Goal: Task Accomplishment & Management: Manage account settings

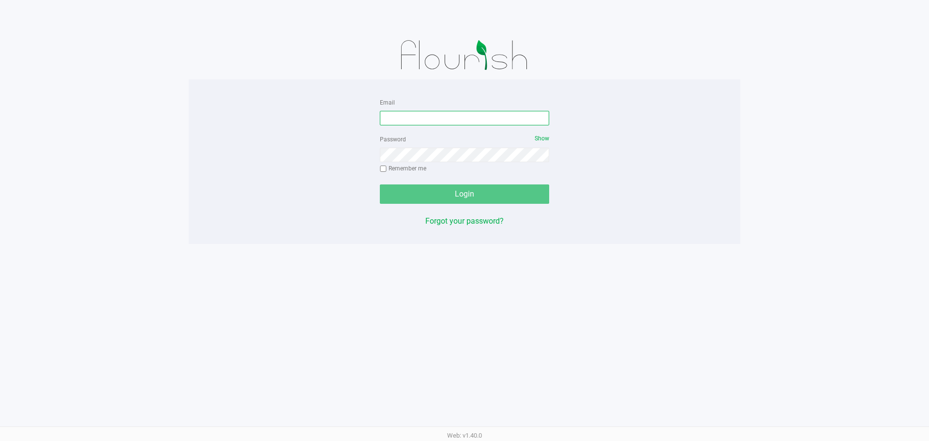
click at [475, 121] on input "Email" at bounding box center [464, 118] width 169 height 15
type input "[EMAIL_ADDRESS][DOMAIN_NAME]"
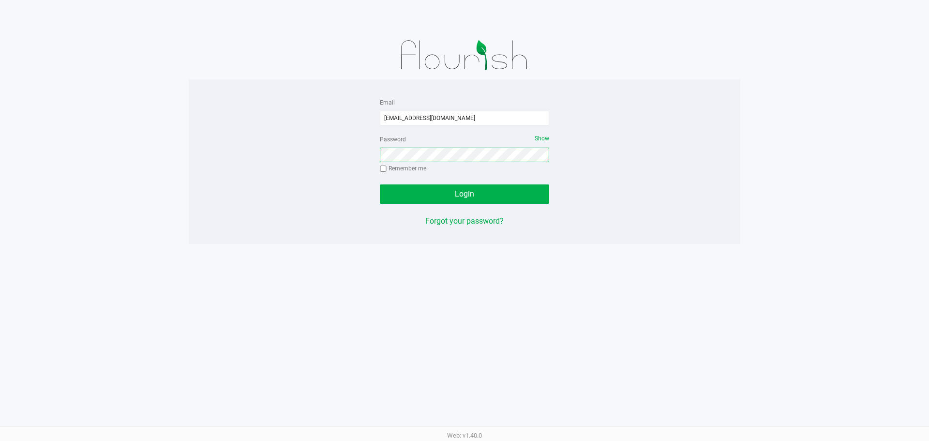
click at [380, 184] on button "Login" at bounding box center [464, 193] width 169 height 19
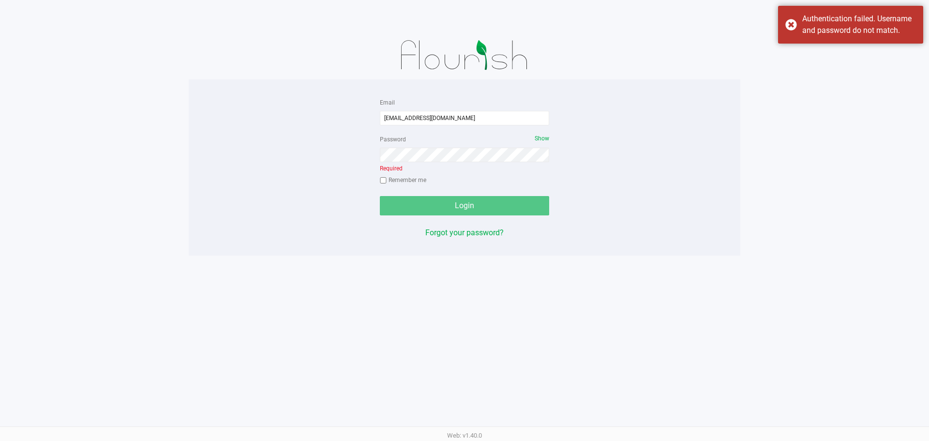
drag, startPoint x: 485, startPoint y: 139, endPoint x: 485, endPoint y: 147, distance: 7.7
click at [484, 144] on div "Password Show Required Remember me" at bounding box center [464, 160] width 169 height 55
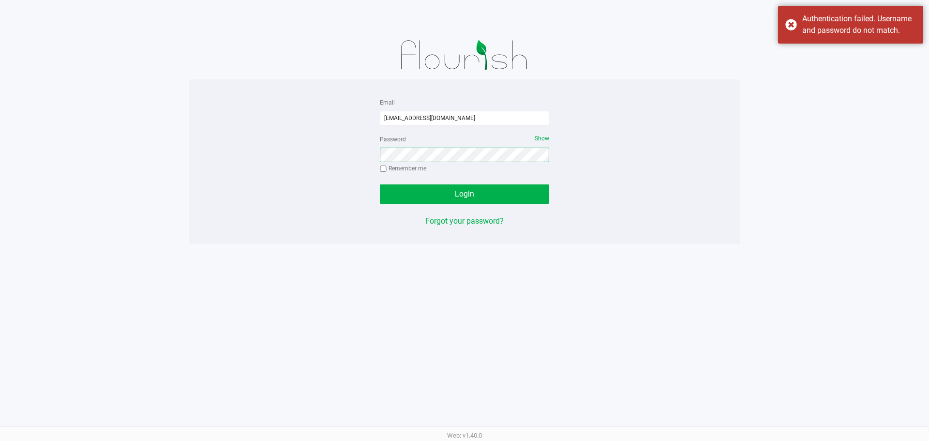
click at [380, 184] on button "Login" at bounding box center [464, 193] width 169 height 19
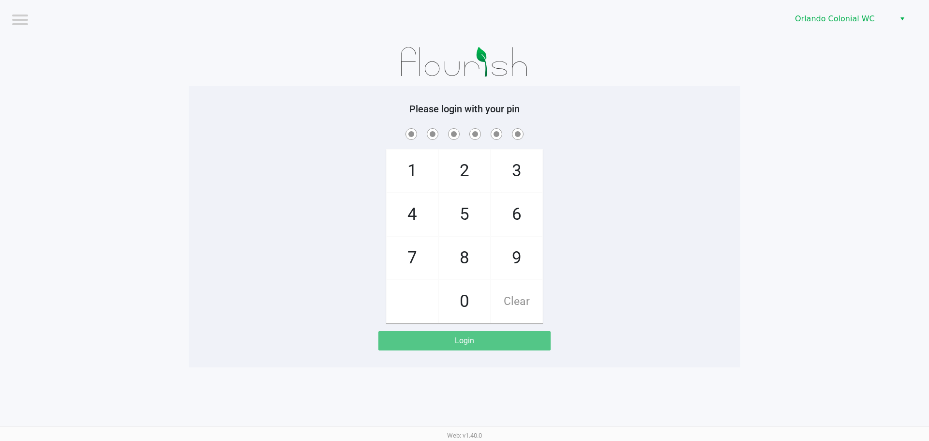
click at [521, 170] on span "3" at bounding box center [516, 170] width 51 height 43
checkbox input "true"
click at [417, 252] on span "7" at bounding box center [412, 258] width 51 height 43
checkbox input "true"
click at [512, 262] on span "9" at bounding box center [516, 258] width 51 height 43
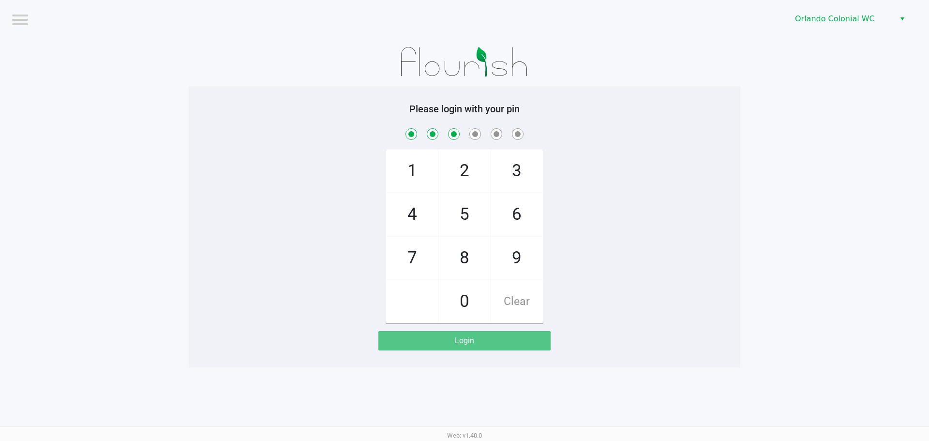
checkbox input "true"
click at [521, 180] on span "3" at bounding box center [516, 170] width 51 height 43
checkbox input "true"
click at [470, 260] on span "8" at bounding box center [464, 258] width 51 height 43
checkbox input "true"
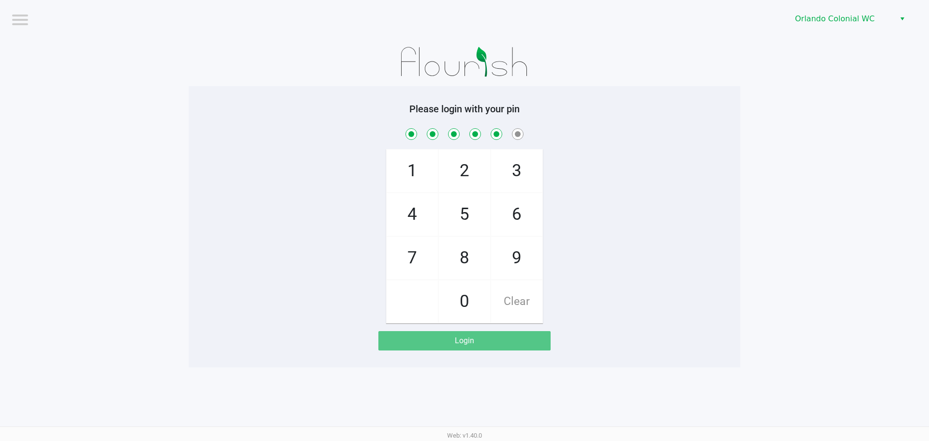
click at [409, 223] on span "4" at bounding box center [412, 214] width 51 height 43
checkbox input "true"
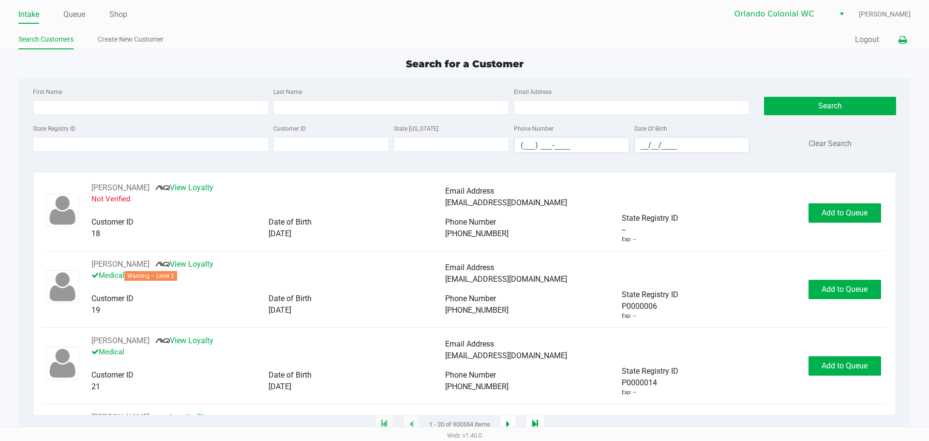
click at [905, 35] on button at bounding box center [902, 40] width 16 height 18
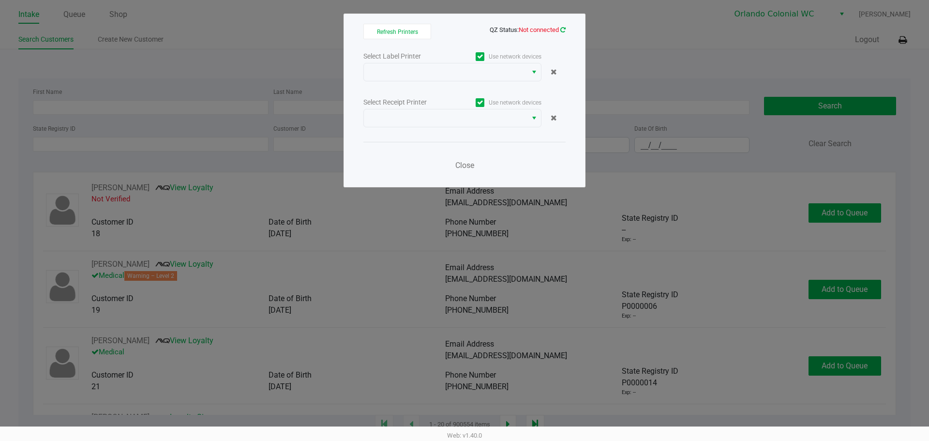
click at [561, 30] on icon at bounding box center [562, 30] width 5 height 6
click at [625, 29] on ngb-modal-window "Refresh Printers QZ Status: Not connected Select Label Printer Use network devi…" at bounding box center [464, 220] width 929 height 441
click at [564, 32] on icon at bounding box center [562, 30] width 5 height 6
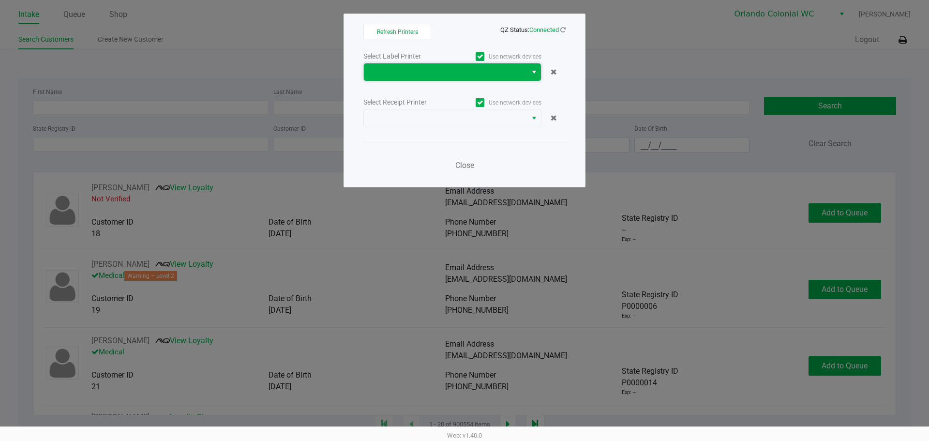
click at [482, 72] on span at bounding box center [445, 72] width 151 height 12
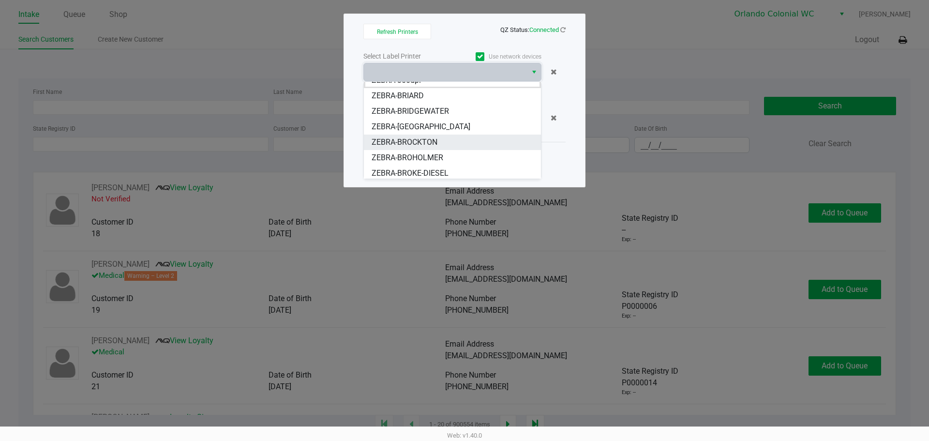
scroll to position [12, 0]
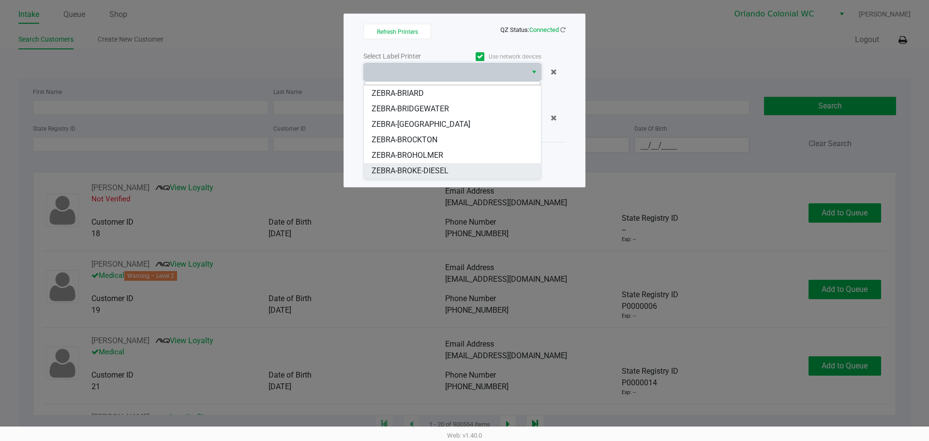
click at [436, 172] on span "ZEBRA-BROKE-DIESEL" at bounding box center [410, 171] width 77 height 12
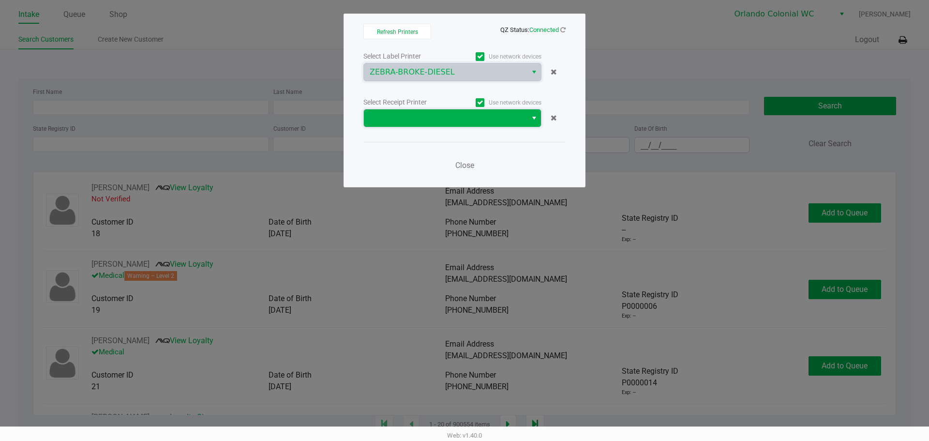
click at [433, 122] on span at bounding box center [445, 118] width 151 height 12
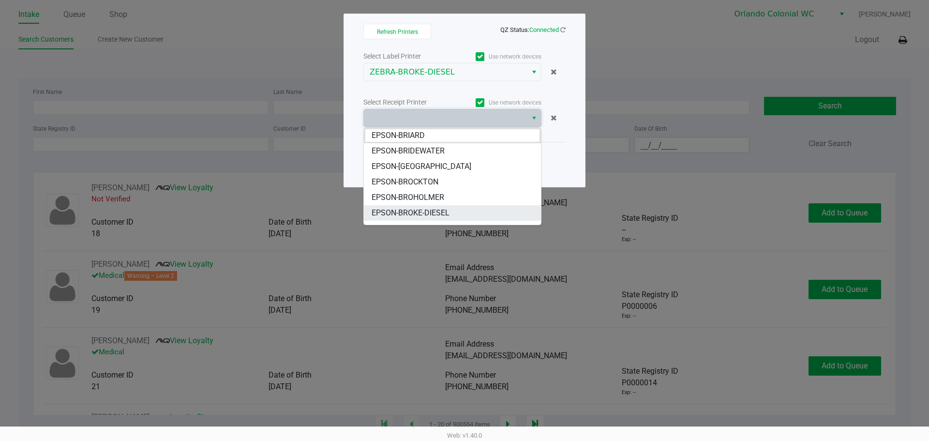
click at [430, 207] on span "EPSON-BROKE-DIESEL" at bounding box center [411, 213] width 78 height 12
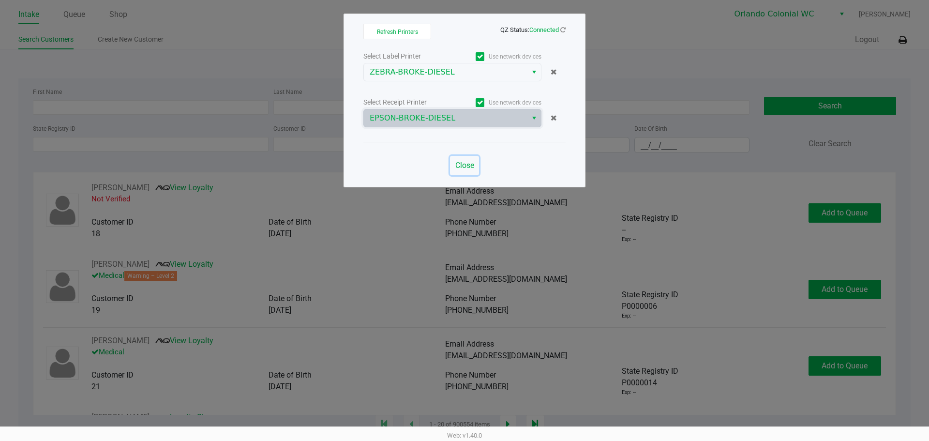
click at [460, 169] on span "Close" at bounding box center [464, 165] width 19 height 9
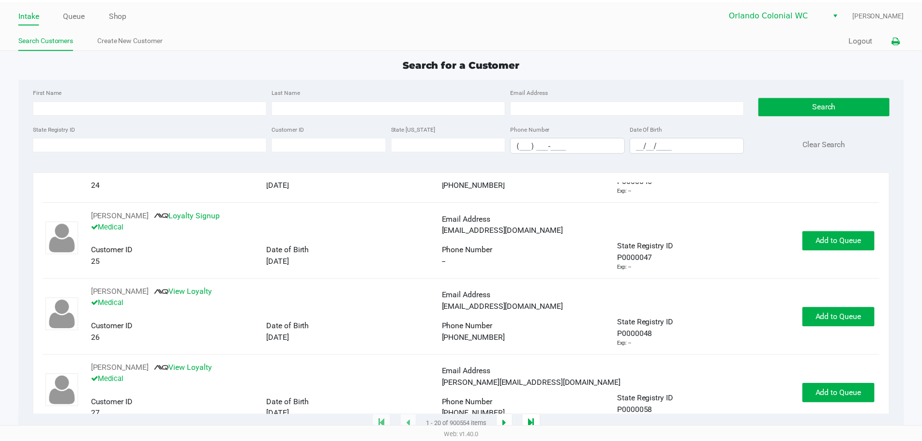
scroll to position [435, 0]
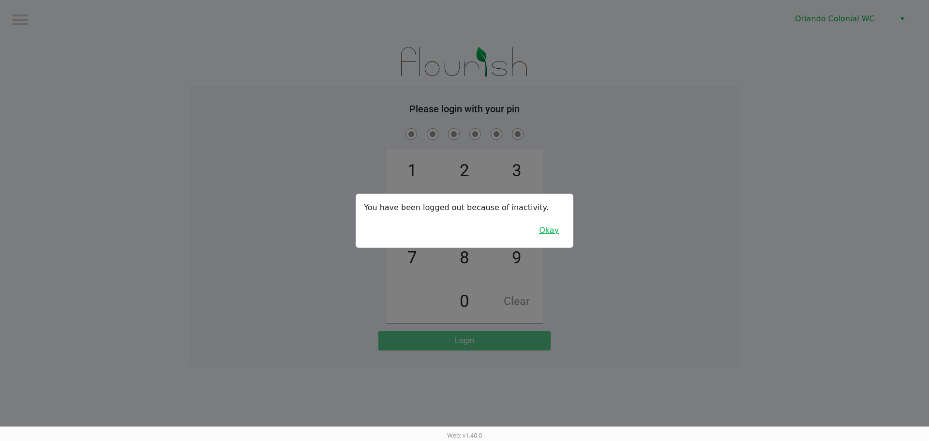
click at [562, 233] on button "Okay" at bounding box center [549, 230] width 32 height 18
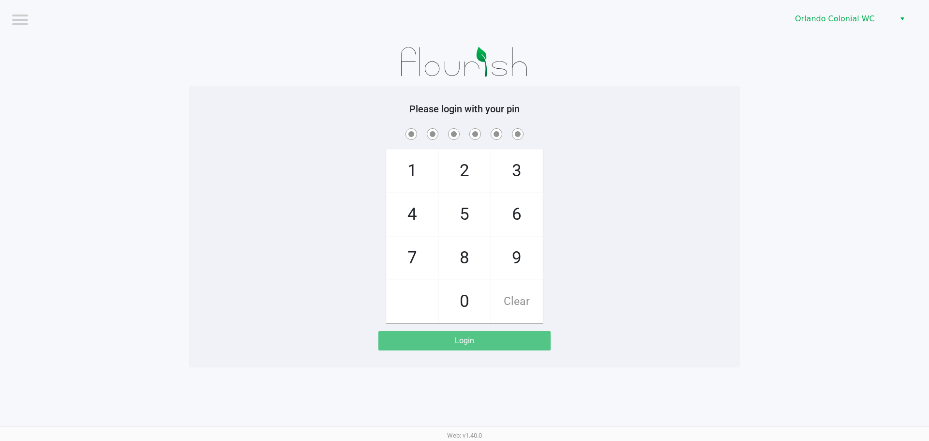
click at [531, 163] on span "3" at bounding box center [516, 170] width 51 height 43
checkbox input "true"
click at [404, 253] on span "7" at bounding box center [412, 258] width 51 height 43
checkbox input "true"
click at [532, 258] on span "9" at bounding box center [516, 258] width 51 height 43
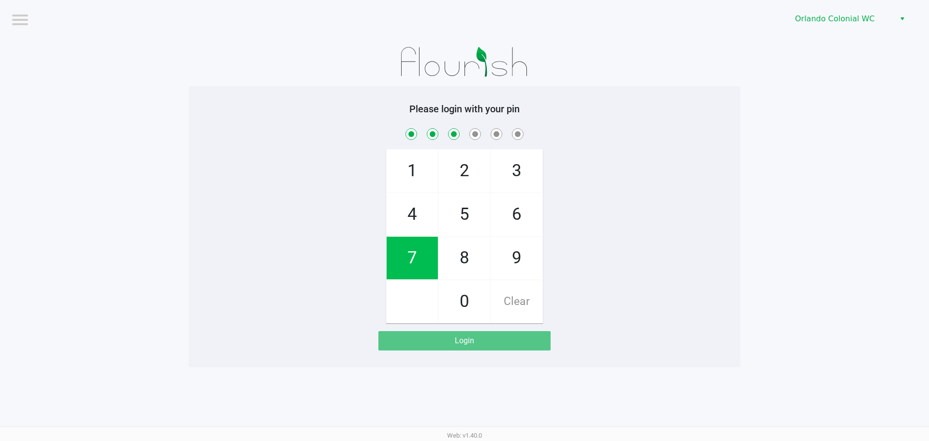
checkbox input "true"
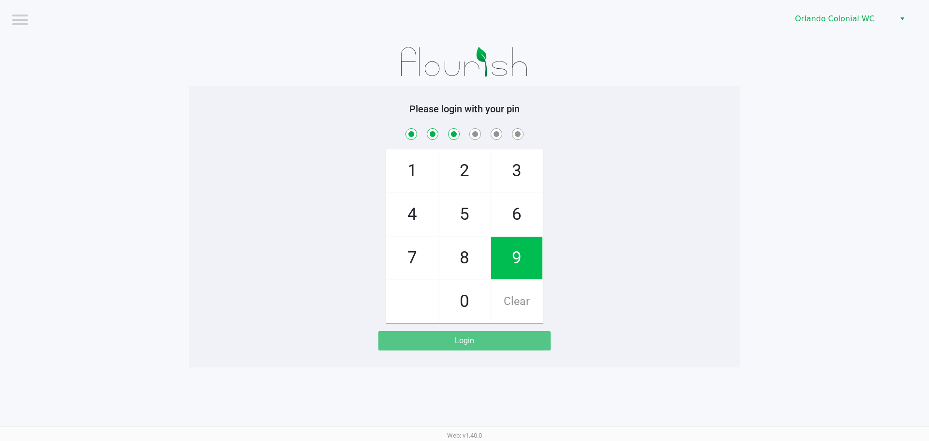
click at [527, 173] on span "3" at bounding box center [516, 170] width 51 height 43
checkbox input "true"
click at [485, 264] on span "8" at bounding box center [464, 258] width 51 height 43
checkbox input "true"
click at [412, 213] on span "4" at bounding box center [412, 214] width 51 height 43
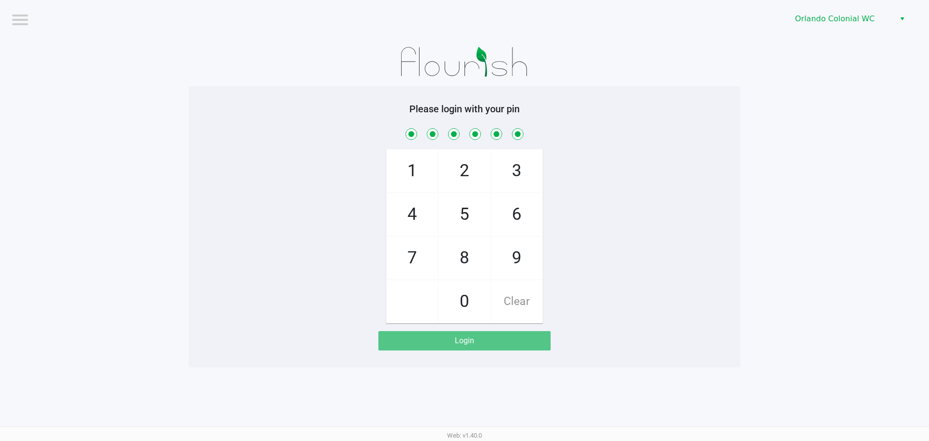
checkbox input "true"
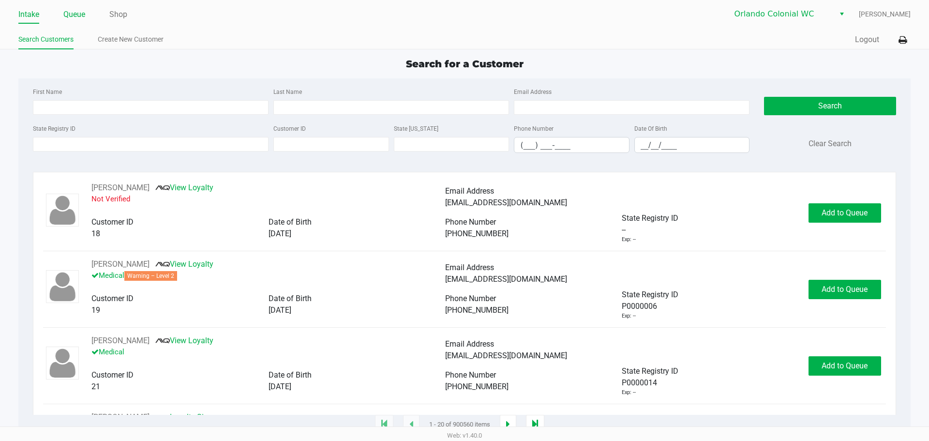
click at [74, 15] on link "Queue" at bounding box center [74, 15] width 22 height 14
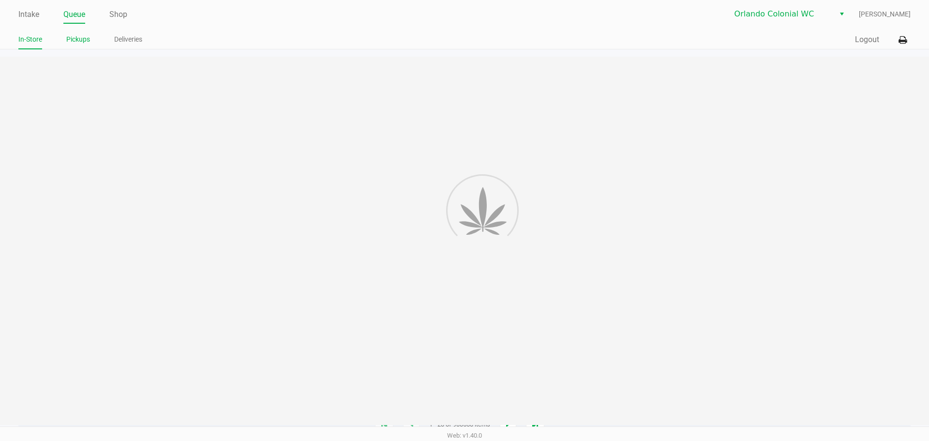
click at [75, 40] on link "Pickups" at bounding box center [78, 39] width 24 height 12
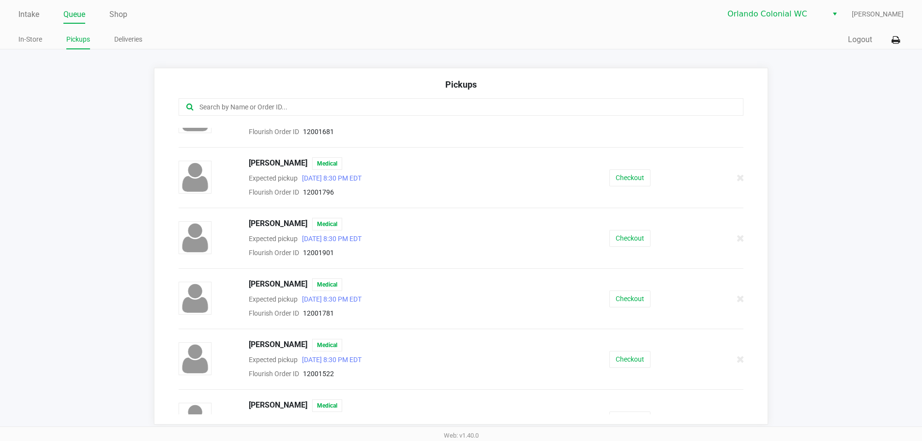
scroll to position [35, 0]
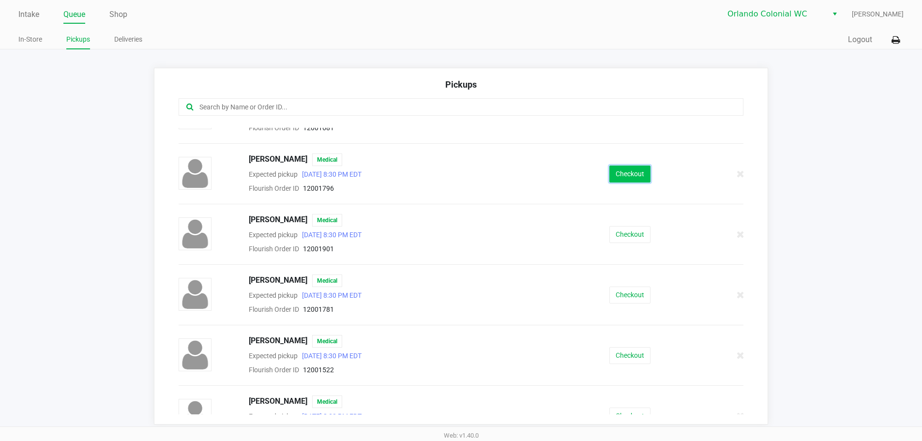
click at [620, 175] on button "Checkout" at bounding box center [629, 173] width 41 height 17
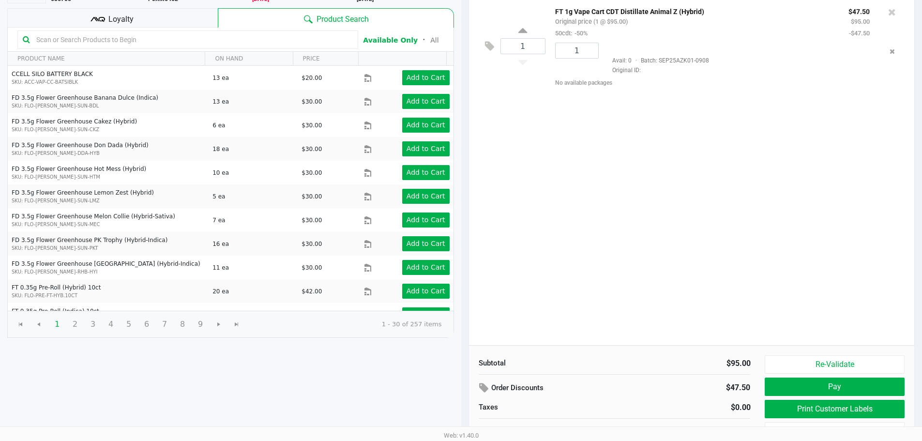
scroll to position [99, 0]
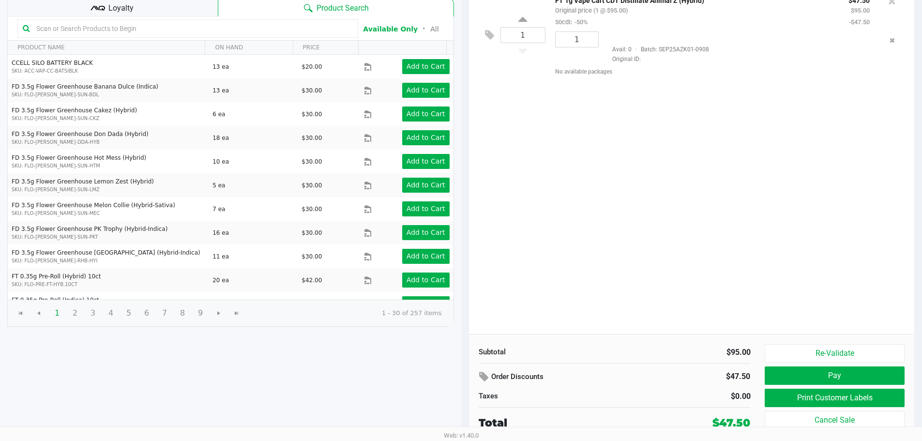
click at [869, 395] on button "Print Customer Labels" at bounding box center [833, 397] width 139 height 18
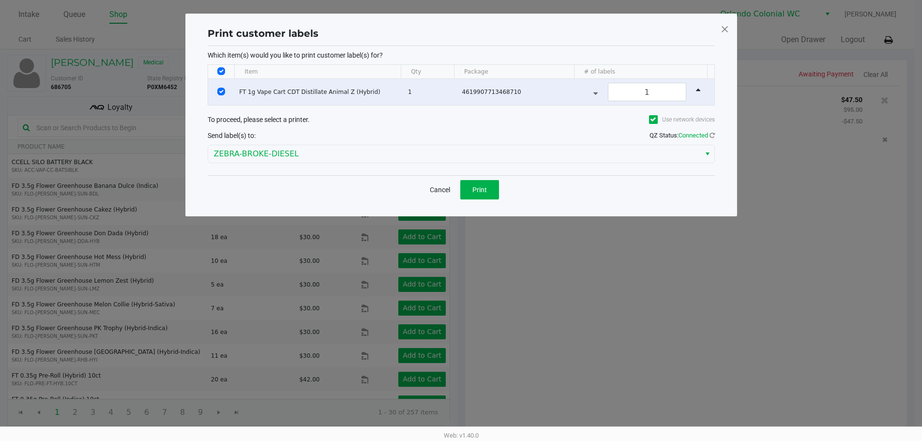
scroll to position [0, 0]
click at [493, 181] on button "Print" at bounding box center [482, 189] width 39 height 19
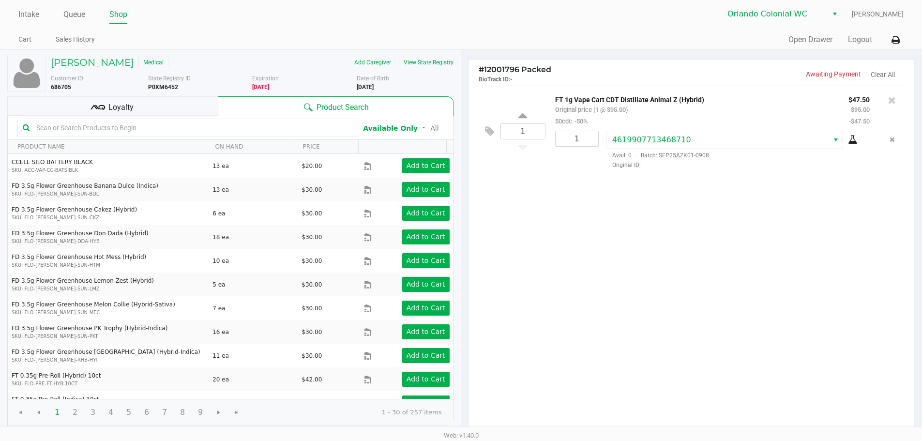
scroll to position [99, 0]
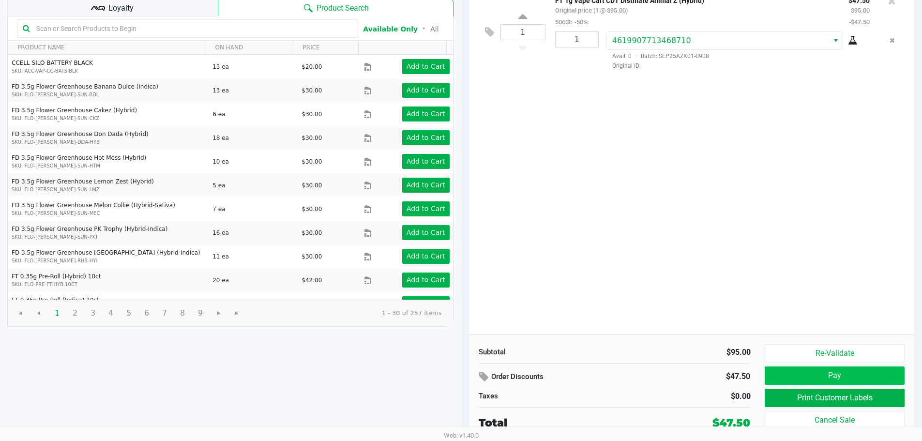
click at [888, 371] on button "Pay" at bounding box center [833, 375] width 139 height 18
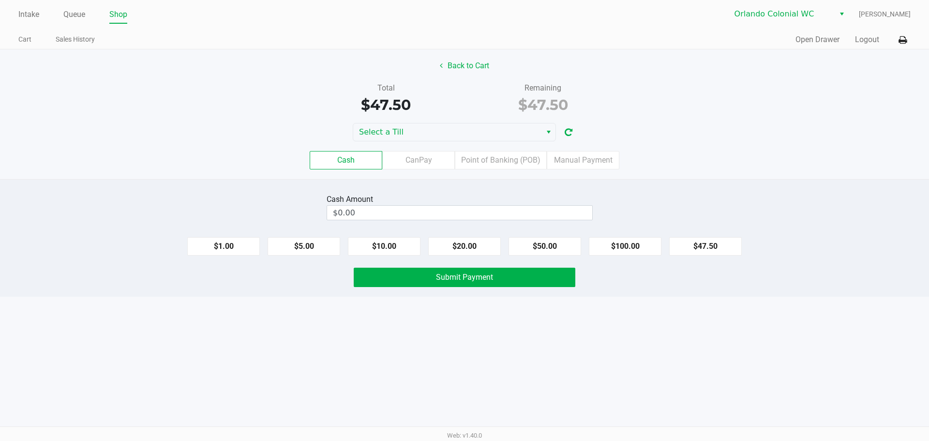
click at [431, 160] on label "CanPay" at bounding box center [418, 160] width 73 height 18
click at [0, 0] on 2 "CanPay" at bounding box center [0, 0] width 0 height 0
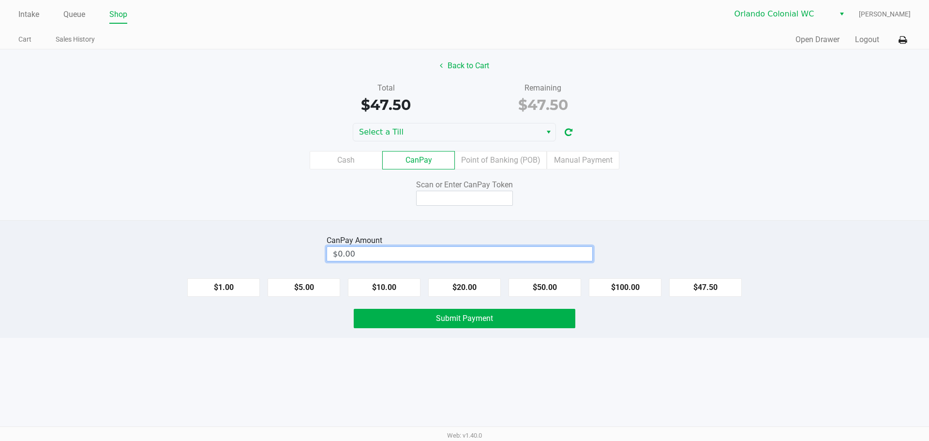
click at [476, 257] on input "$0.00" at bounding box center [459, 254] width 265 height 14
type input "0"
click at [489, 201] on input at bounding box center [464, 198] width 97 height 15
type input "$47.50"
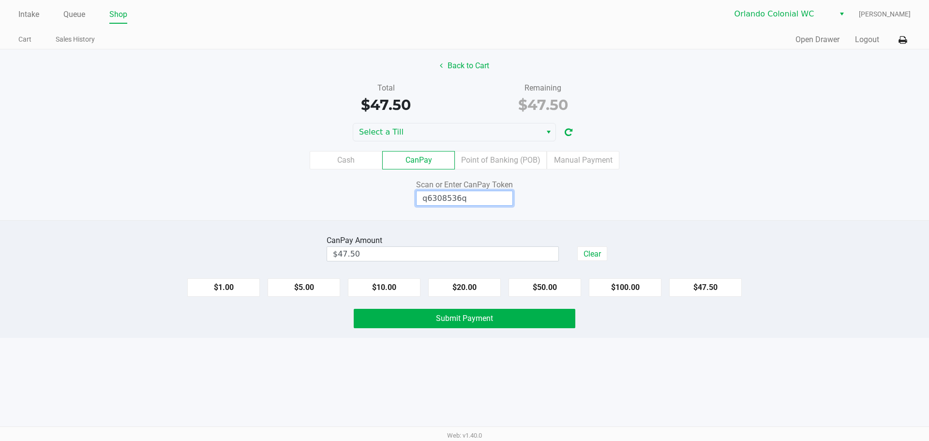
type input "q6308536q"
click at [510, 327] on button "Submit Payment" at bounding box center [465, 318] width 222 height 19
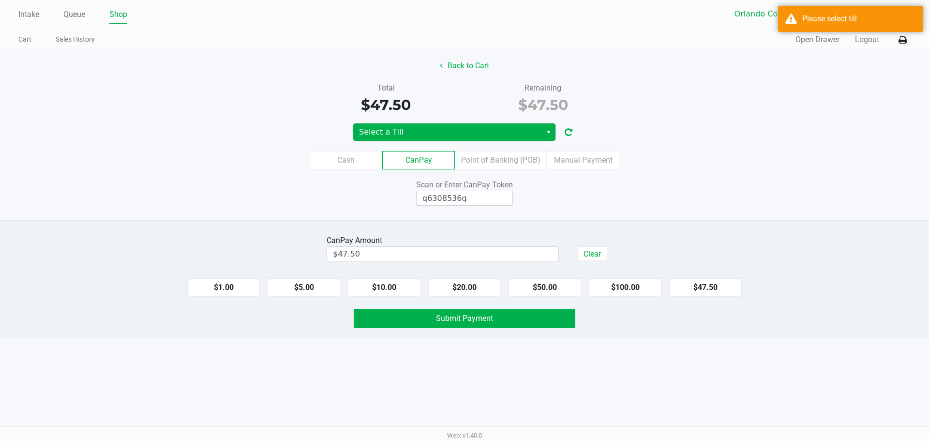
click at [522, 130] on span "Select a Till" at bounding box center [447, 132] width 177 height 12
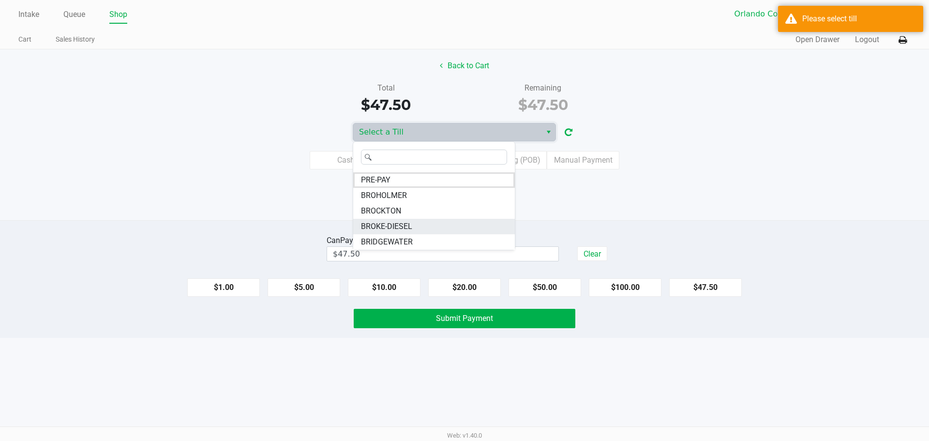
click at [407, 225] on span "BROKE-DIESEL" at bounding box center [386, 227] width 51 height 12
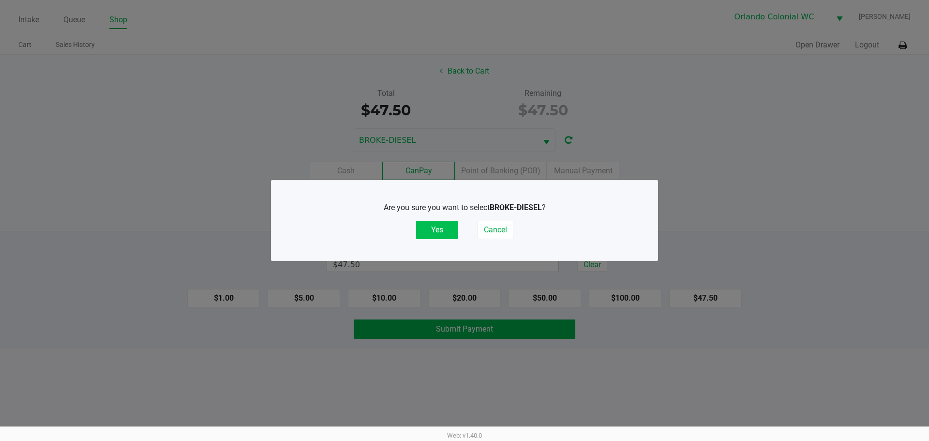
click at [436, 228] on button "Yes" at bounding box center [437, 230] width 42 height 18
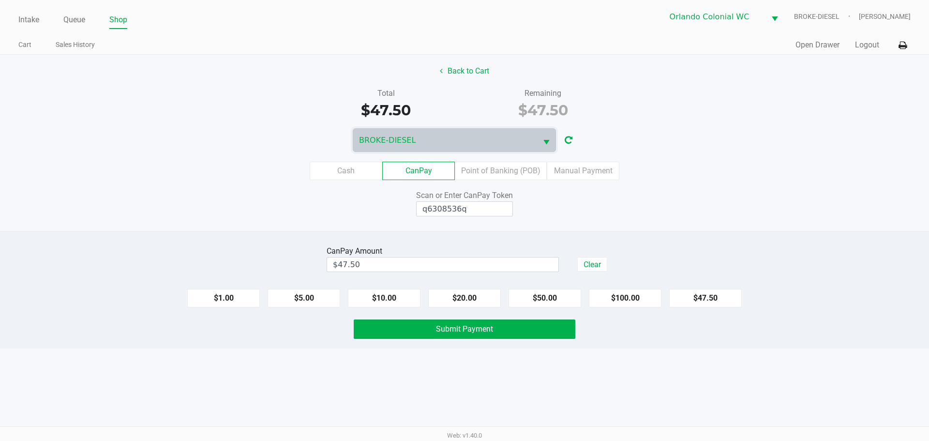
click at [499, 327] on button "Submit Payment" at bounding box center [465, 328] width 222 height 19
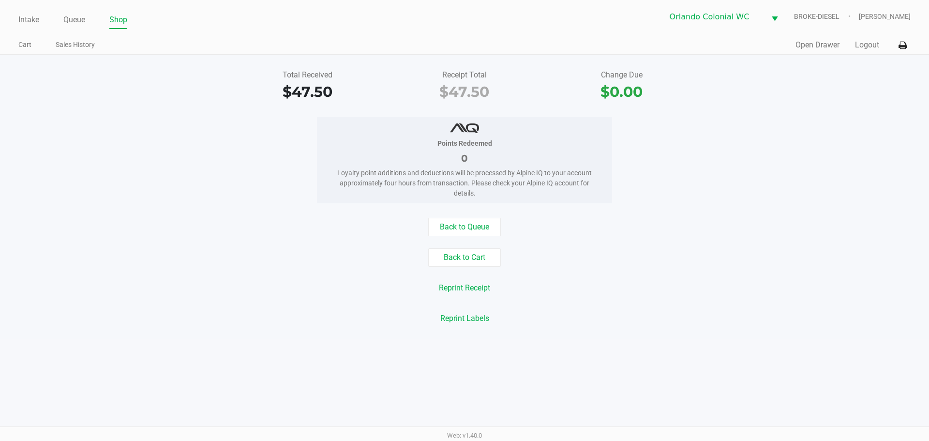
click at [22, 18] on link "Intake" at bounding box center [28, 20] width 21 height 14
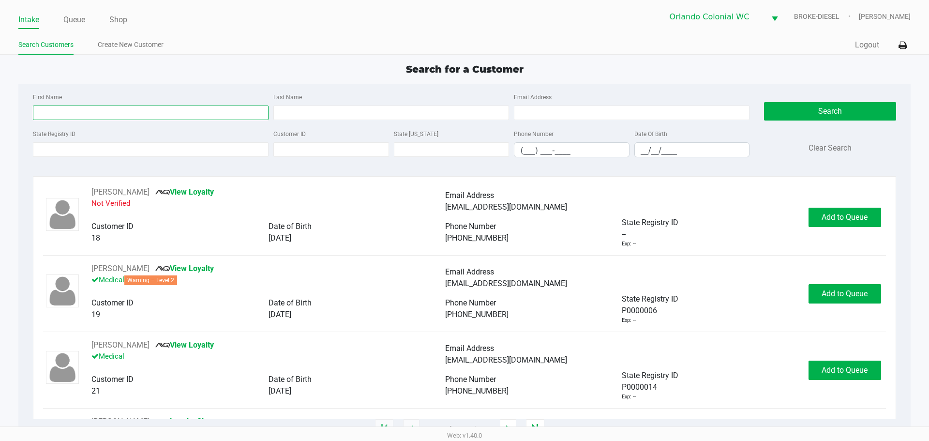
click at [174, 115] on input "First Name" at bounding box center [151, 112] width 236 height 15
type input "steven"
click at [399, 113] on input "Last Name" at bounding box center [391, 112] width 236 height 15
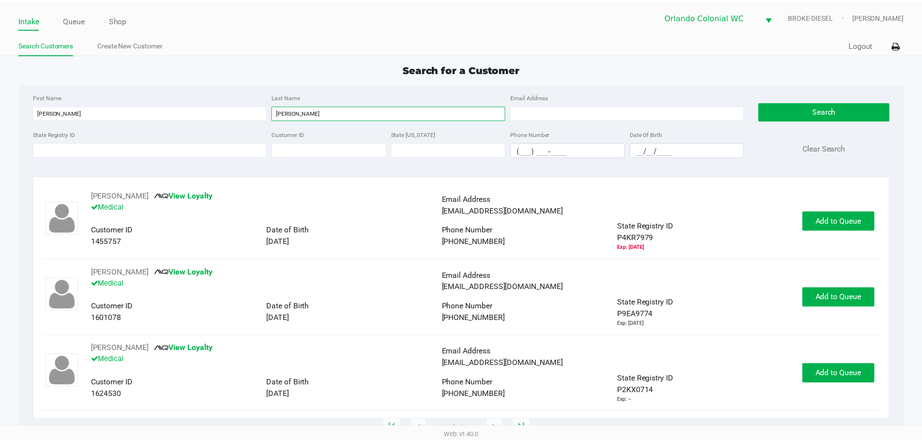
scroll to position [302, 0]
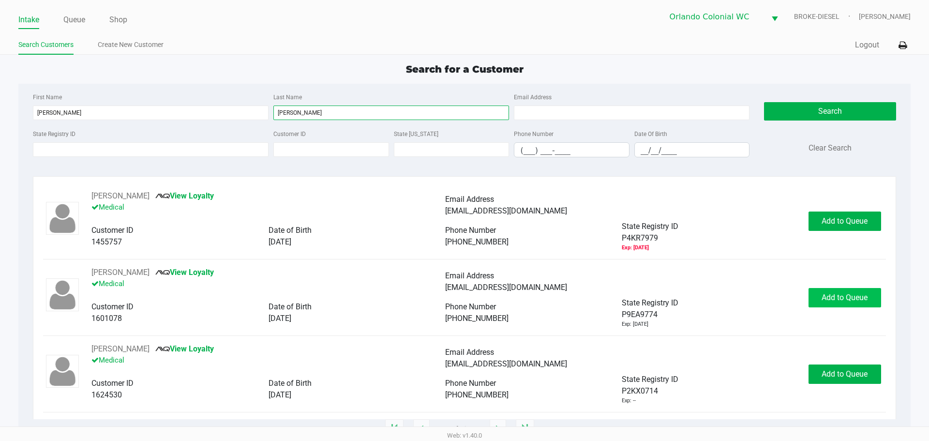
type input "snyder"
click at [833, 299] on span "Add to Queue" at bounding box center [844, 297] width 46 height 9
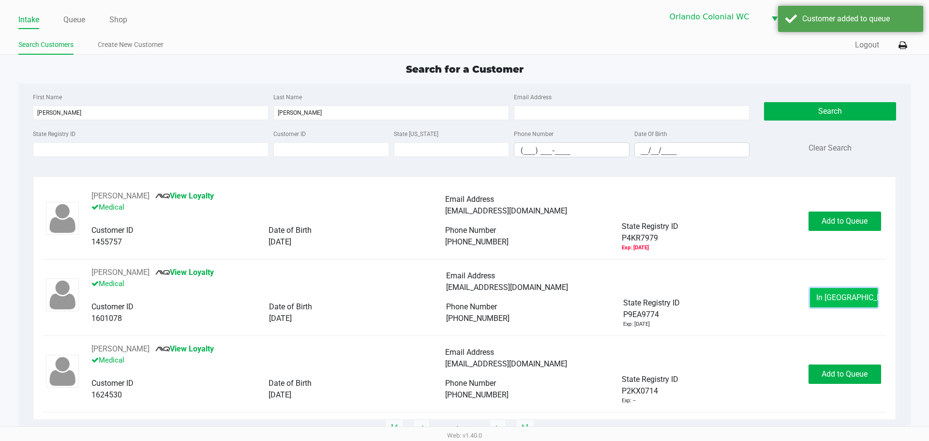
click at [844, 300] on span "In Queue" at bounding box center [856, 297] width 81 height 9
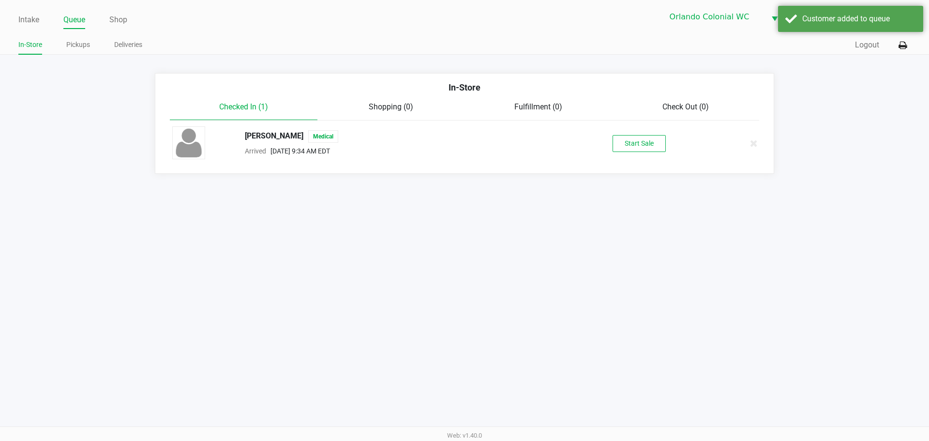
click at [651, 146] on button "Start Sale" at bounding box center [638, 143] width 53 height 17
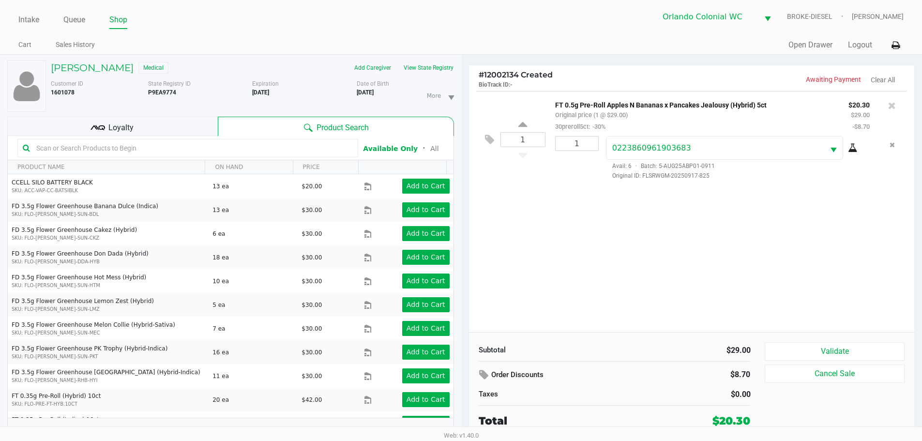
scroll to position [10, 0]
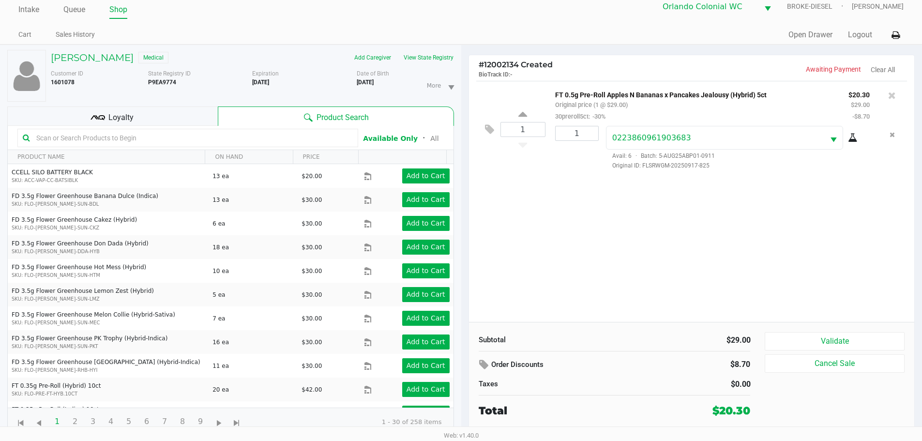
click at [872, 333] on button "Validate" at bounding box center [833, 341] width 139 height 18
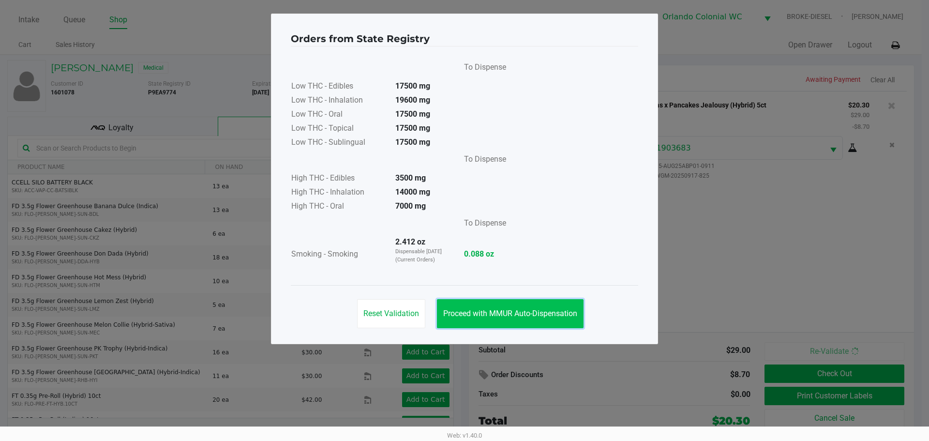
click at [532, 312] on span "Proceed with MMUR Auto-Dispensation" at bounding box center [510, 313] width 134 height 9
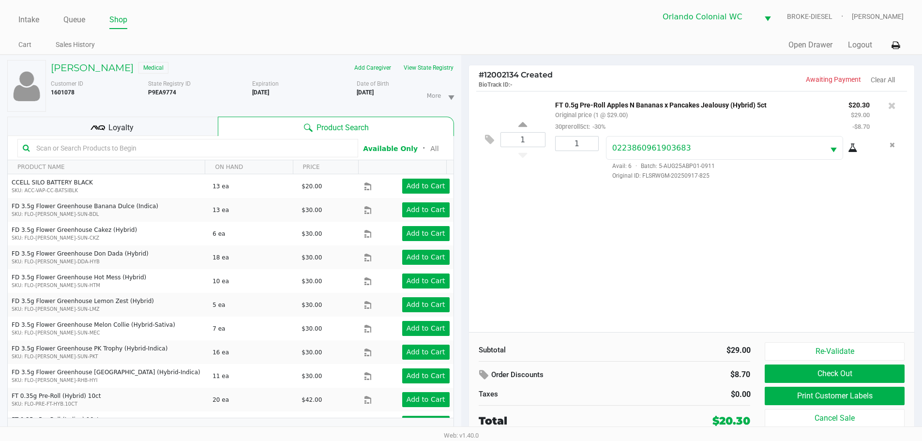
click at [811, 402] on button "Print Customer Labels" at bounding box center [833, 396] width 139 height 18
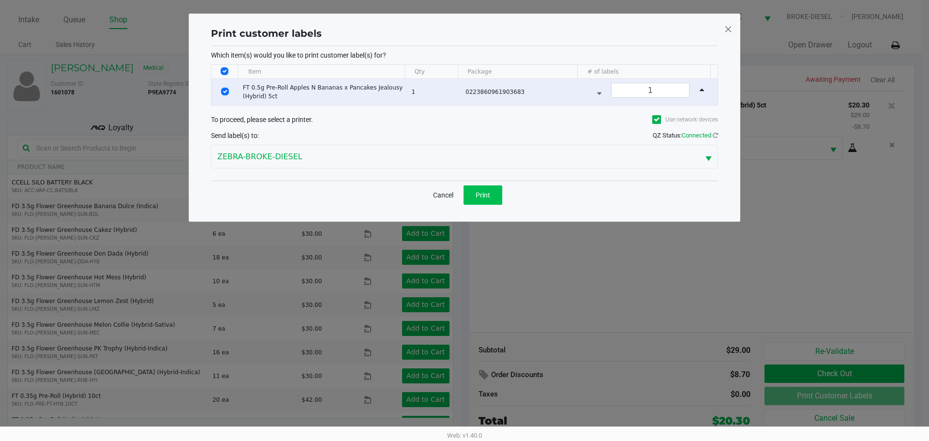
click at [476, 191] on span "Print" at bounding box center [483, 195] width 15 height 8
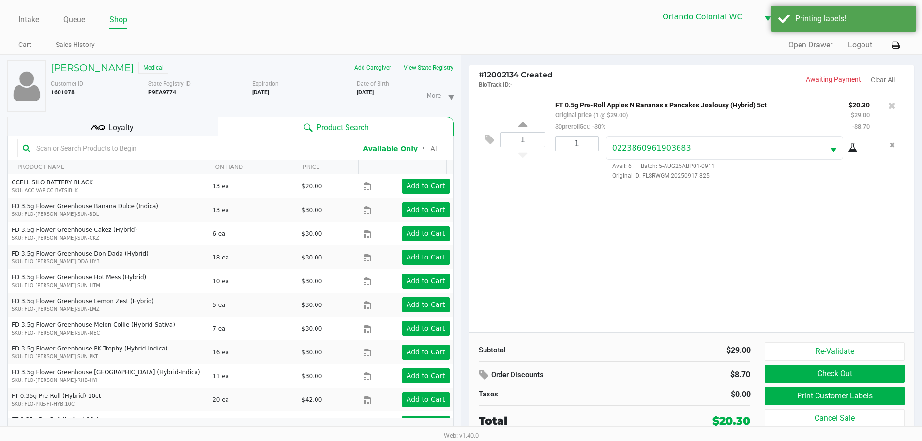
click at [854, 373] on button "Check Out" at bounding box center [833, 373] width 139 height 18
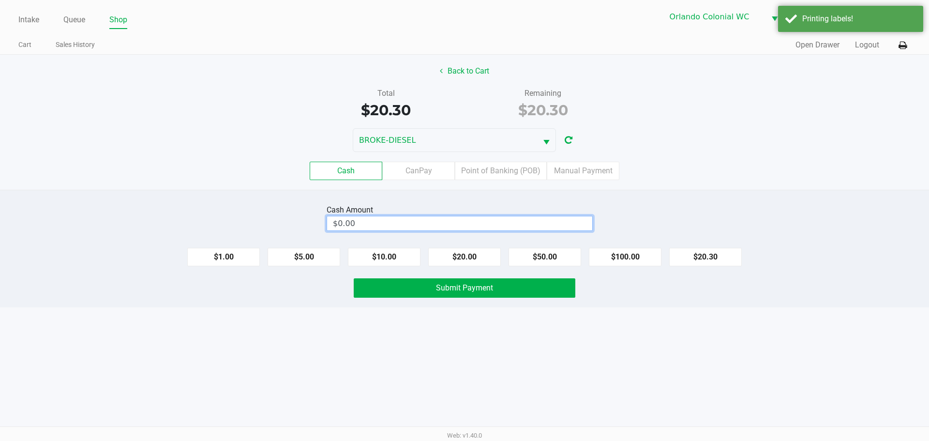
click at [483, 221] on input "$0.00" at bounding box center [459, 223] width 265 height 14
type input "0"
click at [492, 285] on span "Submit Payment" at bounding box center [464, 287] width 57 height 9
type input "$21.00"
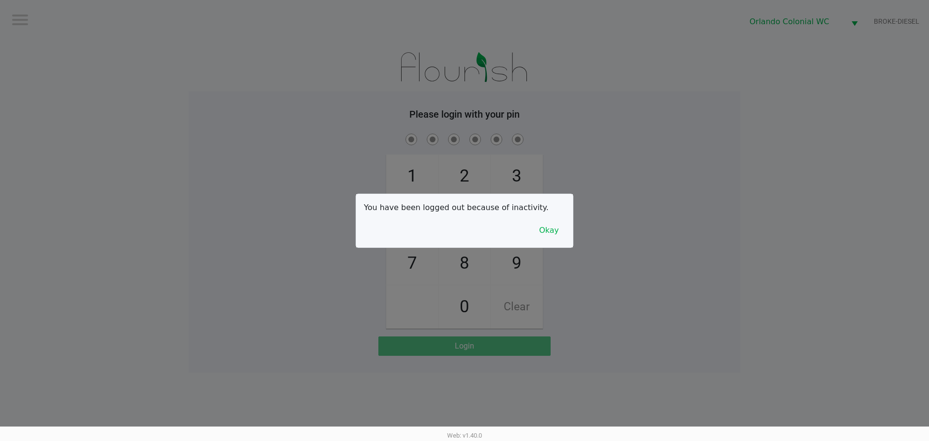
click at [562, 235] on button "Okay" at bounding box center [549, 230] width 32 height 18
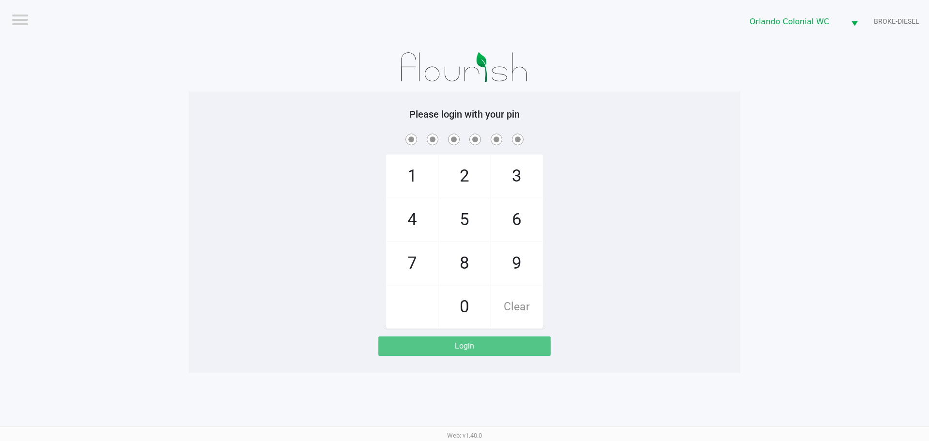
click at [519, 184] on span "3" at bounding box center [516, 176] width 51 height 43
checkbox input "true"
click at [410, 254] on span "7" at bounding box center [412, 263] width 51 height 43
checkbox input "true"
click at [512, 253] on span "9" at bounding box center [516, 263] width 51 height 43
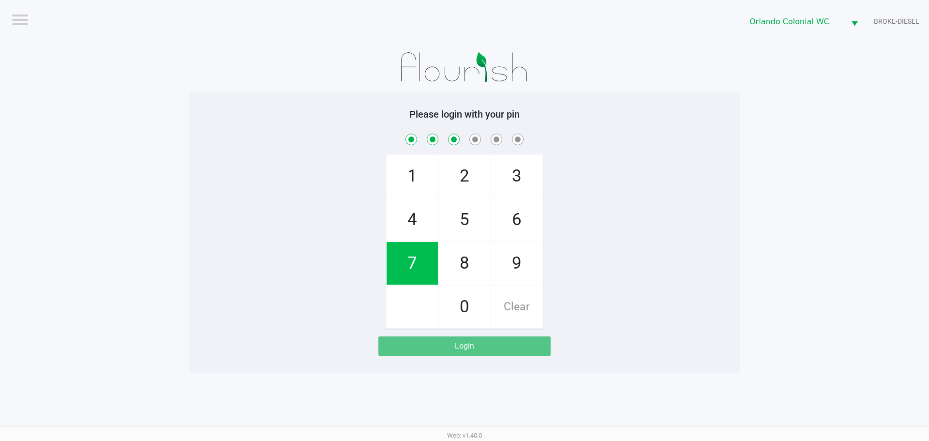
checkbox input "true"
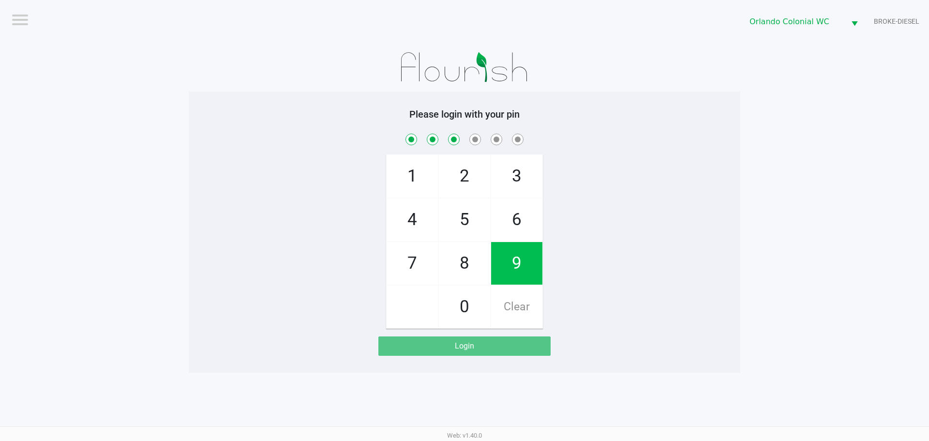
click at [522, 182] on span "3" at bounding box center [516, 176] width 51 height 43
checkbox input "true"
click at [490, 268] on span "8" at bounding box center [464, 263] width 51 height 43
checkbox input "true"
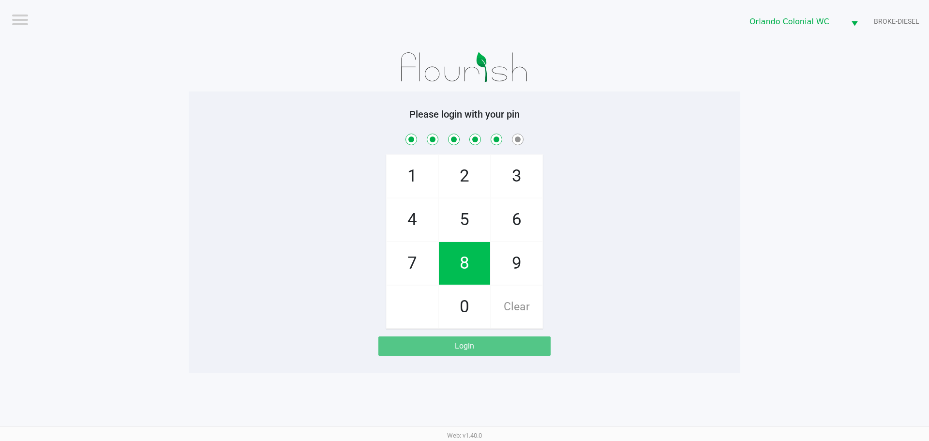
click at [409, 211] on span "4" at bounding box center [412, 219] width 51 height 43
checkbox input "true"
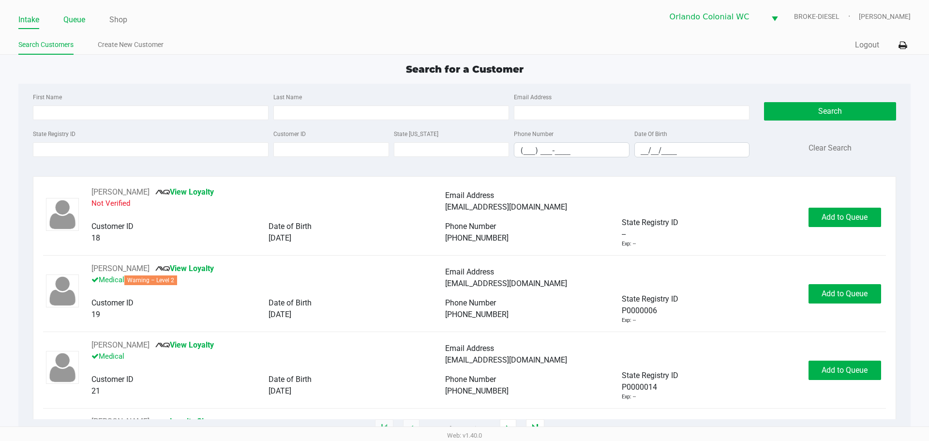
click at [66, 19] on link "Queue" at bounding box center [74, 20] width 22 height 14
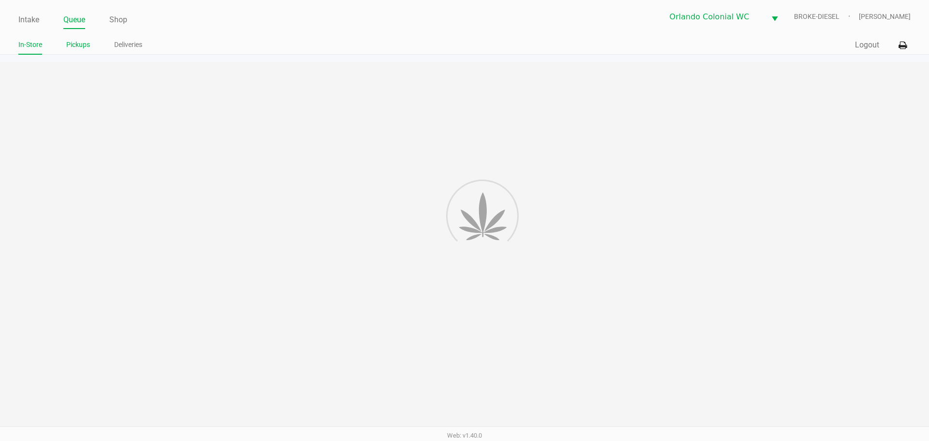
click at [77, 43] on link "Pickups" at bounding box center [78, 45] width 24 height 12
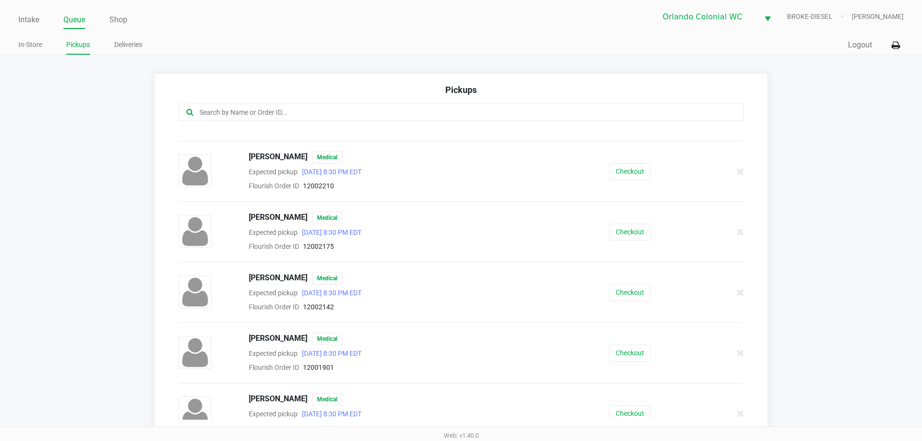
scroll to position [136, 0]
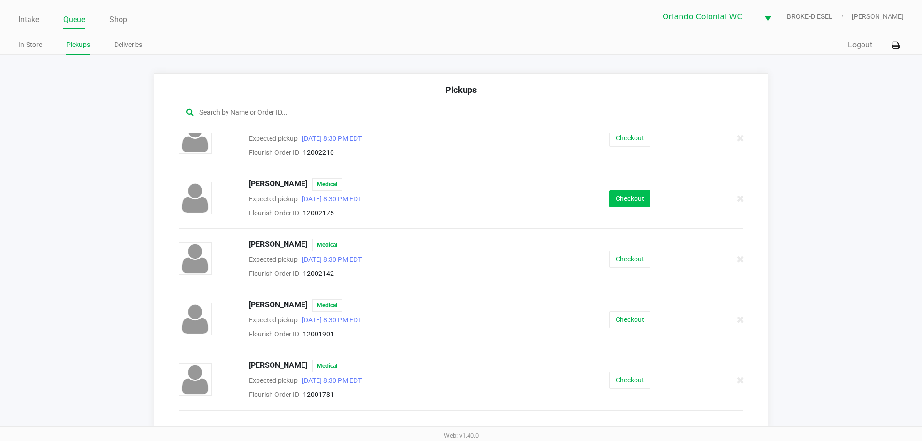
click at [627, 196] on button "Checkout" at bounding box center [629, 198] width 41 height 17
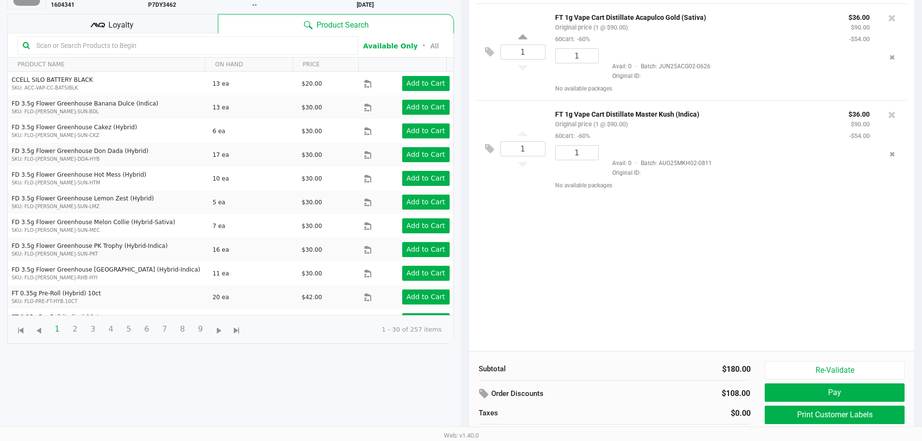
scroll to position [104, 0]
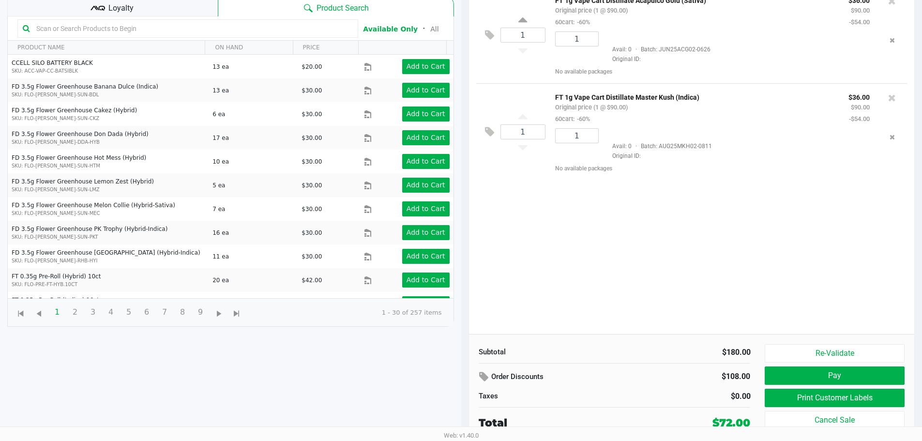
click at [885, 400] on button "Print Customer Labels" at bounding box center [833, 397] width 139 height 18
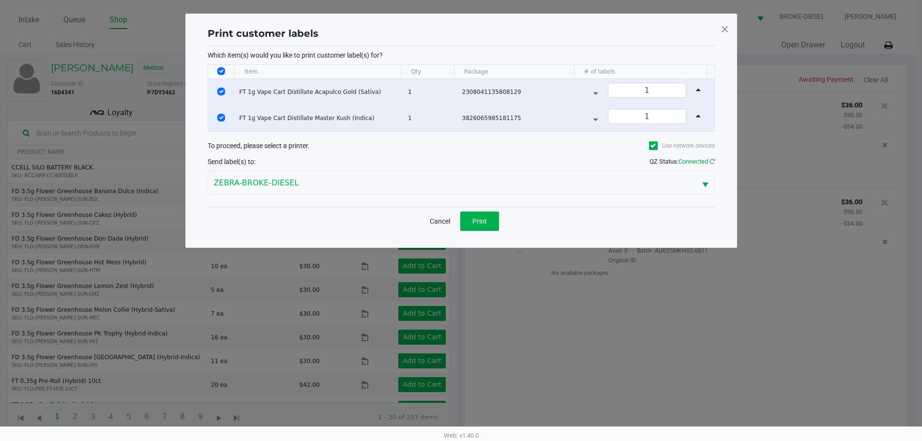
scroll to position [0, 0]
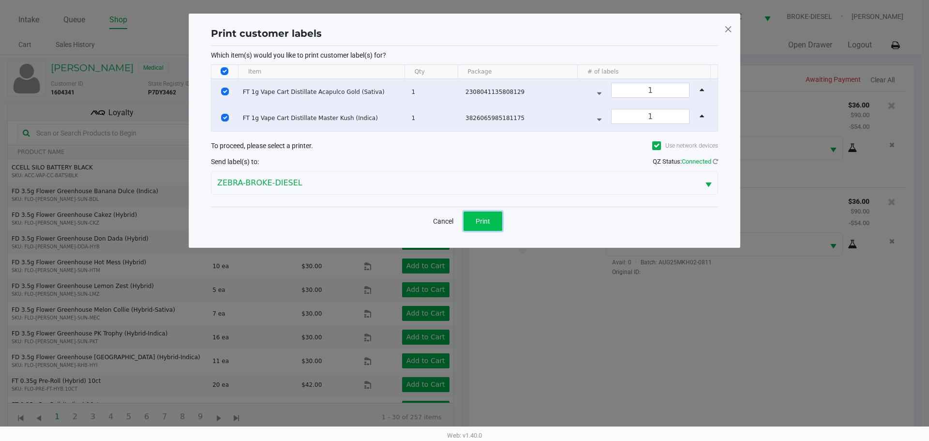
click at [482, 217] on span "Print" at bounding box center [483, 221] width 15 height 8
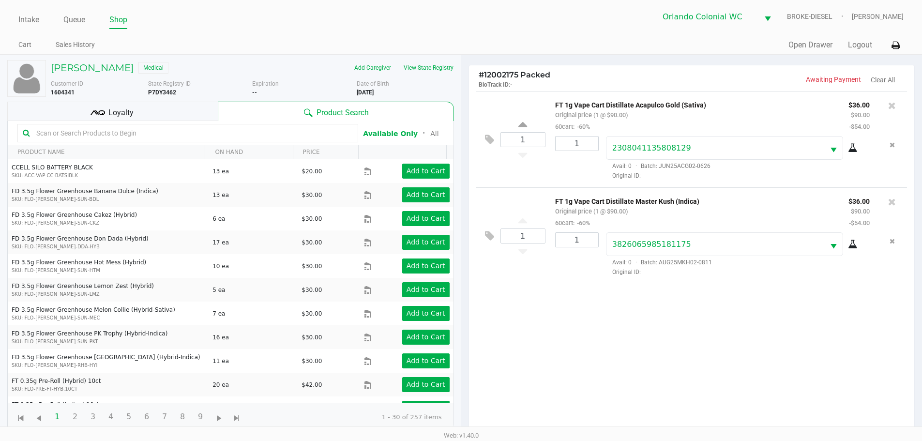
click at [102, 112] on icon at bounding box center [97, 112] width 15 height 15
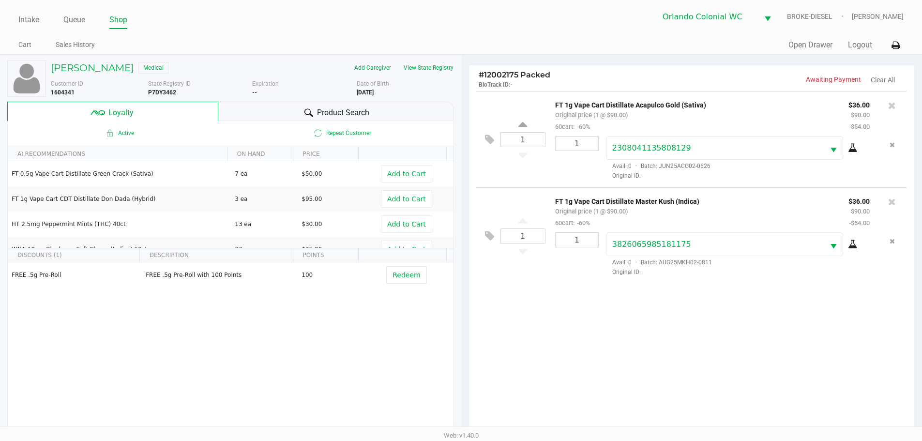
scroll to position [116, 0]
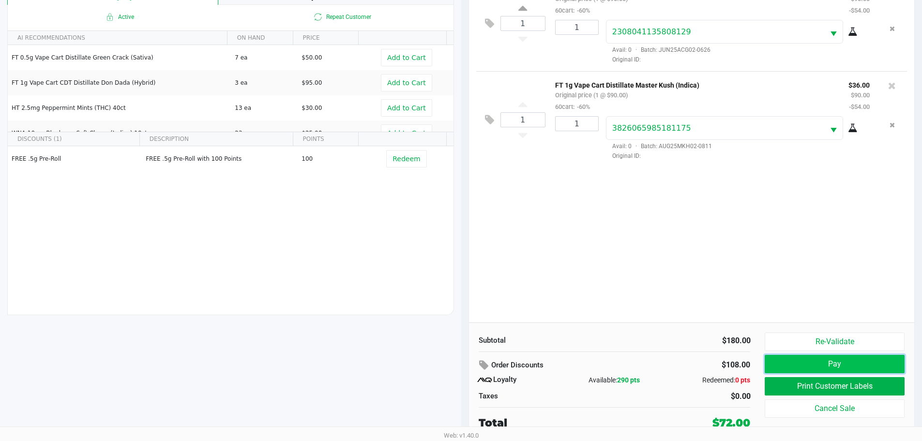
click at [858, 357] on button "Pay" at bounding box center [833, 364] width 139 height 18
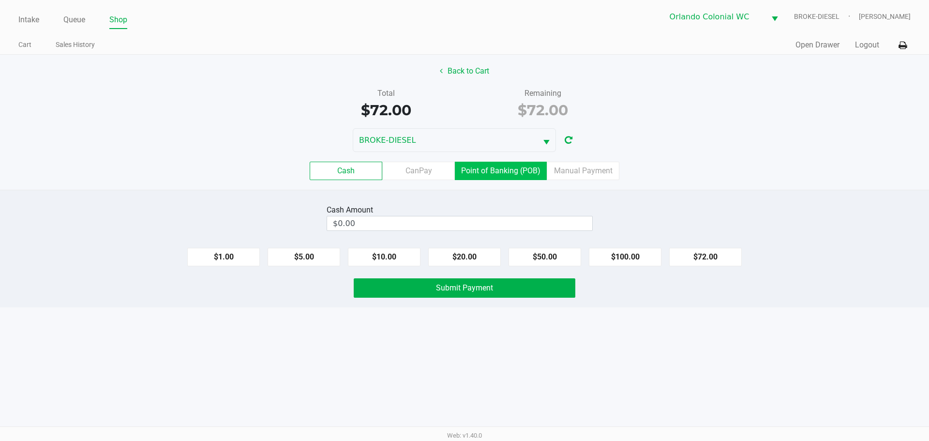
click at [507, 178] on label "Point of Banking (POB)" at bounding box center [501, 171] width 92 height 18
click at [0, 0] on 7 "Point of Banking (POB)" at bounding box center [0, 0] width 0 height 0
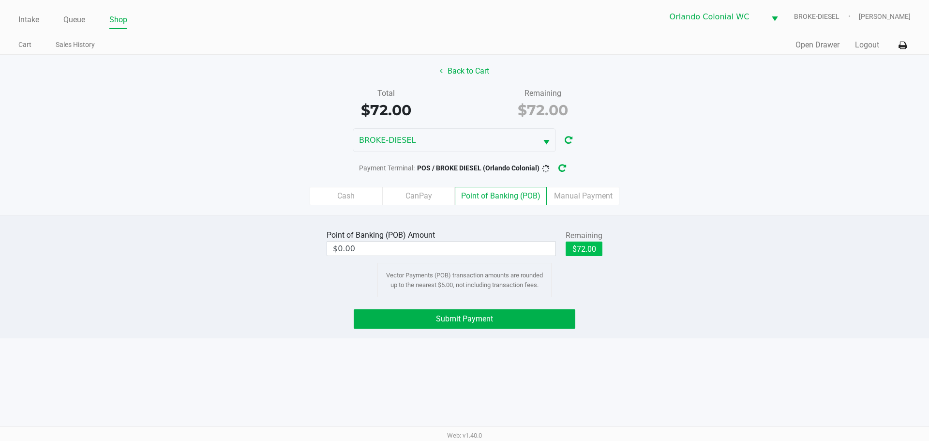
click at [593, 249] on button "$72.00" at bounding box center [584, 248] width 37 height 15
type input "$72.00"
click at [544, 318] on button "Submit Payment" at bounding box center [465, 318] width 222 height 19
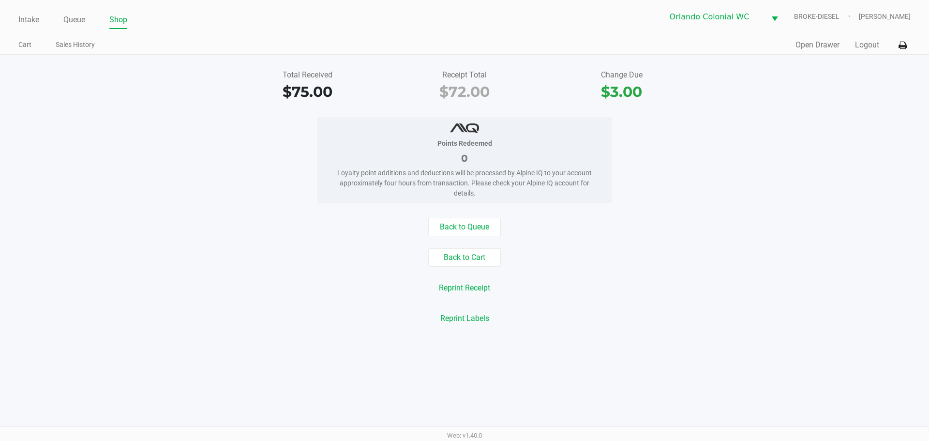
click at [70, 17] on link "Queue" at bounding box center [74, 20] width 22 height 14
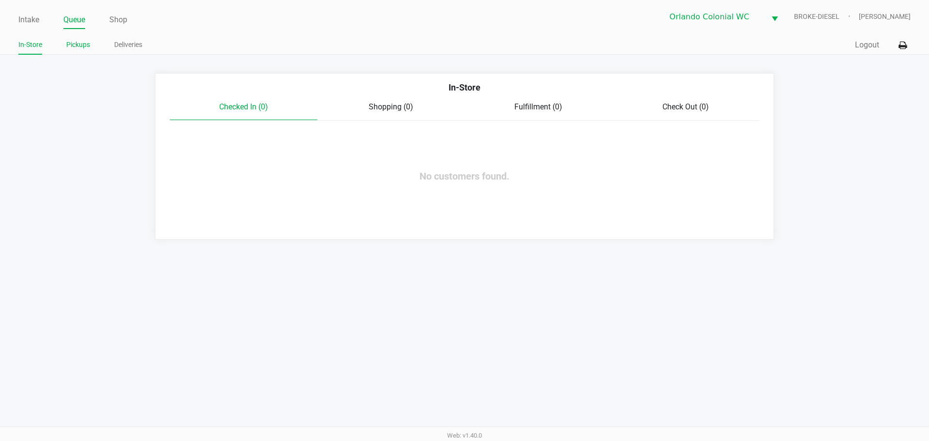
click at [82, 45] on link "Pickups" at bounding box center [78, 45] width 24 height 12
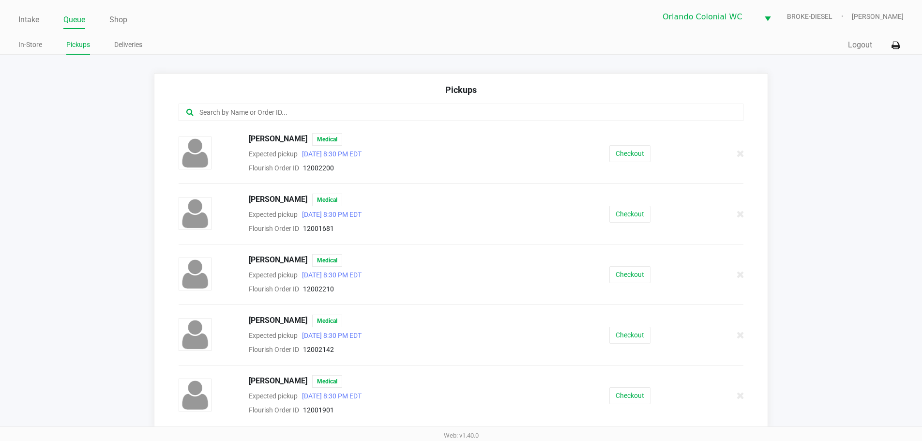
click at [626, 275] on button "Checkout" at bounding box center [629, 274] width 41 height 17
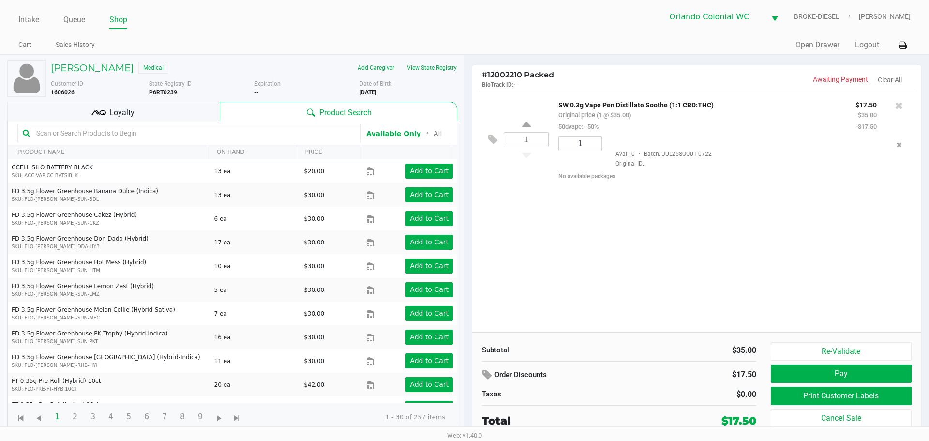
click at [893, 394] on button "Print Customer Labels" at bounding box center [841, 396] width 141 height 18
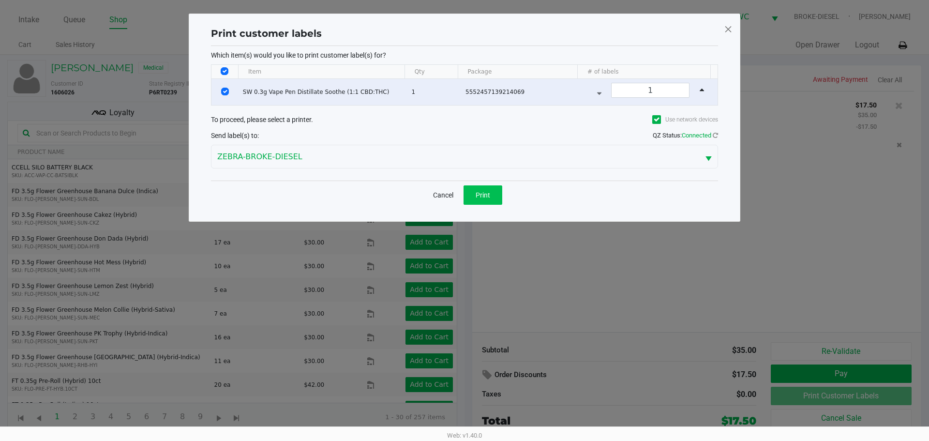
click at [477, 192] on span "Print" at bounding box center [483, 195] width 15 height 8
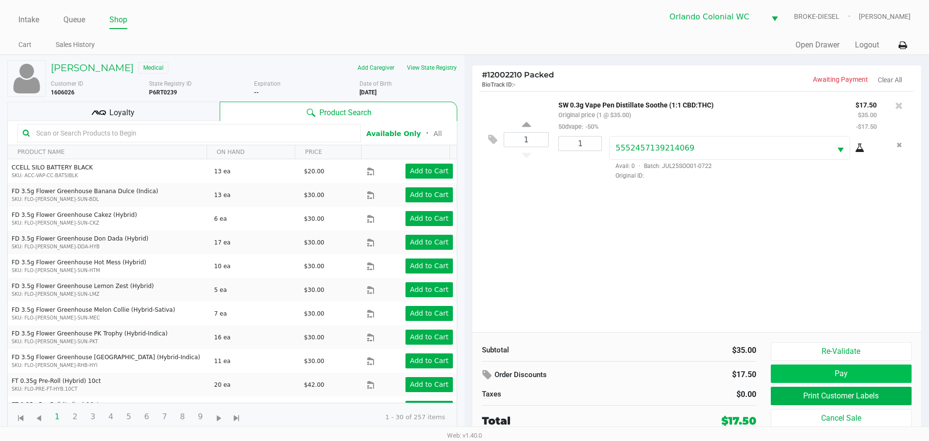
click at [850, 378] on button "Pay" at bounding box center [841, 373] width 141 height 18
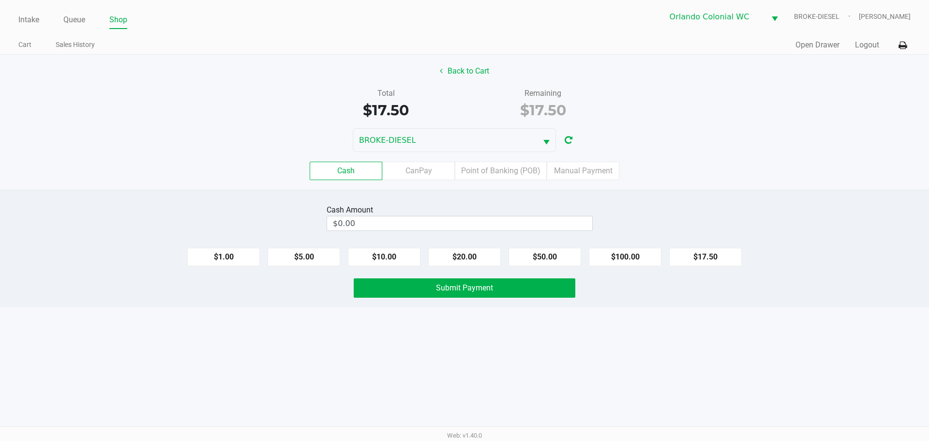
click at [497, 171] on label "Point of Banking (POB)" at bounding box center [501, 171] width 92 height 18
click at [0, 0] on 7 "Point of Banking (POB)" at bounding box center [0, 0] width 0 height 0
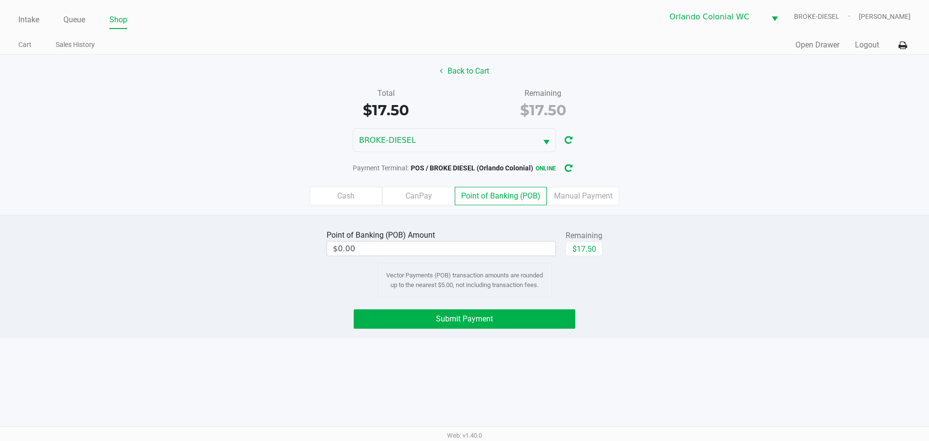
click at [587, 254] on button "$17.50" at bounding box center [584, 248] width 37 height 15
type input "$17.50"
click at [548, 320] on button "Submit Payment" at bounding box center [465, 318] width 222 height 19
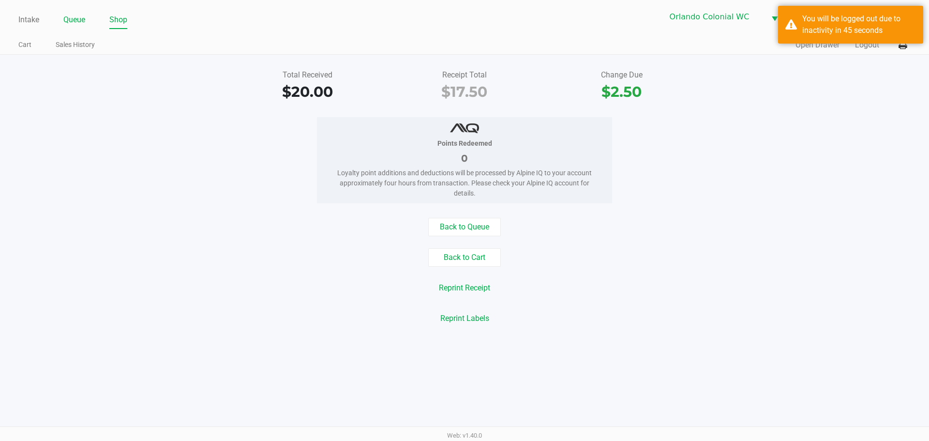
click at [71, 15] on link "Queue" at bounding box center [74, 20] width 22 height 14
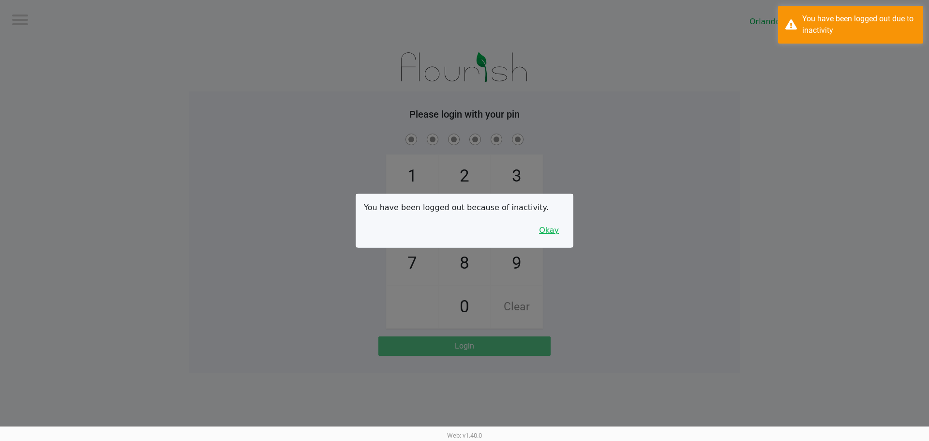
click at [561, 233] on button "Okay" at bounding box center [549, 230] width 32 height 18
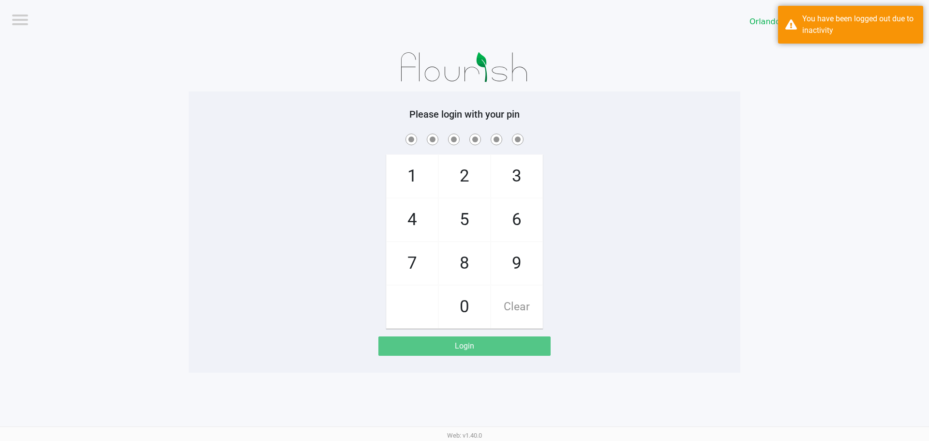
click at [414, 267] on span "7" at bounding box center [412, 263] width 51 height 43
click at [535, 307] on span "Clear" at bounding box center [516, 306] width 51 height 43
click at [530, 321] on span "Clear" at bounding box center [516, 306] width 51 height 43
click at [520, 183] on span "3" at bounding box center [516, 176] width 51 height 43
checkbox input "true"
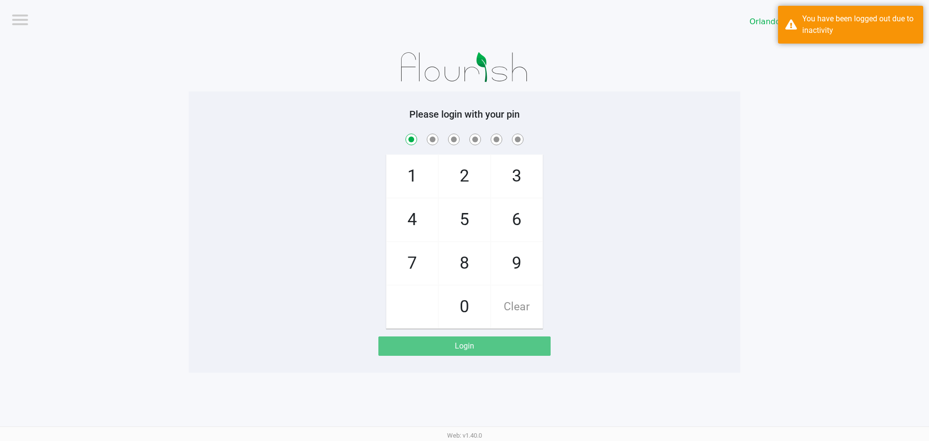
click at [525, 267] on span "9" at bounding box center [516, 263] width 51 height 43
checkbox input "true"
click at [528, 179] on span "3" at bounding box center [516, 176] width 51 height 43
checkbox input "true"
click at [521, 308] on span "Clear" at bounding box center [516, 306] width 51 height 43
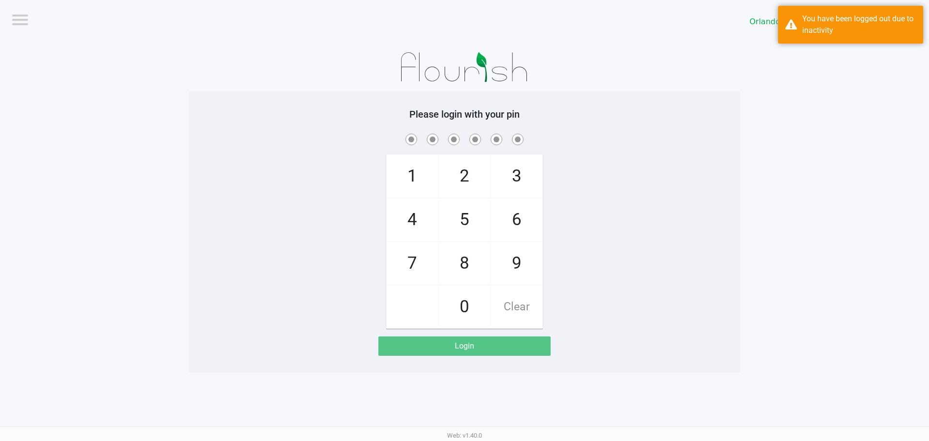
checkbox input "false"
click at [527, 319] on span "Clear" at bounding box center [516, 306] width 51 height 43
click at [521, 168] on span "3" at bounding box center [516, 176] width 51 height 43
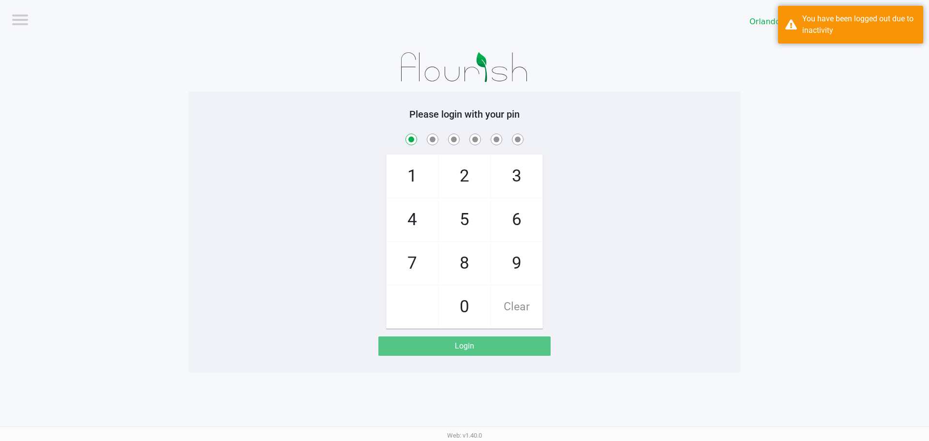
checkbox input "true"
click at [400, 260] on span "7" at bounding box center [412, 263] width 51 height 43
checkbox input "true"
click at [521, 265] on span "9" at bounding box center [516, 263] width 51 height 43
checkbox input "true"
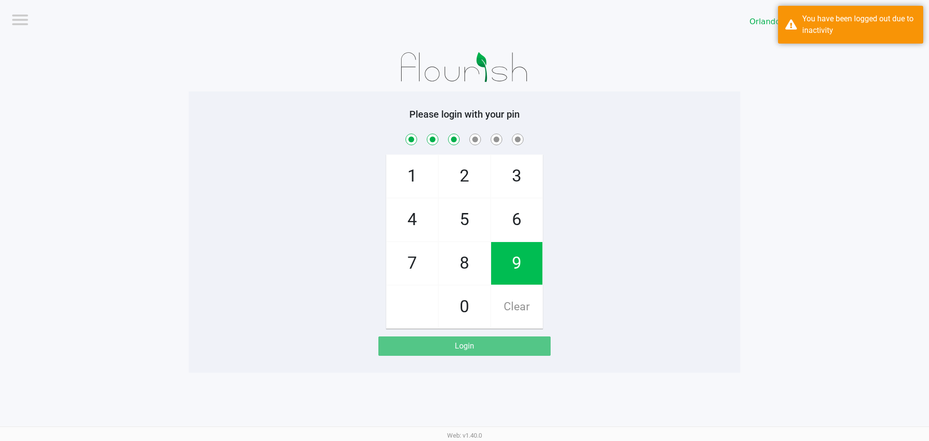
click at [528, 180] on span "3" at bounding box center [516, 176] width 51 height 43
checkbox input "true"
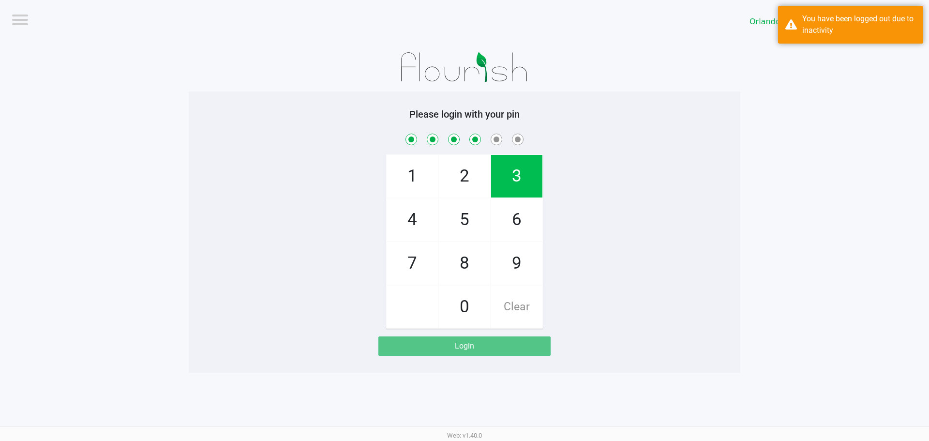
click at [472, 259] on span "8" at bounding box center [464, 263] width 51 height 43
checkbox input "true"
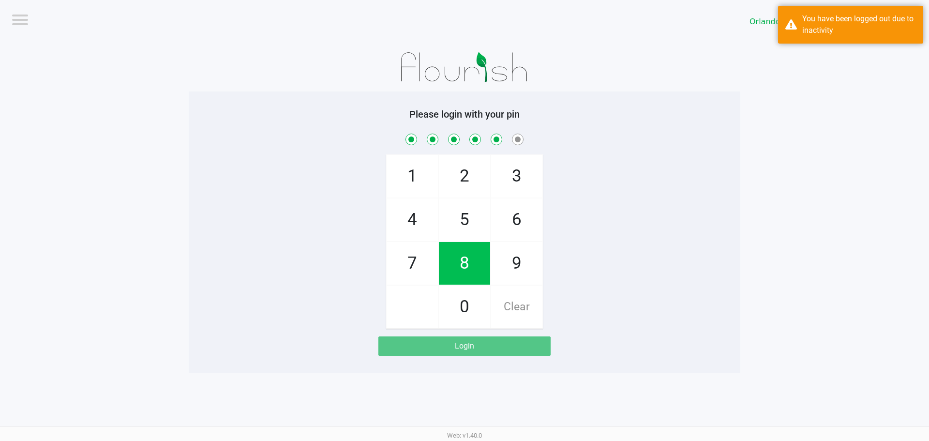
click at [414, 216] on span "4" at bounding box center [412, 219] width 51 height 43
checkbox input "true"
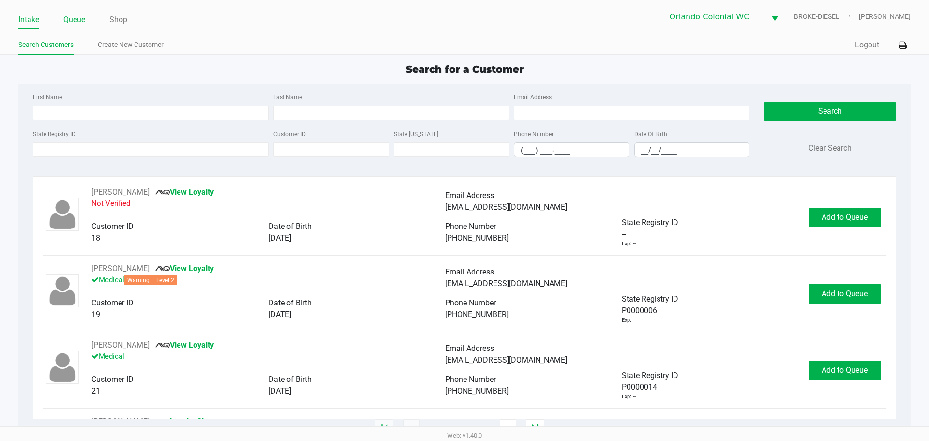
click at [79, 17] on link "Queue" at bounding box center [74, 20] width 22 height 14
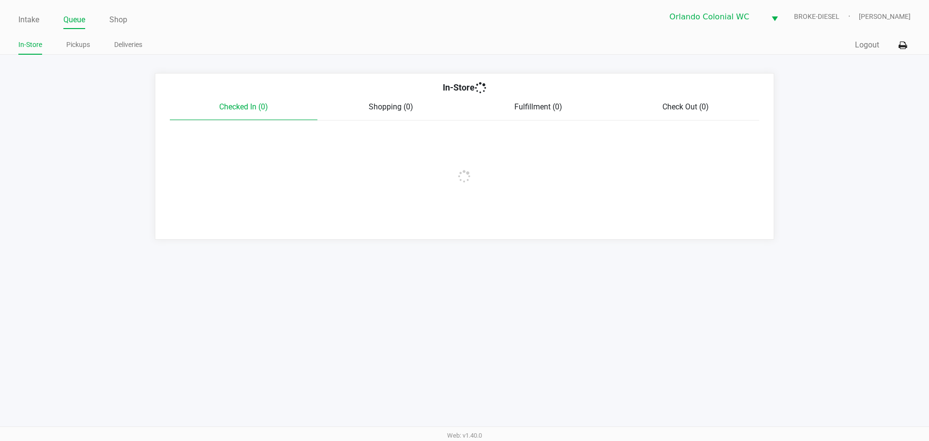
click at [81, 48] on link "Pickups" at bounding box center [78, 45] width 24 height 12
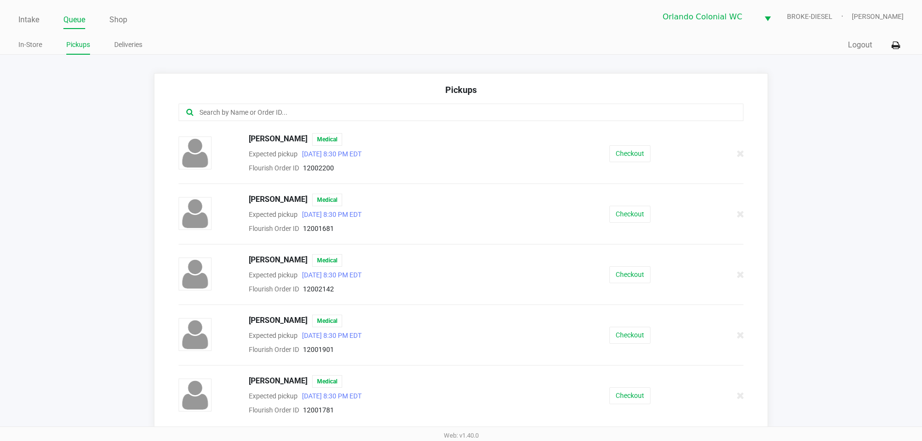
click at [630, 210] on button "Checkout" at bounding box center [629, 214] width 41 height 17
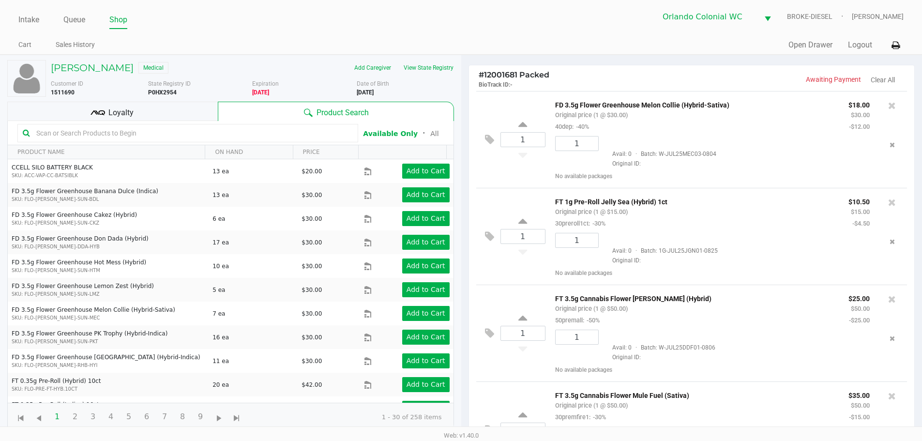
click at [131, 113] on span "Loyalty" at bounding box center [120, 113] width 25 height 12
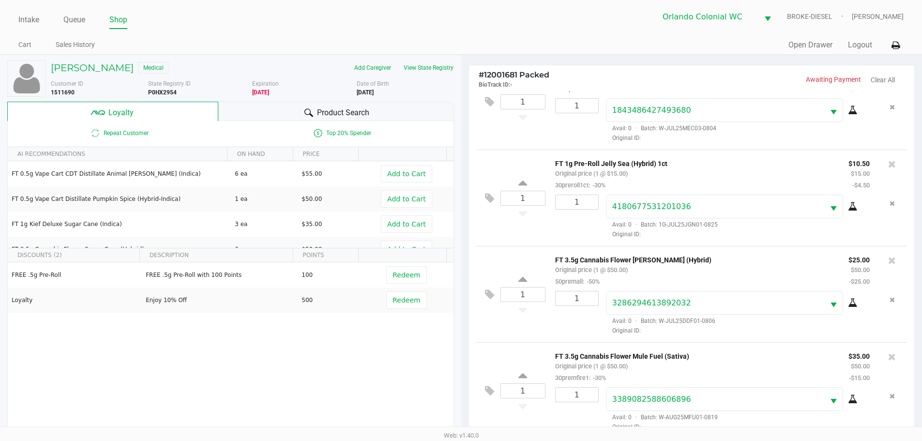
scroll to position [116, 0]
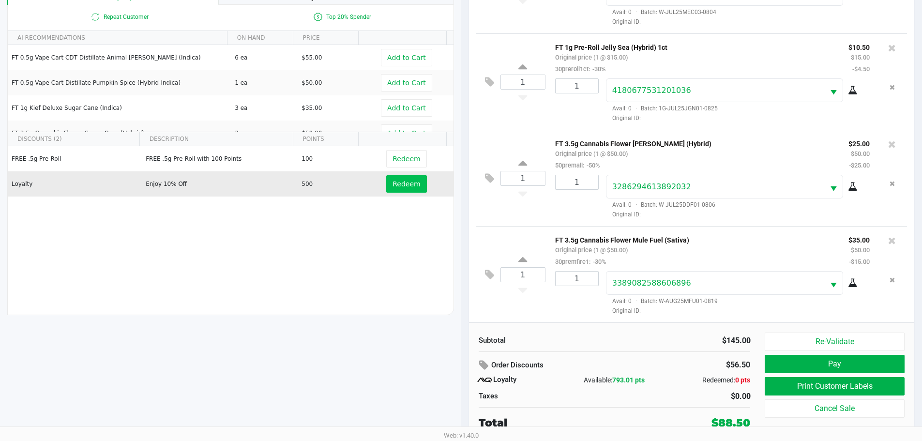
click at [398, 180] on span "Redeem" at bounding box center [406, 184] width 28 height 8
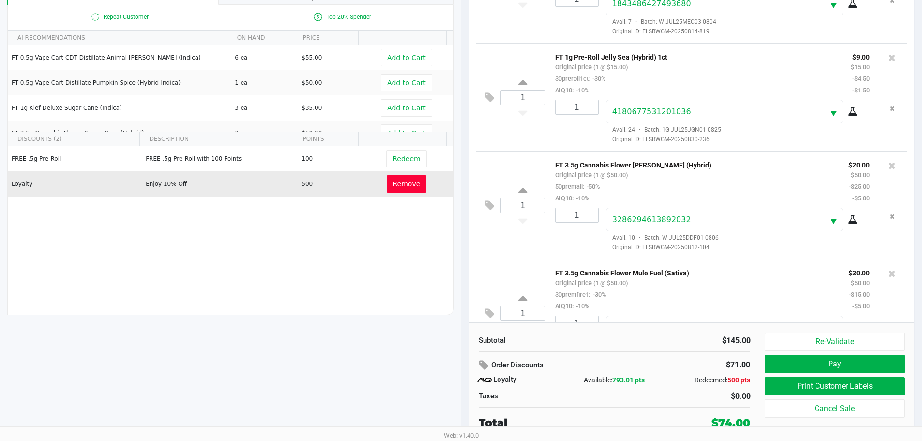
scroll to position [86, 0]
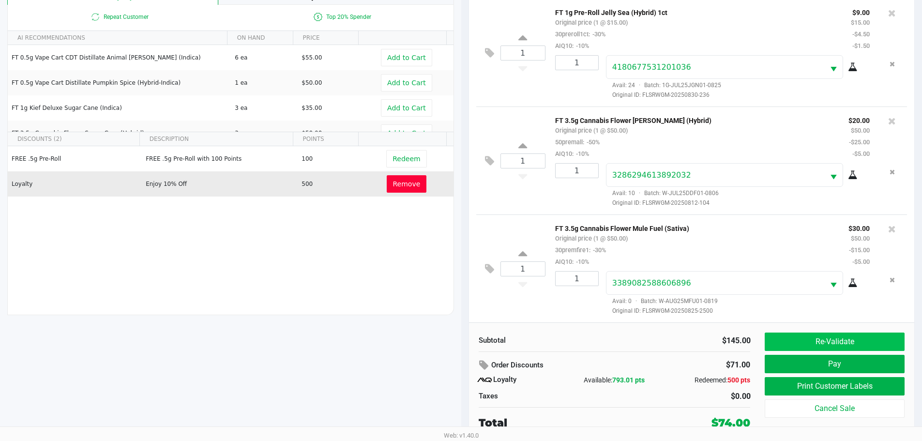
click at [867, 339] on button "Re-Validate" at bounding box center [833, 341] width 139 height 18
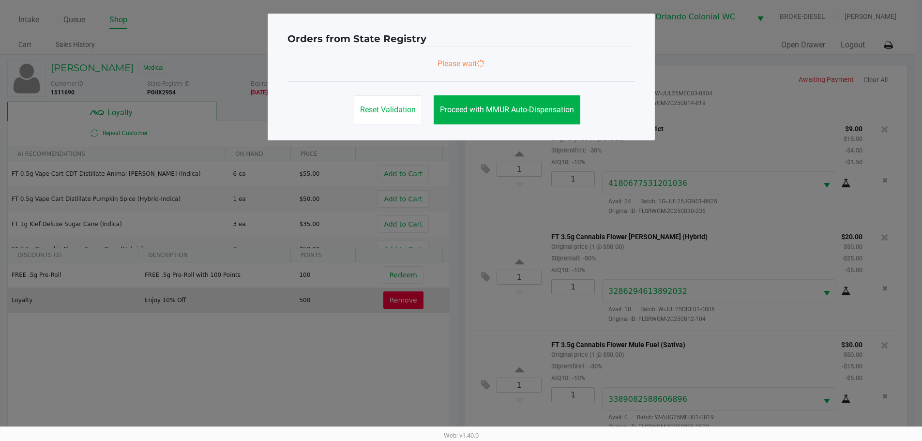
scroll to position [0, 0]
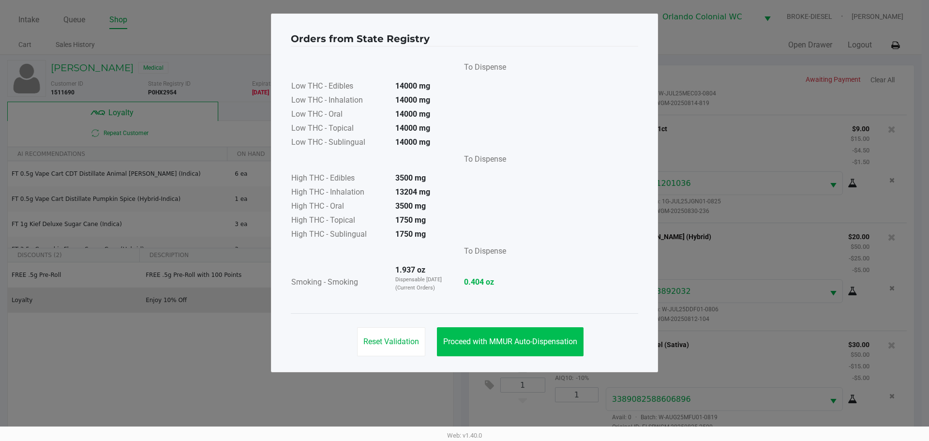
click at [507, 339] on span "Proceed with MMUR Auto-Dispensation" at bounding box center [510, 341] width 134 height 9
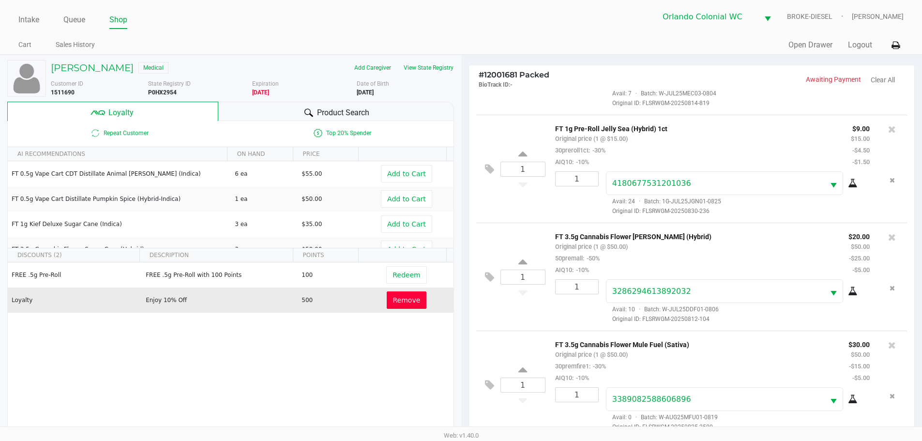
scroll to position [116, 0]
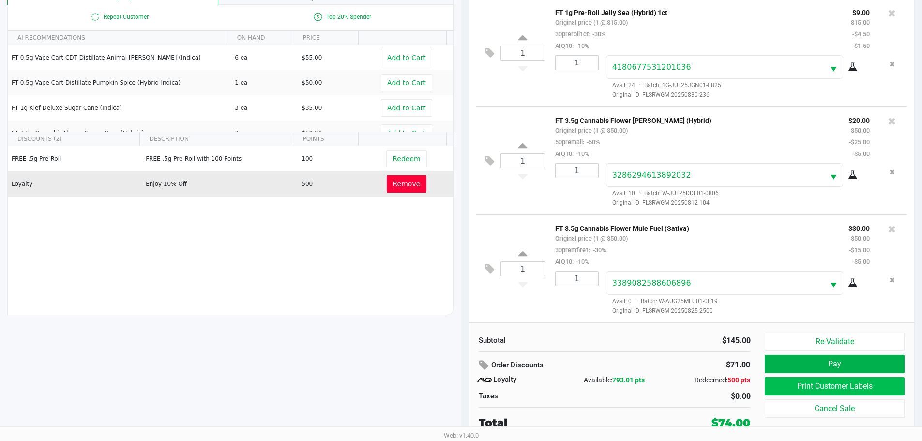
click at [867, 391] on button "Print Customer Labels" at bounding box center [833, 386] width 139 height 18
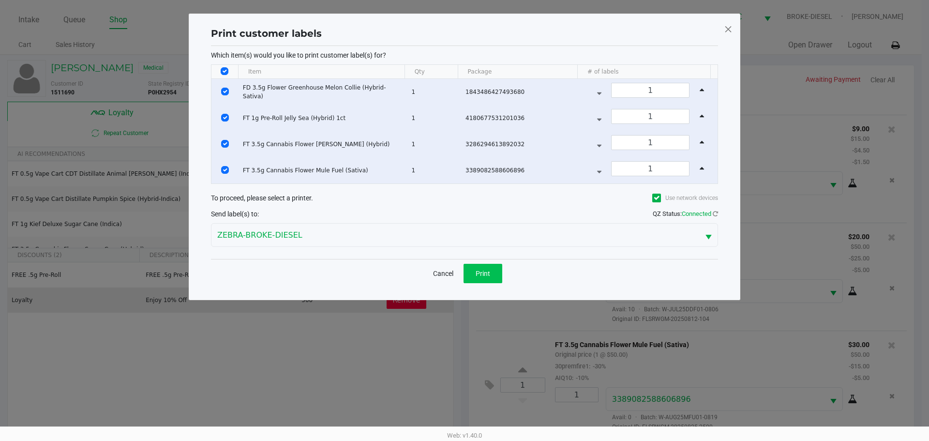
click at [492, 267] on button "Print" at bounding box center [482, 273] width 39 height 19
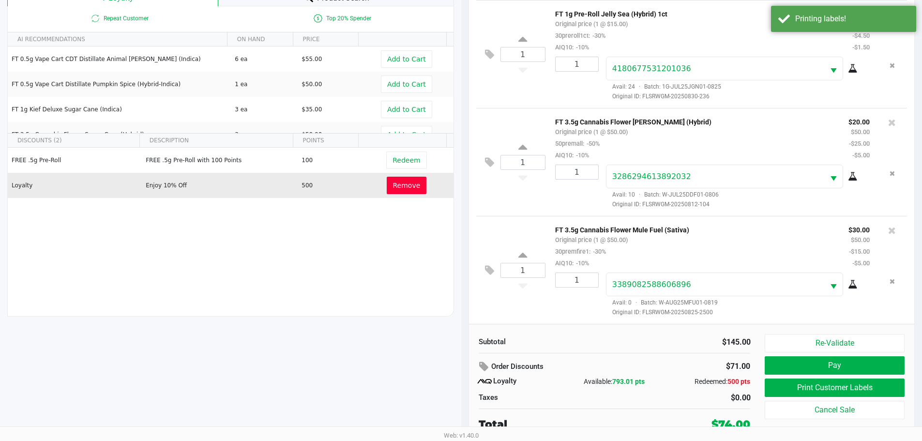
scroll to position [116, 0]
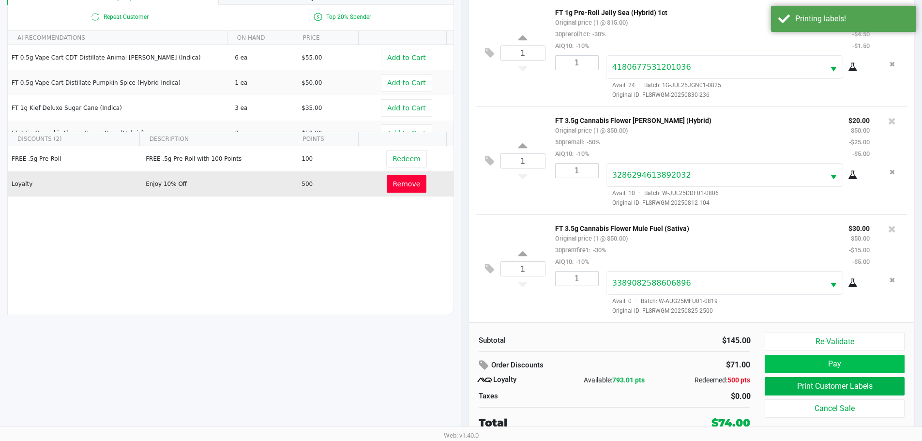
click at [879, 365] on button "Pay" at bounding box center [833, 364] width 139 height 18
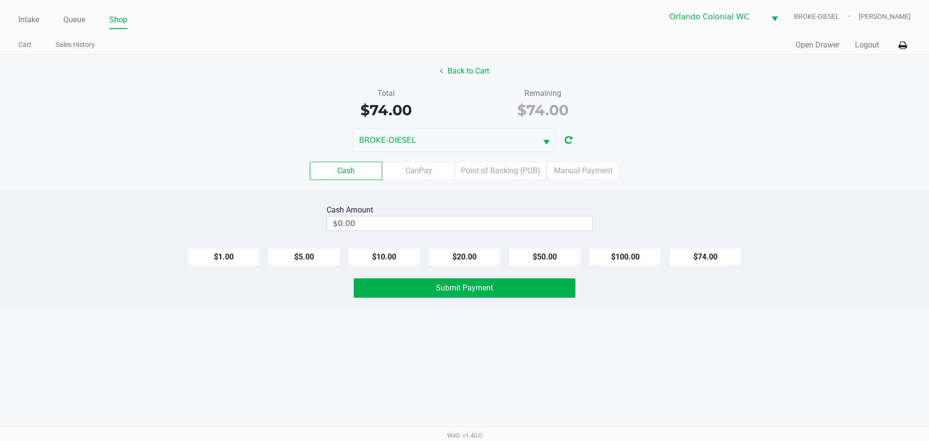
click at [525, 171] on label "Point of Banking (POB)" at bounding box center [501, 171] width 92 height 18
click at [0, 0] on 7 "Point of Banking (POB)" at bounding box center [0, 0] width 0 height 0
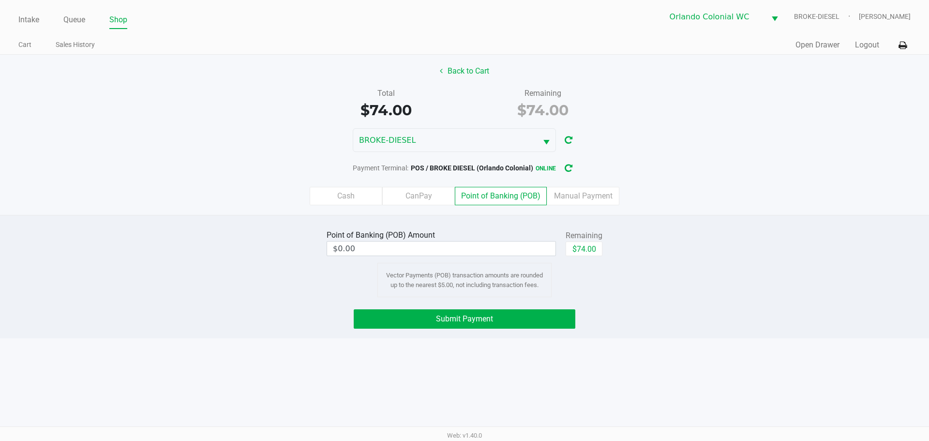
click at [590, 252] on button "$74.00" at bounding box center [584, 248] width 37 height 15
type input "$74.00"
click at [532, 328] on button "Submit Payment" at bounding box center [465, 318] width 222 height 19
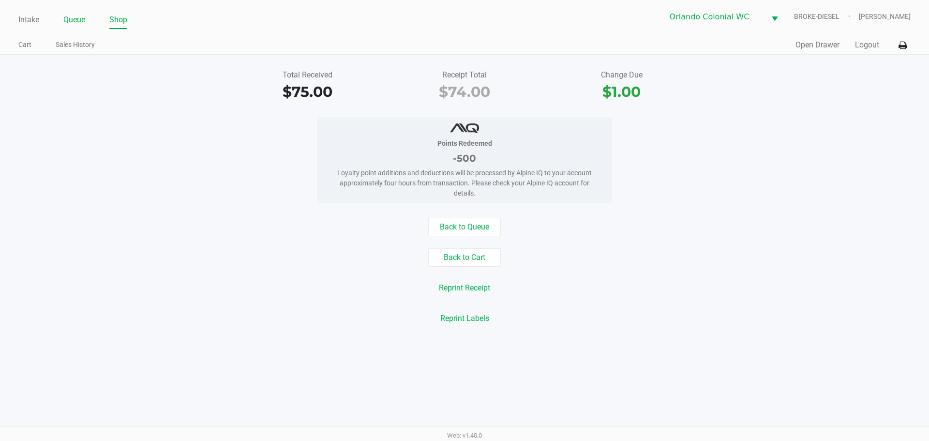
click at [84, 19] on link "Queue" at bounding box center [74, 20] width 22 height 14
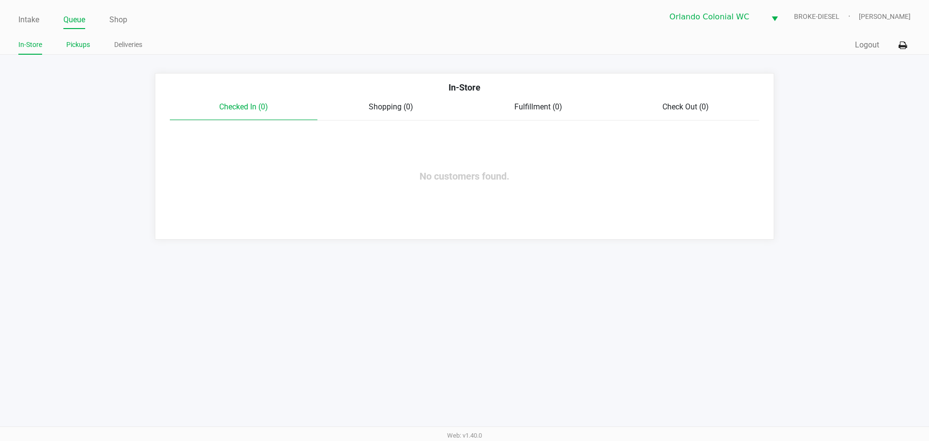
click at [81, 43] on link "Pickups" at bounding box center [78, 45] width 24 height 12
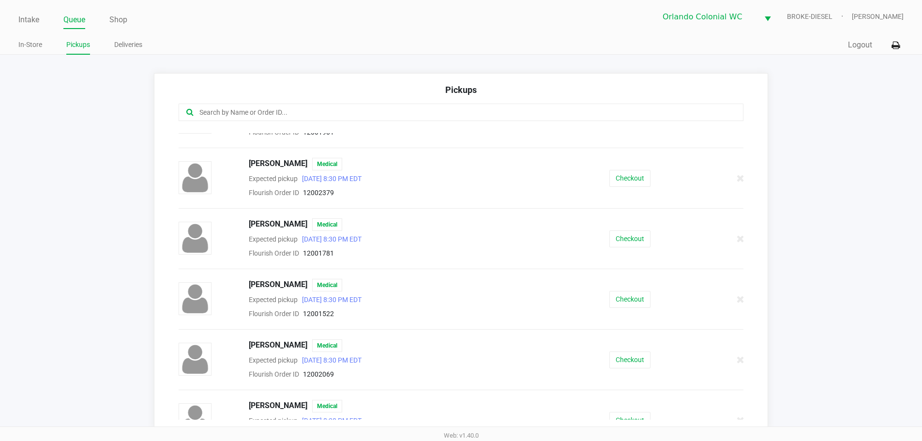
scroll to position [238, 0]
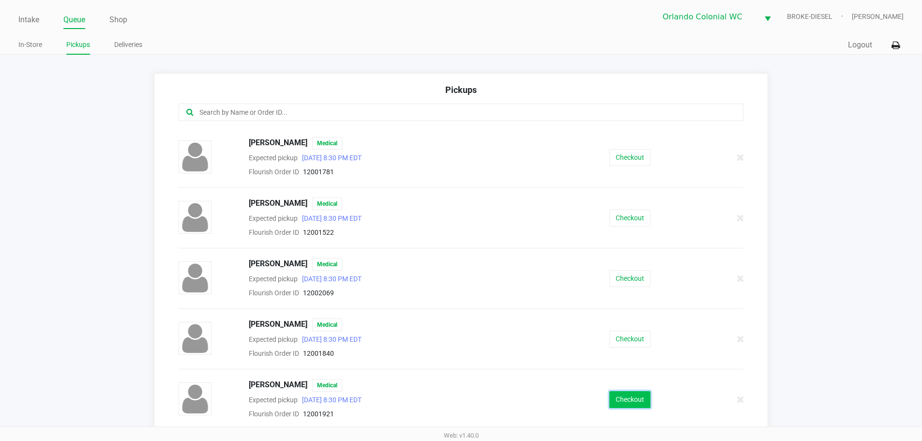
click at [627, 401] on button "Checkout" at bounding box center [629, 399] width 41 height 17
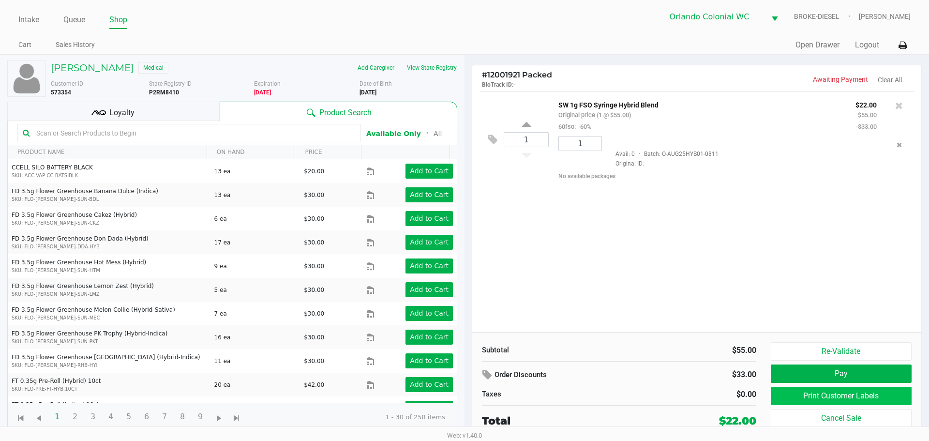
click at [829, 391] on button "Print Customer Labels" at bounding box center [841, 396] width 141 height 18
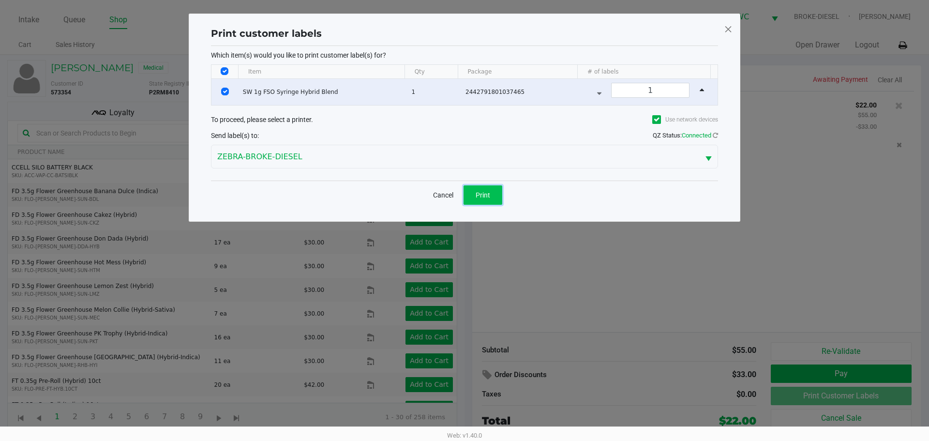
click at [485, 190] on button "Print" at bounding box center [482, 194] width 39 height 19
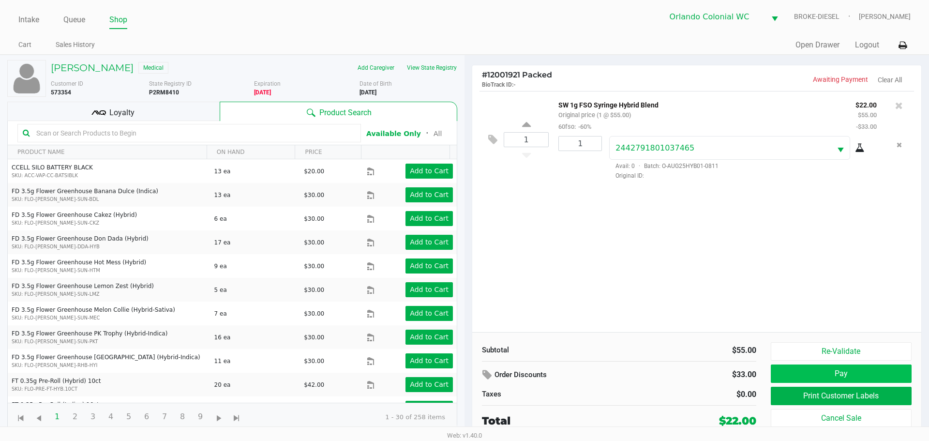
click at [881, 368] on button "Pay" at bounding box center [841, 373] width 141 height 18
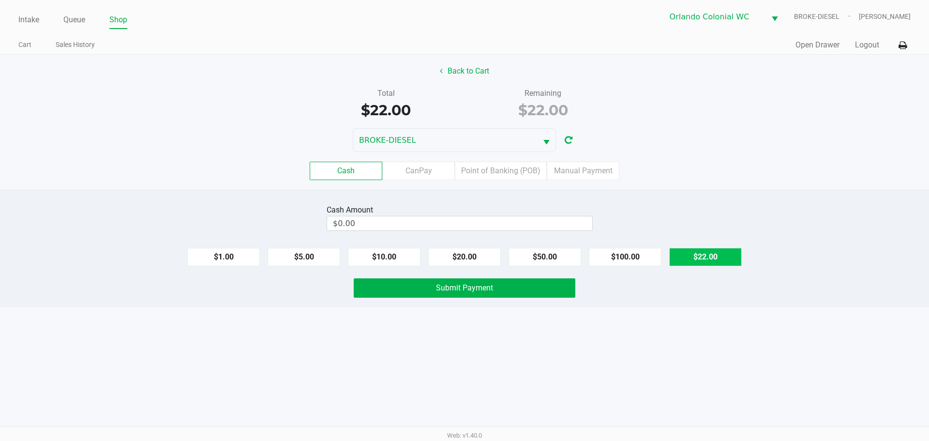
click at [717, 251] on button "$22.00" at bounding box center [705, 257] width 73 height 18
click at [538, 264] on button "$50.00" at bounding box center [544, 257] width 73 height 18
click at [601, 223] on button "Clear" at bounding box center [592, 223] width 30 height 15
click at [733, 261] on button "$22.00" at bounding box center [705, 257] width 73 height 18
type input "$22.00"
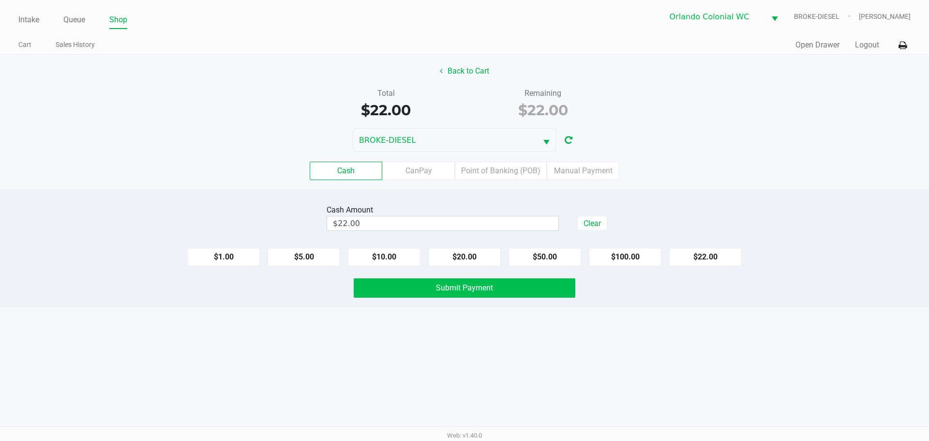
click at [556, 292] on button "Submit Payment" at bounding box center [465, 287] width 222 height 19
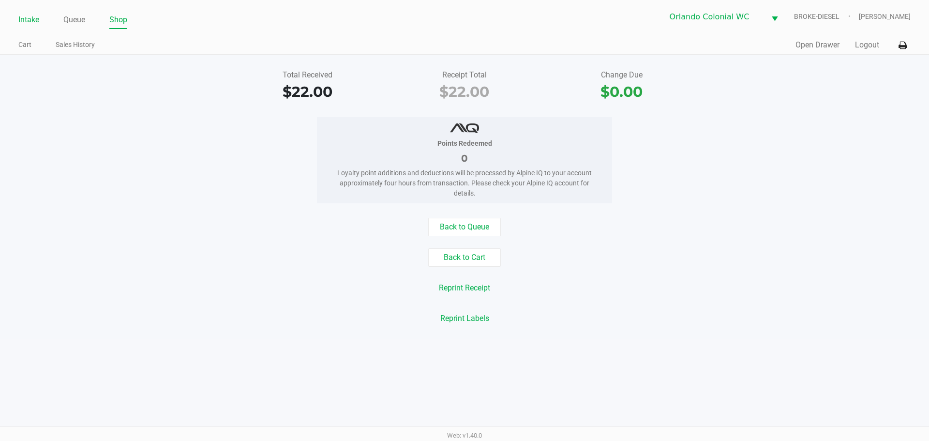
click at [30, 15] on link "Intake" at bounding box center [28, 20] width 21 height 14
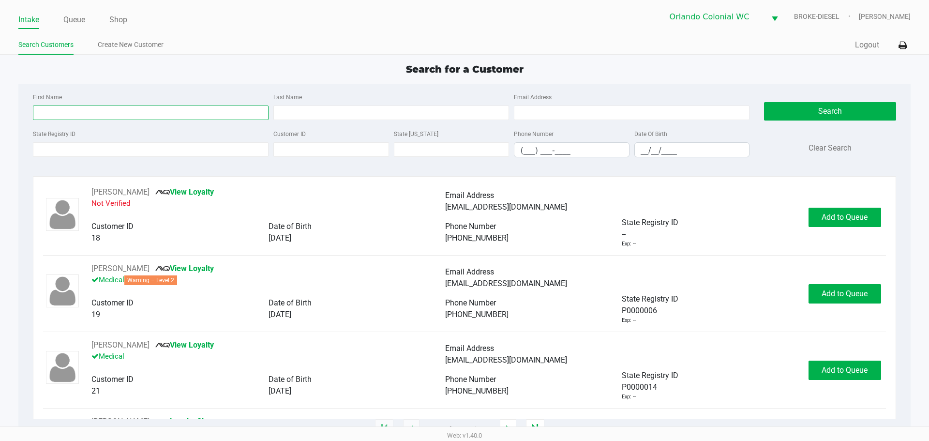
click at [212, 113] on input "First Name" at bounding box center [151, 112] width 236 height 15
click at [161, 149] on input "State Registry ID" at bounding box center [151, 149] width 236 height 15
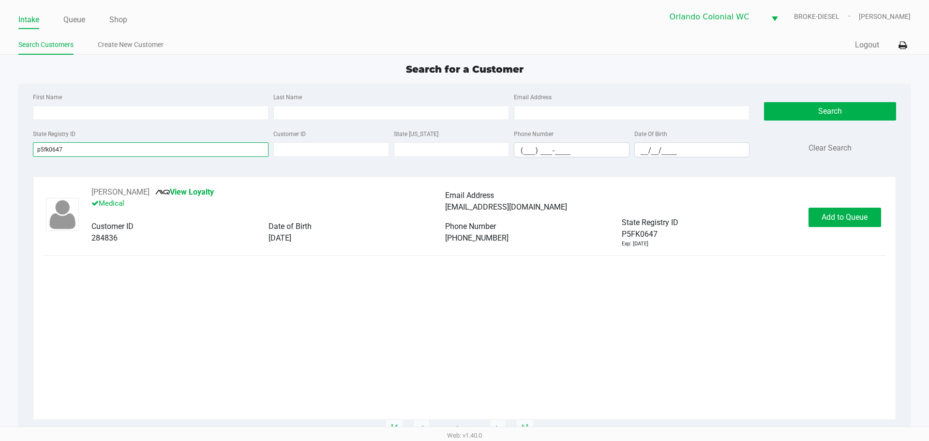
type input "p5fk0647"
click at [848, 224] on button "Add to Queue" at bounding box center [844, 217] width 73 height 19
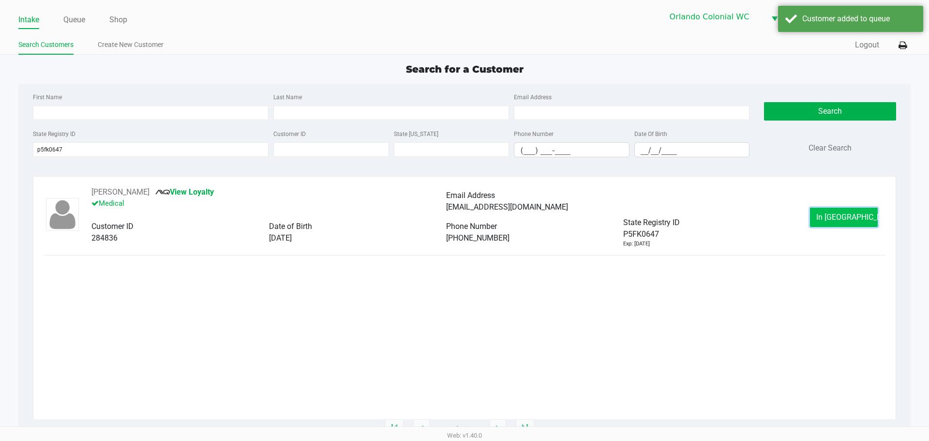
click at [853, 217] on span "In Queue" at bounding box center [856, 216] width 81 height 9
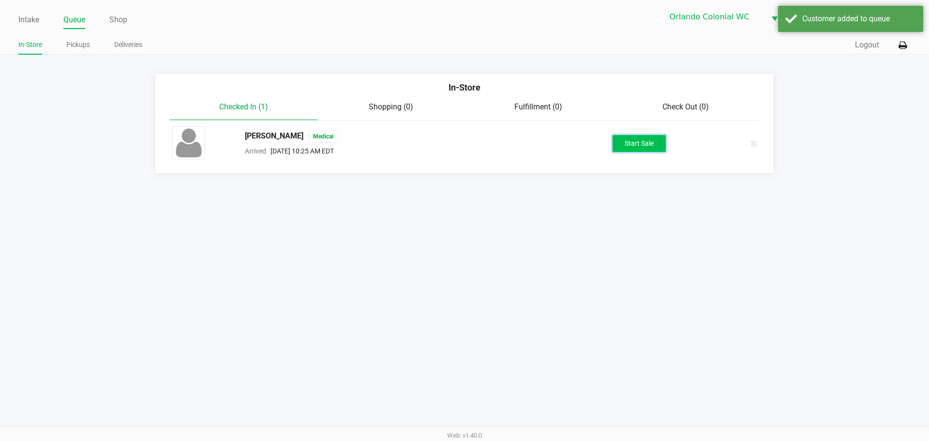
click at [650, 140] on button "Start Sale" at bounding box center [638, 143] width 53 height 17
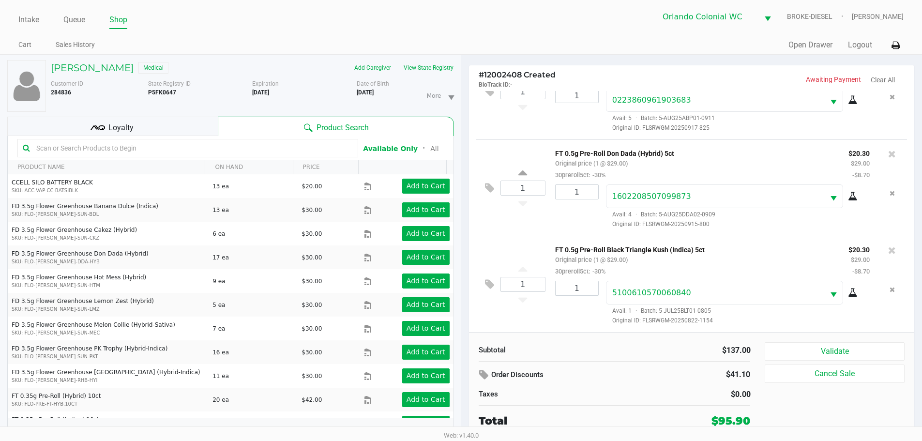
scroll to position [10, 0]
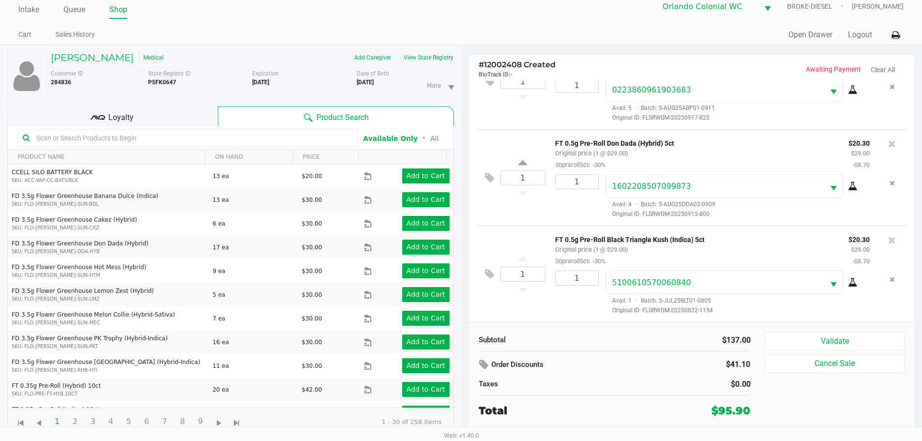
click at [858, 339] on button "Validate" at bounding box center [833, 341] width 139 height 18
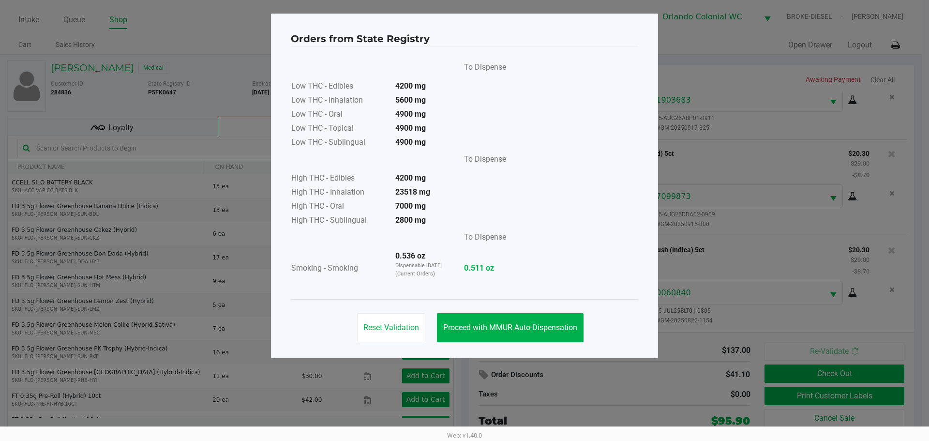
click at [501, 327] on span "Proceed with MMUR Auto-Dispensation" at bounding box center [510, 327] width 134 height 9
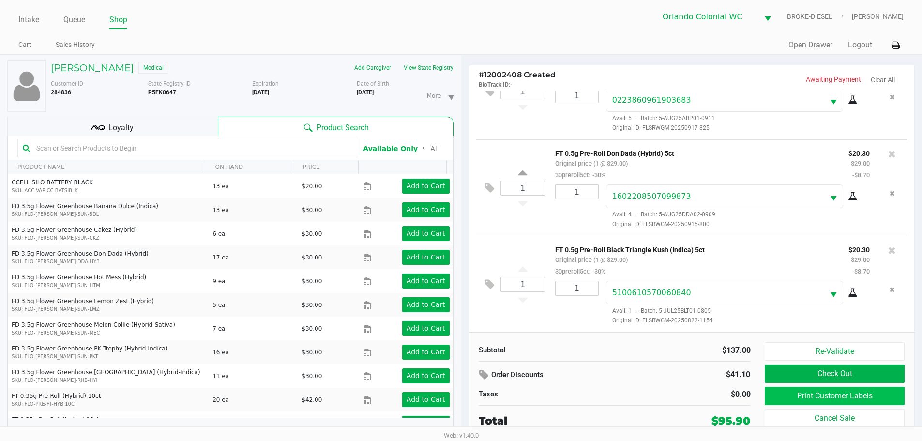
click at [860, 400] on button "Print Customer Labels" at bounding box center [833, 396] width 139 height 18
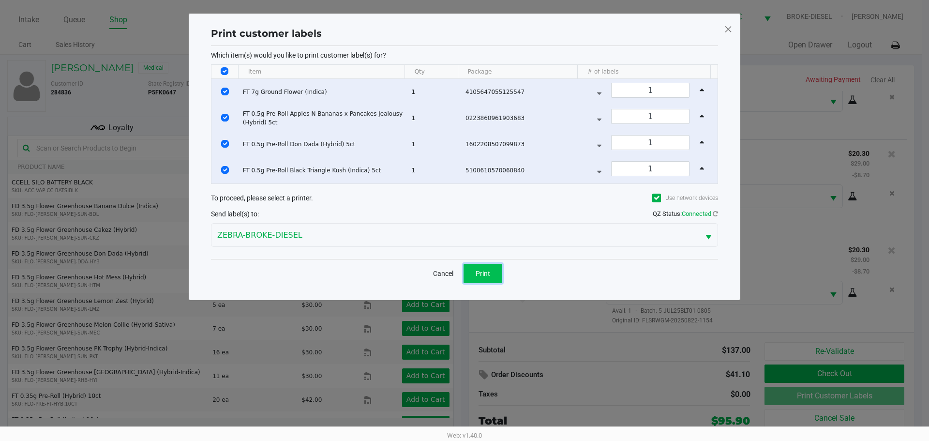
click at [493, 276] on button "Print" at bounding box center [482, 273] width 39 height 19
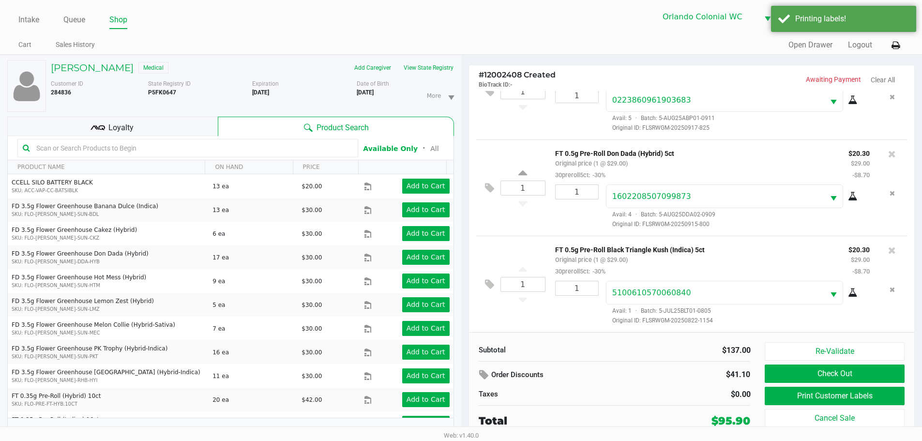
click at [160, 122] on div "Loyalty" at bounding box center [112, 126] width 210 height 19
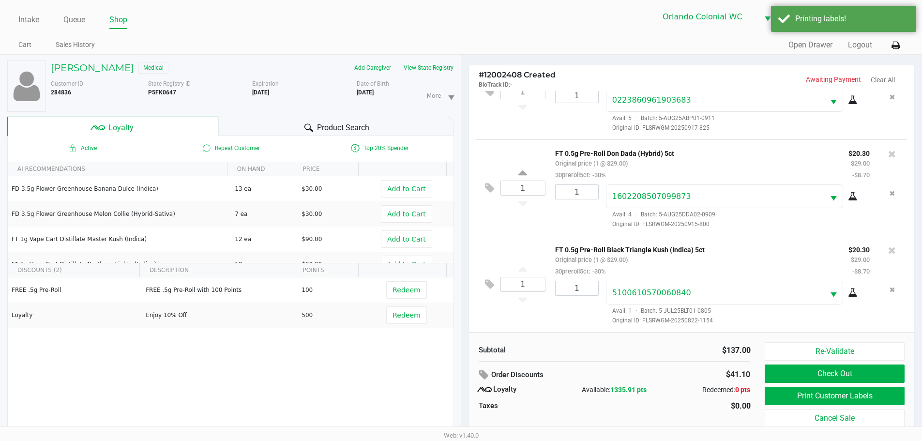
scroll to position [10, 0]
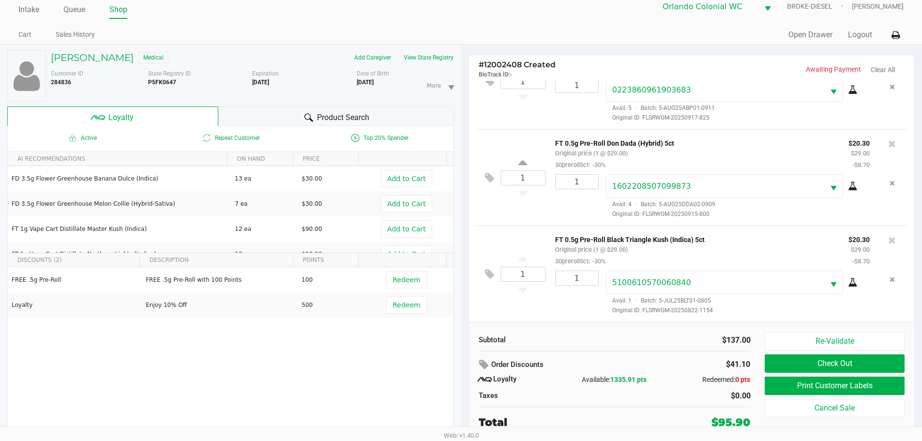
click at [891, 368] on button "Check Out" at bounding box center [833, 363] width 139 height 18
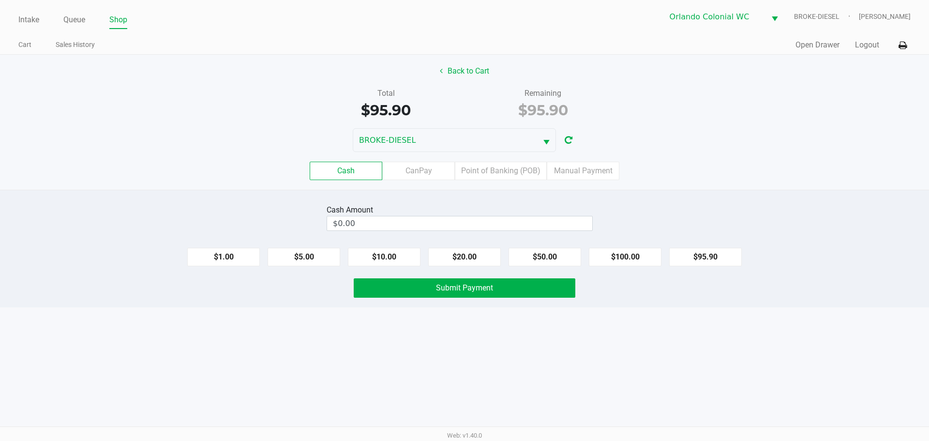
click at [638, 260] on button "$100.00" at bounding box center [625, 257] width 73 height 18
type input "$100.00"
click at [547, 284] on button "Submit Payment" at bounding box center [465, 287] width 222 height 19
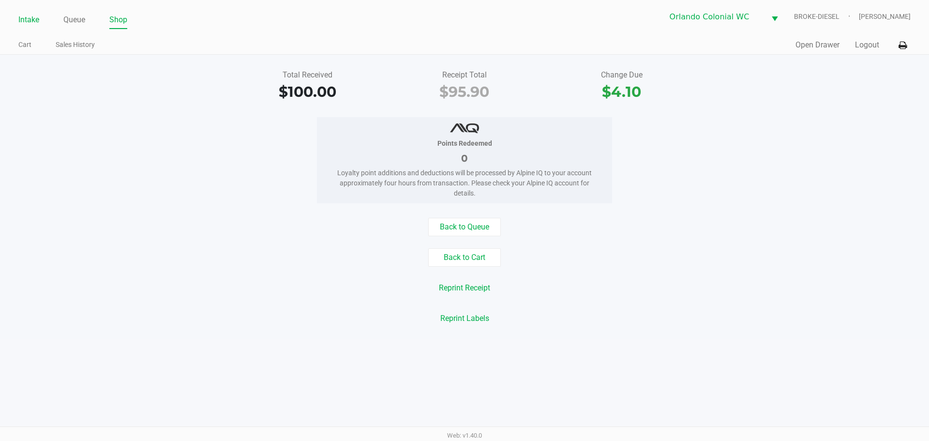
click at [28, 15] on link "Intake" at bounding box center [28, 20] width 21 height 14
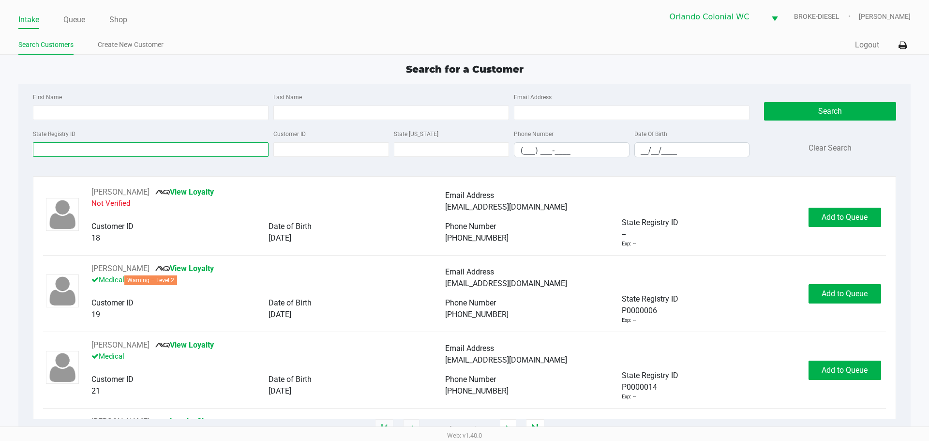
click at [208, 147] on input "State Registry ID" at bounding box center [151, 149] width 236 height 15
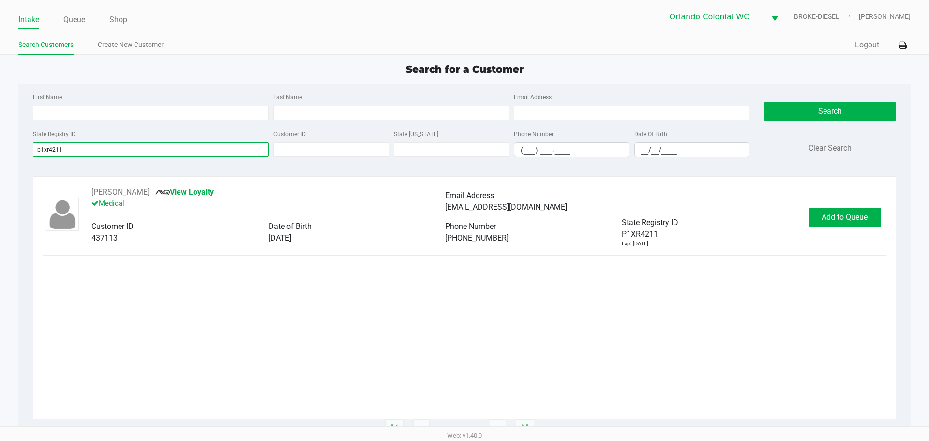
type input "p1xr4211"
click at [858, 224] on button "Add to Queue" at bounding box center [844, 217] width 73 height 19
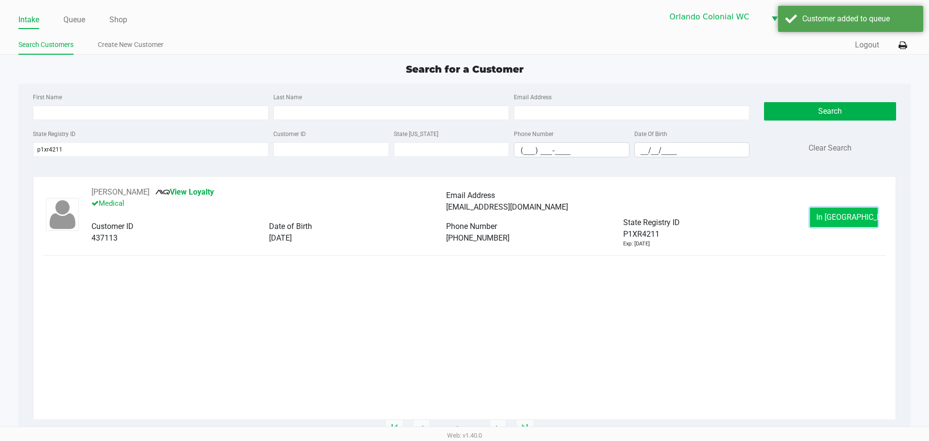
click at [857, 222] on button "In Queue" at bounding box center [844, 217] width 68 height 19
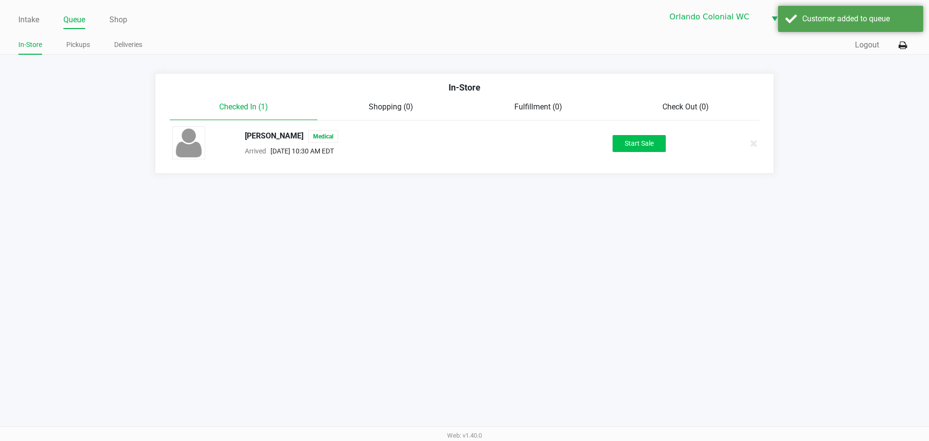
click at [647, 146] on button "Start Sale" at bounding box center [638, 143] width 53 height 17
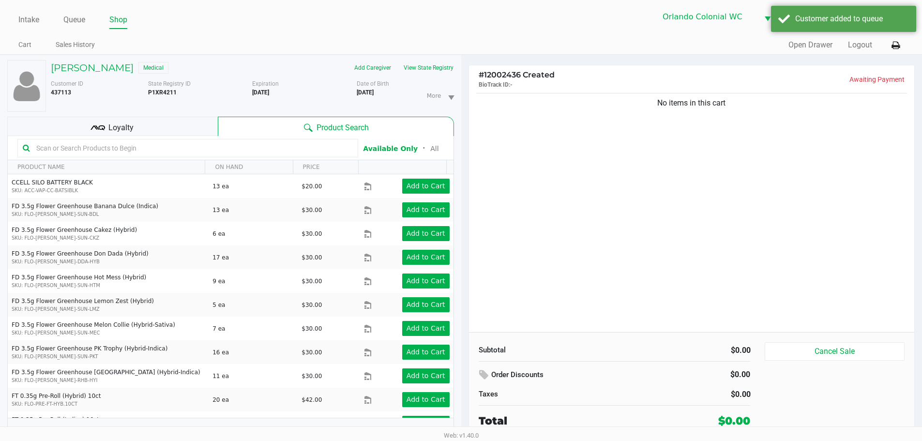
click at [180, 121] on div "Loyalty" at bounding box center [112, 126] width 210 height 19
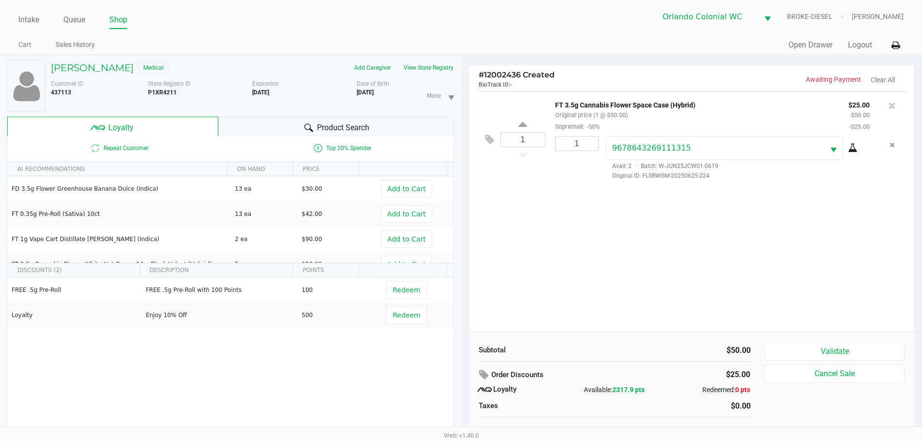
click at [843, 357] on button "Validate" at bounding box center [833, 351] width 139 height 18
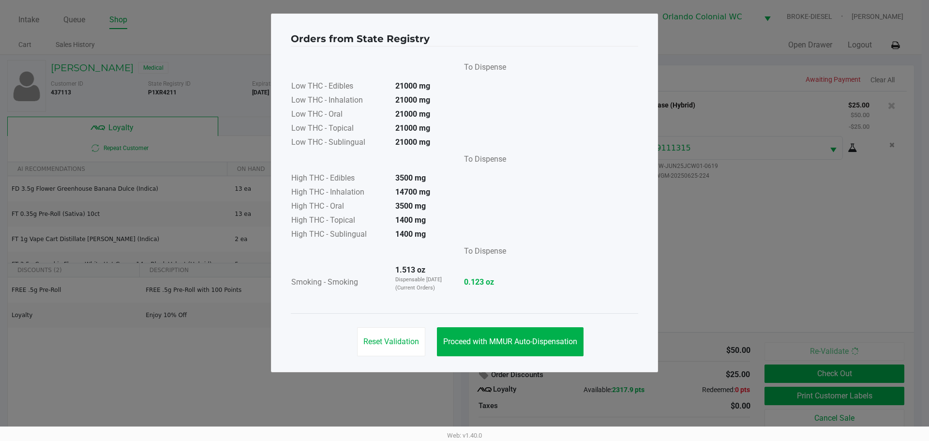
click at [494, 347] on button "Proceed with MMUR Auto-Dispensation" at bounding box center [510, 341] width 147 height 29
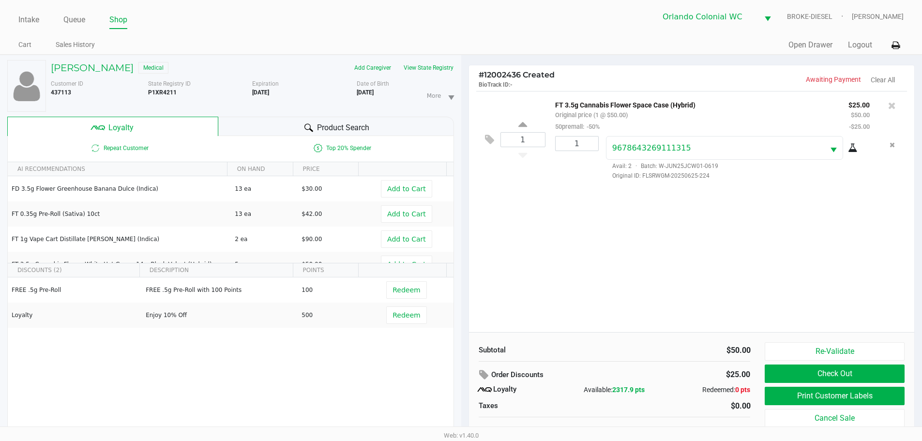
scroll to position [10, 0]
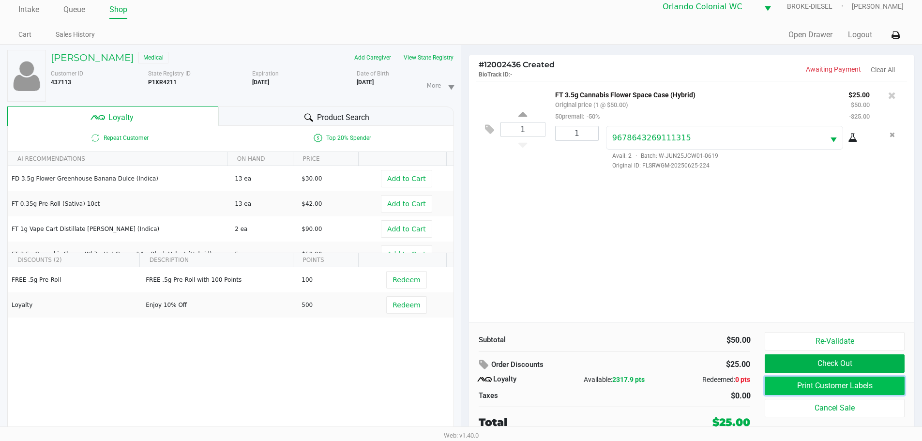
click at [862, 391] on button "Print Customer Labels" at bounding box center [833, 385] width 139 height 18
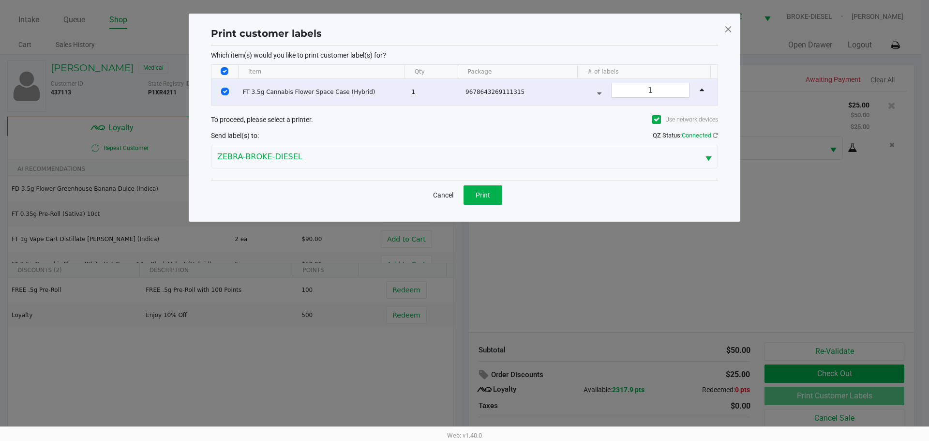
click at [457, 196] on button "Cancel" at bounding box center [443, 194] width 33 height 19
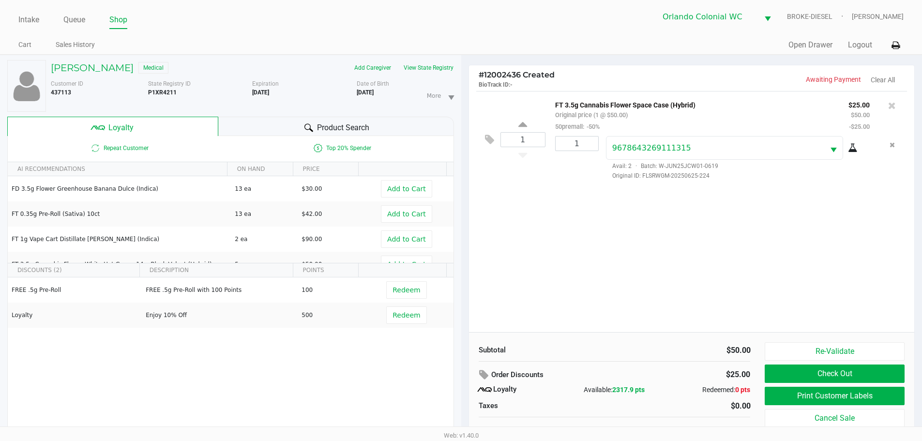
click at [829, 402] on button "Print Customer Labels" at bounding box center [833, 396] width 139 height 18
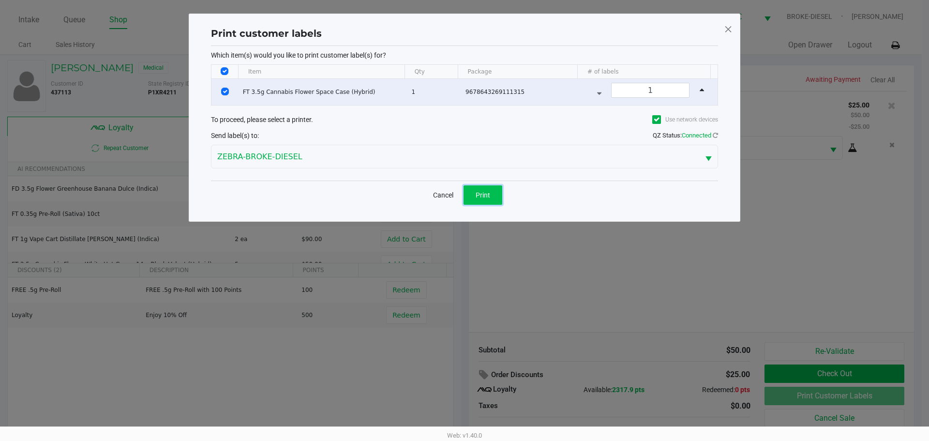
click at [497, 196] on button "Print" at bounding box center [482, 194] width 39 height 19
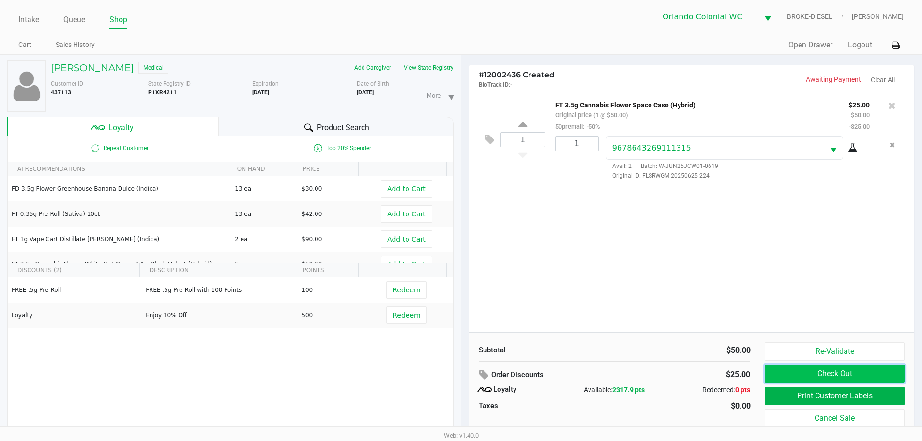
click at [870, 373] on button "Check Out" at bounding box center [833, 373] width 139 height 18
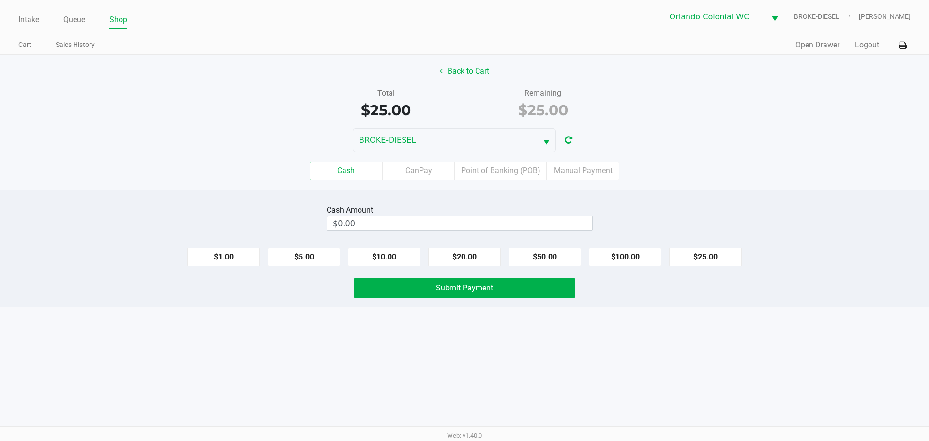
click at [699, 258] on button "$25.00" at bounding box center [705, 257] width 73 height 18
type input "$25.00"
click at [535, 290] on button "Submit Payment" at bounding box center [465, 287] width 222 height 19
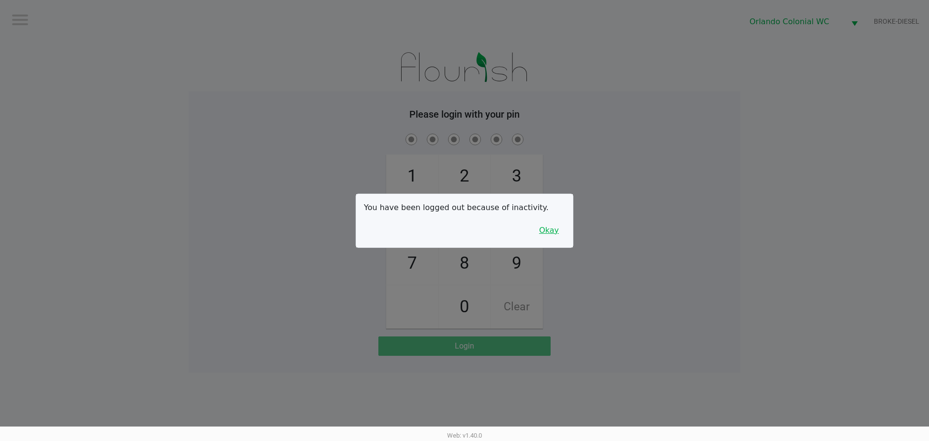
click at [562, 229] on button "Okay" at bounding box center [549, 230] width 32 height 18
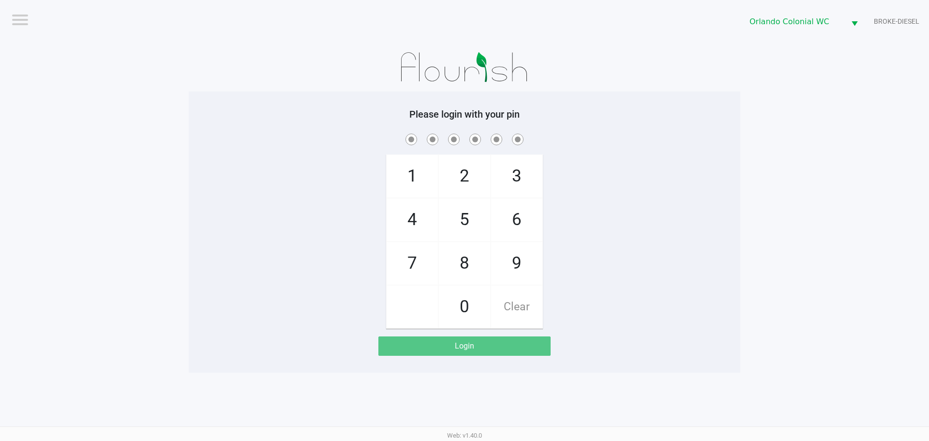
click at [512, 171] on span "3" at bounding box center [516, 176] width 51 height 43
checkbox input "true"
click at [405, 267] on span "7" at bounding box center [412, 263] width 51 height 43
checkbox input "true"
click at [527, 263] on span "9" at bounding box center [516, 263] width 51 height 43
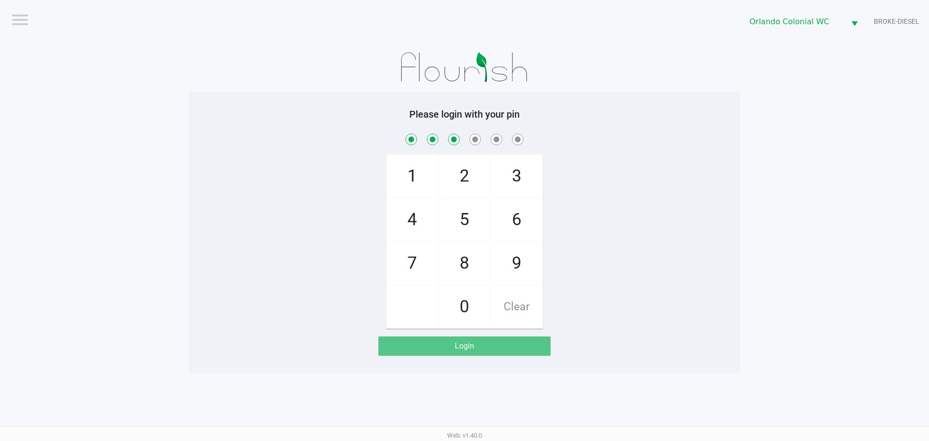
checkbox input "true"
click at [512, 175] on span "3" at bounding box center [516, 176] width 51 height 43
checkbox input "true"
click at [469, 264] on span "8" at bounding box center [464, 263] width 51 height 43
checkbox input "true"
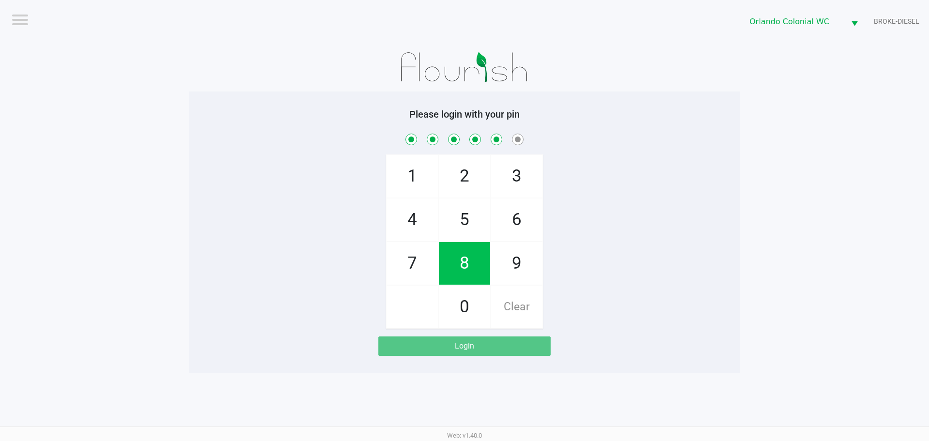
click at [393, 222] on span "4" at bounding box center [412, 219] width 51 height 43
checkbox input "true"
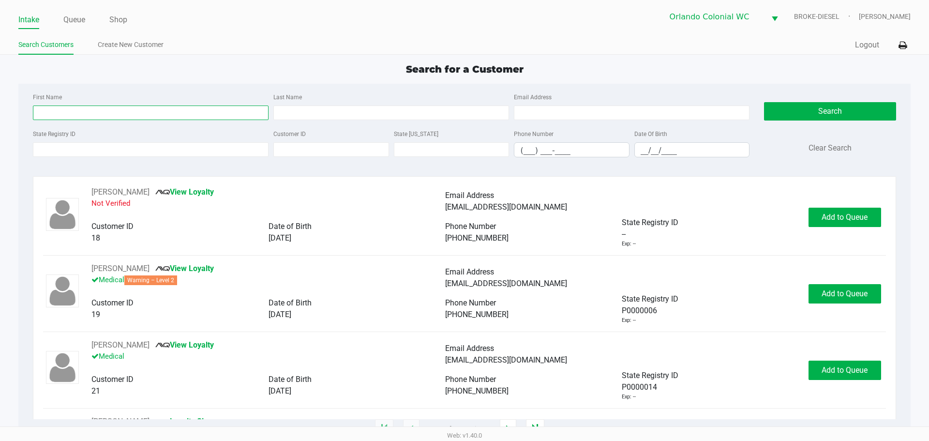
click at [137, 110] on input "First Name" at bounding box center [151, 112] width 236 height 15
click at [196, 113] on input "First Name" at bounding box center [151, 112] width 236 height 15
type input "l"
type input "lori"
click at [436, 111] on input "Last Name" at bounding box center [391, 112] width 236 height 15
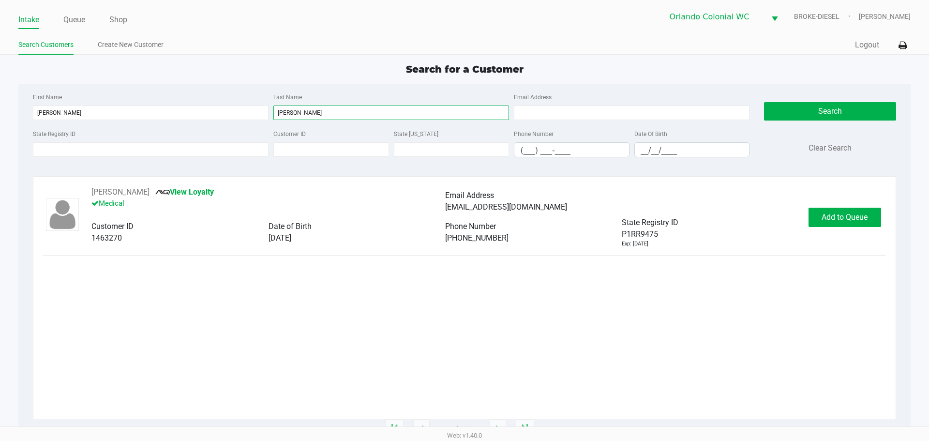
type input "rayburn"
click at [839, 214] on span "Add to Queue" at bounding box center [844, 216] width 46 height 9
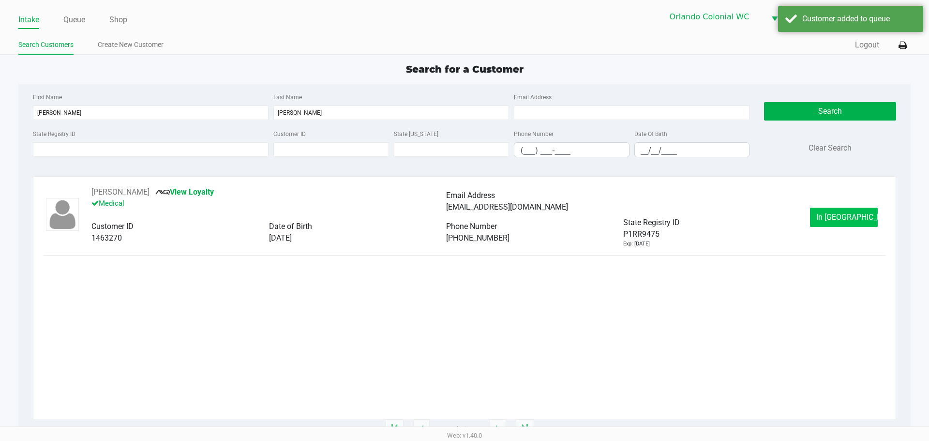
click at [846, 212] on span "In Queue" at bounding box center [856, 216] width 81 height 9
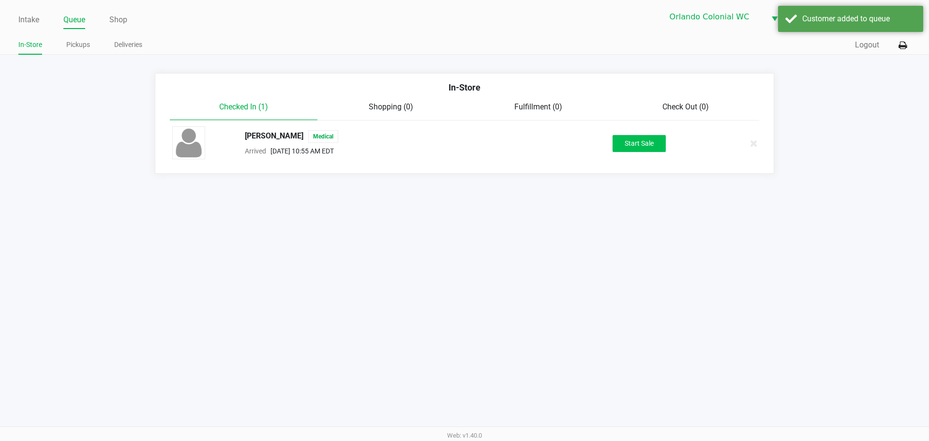
click at [640, 141] on button "Start Sale" at bounding box center [638, 143] width 53 height 17
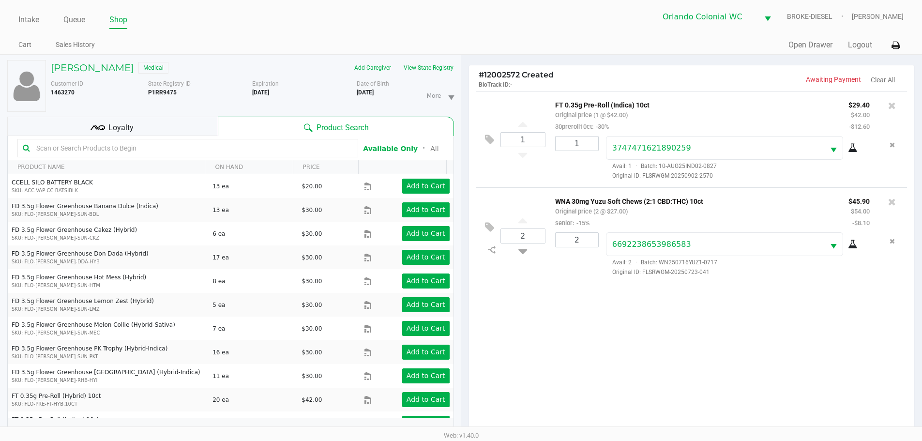
scroll to position [104, 0]
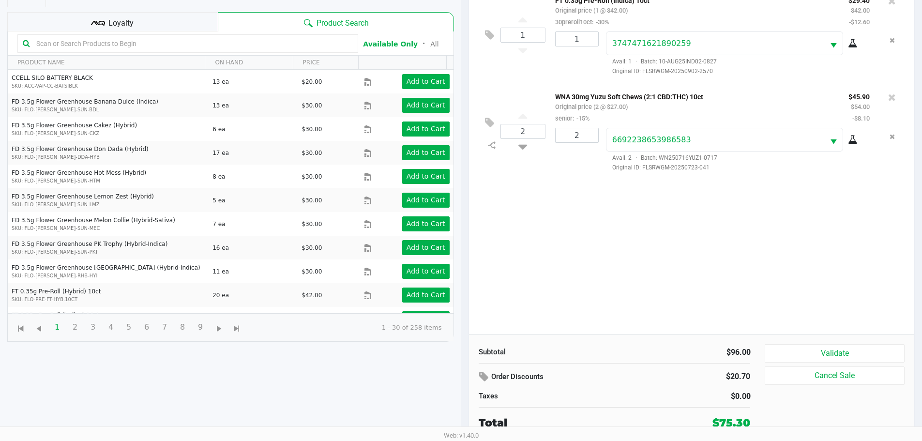
click at [846, 346] on button "Validate" at bounding box center [833, 353] width 139 height 18
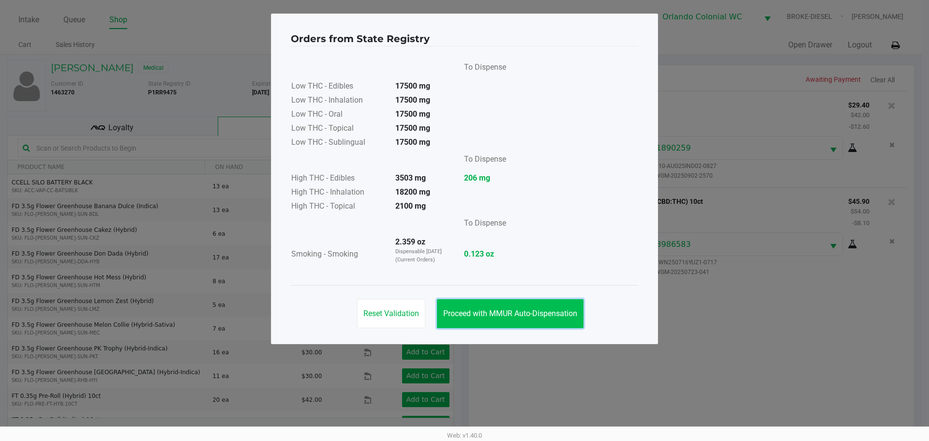
click at [508, 309] on span "Proceed with MMUR Auto-Dispensation" at bounding box center [510, 313] width 134 height 9
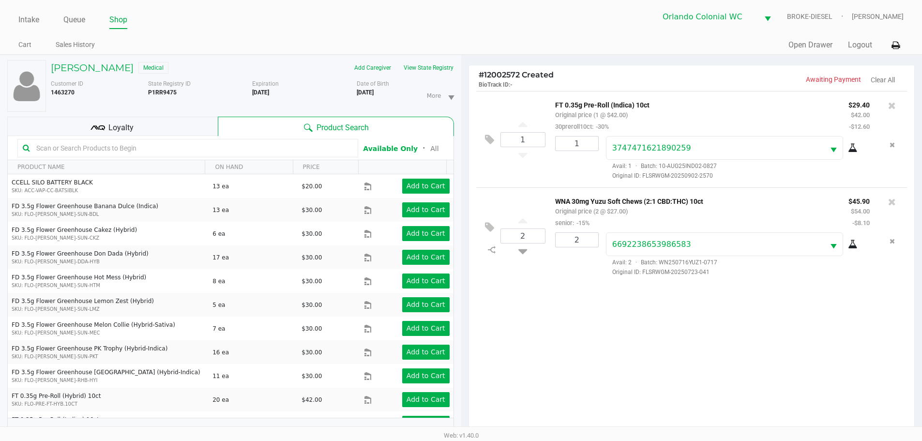
click at [166, 128] on div "Loyalty" at bounding box center [112, 126] width 210 height 19
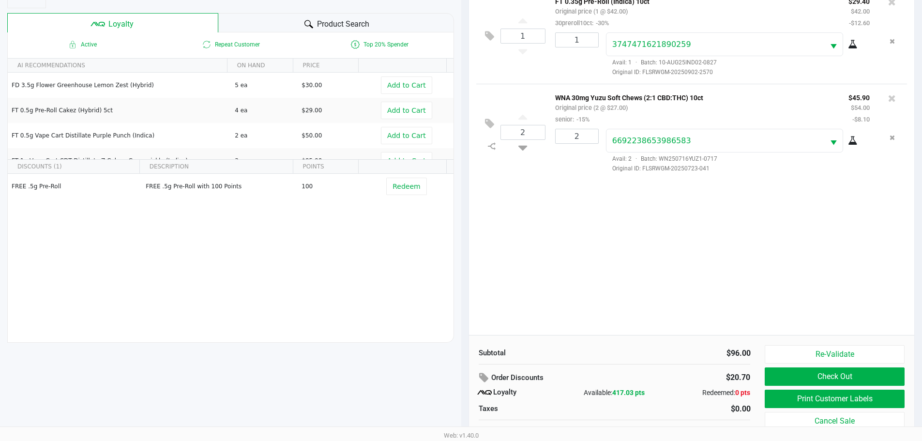
scroll to position [116, 0]
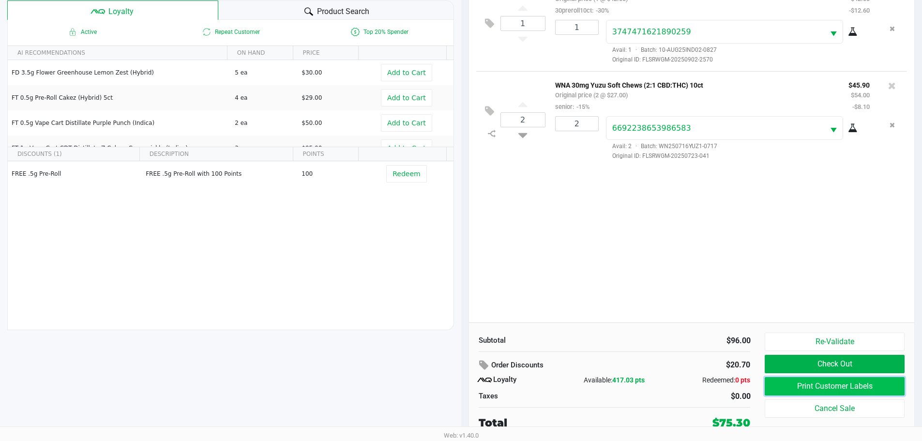
click at [821, 389] on button "Print Customer Labels" at bounding box center [833, 386] width 139 height 18
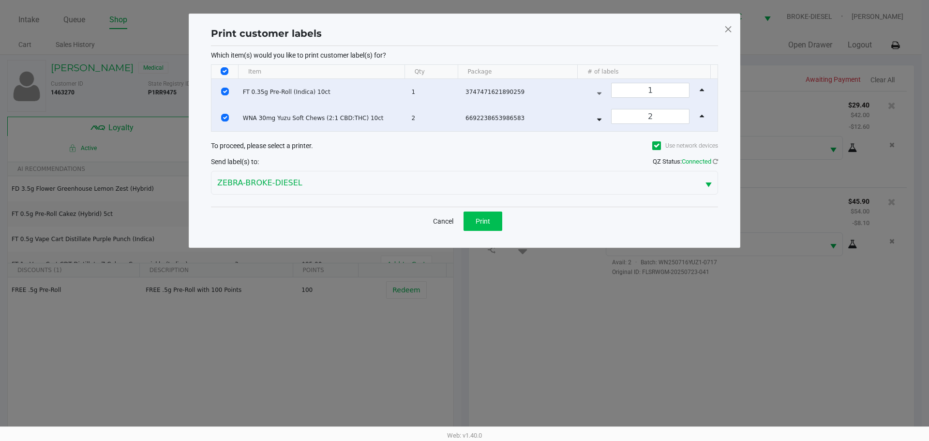
click at [464, 215] on button "Print" at bounding box center [482, 220] width 39 height 19
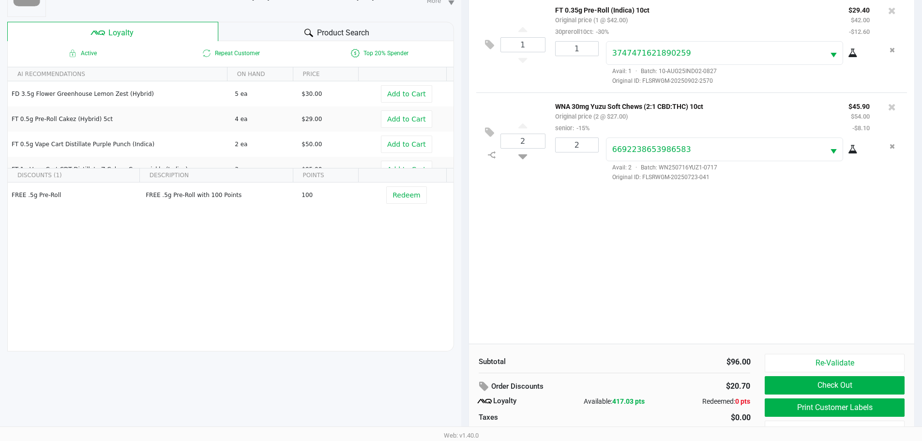
scroll to position [116, 0]
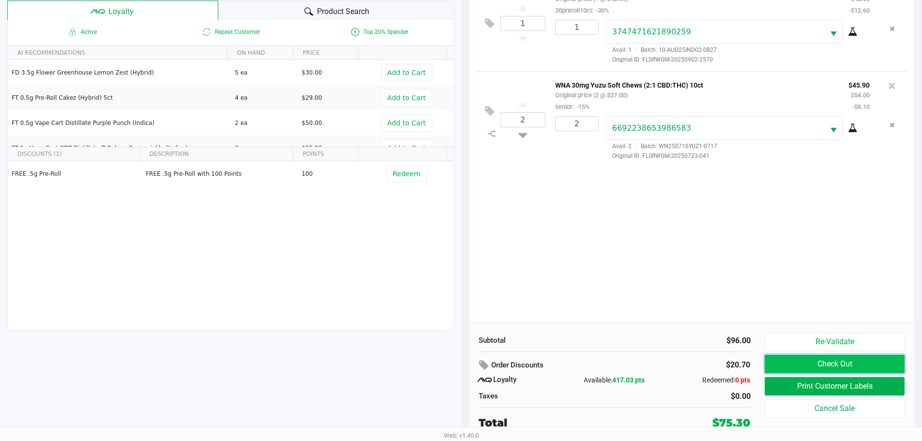
click at [856, 367] on button "Check Out" at bounding box center [833, 364] width 139 height 18
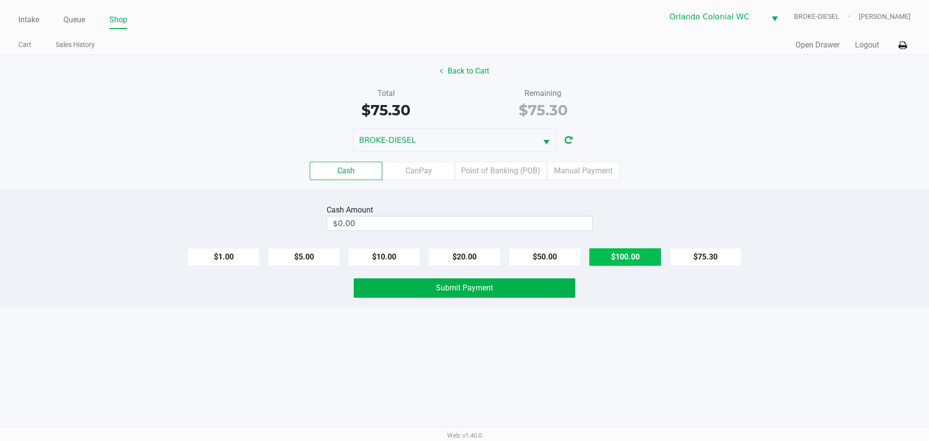
click at [629, 265] on button "$100.00" at bounding box center [625, 257] width 73 height 18
type input "$100.00"
click at [521, 295] on button "Submit Payment" at bounding box center [465, 287] width 222 height 19
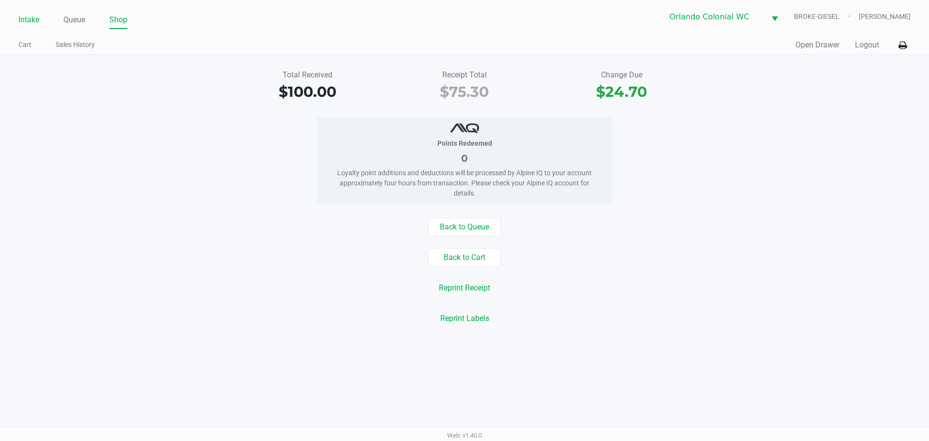
click at [31, 20] on link "Intake" at bounding box center [28, 20] width 21 height 14
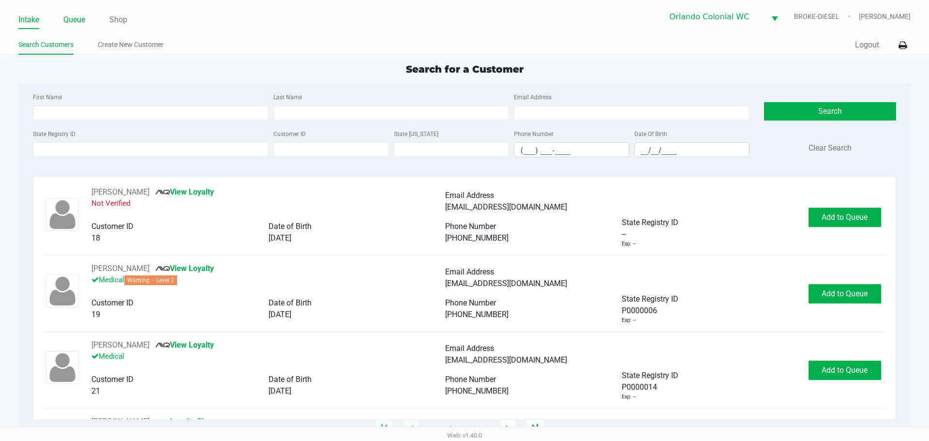
click at [74, 19] on link "Queue" at bounding box center [74, 20] width 22 height 14
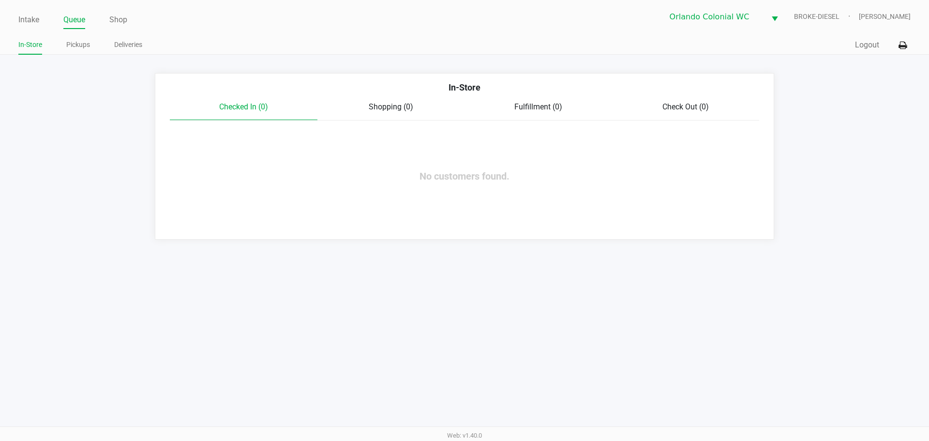
click at [76, 43] on link "Pickups" at bounding box center [78, 45] width 24 height 12
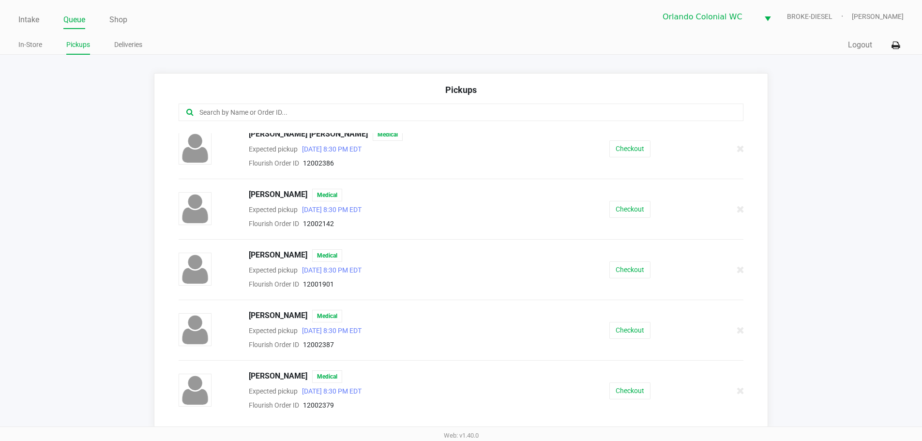
scroll to position [106, 0]
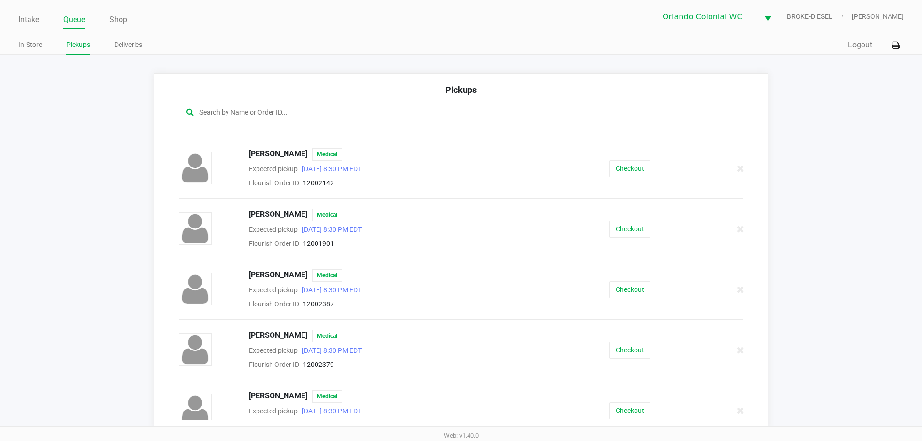
click at [617, 231] on button "Checkout" at bounding box center [629, 229] width 41 height 17
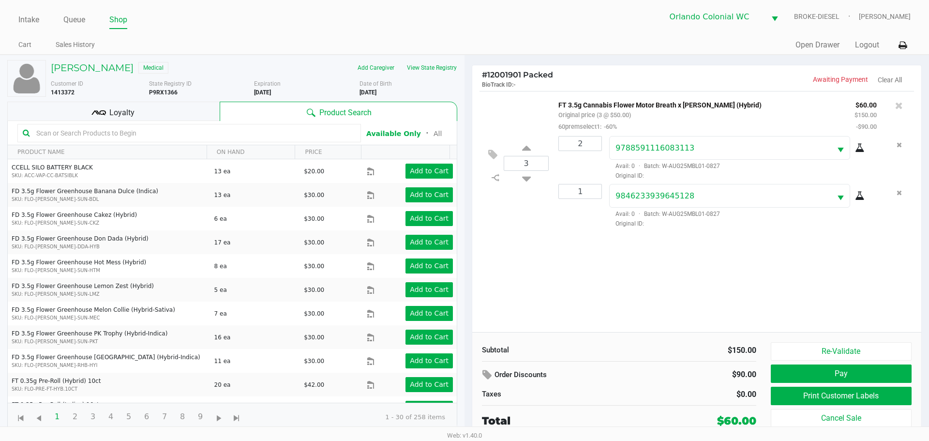
click at [840, 393] on button "Print Customer Labels" at bounding box center [841, 396] width 141 height 18
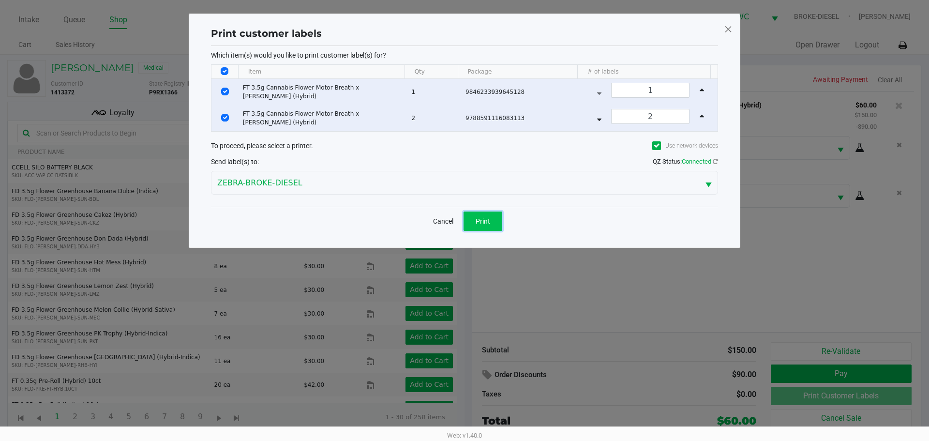
click at [486, 222] on span "Print" at bounding box center [483, 221] width 15 height 8
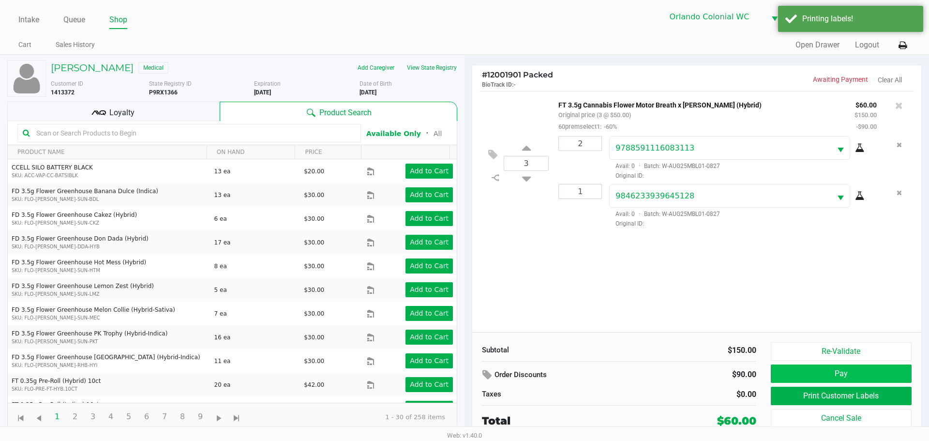
click at [850, 374] on button "Pay" at bounding box center [841, 373] width 141 height 18
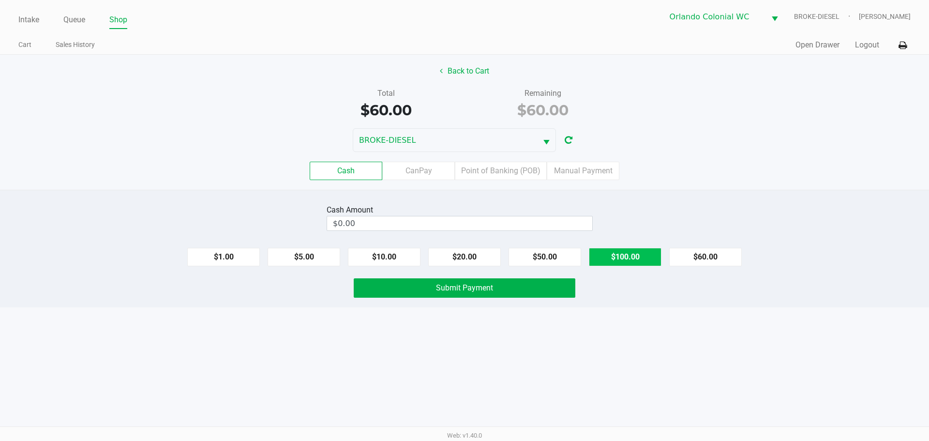
click at [629, 259] on button "$100.00" at bounding box center [625, 257] width 73 height 18
type input "$100.00"
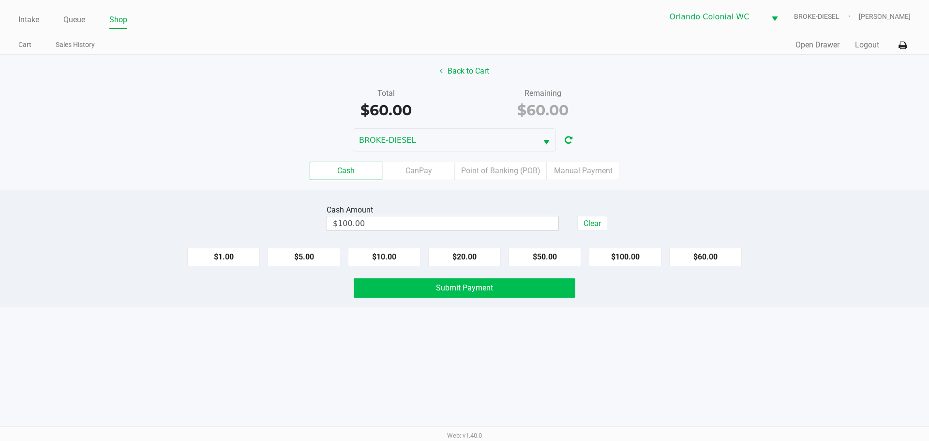
click at [524, 289] on button "Submit Payment" at bounding box center [465, 287] width 222 height 19
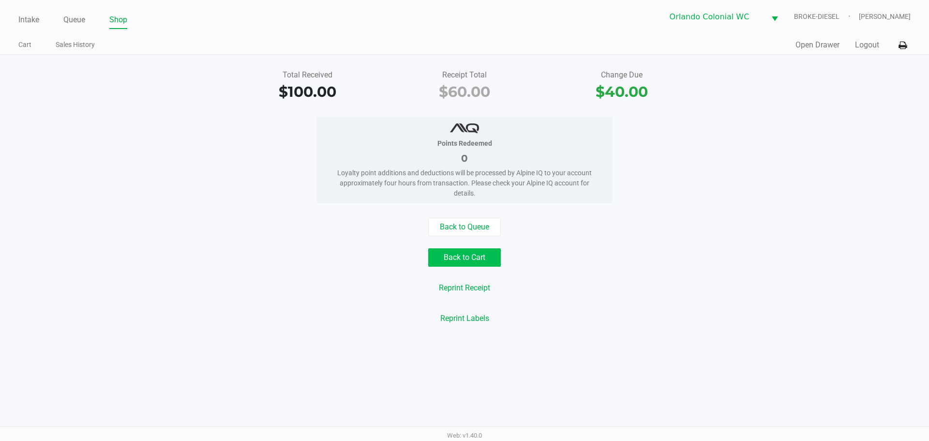
click at [480, 255] on button "Back to Cart" at bounding box center [464, 257] width 73 height 18
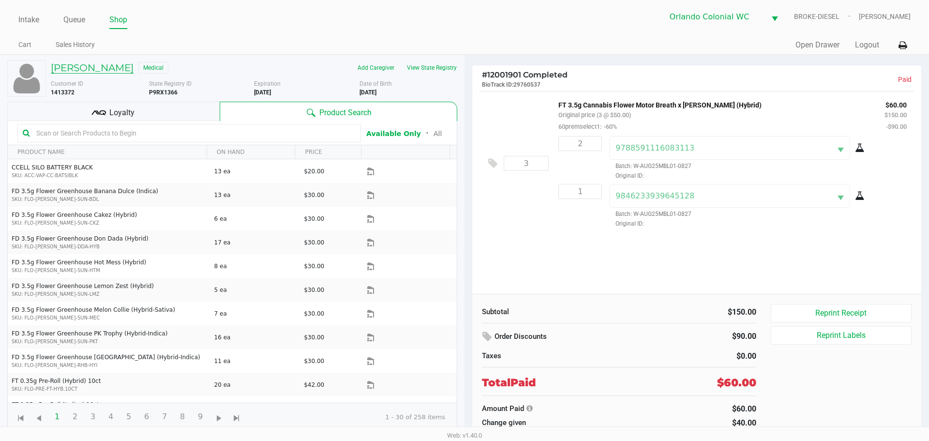
click at [91, 70] on h5 "HOLLY MINKLER" at bounding box center [92, 68] width 83 height 12
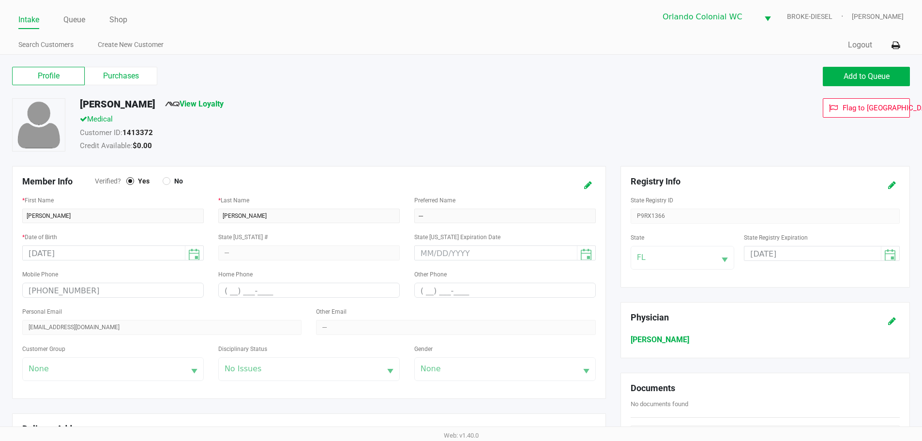
click at [868, 72] on span "Add to Queue" at bounding box center [866, 76] width 46 height 9
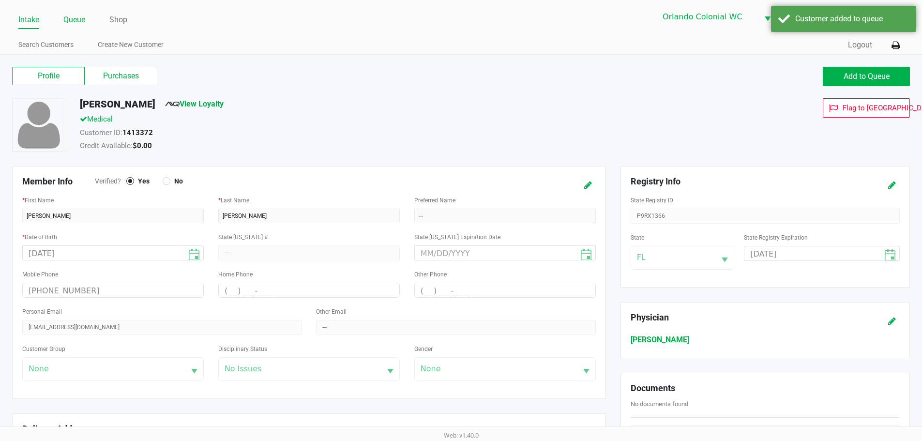
click at [65, 18] on link "Queue" at bounding box center [74, 20] width 22 height 14
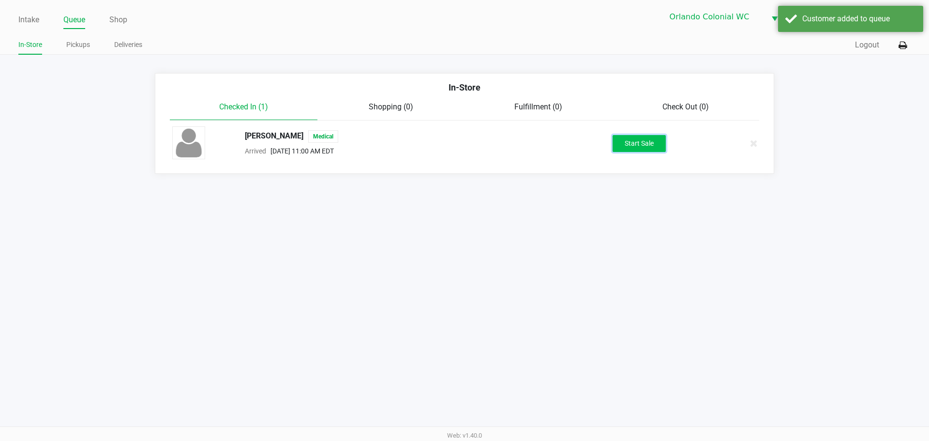
click at [635, 150] on button "Start Sale" at bounding box center [638, 143] width 53 height 17
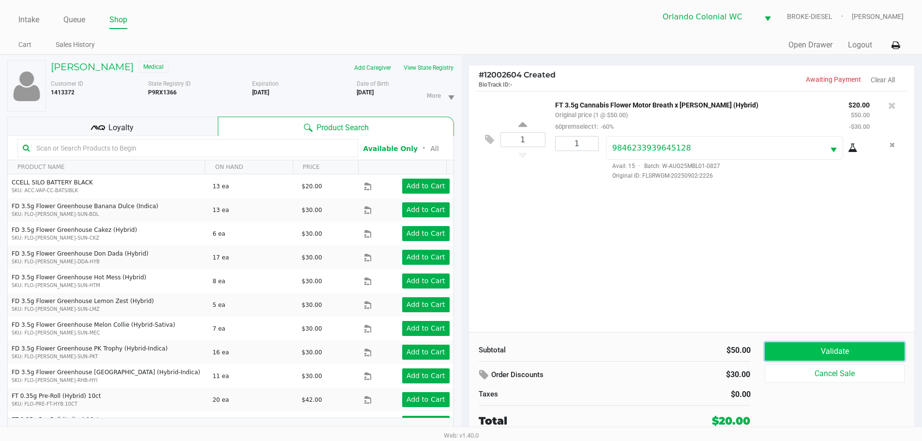
click at [867, 347] on button "Validate" at bounding box center [833, 351] width 139 height 18
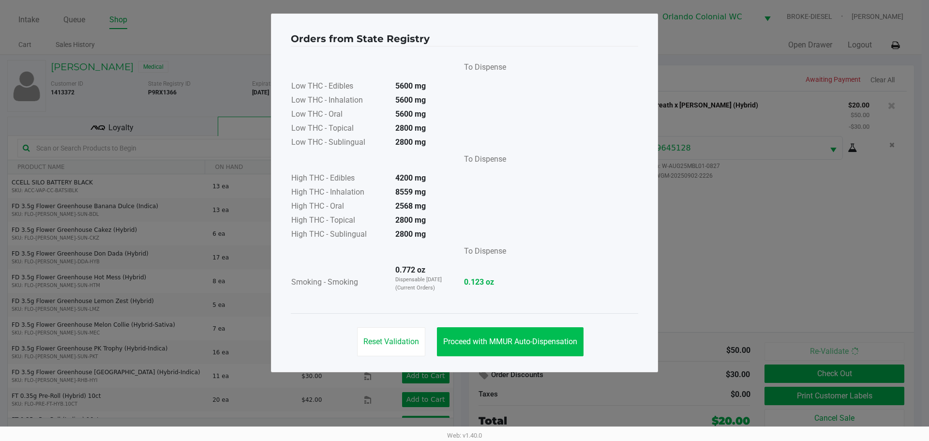
click at [505, 329] on button "Proceed with MMUR Auto-Dispensation" at bounding box center [510, 341] width 147 height 29
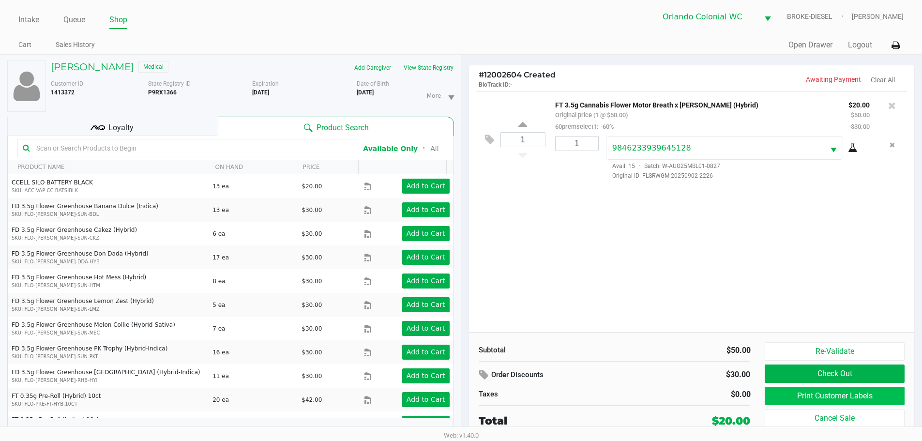
click at [816, 399] on button "Print Customer Labels" at bounding box center [833, 396] width 139 height 18
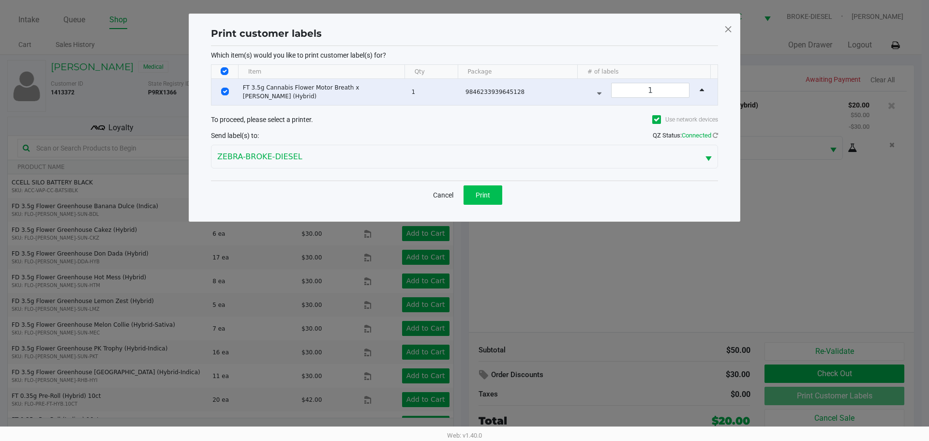
click at [482, 191] on span "Print" at bounding box center [483, 195] width 15 height 8
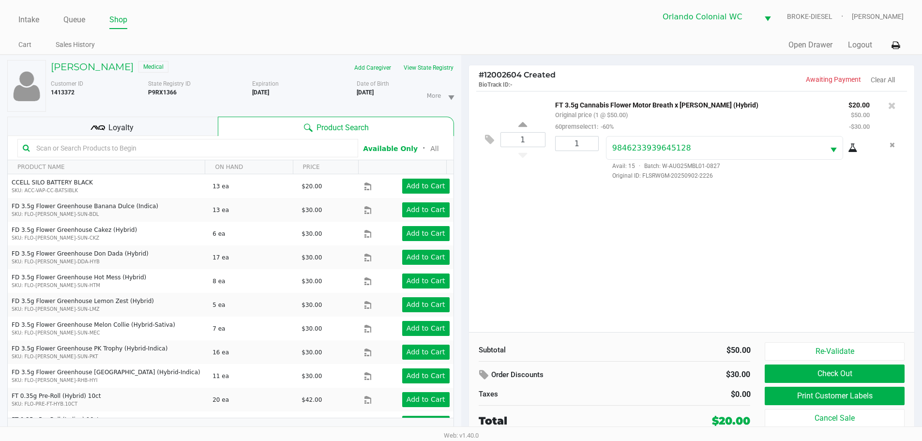
click at [882, 379] on button "Check Out" at bounding box center [833, 373] width 139 height 18
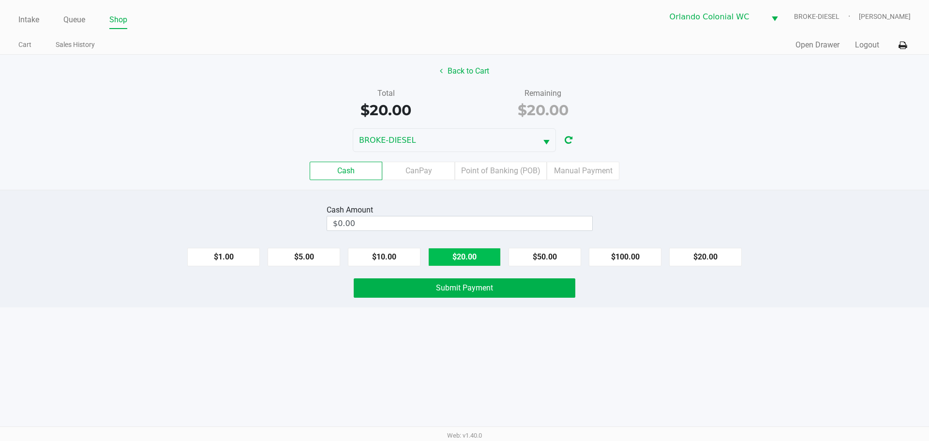
click at [465, 253] on button "$20.00" at bounding box center [464, 257] width 73 height 18
type input "$20.00"
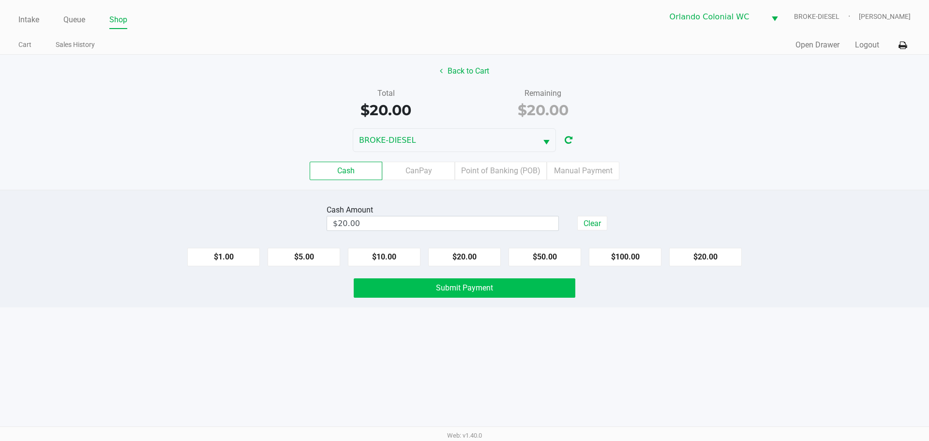
click at [501, 292] on button "Submit Payment" at bounding box center [465, 287] width 222 height 19
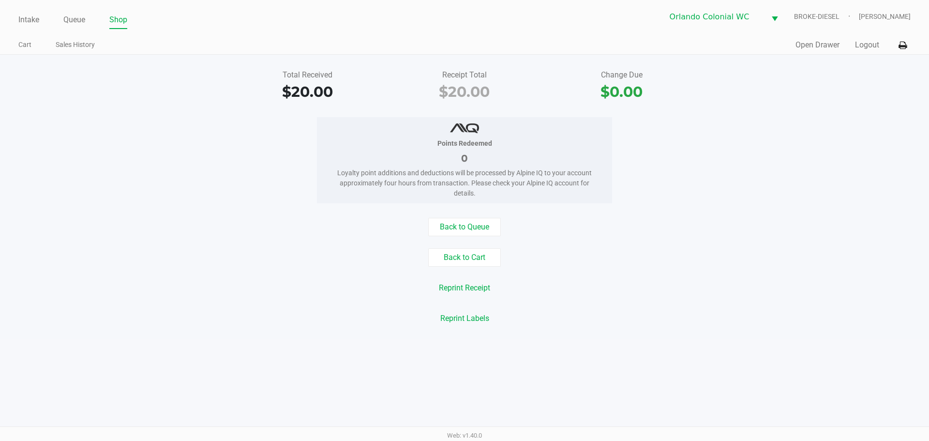
click at [34, 20] on link "Intake" at bounding box center [28, 20] width 21 height 14
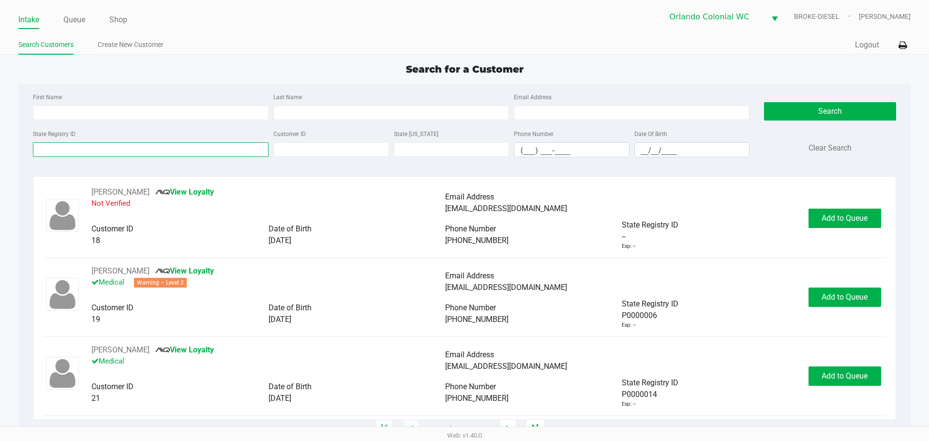
click at [213, 148] on input "State Registry ID" at bounding box center [151, 149] width 236 height 15
click at [179, 147] on input "State Registry ID" at bounding box center [151, 149] width 236 height 15
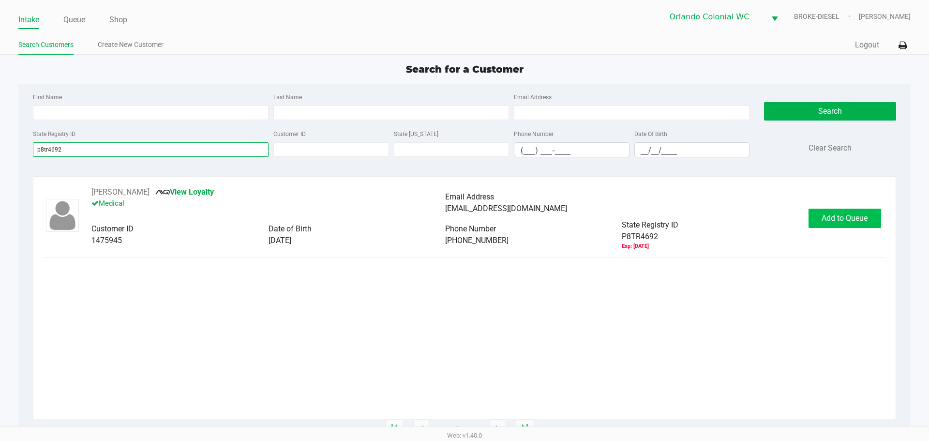
type input "p8tr4692"
click at [831, 214] on span "Add to Queue" at bounding box center [844, 217] width 46 height 9
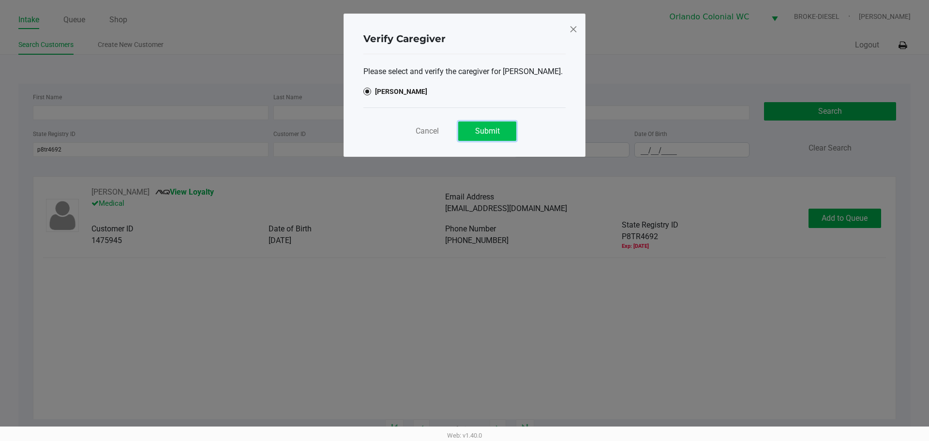
click at [507, 141] on button "Submit" at bounding box center [487, 130] width 58 height 19
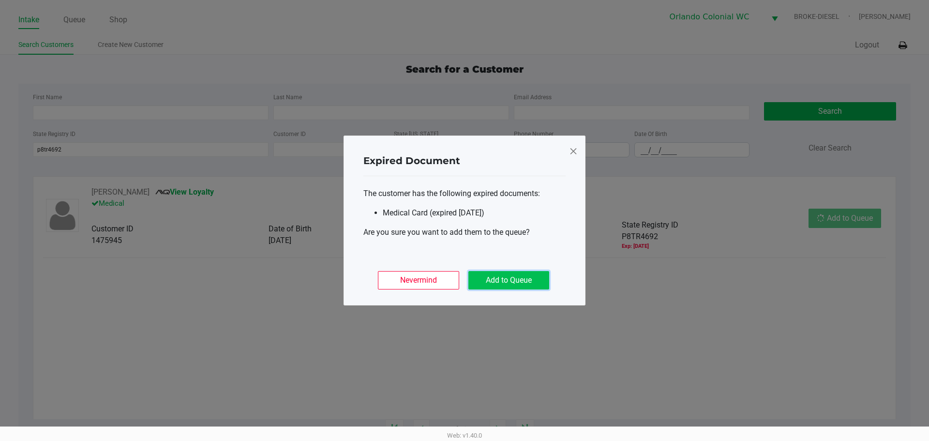
click at [519, 279] on button "Add to Queue" at bounding box center [508, 280] width 81 height 18
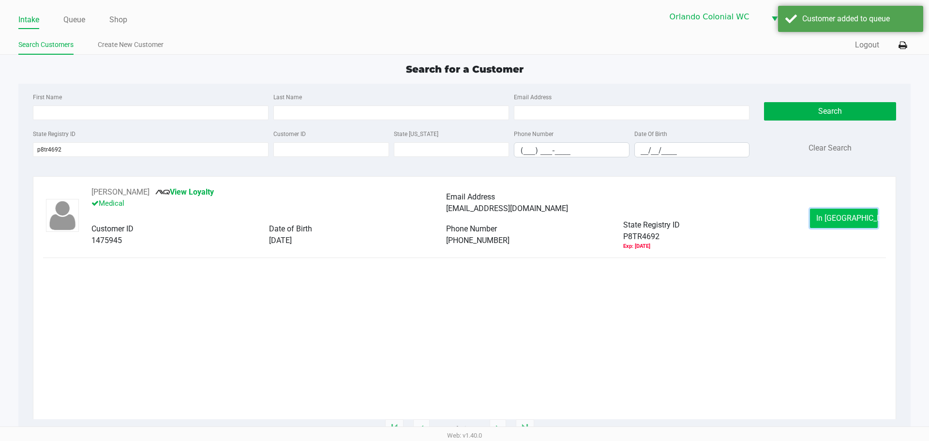
click at [853, 217] on span "In Queue" at bounding box center [856, 217] width 81 height 9
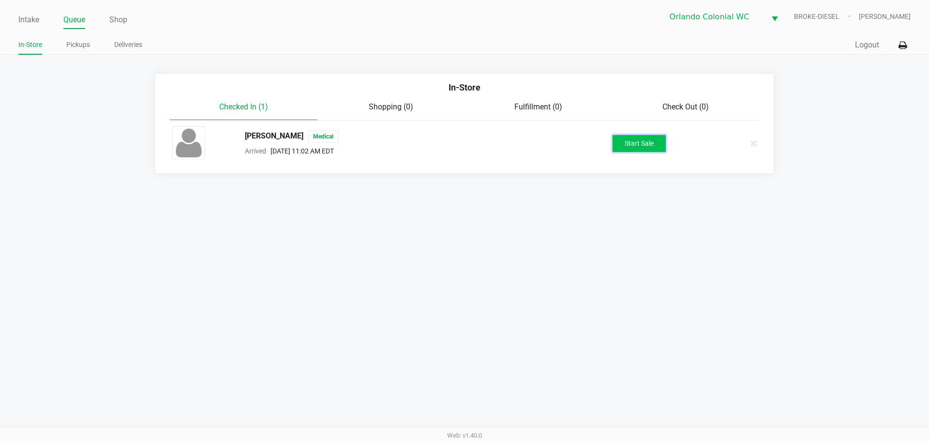
click at [649, 140] on button "Start Sale" at bounding box center [638, 143] width 53 height 17
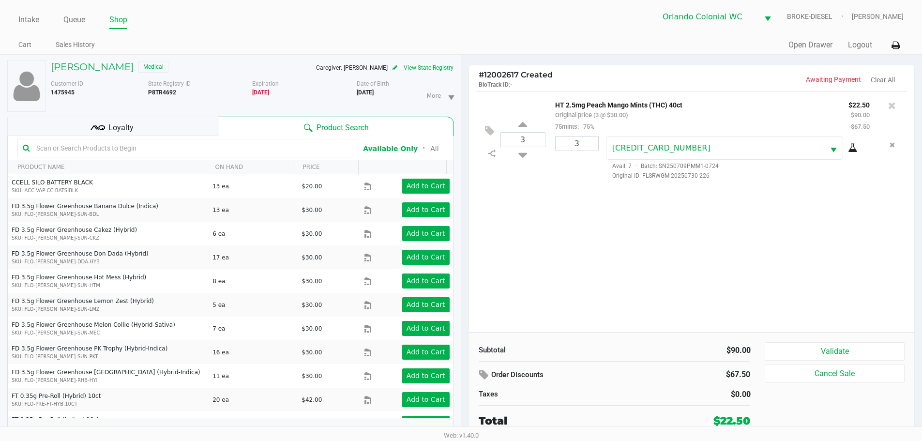
scroll to position [10, 0]
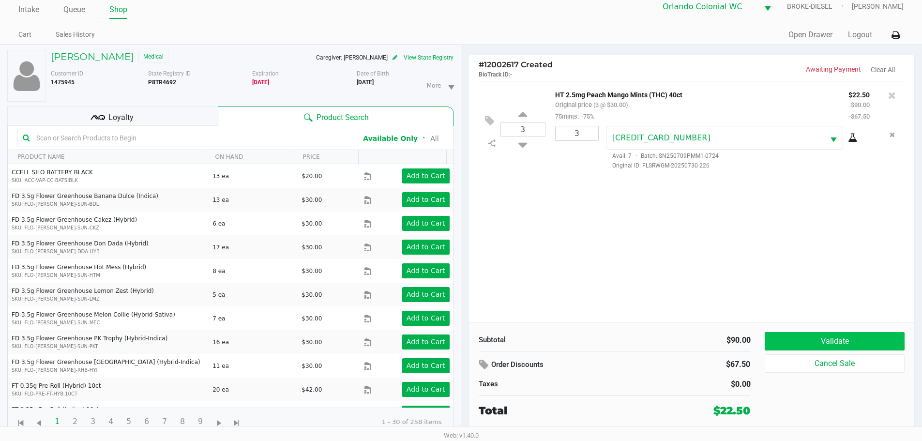
click at [869, 334] on button "Validate" at bounding box center [833, 341] width 139 height 18
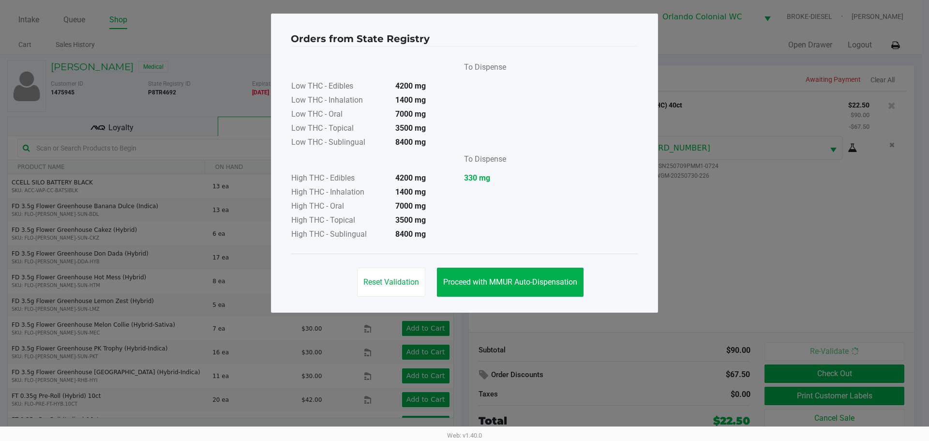
click at [548, 283] on span "Proceed with MMUR Auto-Dispensation" at bounding box center [510, 281] width 134 height 9
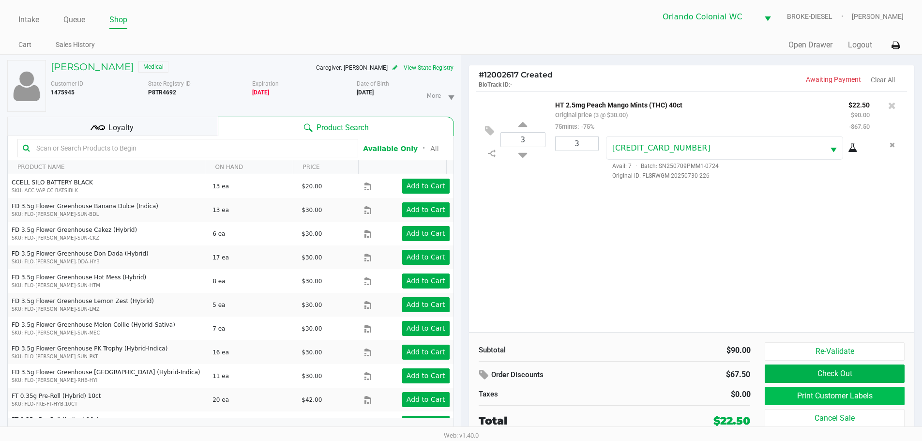
click at [834, 399] on button "Print Customer Labels" at bounding box center [833, 396] width 139 height 18
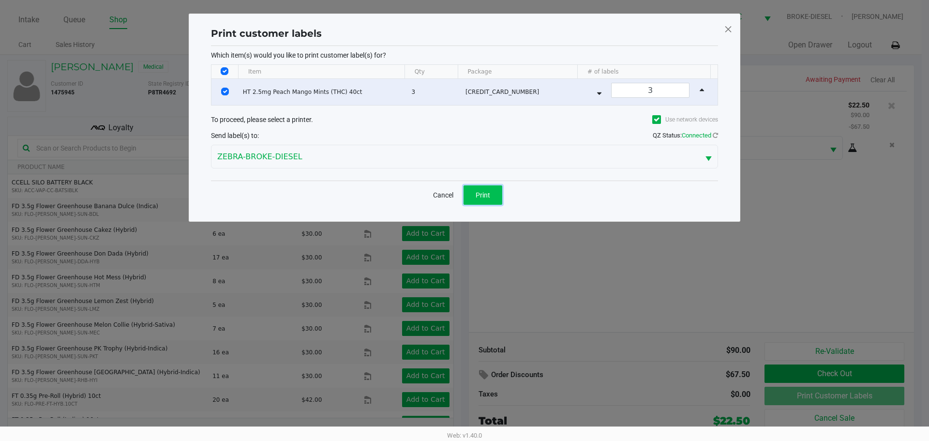
click at [471, 194] on button "Print" at bounding box center [482, 194] width 39 height 19
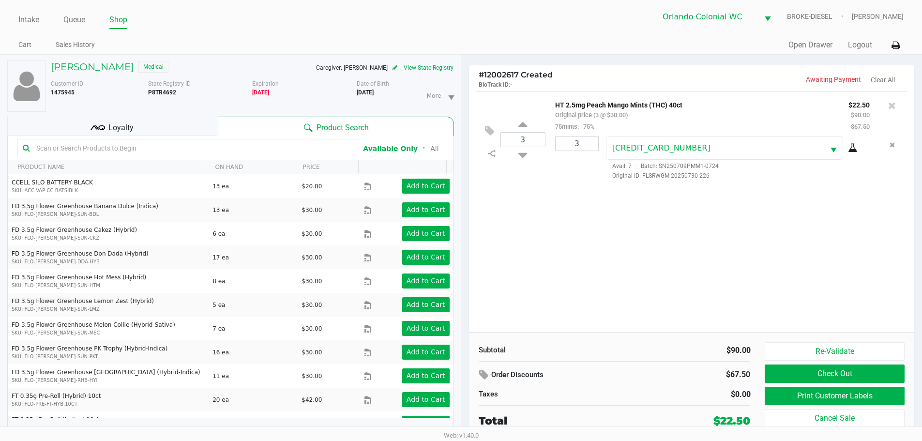
scroll to position [10, 0]
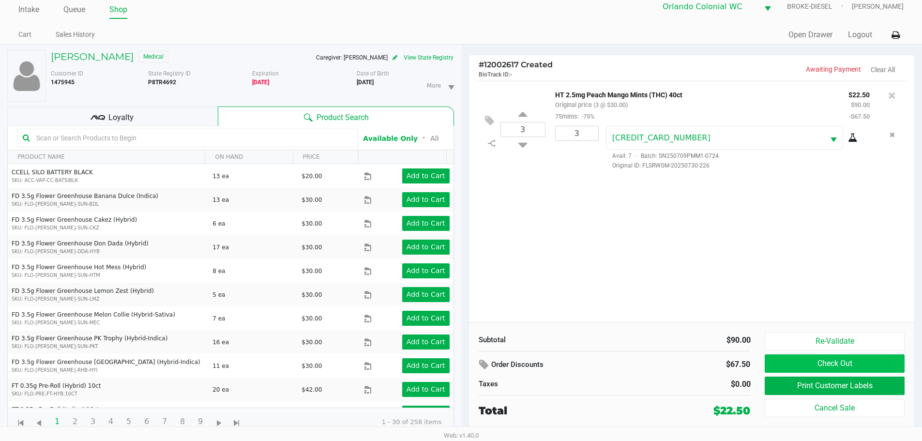
click at [866, 358] on button "Check Out" at bounding box center [833, 363] width 139 height 18
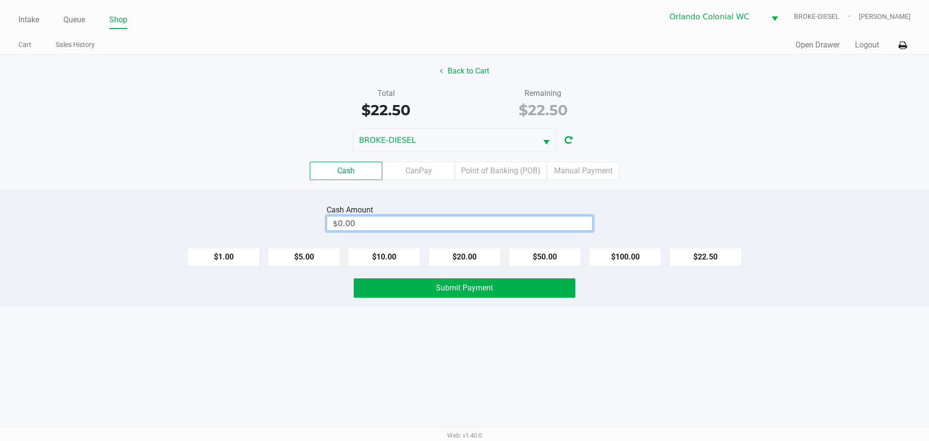
click at [491, 225] on input "$0.00" at bounding box center [459, 223] width 265 height 14
type input "0"
click at [517, 291] on button "Submit Payment" at bounding box center [465, 287] width 222 height 19
type input "$30.00"
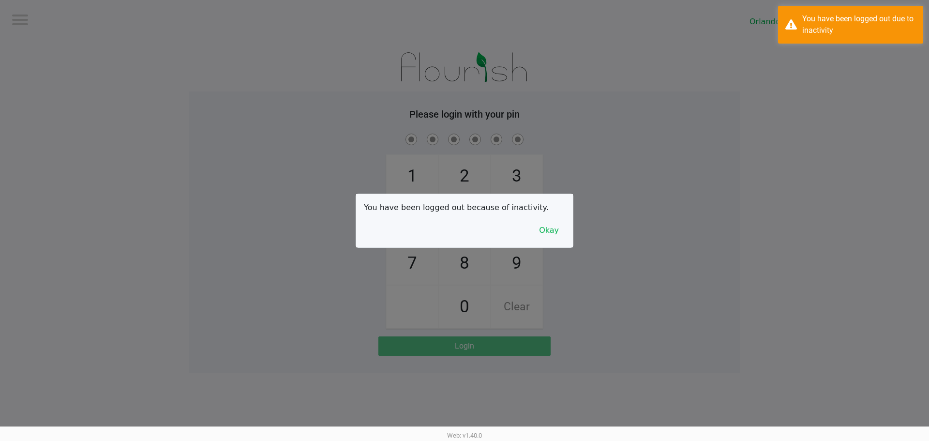
click at [34, 25] on div at bounding box center [464, 220] width 929 height 441
click at [546, 231] on button "Okay" at bounding box center [549, 230] width 32 height 18
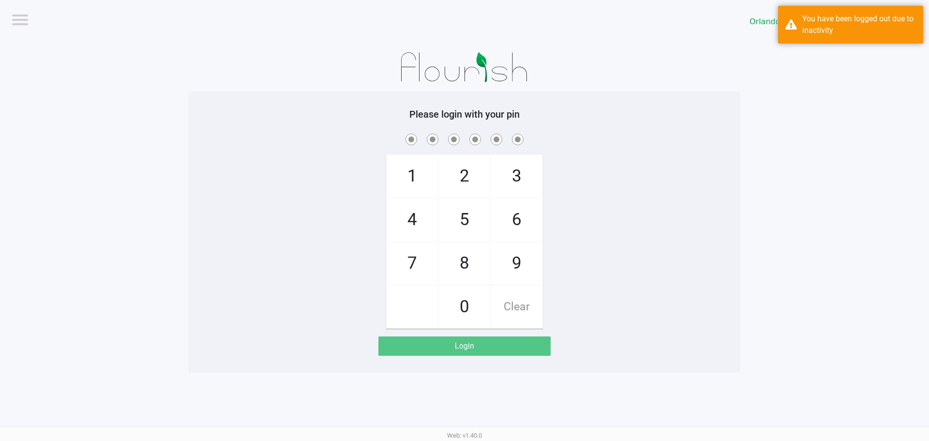
click at [516, 178] on span "3" at bounding box center [516, 176] width 51 height 43
checkbox input "true"
click at [416, 252] on span "7" at bounding box center [412, 263] width 51 height 43
checkbox input "true"
click at [521, 256] on span "9" at bounding box center [516, 263] width 51 height 43
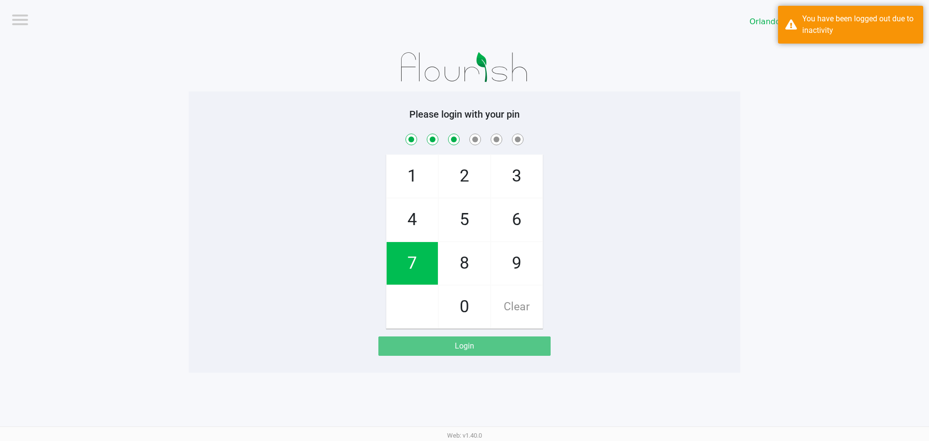
checkbox input "true"
click at [525, 184] on span "3" at bounding box center [516, 176] width 51 height 43
checkbox input "true"
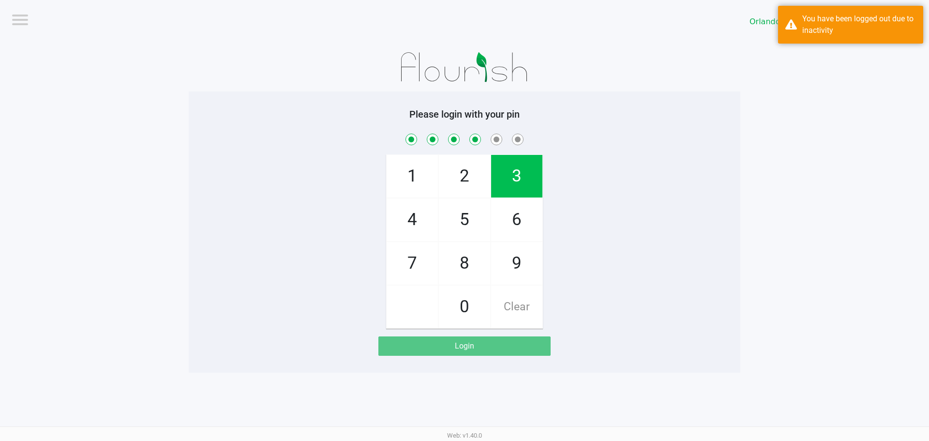
click at [451, 267] on span "8" at bounding box center [464, 263] width 51 height 43
checkbox input "true"
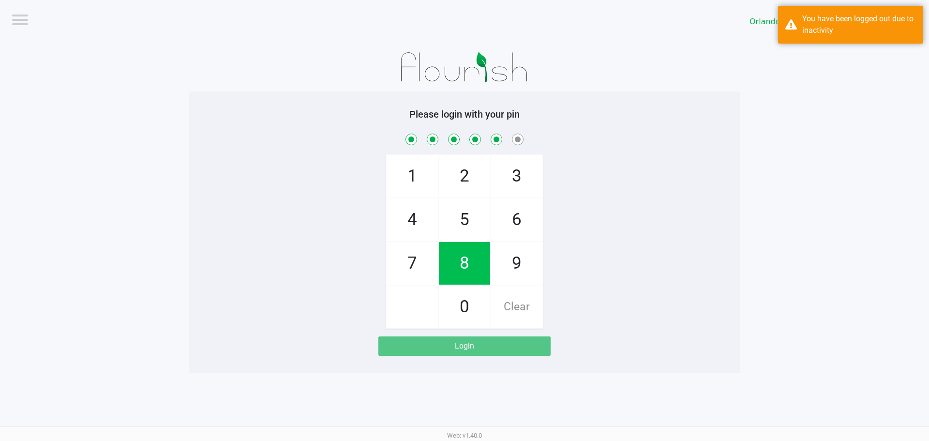
click at [423, 218] on span "4" at bounding box center [412, 219] width 51 height 43
checkbox input "true"
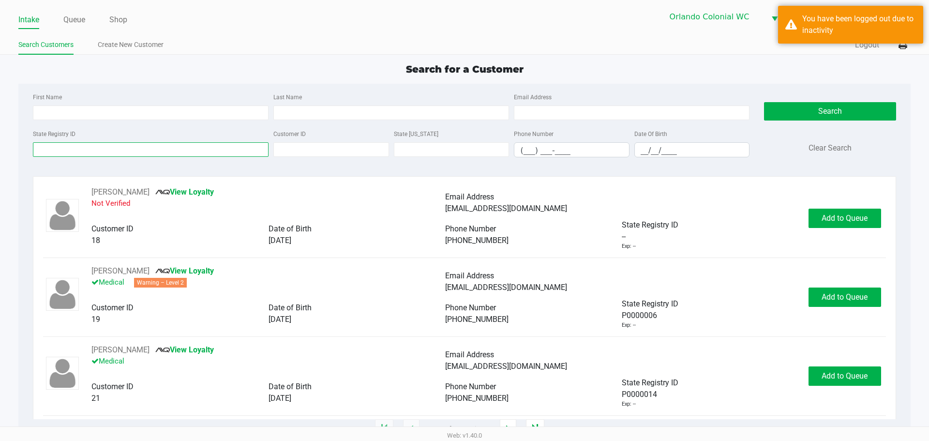
click at [223, 155] on input "State Registry ID" at bounding box center [151, 149] width 236 height 15
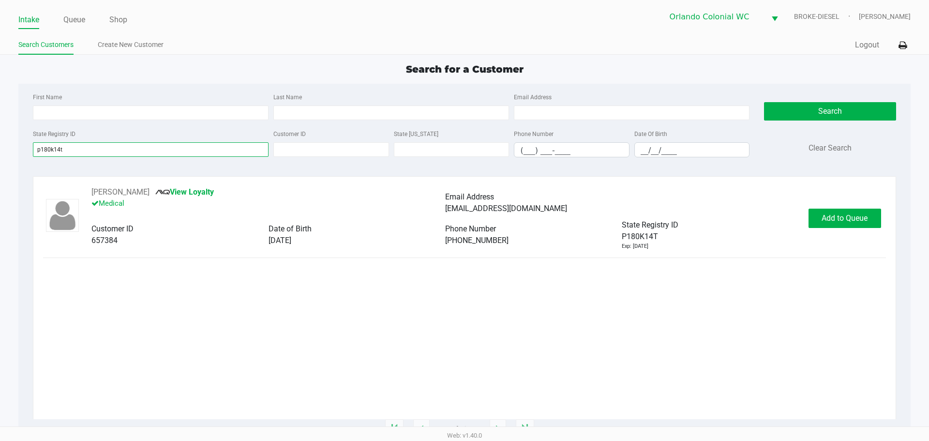
type input "p180k14t"
click at [857, 225] on button "Add to Queue" at bounding box center [844, 217] width 73 height 19
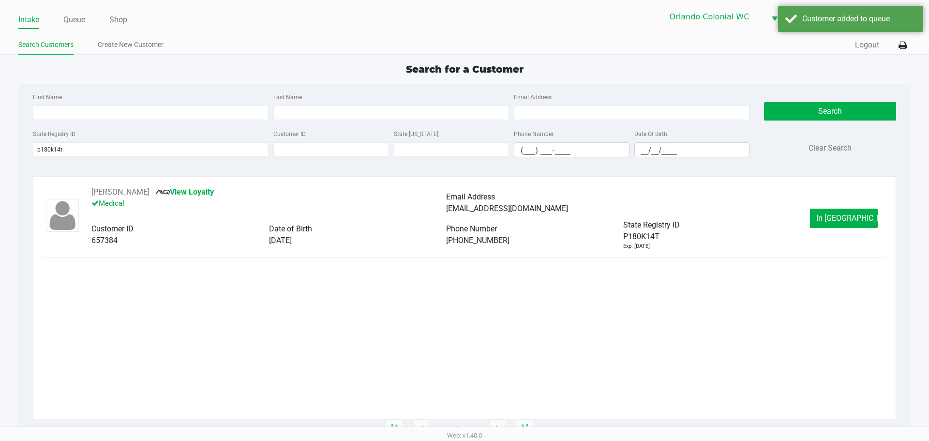
click at [852, 224] on button "In Queue" at bounding box center [844, 217] width 68 height 19
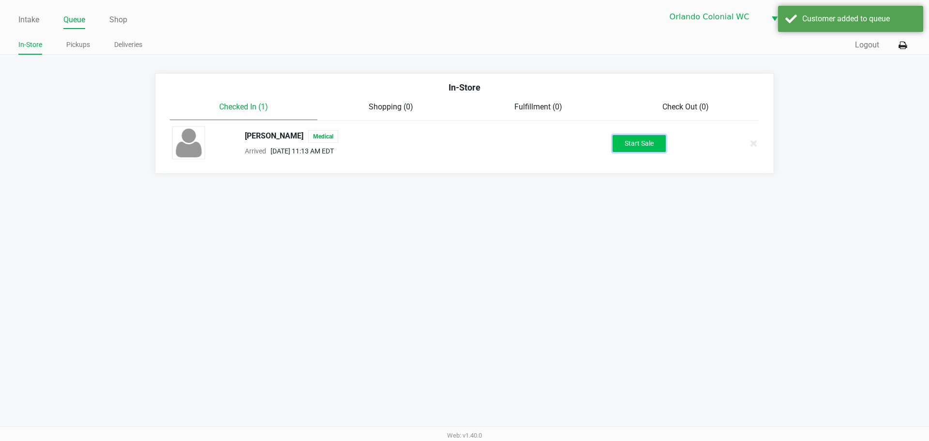
click at [640, 150] on button "Start Sale" at bounding box center [638, 143] width 53 height 17
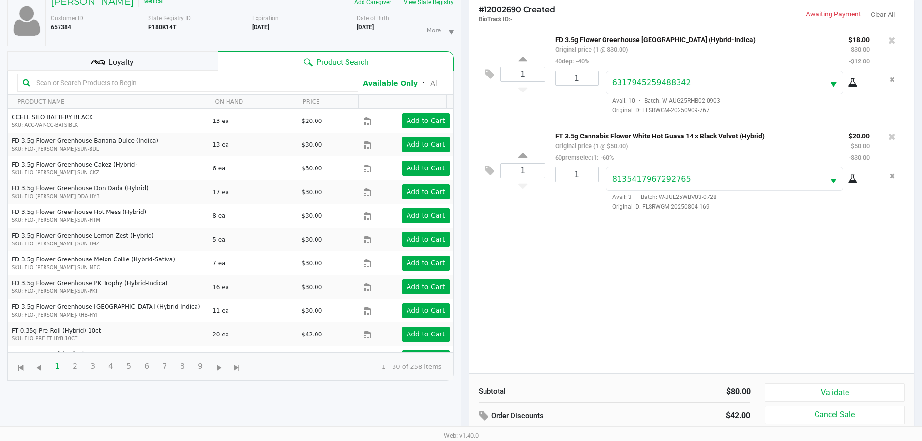
scroll to position [104, 0]
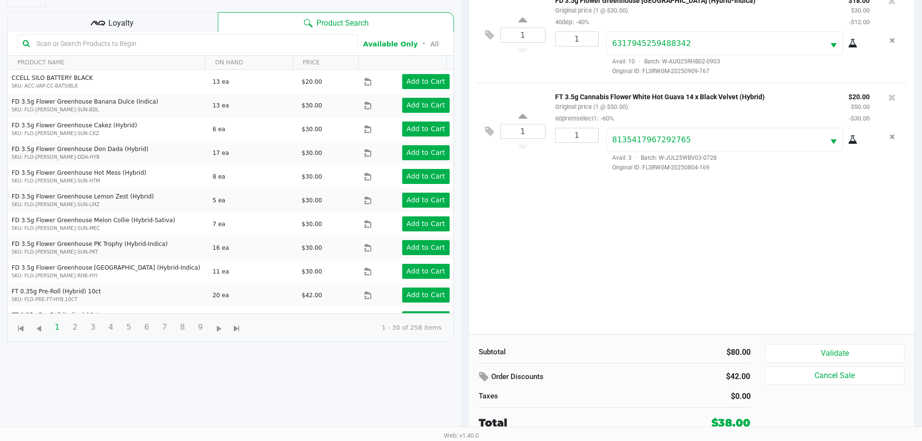
click at [858, 346] on button "Validate" at bounding box center [833, 353] width 139 height 18
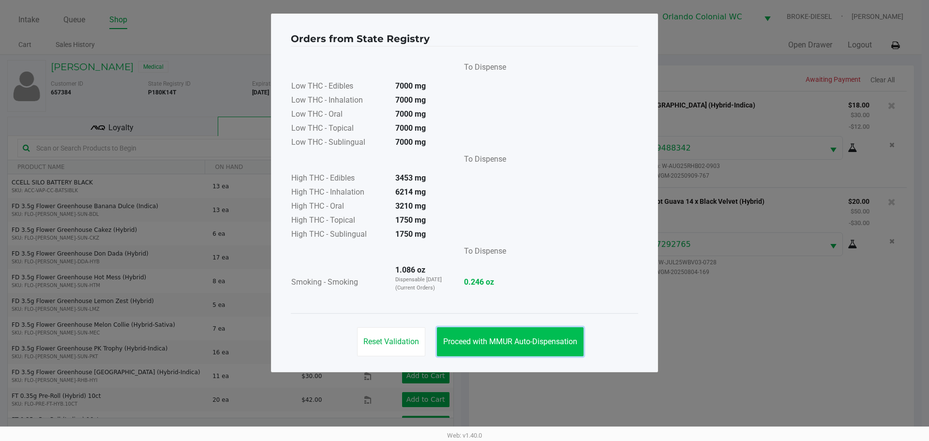
click at [495, 344] on span "Proceed with MMUR Auto-Dispensation" at bounding box center [510, 341] width 134 height 9
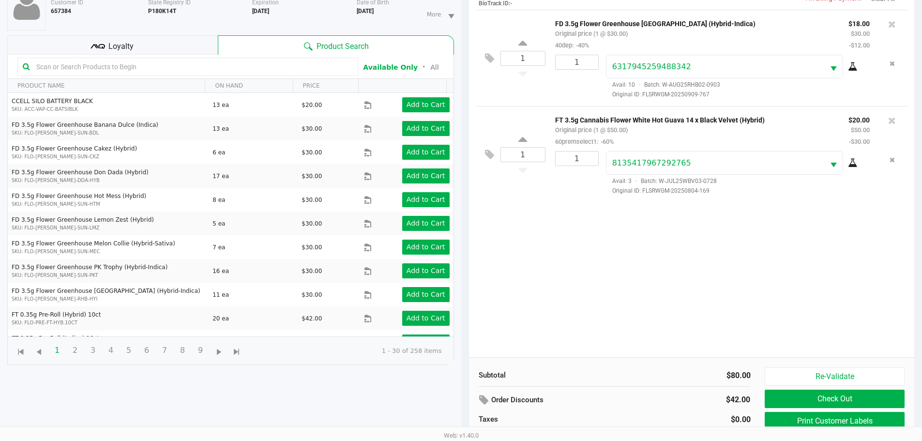
scroll to position [104, 0]
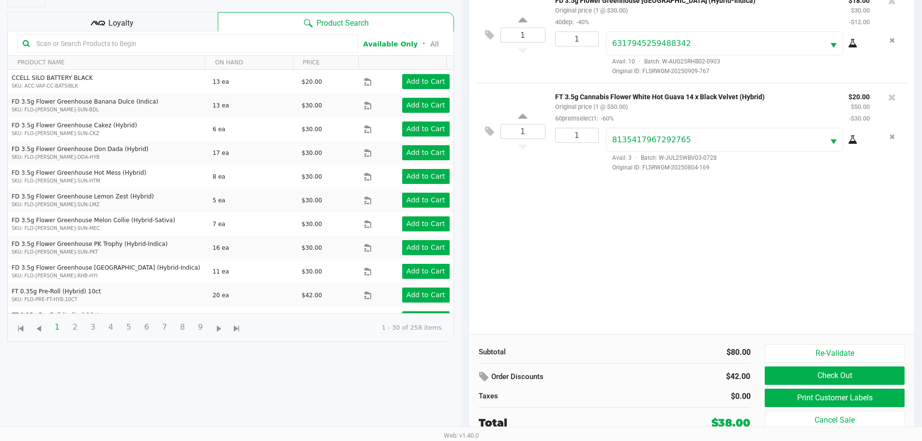
click at [832, 406] on button "Print Customer Labels" at bounding box center [833, 397] width 139 height 18
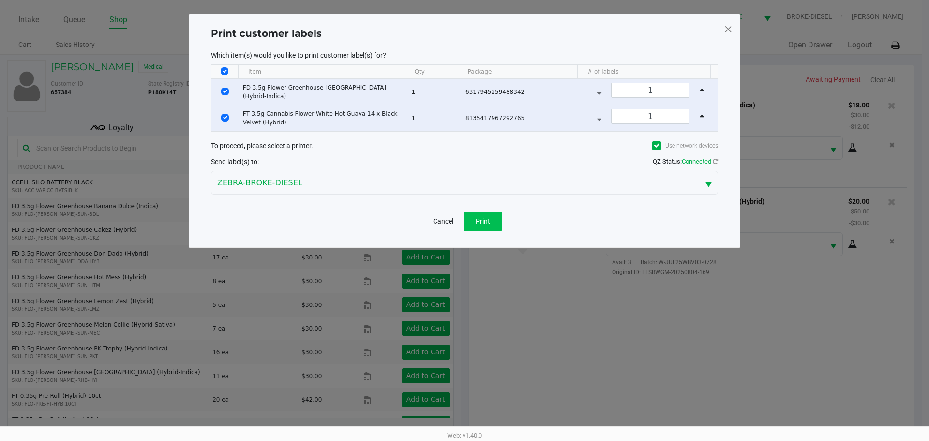
click at [480, 212] on button "Print" at bounding box center [482, 220] width 39 height 19
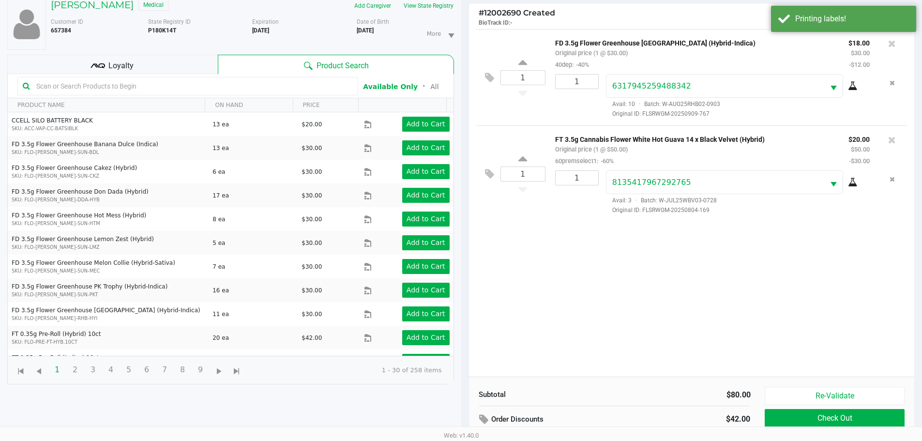
scroll to position [104, 0]
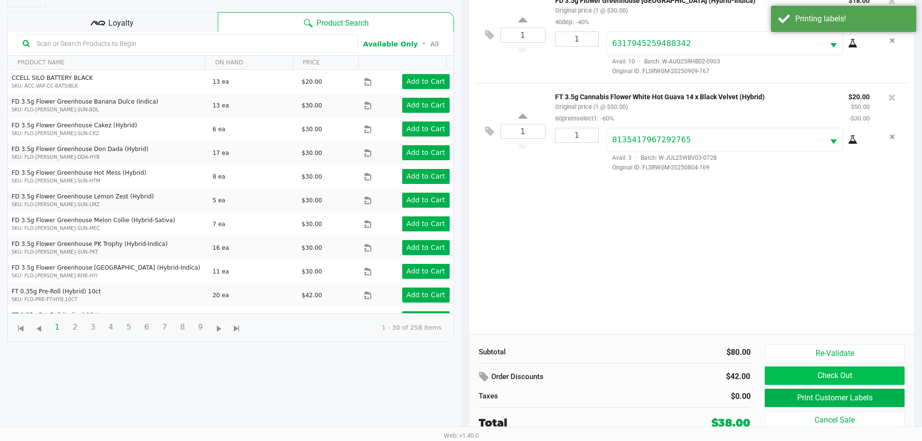
click at [852, 379] on button "Check Out" at bounding box center [833, 375] width 139 height 18
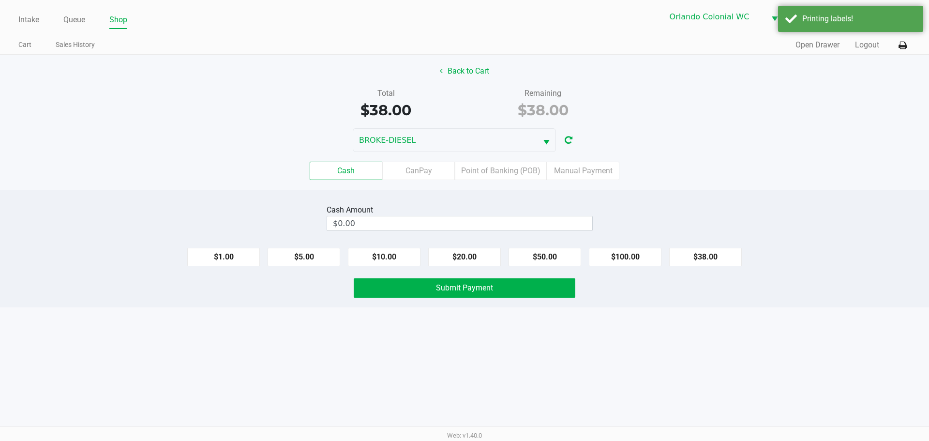
click at [461, 255] on button "$20.00" at bounding box center [464, 257] width 73 height 18
click at [464, 254] on button "$20.00" at bounding box center [464, 257] width 73 height 18
type input "$40.00"
click at [511, 291] on button "Submit Payment" at bounding box center [465, 287] width 222 height 19
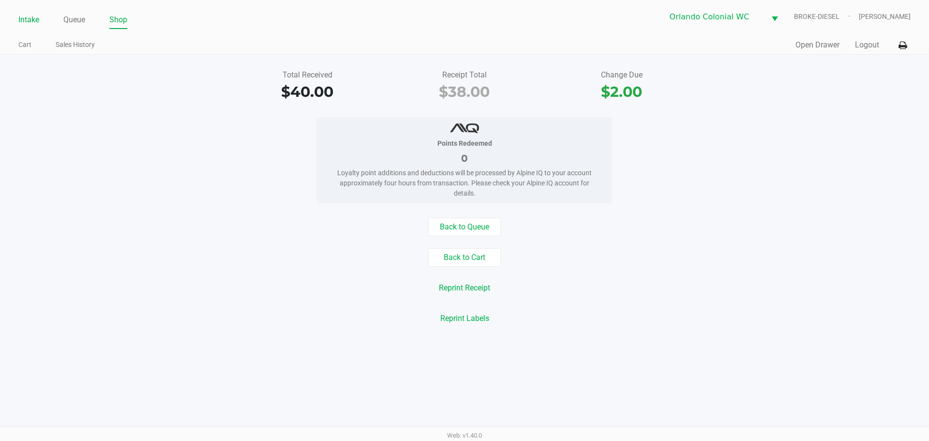
click at [29, 21] on link "Intake" at bounding box center [28, 20] width 21 height 14
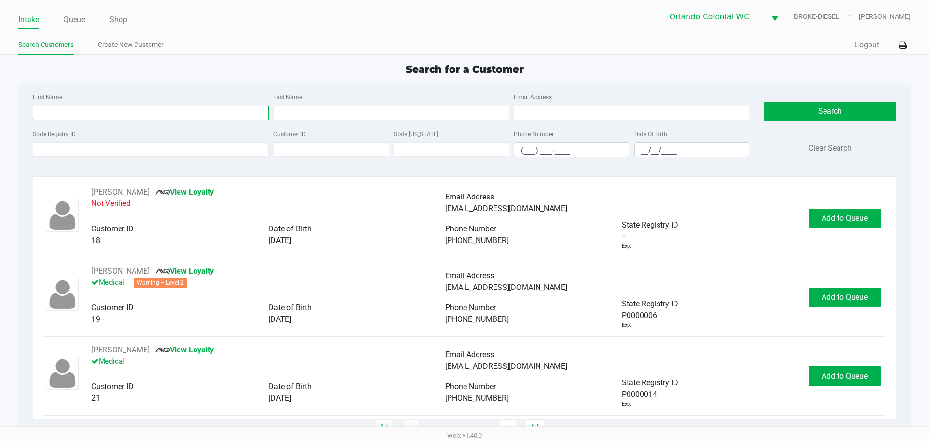
click at [214, 119] on input "First Name" at bounding box center [151, 112] width 236 height 15
click at [214, 157] on div "State Registry ID" at bounding box center [150, 143] width 240 height 30
click at [219, 144] on input "State Registry ID" at bounding box center [151, 149] width 236 height 15
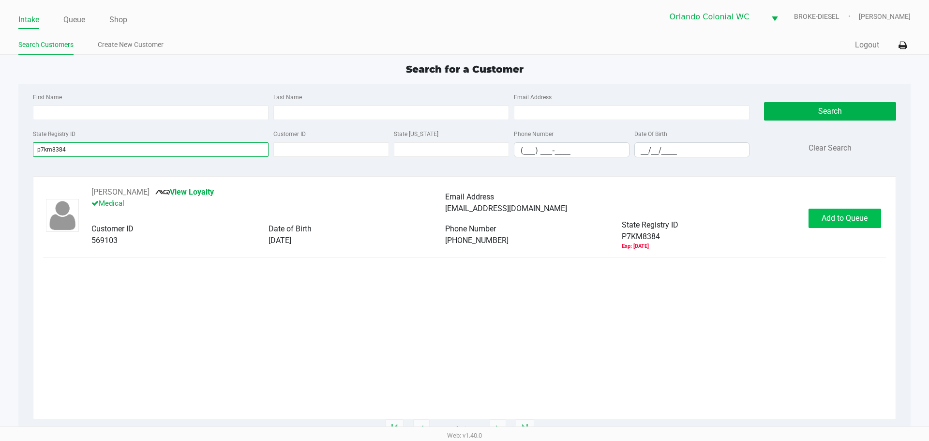
type input "p7km8384"
click at [832, 220] on span "Add to Queue" at bounding box center [844, 217] width 46 height 9
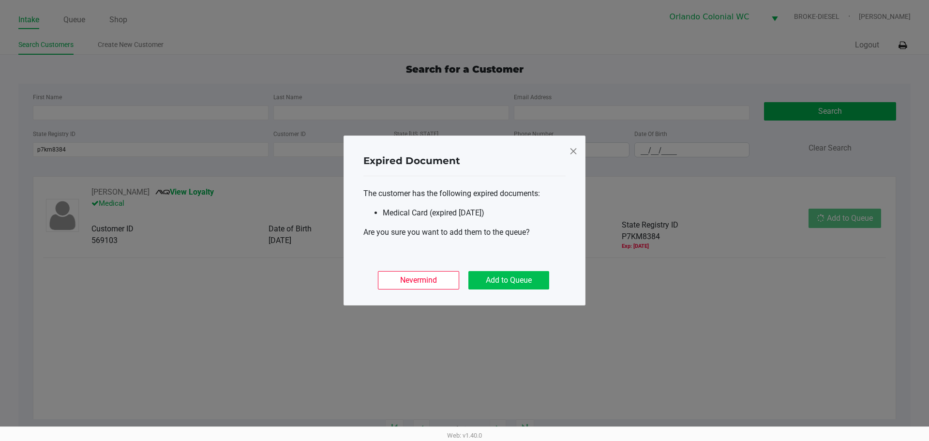
click at [527, 274] on button "Add to Queue" at bounding box center [508, 280] width 81 height 18
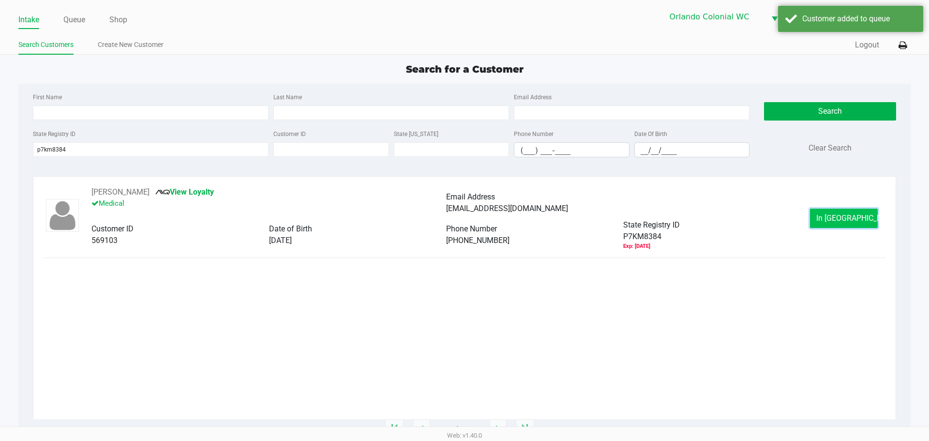
click at [849, 224] on button "In Queue" at bounding box center [844, 217] width 68 height 19
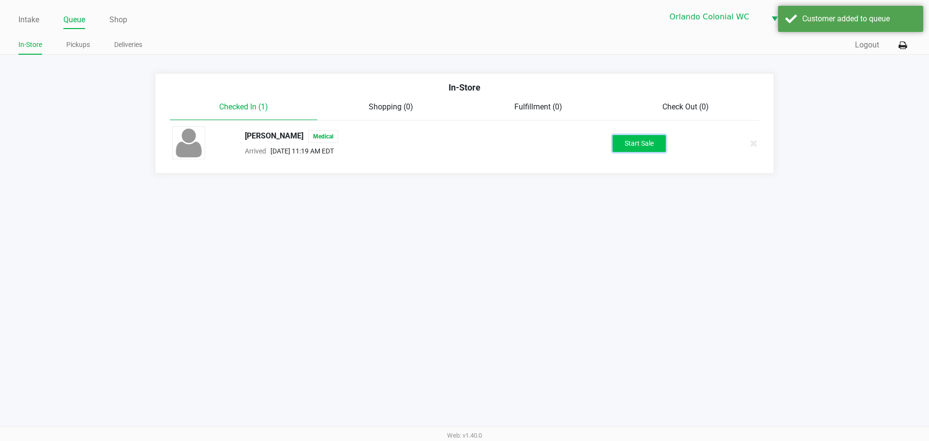
click at [637, 143] on button "Start Sale" at bounding box center [638, 143] width 53 height 17
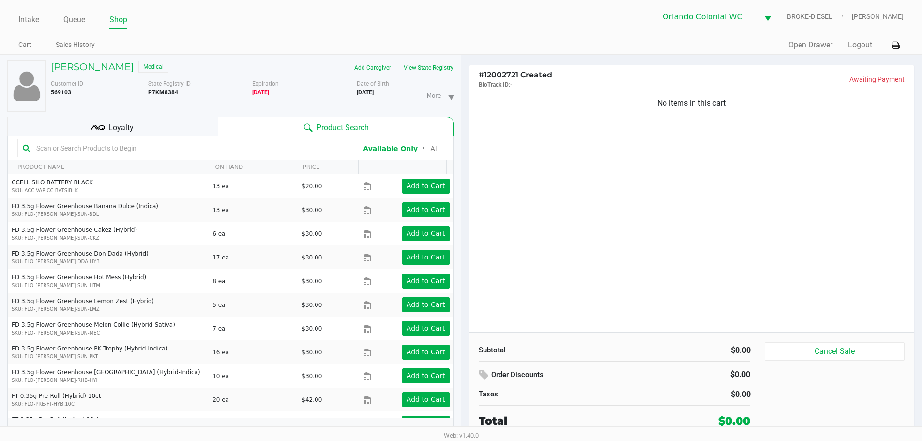
click at [163, 132] on div "Loyalty" at bounding box center [112, 126] width 210 height 19
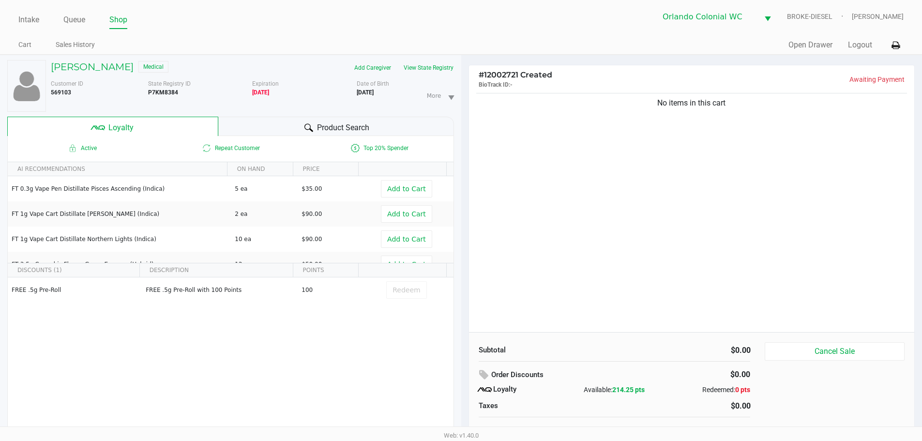
click at [290, 123] on div "Product Search" at bounding box center [336, 126] width 236 height 19
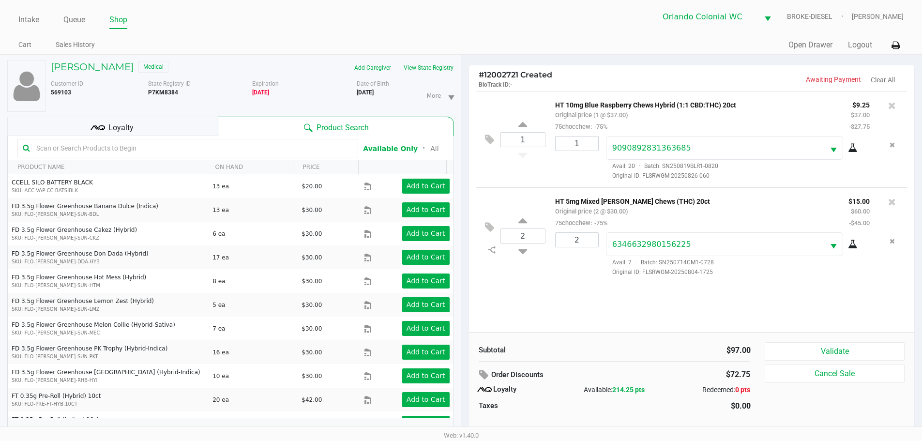
scroll to position [10, 0]
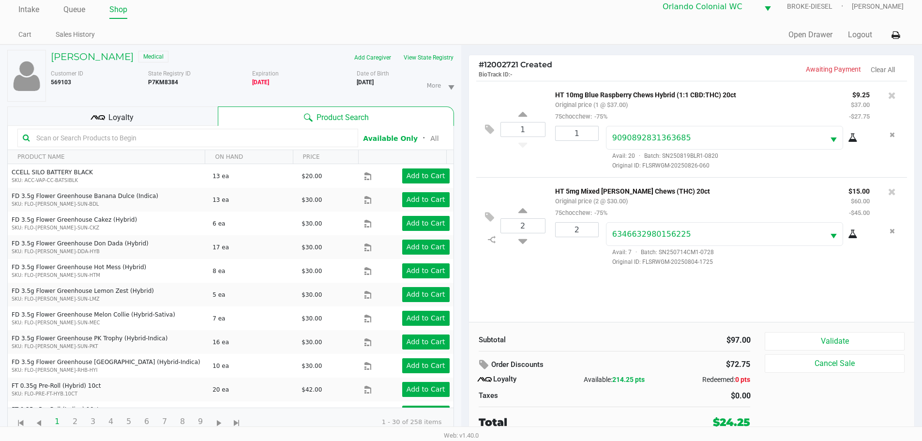
click at [852, 339] on button "Validate" at bounding box center [833, 341] width 139 height 18
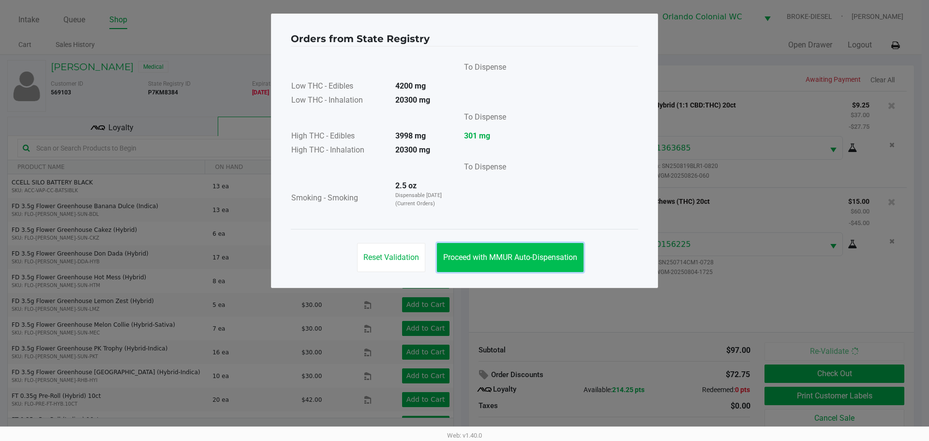
click at [544, 263] on button "Proceed with MMUR Auto-Dispensation" at bounding box center [510, 257] width 147 height 29
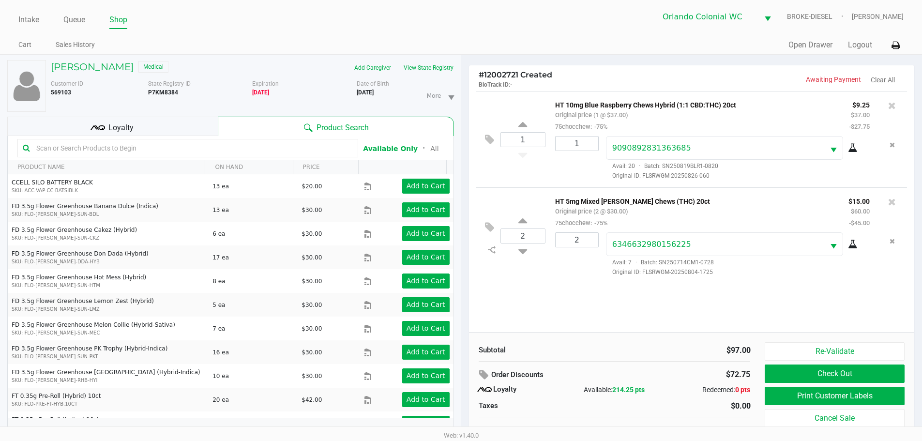
scroll to position [10, 0]
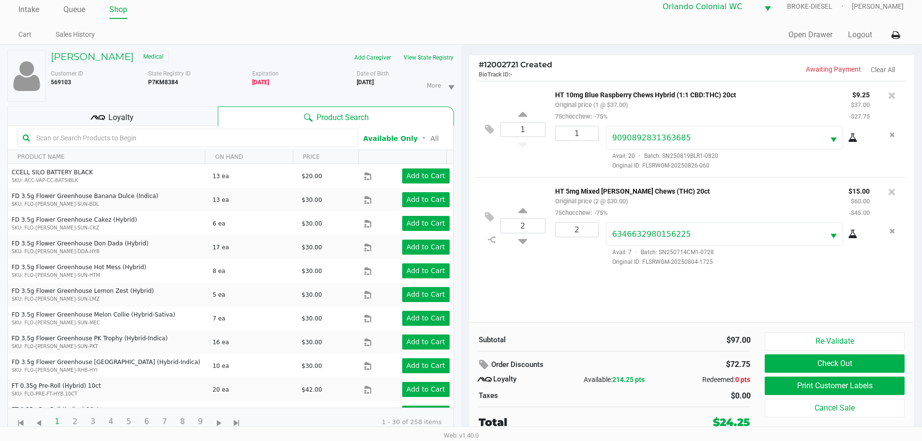
click at [844, 383] on button "Print Customer Labels" at bounding box center [833, 385] width 139 height 18
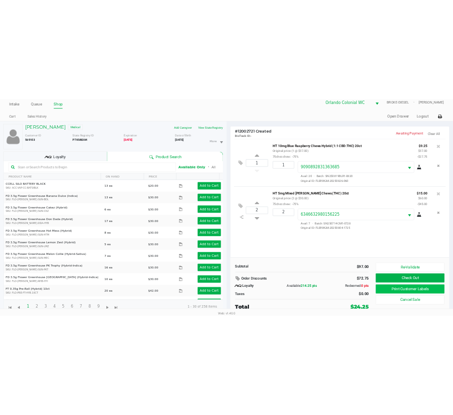
scroll to position [0, 0]
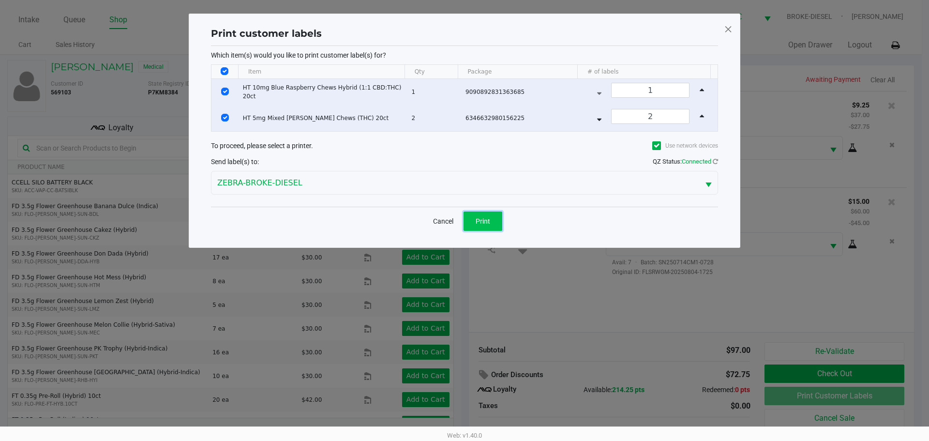
click at [489, 223] on span "Print" at bounding box center [483, 221] width 15 height 8
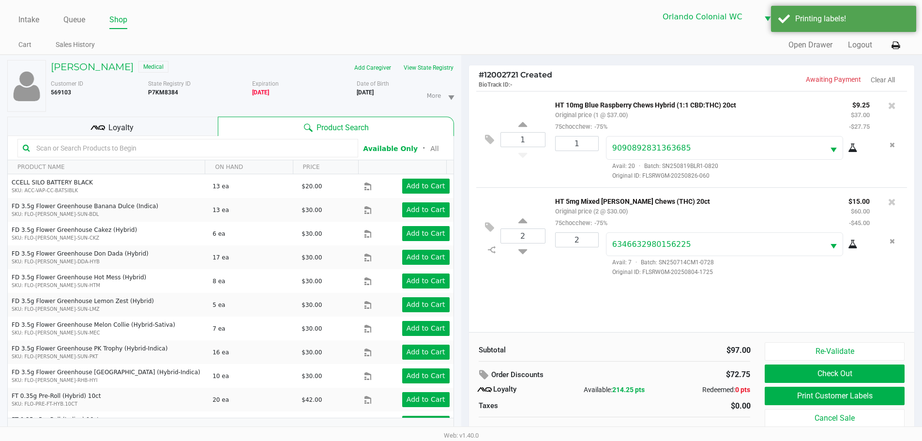
click at [841, 368] on button "Check Out" at bounding box center [833, 373] width 139 height 18
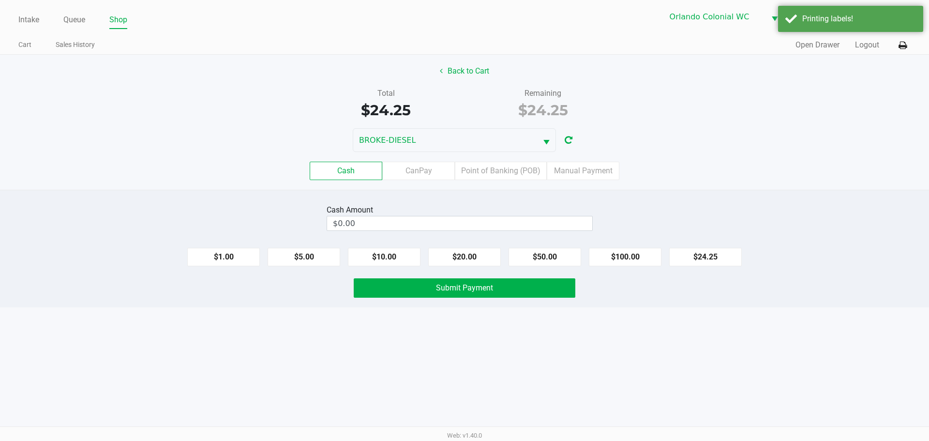
click at [503, 169] on label "Point of Banking (POB)" at bounding box center [501, 171] width 92 height 18
click at [0, 0] on 7 "Point of Banking (POB)" at bounding box center [0, 0] width 0 height 0
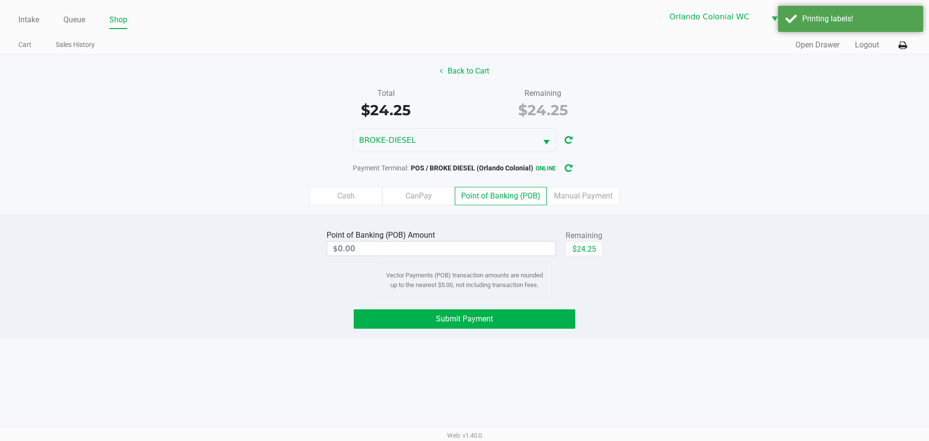
click at [589, 253] on button "$24.25" at bounding box center [584, 248] width 37 height 15
type input "$24.25"
click at [548, 323] on button "Submit Payment" at bounding box center [465, 318] width 222 height 19
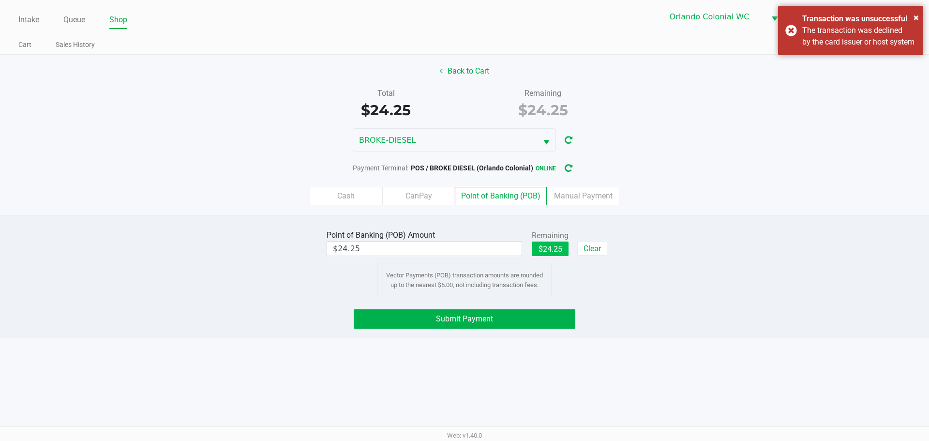
click at [555, 252] on button "$24.25" at bounding box center [550, 248] width 37 height 15
click at [548, 319] on button "Submit Payment" at bounding box center [465, 318] width 222 height 19
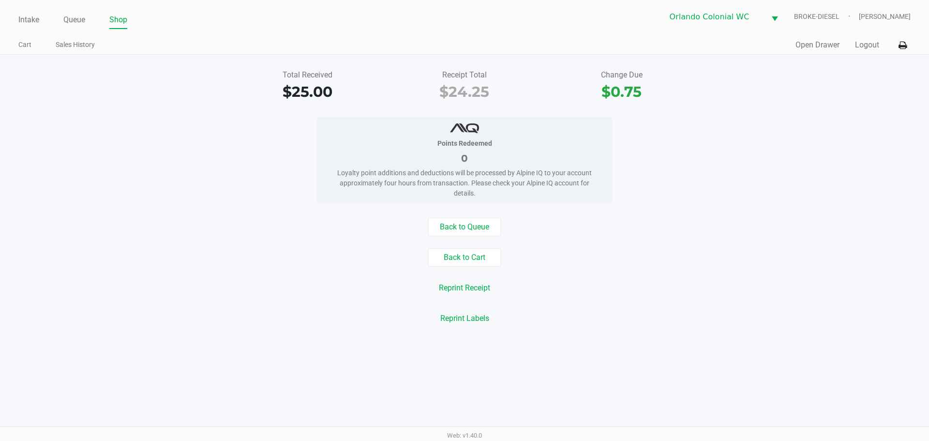
click at [30, 23] on link "Intake" at bounding box center [28, 20] width 21 height 14
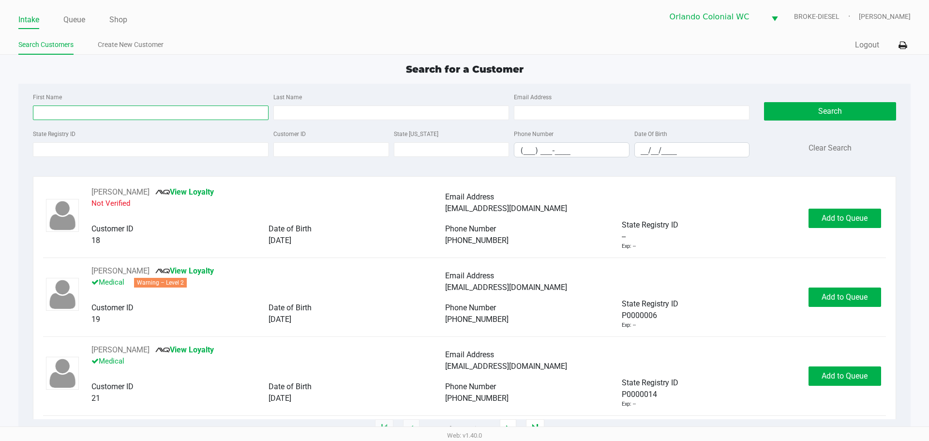
click at [210, 115] on input "First Name" at bounding box center [151, 112] width 236 height 15
click at [232, 148] on input "State Registry ID" at bounding box center [151, 149] width 236 height 15
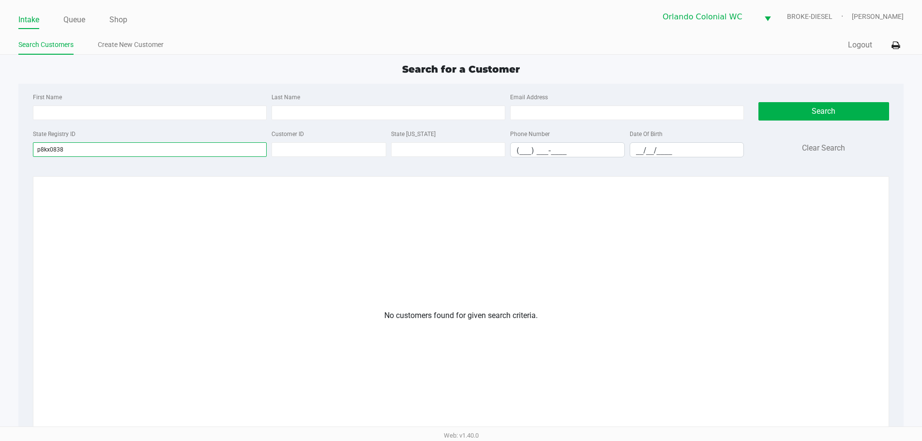
click at [167, 149] on input "p8kx0838" at bounding box center [150, 149] width 234 height 15
type input "p"
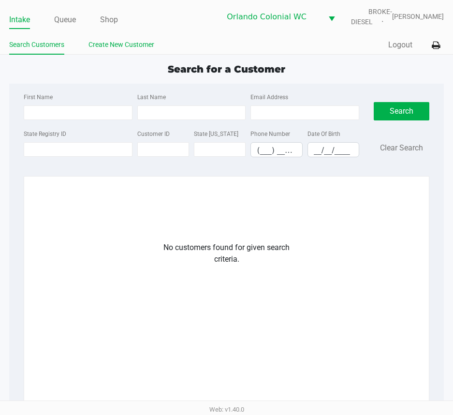
click at [114, 51] on link "Create New Customer" at bounding box center [122, 45] width 66 height 12
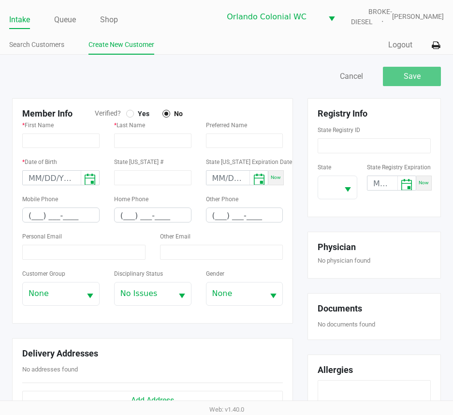
click at [126, 119] on span "Verified?" at bounding box center [110, 113] width 31 height 10
click at [131, 116] on div at bounding box center [130, 114] width 4 height 4
type input "TYLER"
type input "BOUNDS"
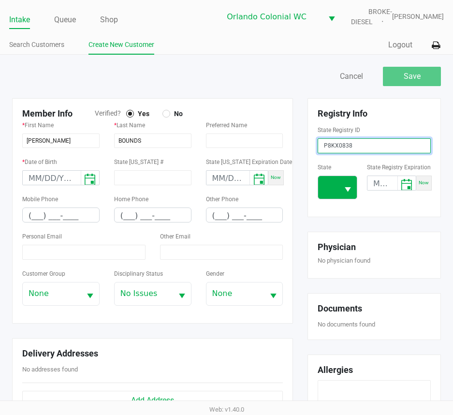
click at [345, 189] on button "Select" at bounding box center [348, 187] width 18 height 23
type input "P8KX0838"
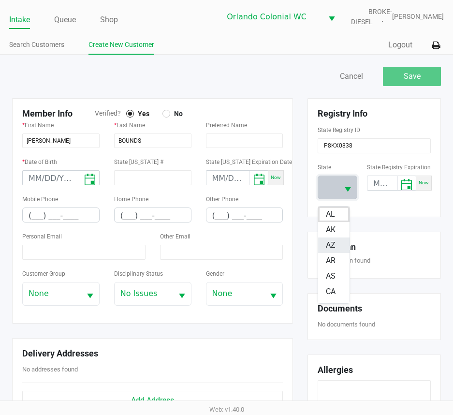
scroll to position [97, 0]
click at [332, 271] on span "FL" at bounding box center [330, 273] width 9 height 12
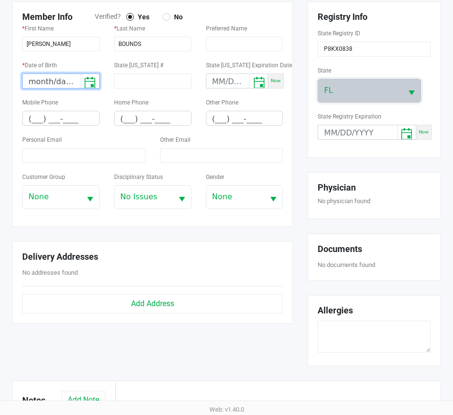
click at [39, 89] on input "month/day/year" at bounding box center [52, 81] width 58 height 15
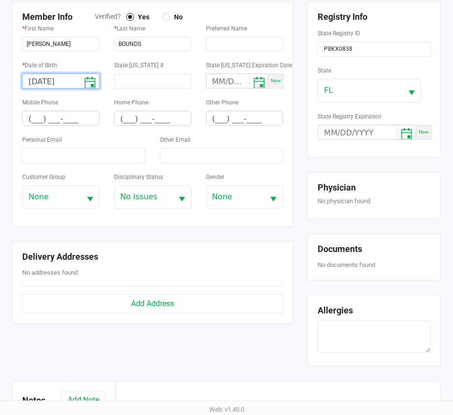
type input "08/08/1985"
click at [30, 121] on input "(___) ___-____" at bounding box center [61, 118] width 76 height 15
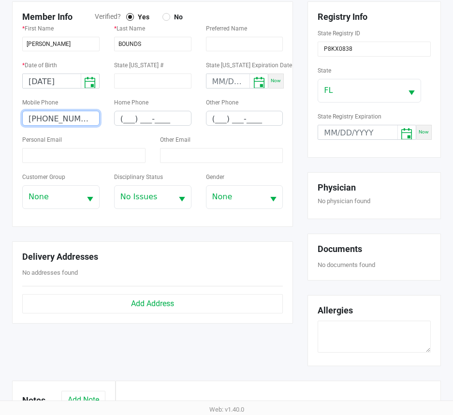
type input "(407) 844-0618"
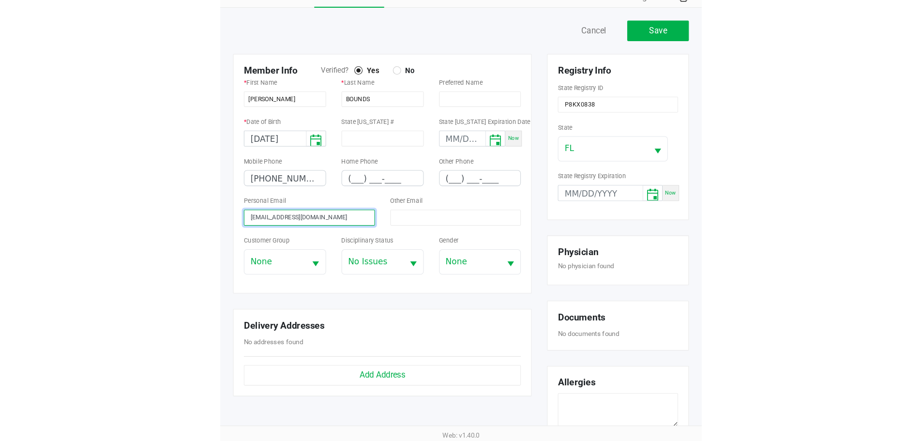
scroll to position [0, 0]
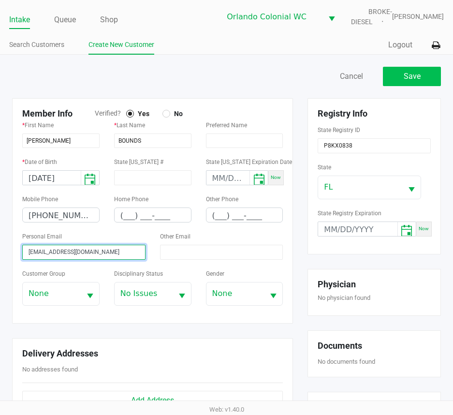
type input "tripletslawnservice@yahoo.com"
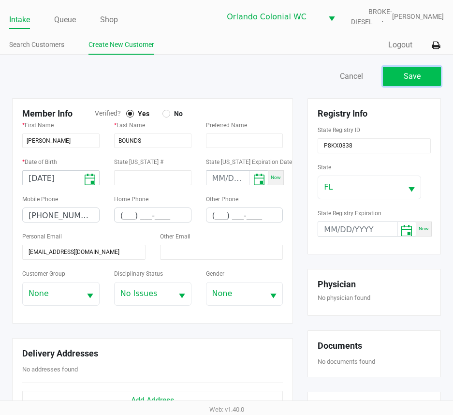
click at [407, 81] on span "Save" at bounding box center [412, 76] width 17 height 9
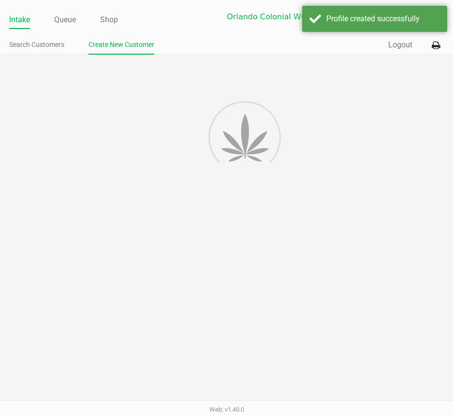
type input "---"
type input "( __) ___-____"
type input "---"
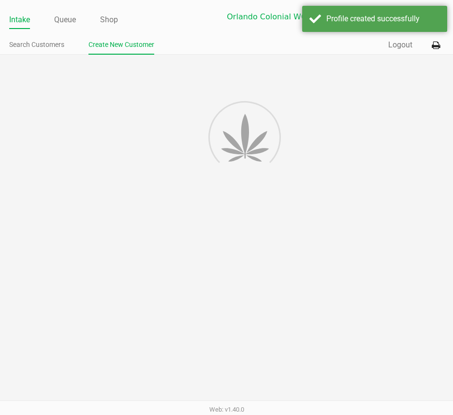
type input "P8KX0838"
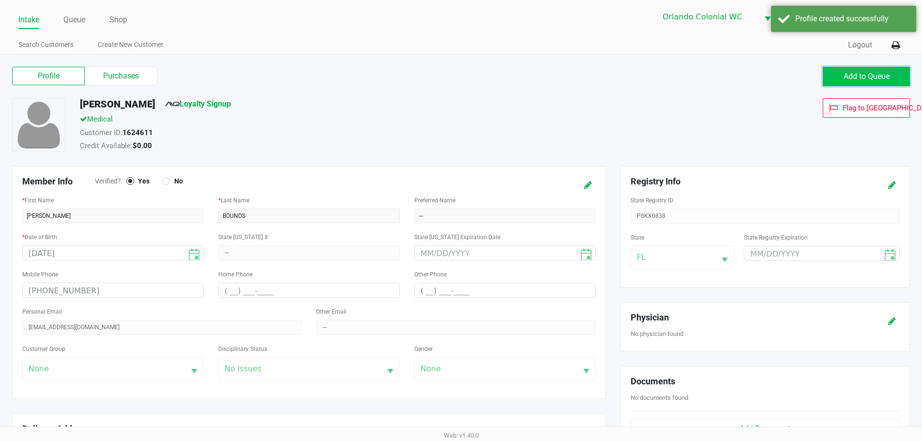
click at [844, 76] on span "Add to Queue" at bounding box center [866, 76] width 46 height 9
click at [78, 23] on link "Queue" at bounding box center [74, 20] width 22 height 14
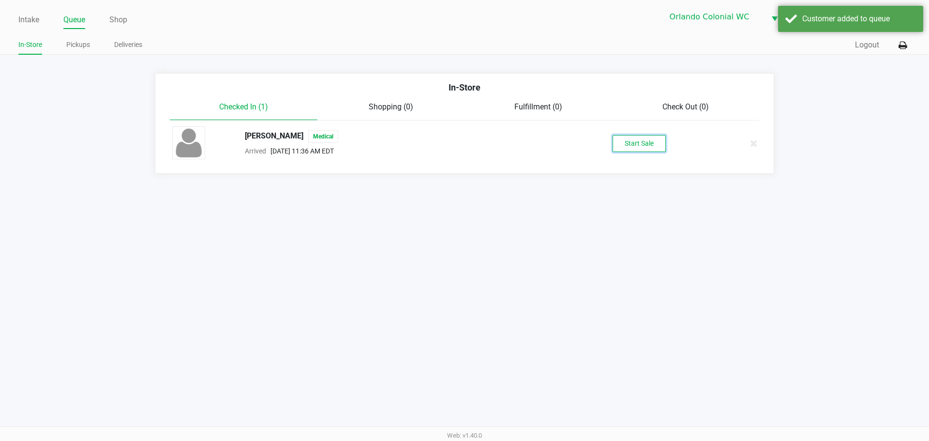
click at [631, 140] on button "Start Sale" at bounding box center [638, 143] width 53 height 17
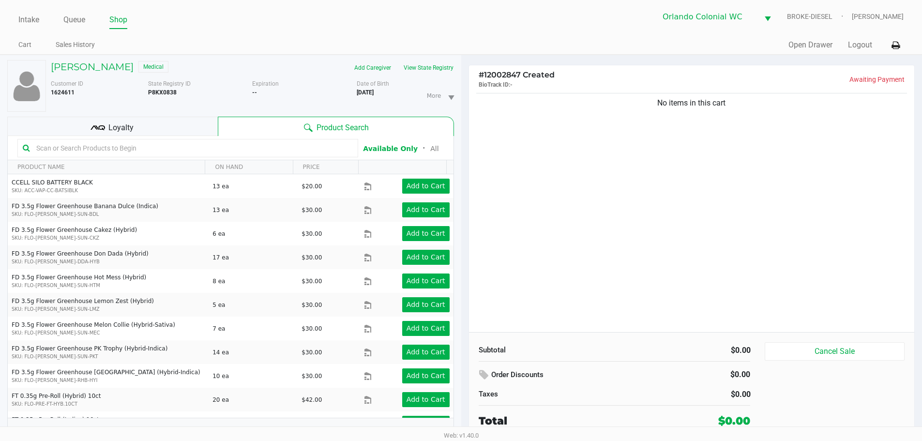
click at [255, 147] on input "text" at bounding box center [192, 148] width 320 height 15
type input "a"
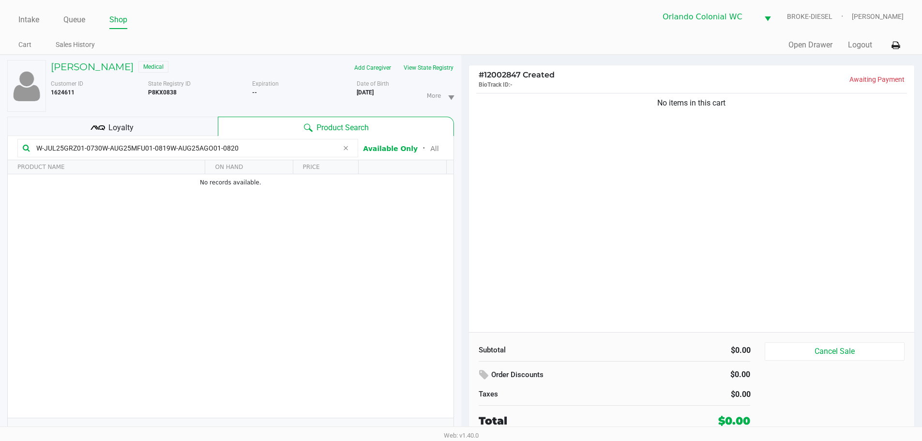
type input "W-JUL25GRZ01-0730W-AUG25MFU01-0819W-AUG25AGO01-0820"
click at [345, 148] on icon at bounding box center [345, 148] width 6 height 8
click at [678, 190] on div "No items in this cart" at bounding box center [692, 211] width 446 height 241
click at [702, 187] on div "No items in this cart" at bounding box center [692, 211] width 446 height 241
click at [711, 194] on div "No items in this cart" at bounding box center [692, 211] width 446 height 241
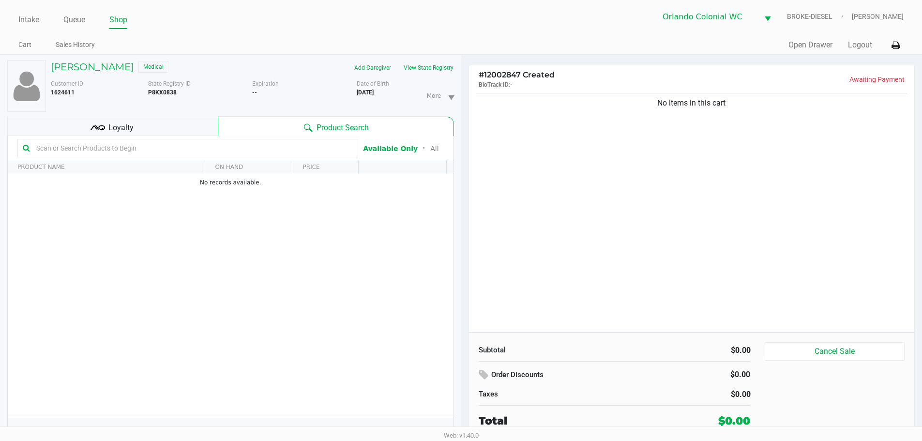
click at [722, 193] on div "No items in this cart" at bounding box center [692, 211] width 446 height 241
click at [731, 194] on div "No items in this cart" at bounding box center [692, 211] width 446 height 241
click at [741, 197] on div "No items in this cart" at bounding box center [692, 211] width 446 height 241
click at [746, 202] on div "No items in this cart" at bounding box center [692, 211] width 446 height 241
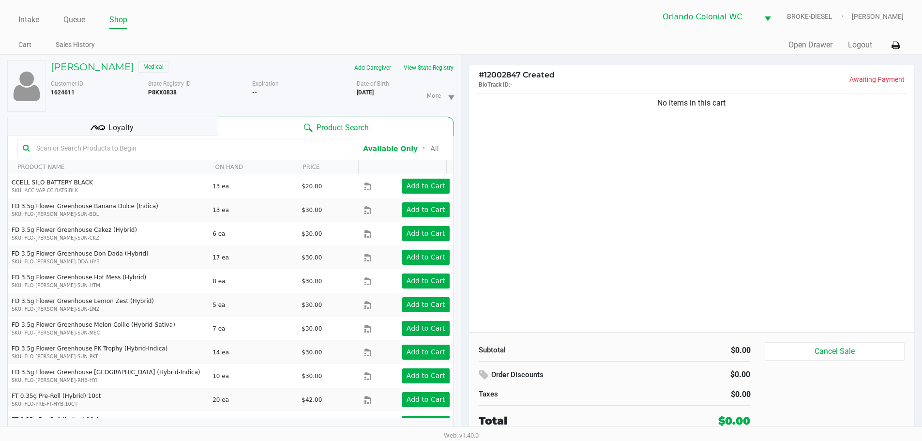
click at [750, 206] on div "No items in this cart" at bounding box center [692, 211] width 446 height 241
click at [755, 210] on div "No items in this cart" at bounding box center [692, 211] width 446 height 241
click at [761, 216] on div "No items in this cart" at bounding box center [692, 211] width 446 height 241
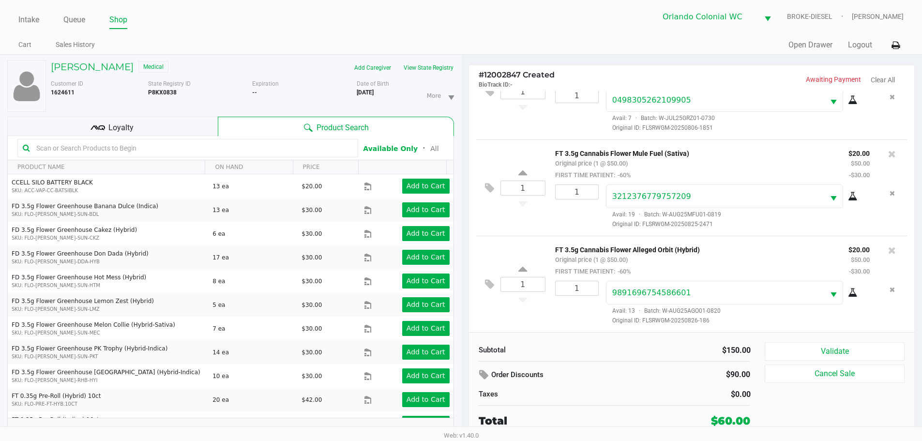
scroll to position [10, 0]
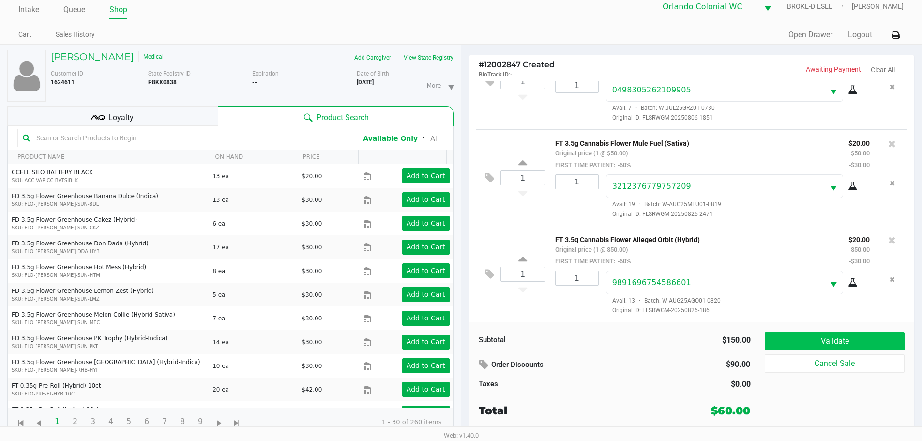
click at [872, 341] on button "Validate" at bounding box center [833, 341] width 139 height 18
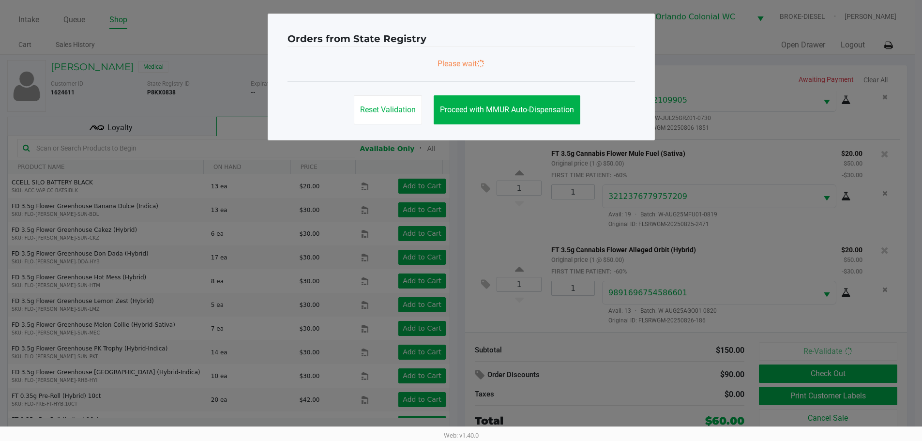
scroll to position [0, 0]
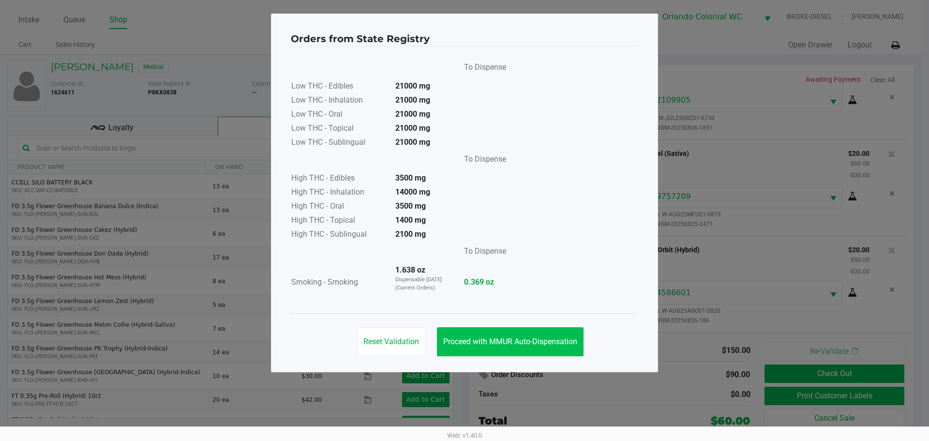
click at [512, 344] on span "Proceed with MMUR Auto-Dispensation" at bounding box center [510, 341] width 134 height 9
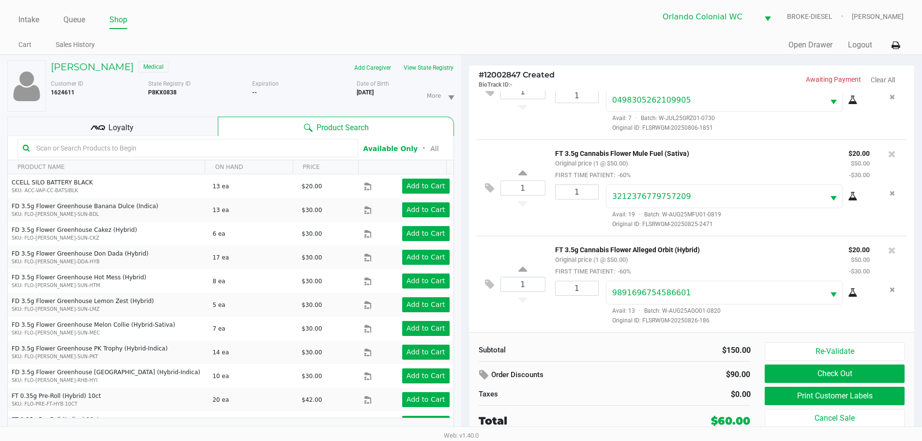
click at [804, 397] on button "Print Customer Labels" at bounding box center [833, 396] width 139 height 18
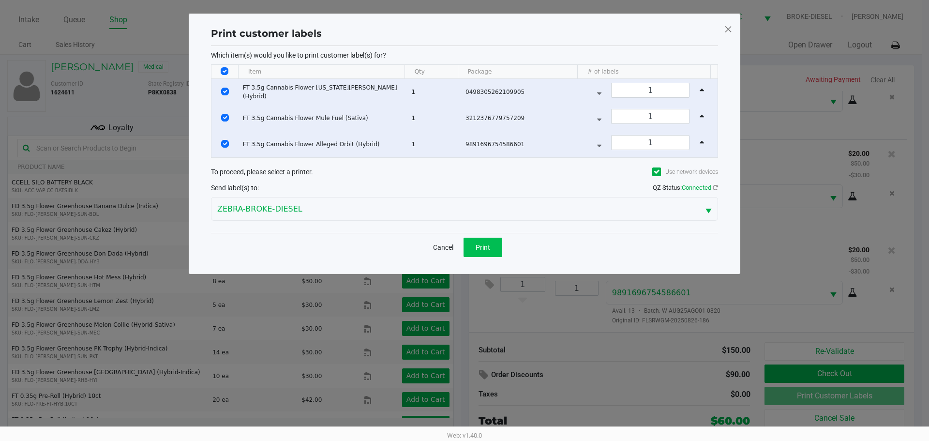
click at [471, 248] on button "Print" at bounding box center [482, 247] width 39 height 19
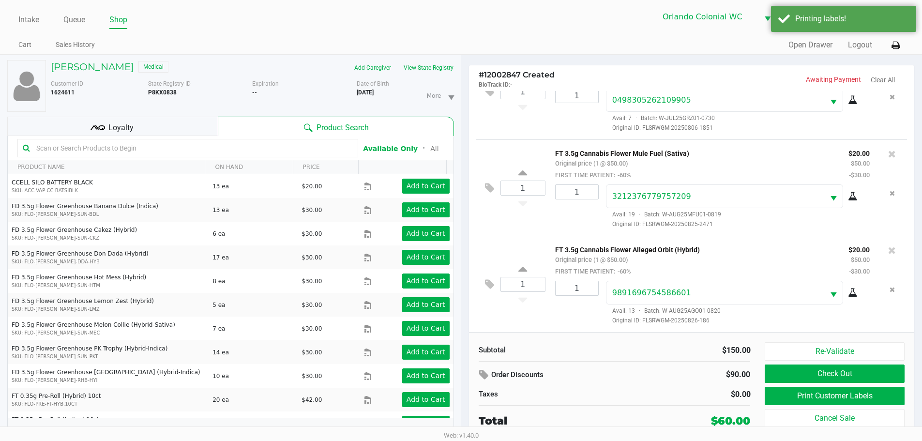
click at [814, 378] on button "Check Out" at bounding box center [833, 373] width 139 height 18
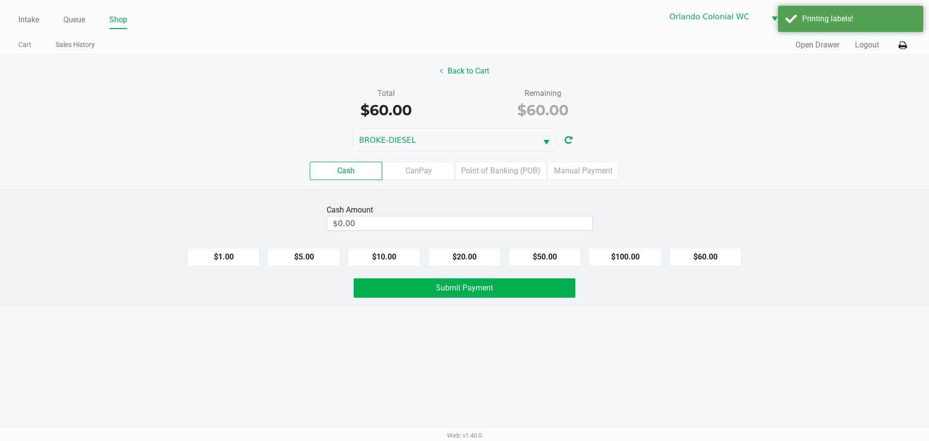
click at [508, 173] on label "Point of Banking (POB)" at bounding box center [501, 171] width 92 height 18
click at [0, 0] on 7 "Point of Banking (POB)" at bounding box center [0, 0] width 0 height 0
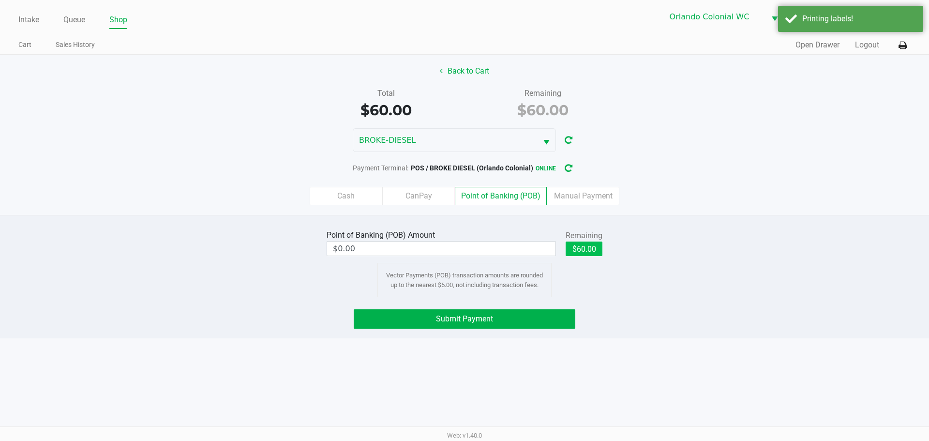
click at [581, 247] on button "$60.00" at bounding box center [584, 248] width 37 height 15
type input "$60.00"
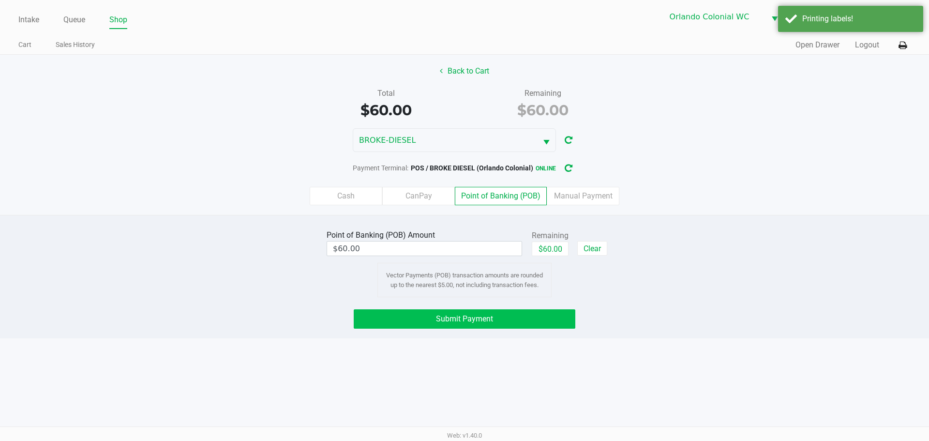
click at [549, 321] on button "Submit Payment" at bounding box center [465, 318] width 222 height 19
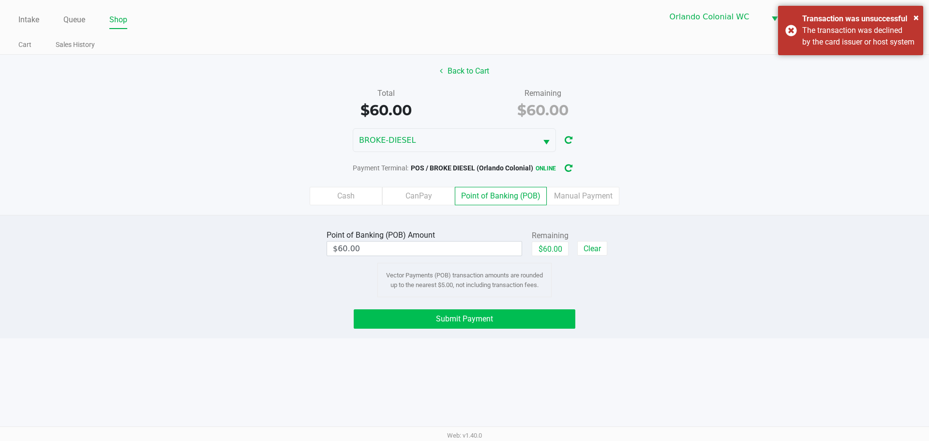
click at [559, 244] on button "$60.00" at bounding box center [550, 248] width 37 height 15
click at [535, 317] on button "Submit Payment" at bounding box center [465, 318] width 222 height 19
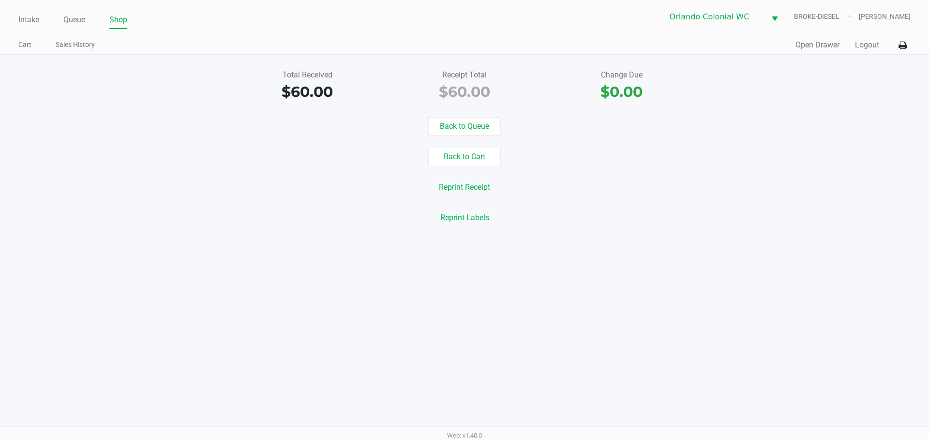
click at [30, 23] on link "Intake" at bounding box center [28, 20] width 21 height 14
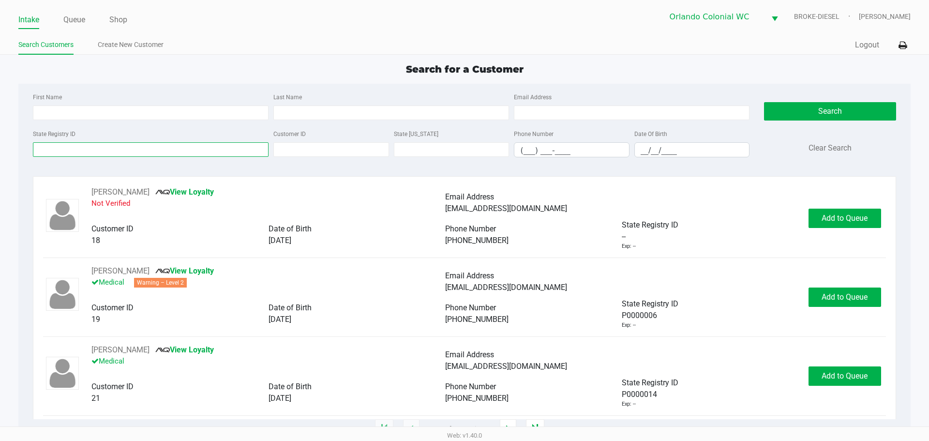
click at [213, 148] on input "State Registry ID" at bounding box center [151, 149] width 236 height 15
click at [206, 149] on input "State Registry ID" at bounding box center [151, 149] width 236 height 15
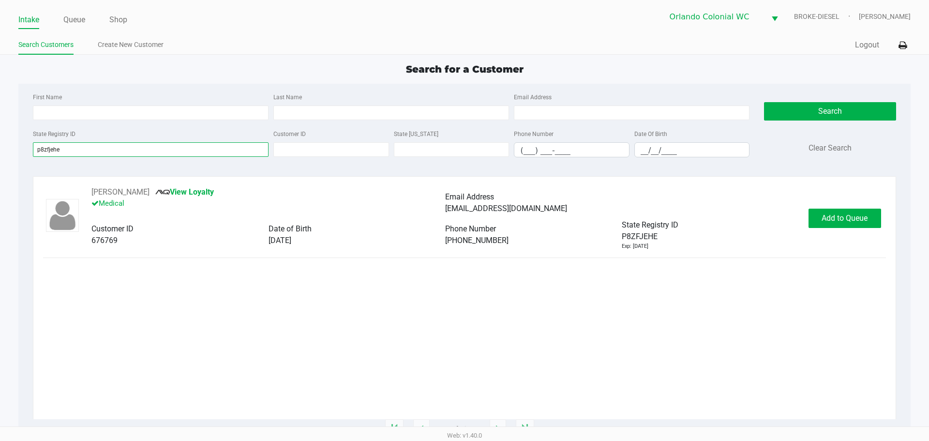
type input "p8zfjehe"
click at [848, 225] on button "Add to Queue" at bounding box center [844, 217] width 73 height 19
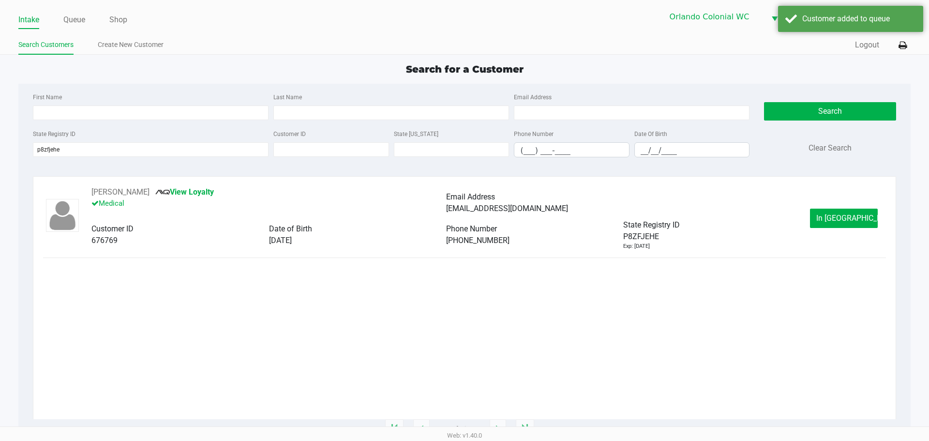
click at [831, 214] on span "In Queue" at bounding box center [856, 217] width 81 height 9
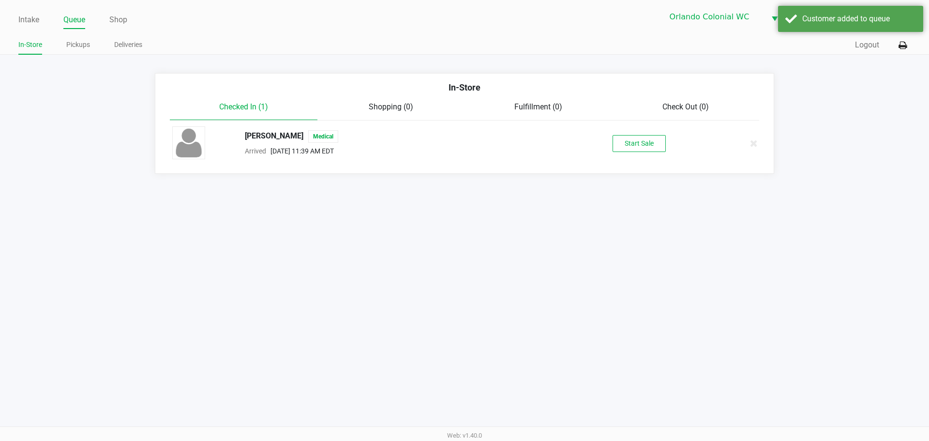
click at [637, 143] on button "Start Sale" at bounding box center [638, 143] width 53 height 17
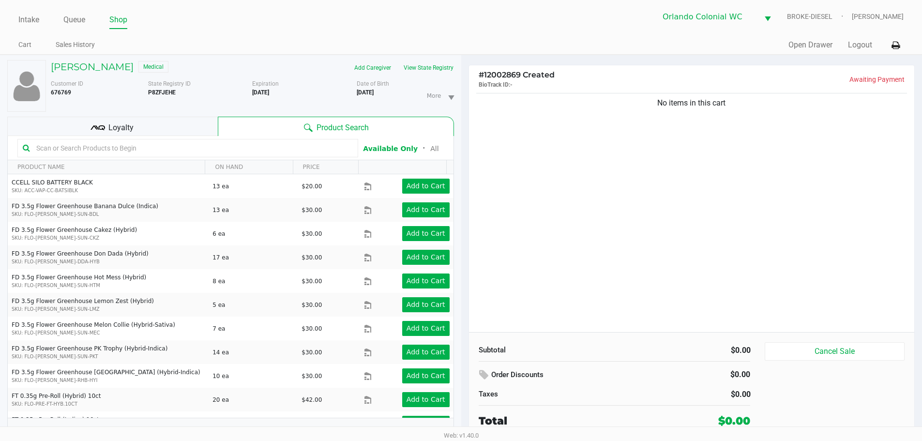
click at [154, 128] on div "Loyalty" at bounding box center [112, 126] width 210 height 19
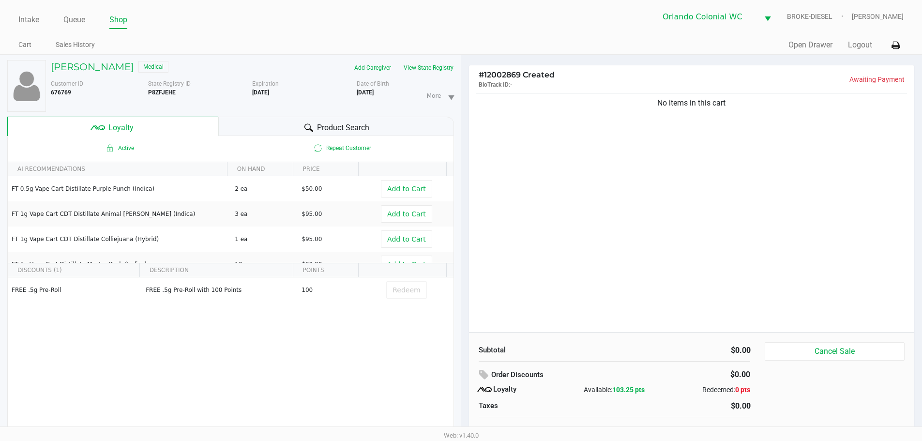
click at [405, 134] on div "Product Search" at bounding box center [336, 126] width 236 height 19
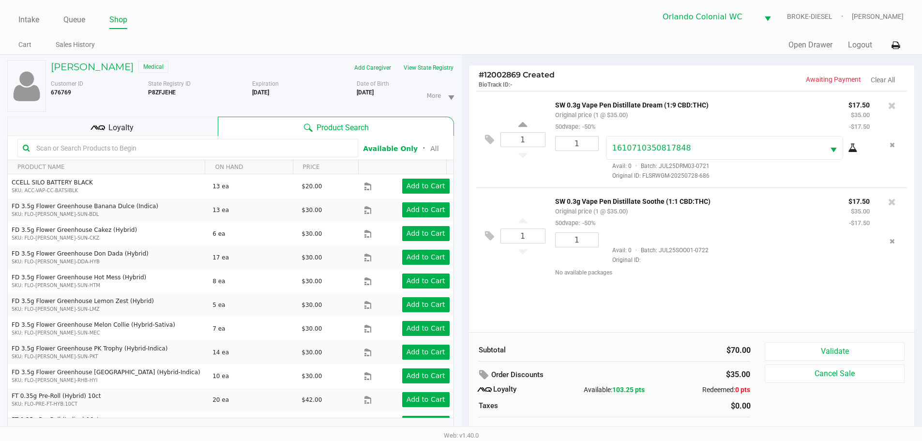
scroll to position [10, 0]
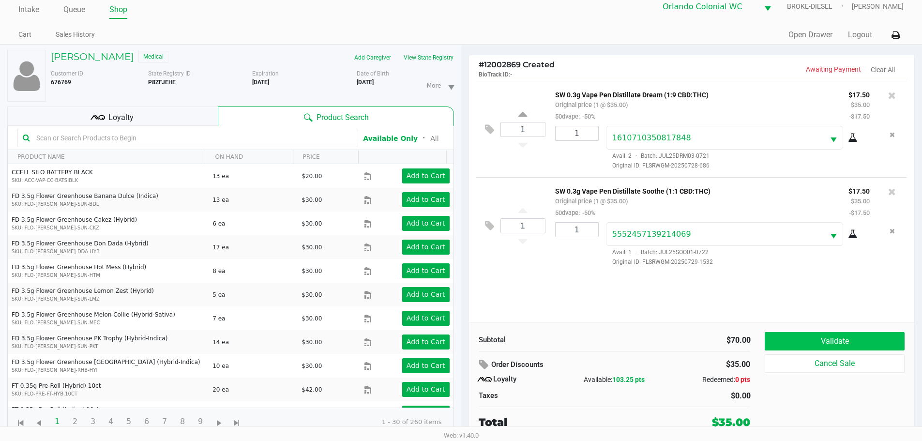
click at [863, 345] on button "Validate" at bounding box center [833, 341] width 139 height 18
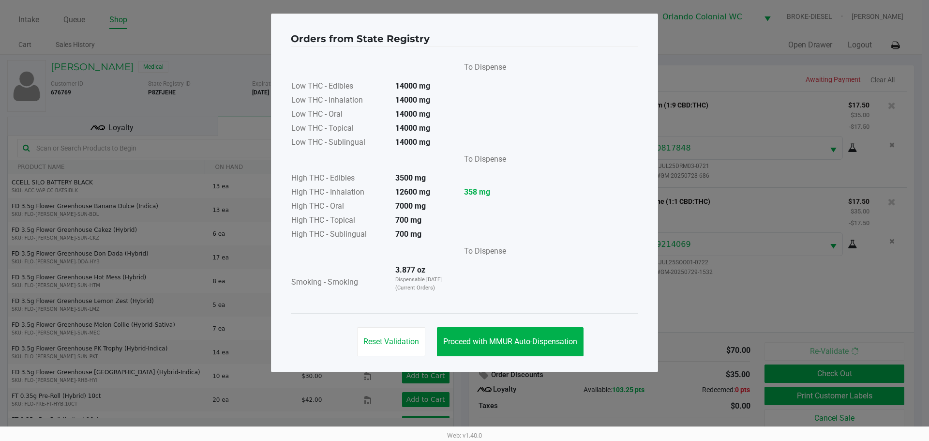
click at [517, 341] on span "Proceed with MMUR Auto-Dispensation" at bounding box center [510, 341] width 134 height 9
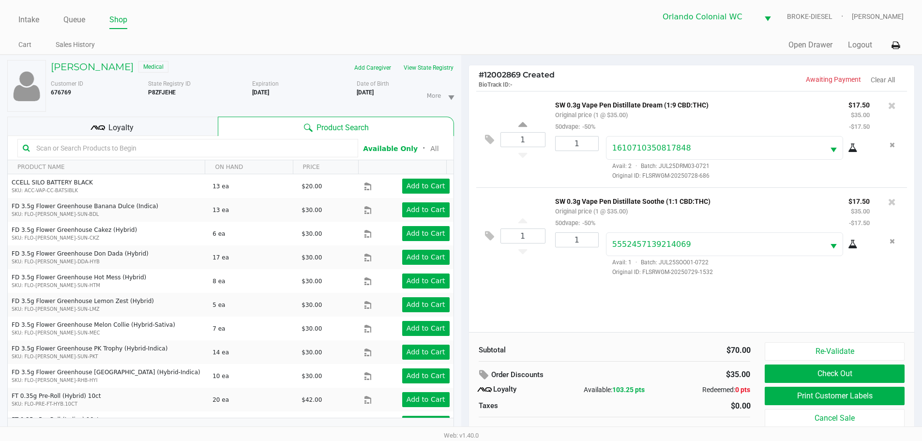
click at [792, 389] on button "Print Customer Labels" at bounding box center [833, 396] width 139 height 18
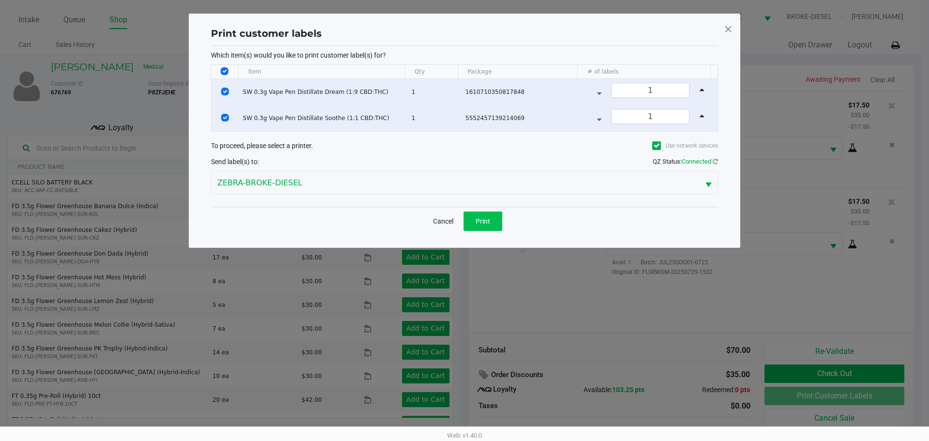
click at [489, 218] on span "Print" at bounding box center [483, 221] width 15 height 8
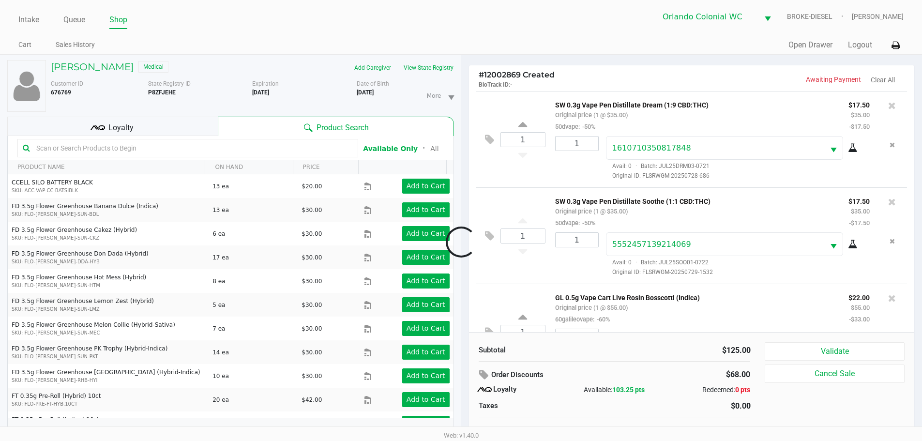
scroll to position [49, 0]
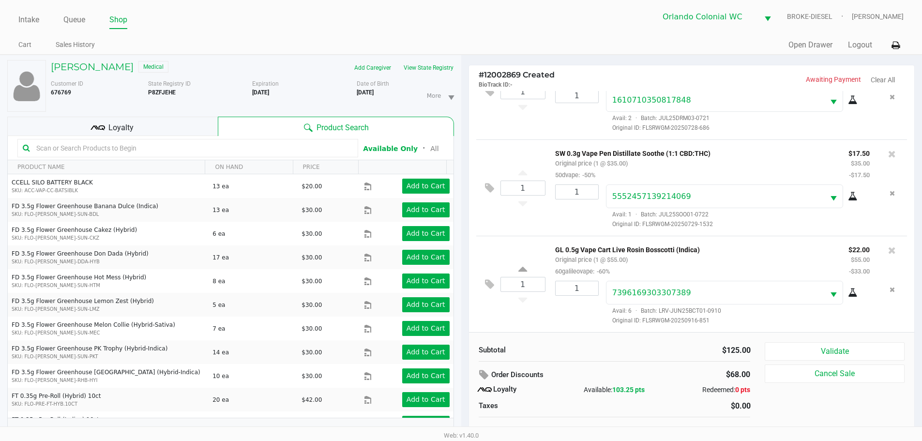
click at [846, 355] on button "Validate" at bounding box center [833, 351] width 139 height 18
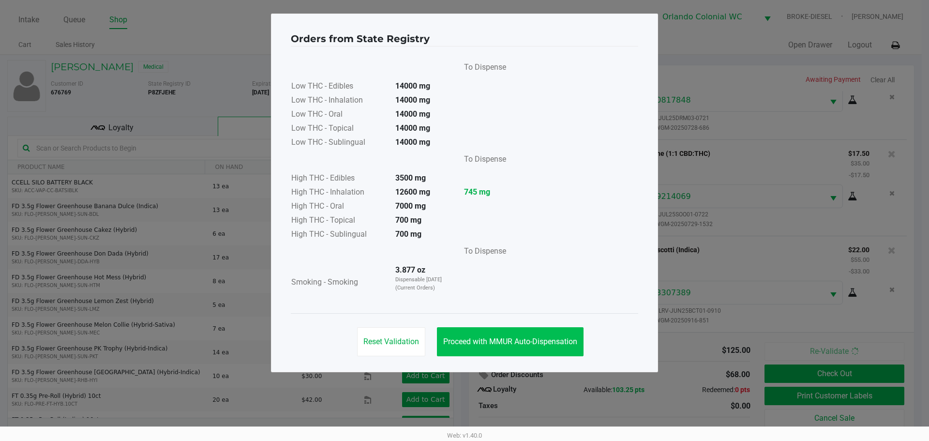
click at [505, 345] on span "Proceed with MMUR Auto-Dispensation" at bounding box center [510, 341] width 134 height 9
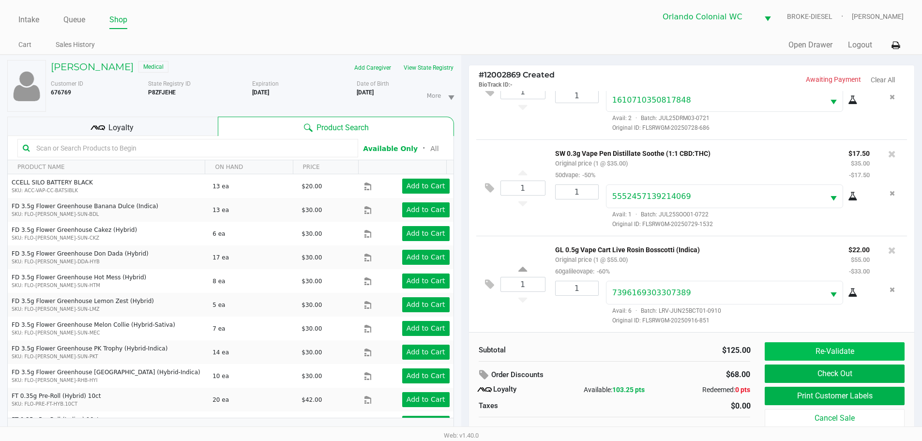
click at [855, 355] on button "Re-Validate" at bounding box center [833, 351] width 139 height 18
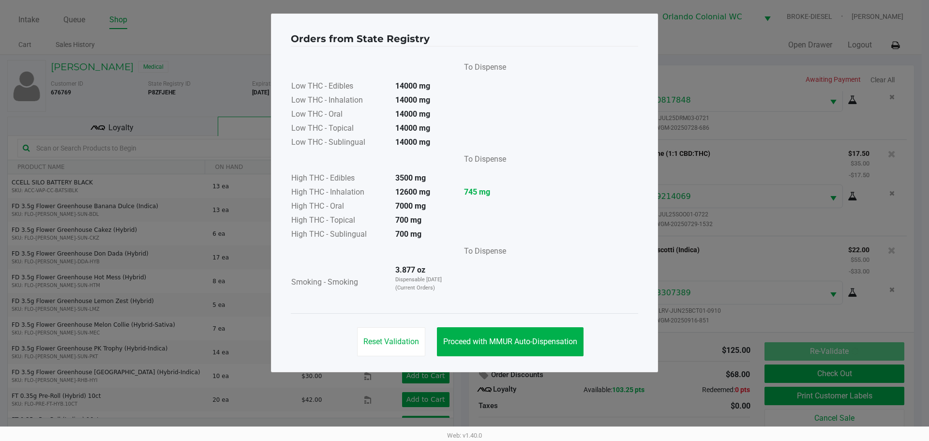
click at [497, 343] on span "Proceed with MMUR Auto-Dispensation" at bounding box center [510, 341] width 134 height 9
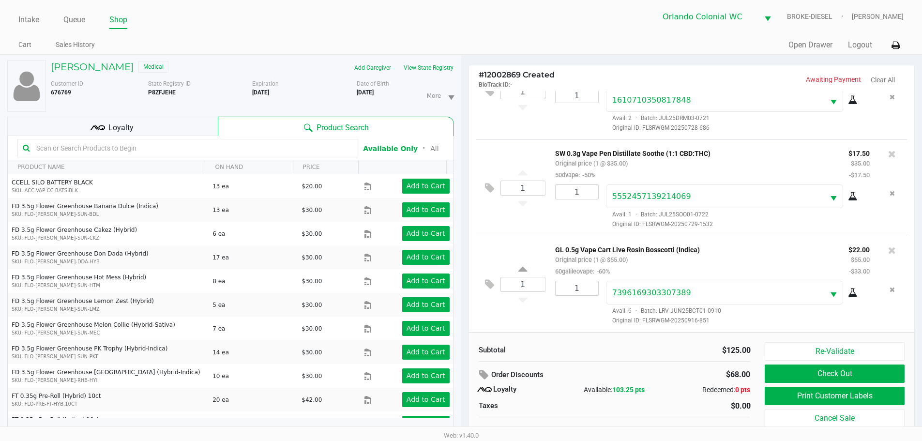
click at [848, 402] on button "Print Customer Labels" at bounding box center [833, 396] width 139 height 18
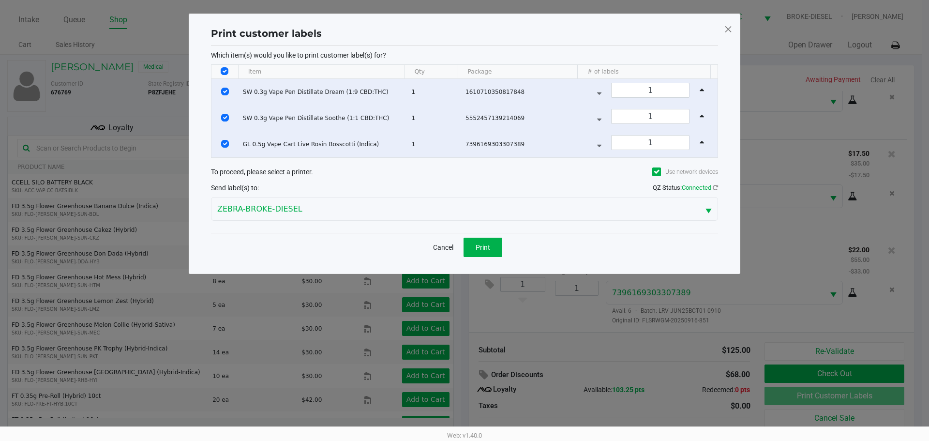
click at [228, 70] on input "Select All Rows" at bounding box center [225, 71] width 8 height 8
checkbox input "false"
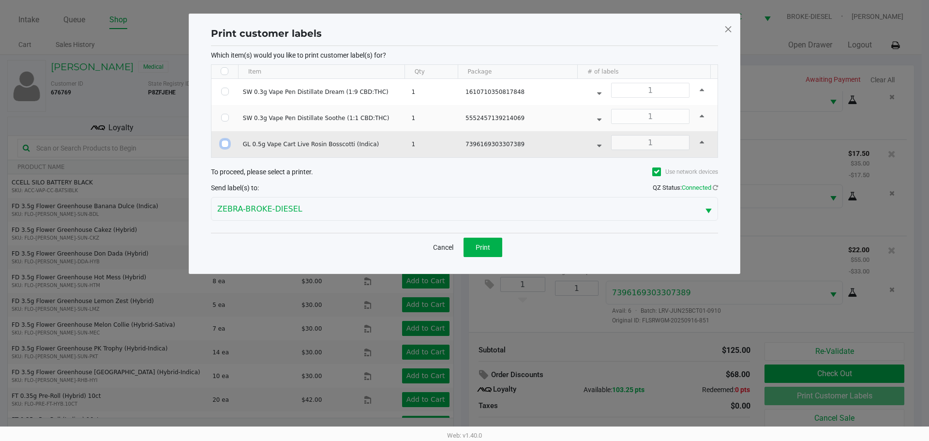
click at [223, 142] on input "Select Row" at bounding box center [225, 144] width 8 height 8
checkbox input "true"
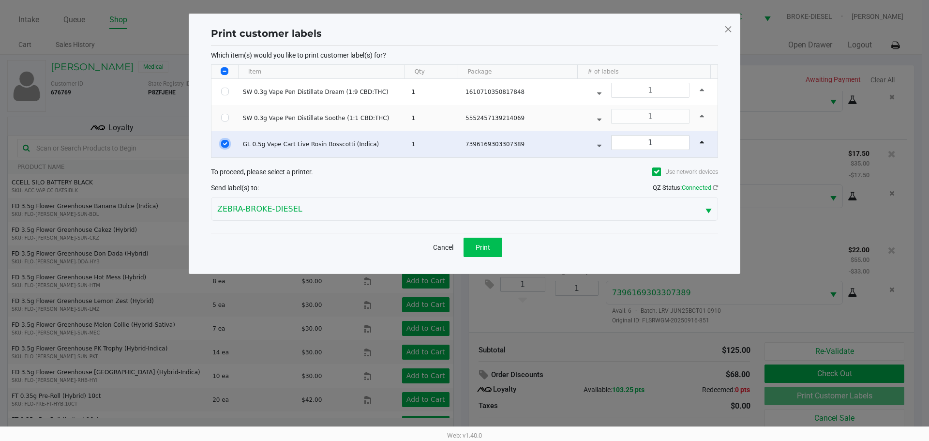
click at [490, 252] on button "Print" at bounding box center [482, 247] width 39 height 19
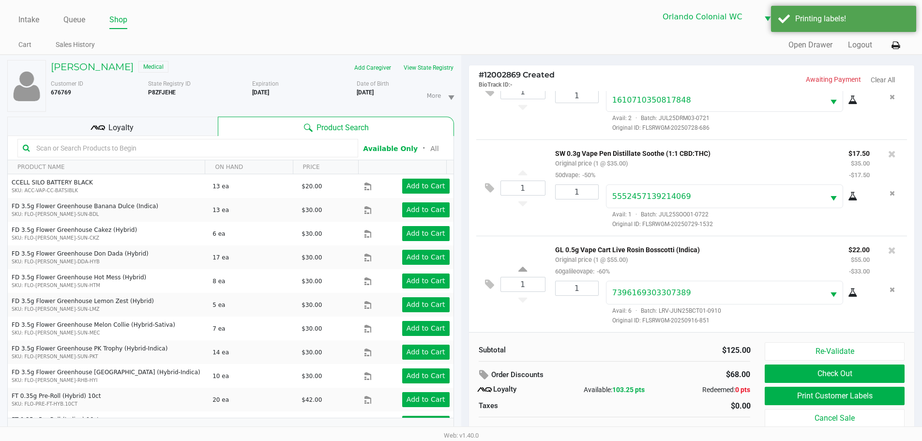
scroll to position [10, 0]
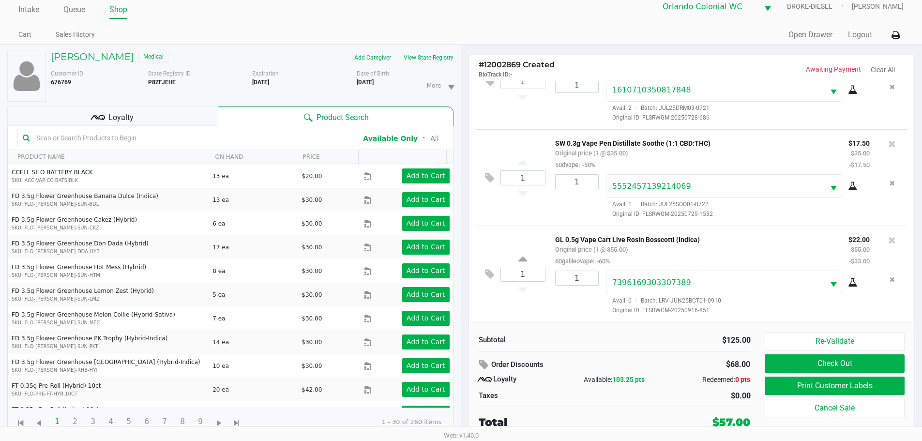
click at [856, 368] on button "Check Out" at bounding box center [833, 363] width 139 height 18
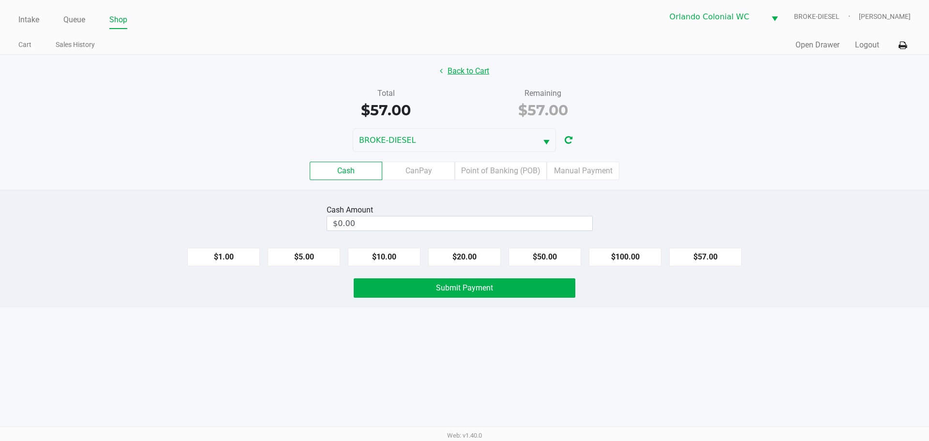
click at [472, 68] on button "Back to Cart" at bounding box center [464, 71] width 62 height 18
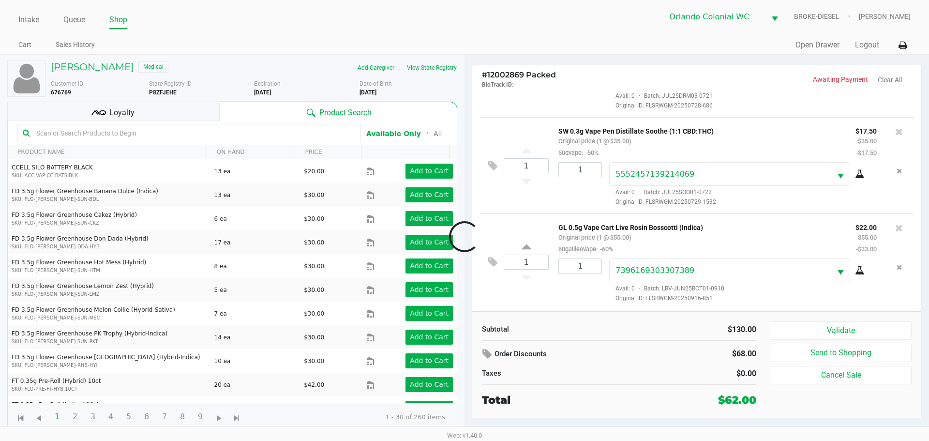
scroll to position [155, 0]
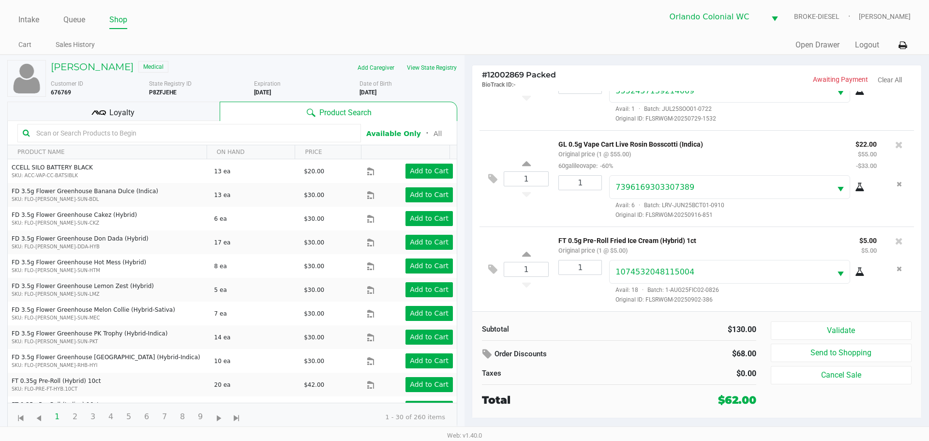
click at [165, 103] on div "Loyalty" at bounding box center [113, 111] width 212 height 19
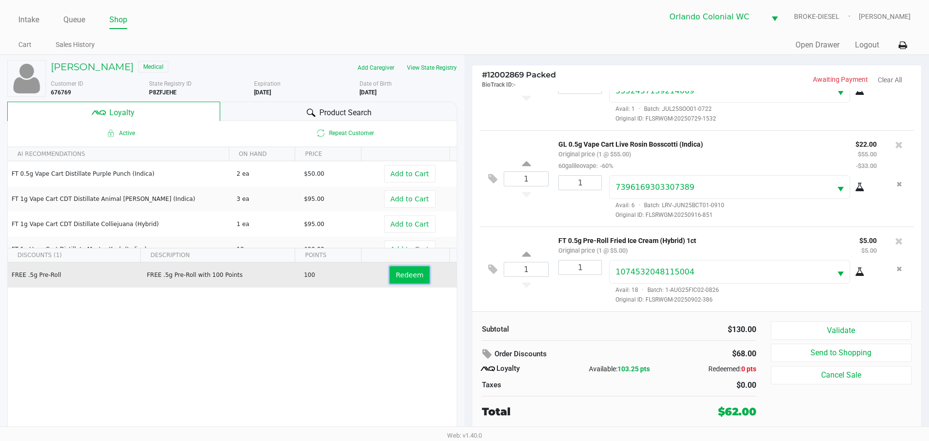
click at [411, 271] on span "Redeem" at bounding box center [410, 275] width 28 height 8
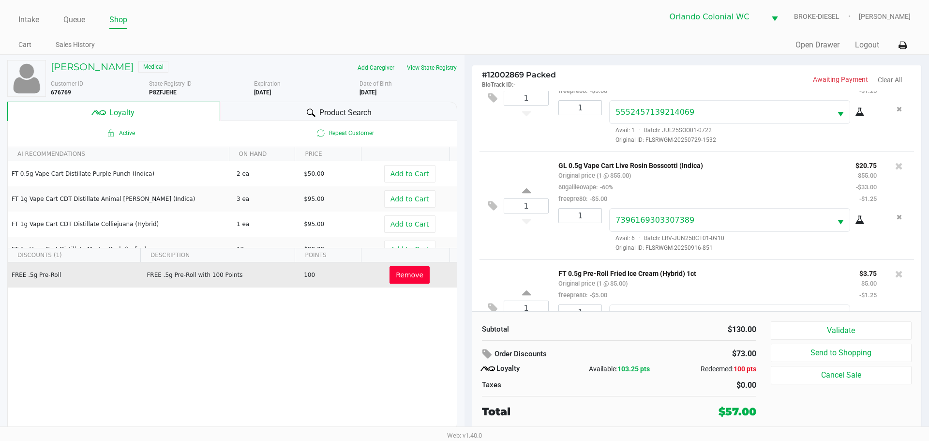
scroll to position [202, 0]
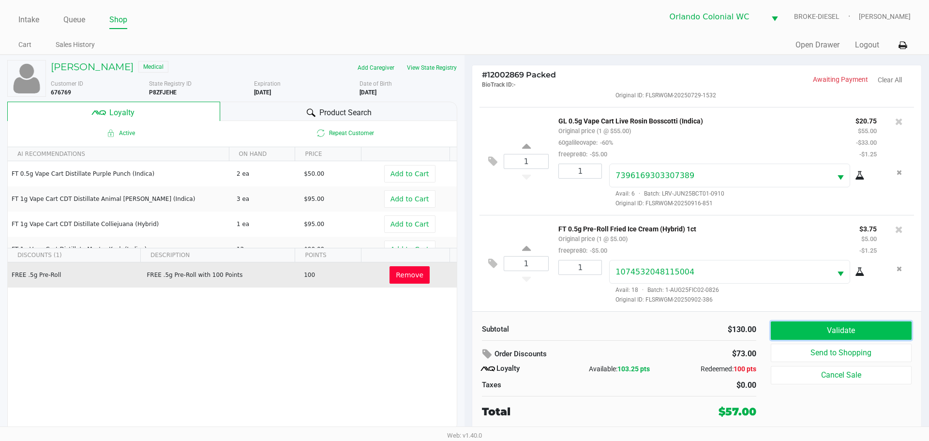
click at [864, 328] on button "Validate" at bounding box center [841, 330] width 141 height 18
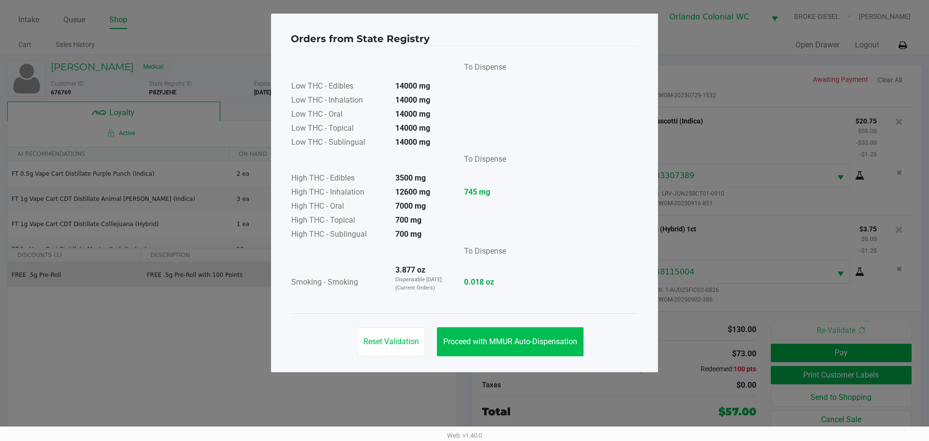
click at [514, 342] on span "Proceed with MMUR Auto-Dispensation" at bounding box center [510, 341] width 134 height 9
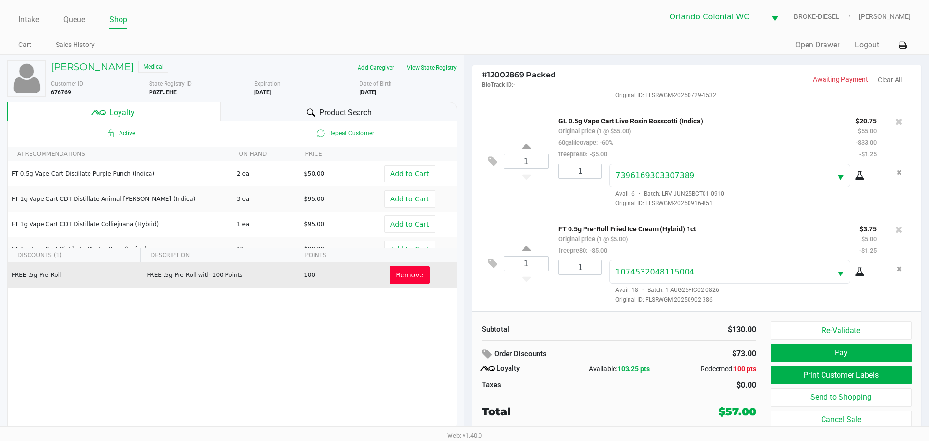
click at [812, 372] on button "Print Customer Labels" at bounding box center [841, 375] width 141 height 18
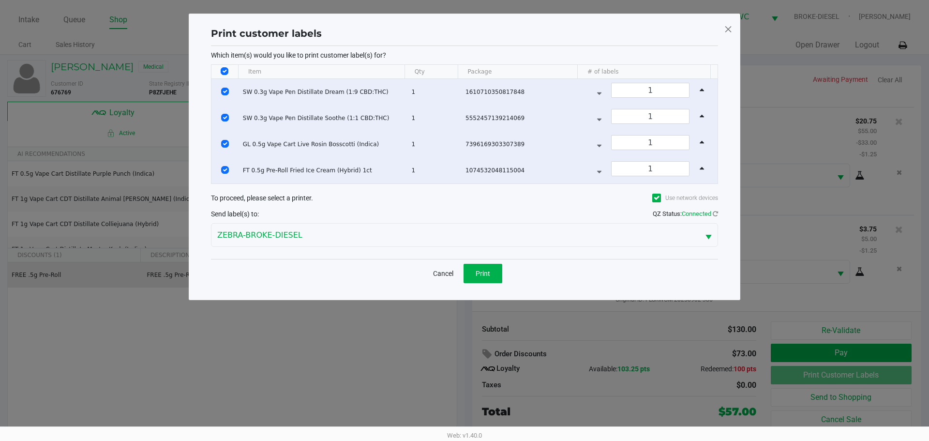
click at [228, 79] on td "Data table" at bounding box center [224, 92] width 27 height 26
click at [223, 71] on input "Select All Rows" at bounding box center [225, 71] width 8 height 8
checkbox input "false"
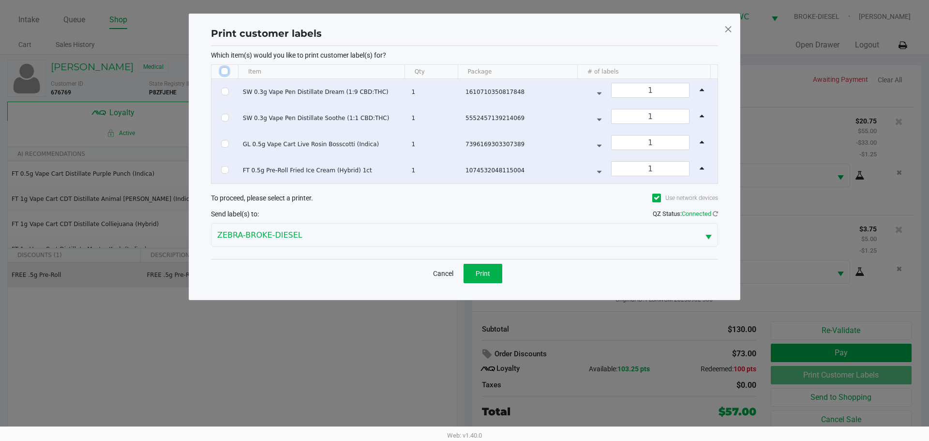
checkbox input "false"
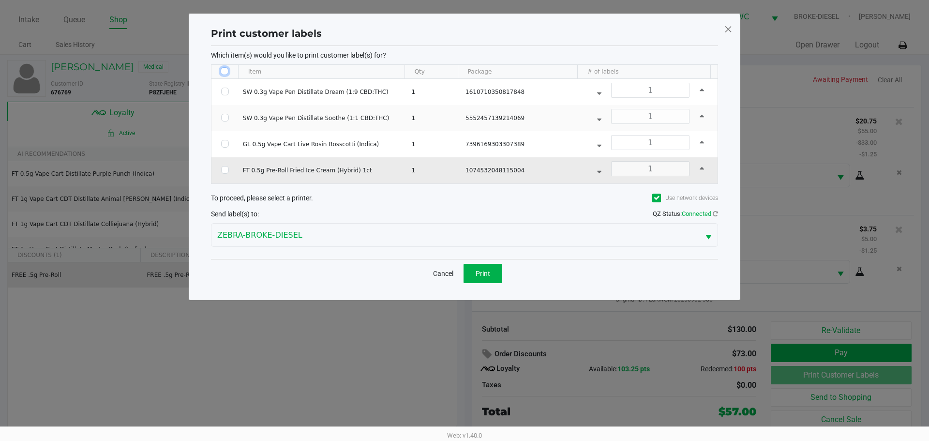
click at [224, 170] on input "Select Row" at bounding box center [225, 170] width 8 height 8
checkbox input "true"
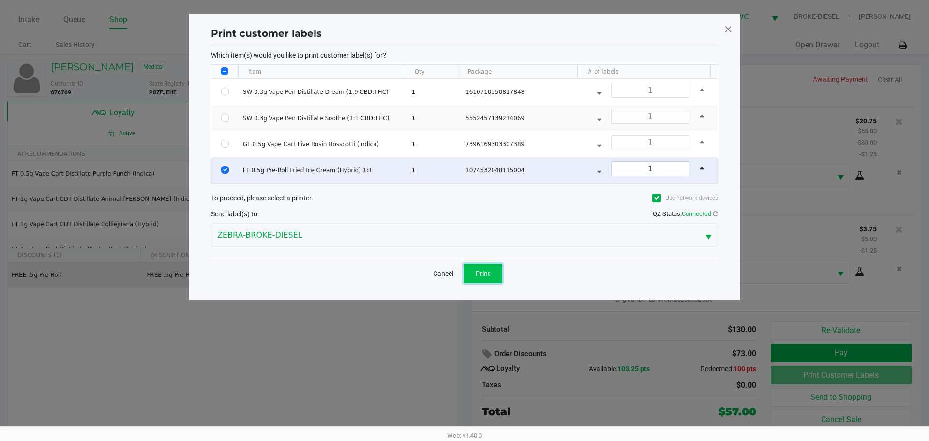
click at [484, 273] on span "Print" at bounding box center [483, 273] width 15 height 8
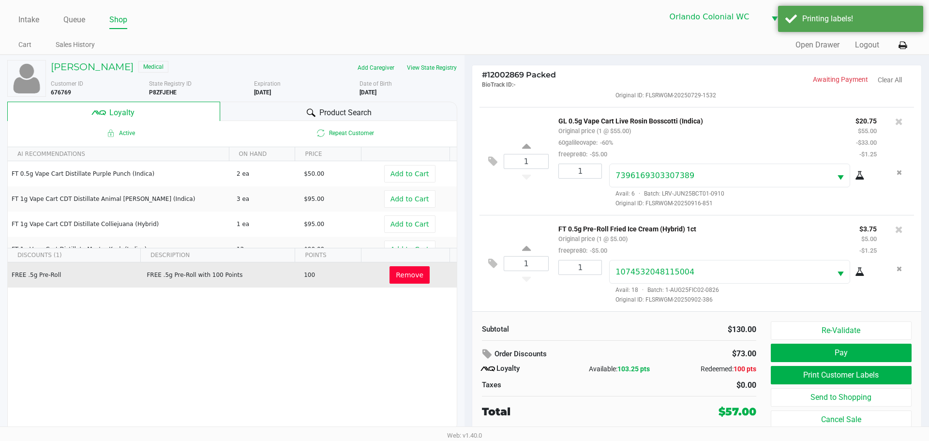
click at [872, 352] on button "Pay" at bounding box center [841, 352] width 141 height 18
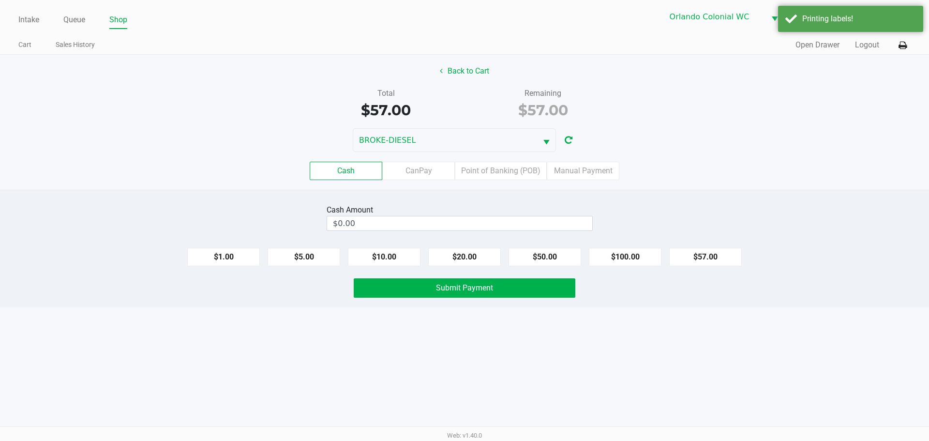
click at [486, 174] on label "Point of Banking (POB)" at bounding box center [501, 171] width 92 height 18
click at [0, 0] on 7 "Point of Banking (POB)" at bounding box center [0, 0] width 0 height 0
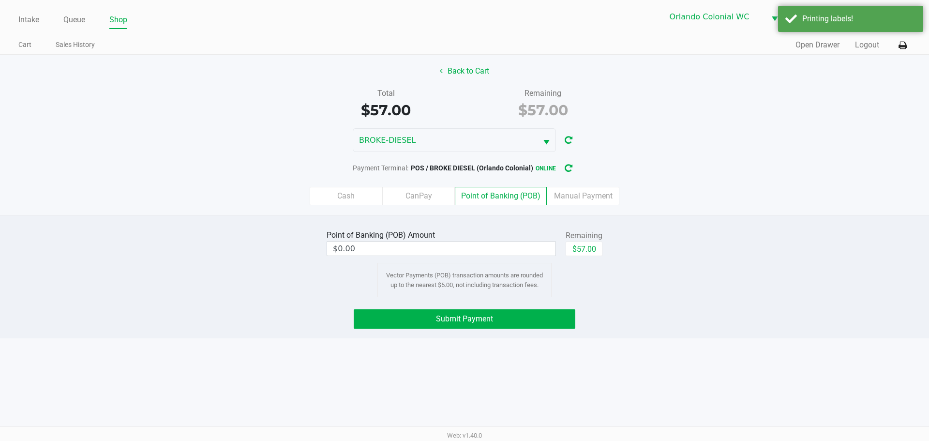
click at [584, 250] on button "$57.00" at bounding box center [584, 248] width 37 height 15
type input "$57.00"
click at [540, 317] on button "Submit Payment" at bounding box center [465, 318] width 222 height 19
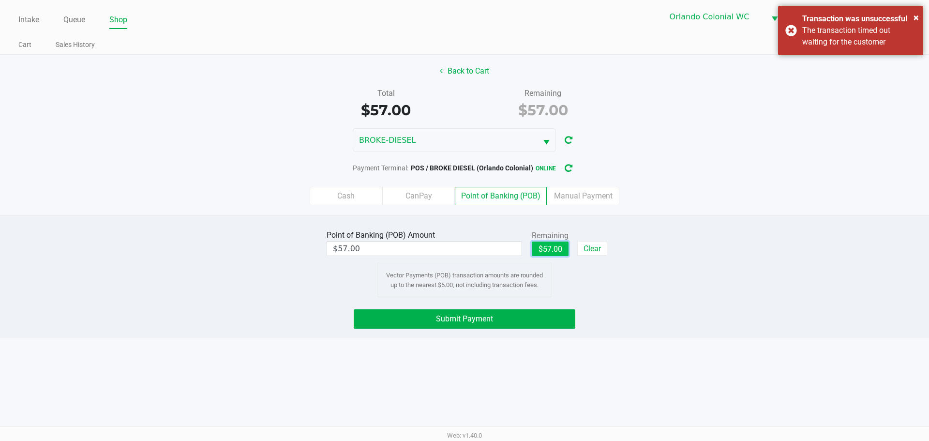
click at [547, 253] on button "$57.00" at bounding box center [550, 248] width 37 height 15
click at [534, 317] on button "Submit Payment" at bounding box center [465, 318] width 222 height 19
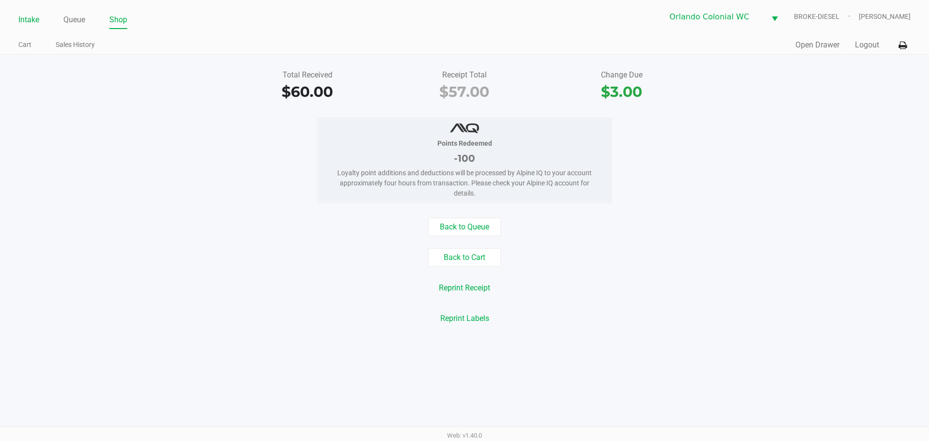
click at [36, 16] on link "Intake" at bounding box center [28, 20] width 21 height 14
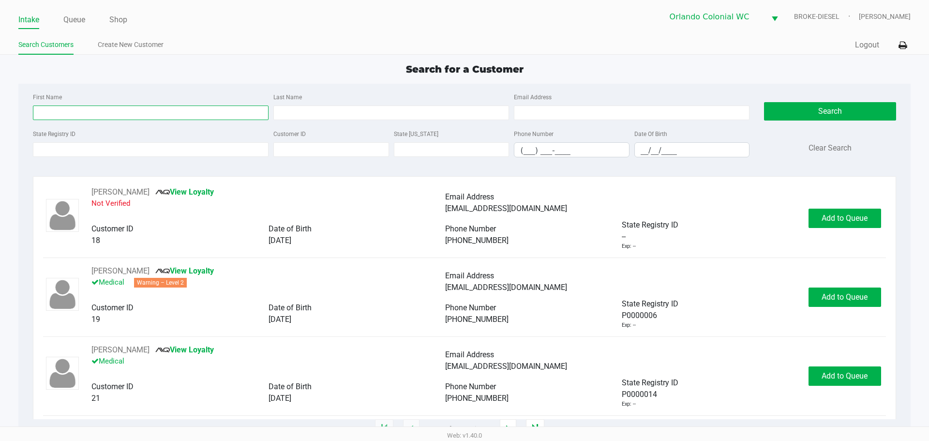
click at [215, 111] on input "First Name" at bounding box center [151, 112] width 236 height 15
click at [192, 114] on input "First Name" at bounding box center [151, 112] width 236 height 15
click at [184, 148] on input "State Registry ID" at bounding box center [151, 149] width 236 height 15
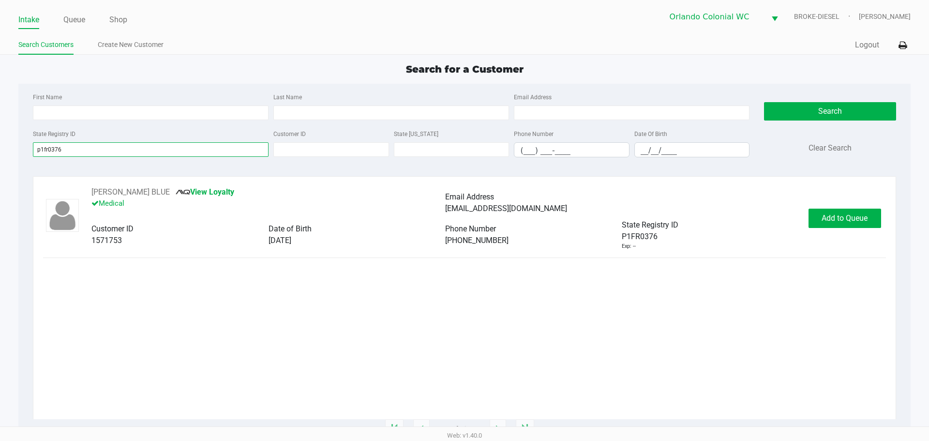
type input "p1fr0376"
click at [859, 217] on span "Add to Queue" at bounding box center [844, 217] width 46 height 9
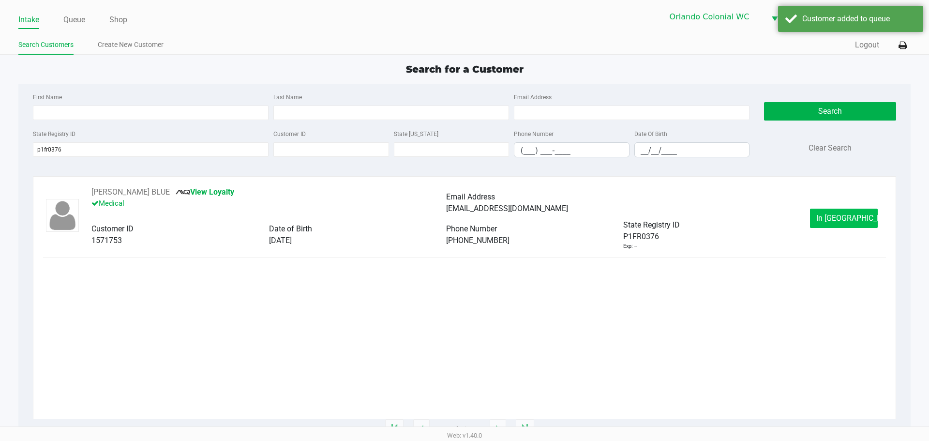
click at [830, 223] on button "In Queue" at bounding box center [844, 217] width 68 height 19
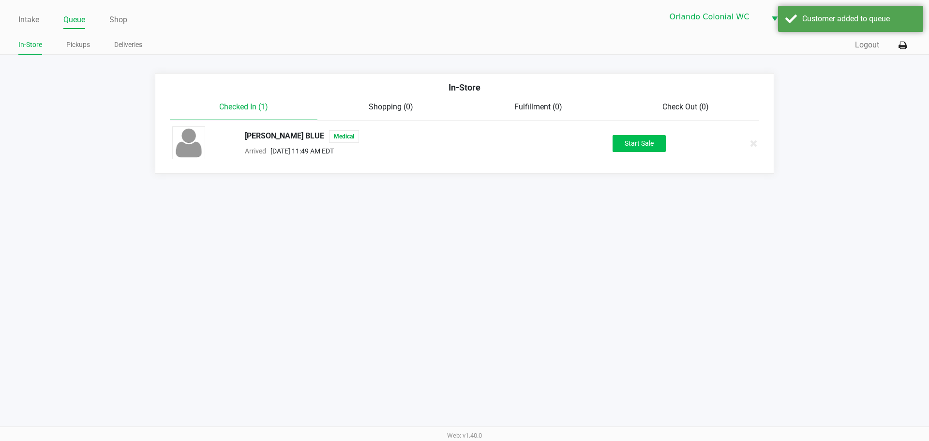
click at [632, 146] on button "Start Sale" at bounding box center [638, 143] width 53 height 17
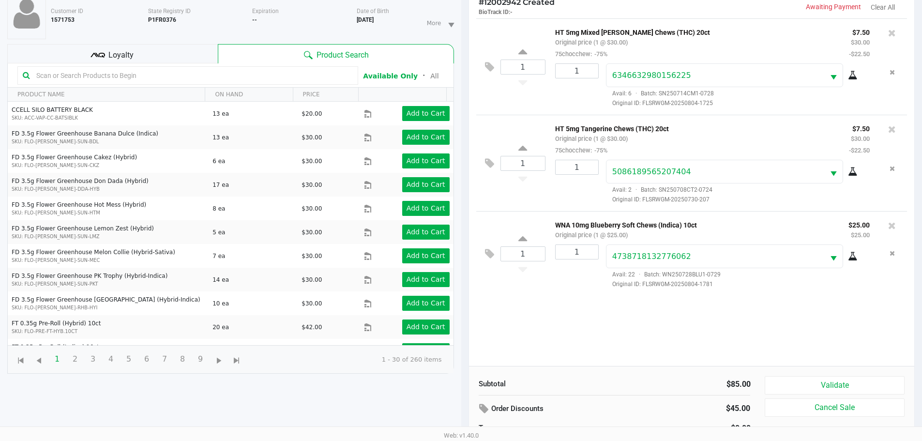
scroll to position [104, 0]
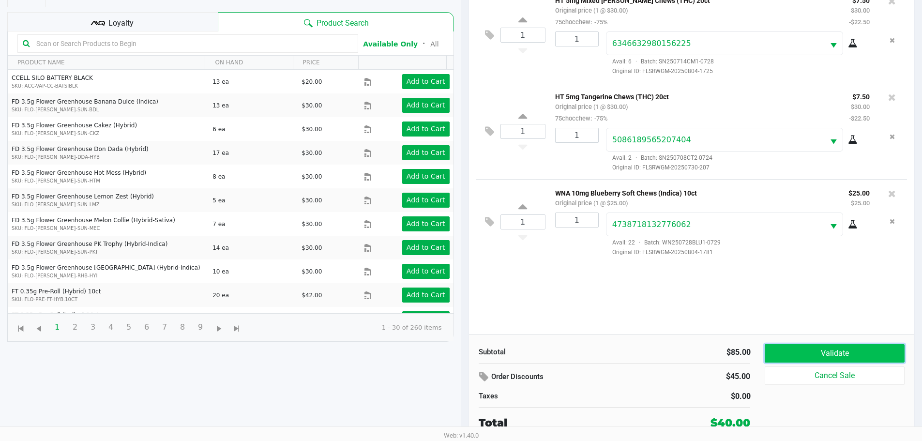
click at [868, 357] on button "Validate" at bounding box center [833, 353] width 139 height 18
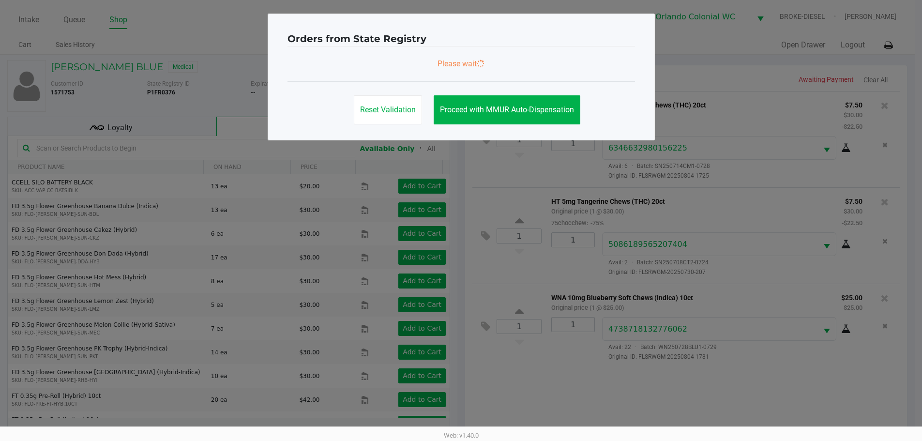
scroll to position [0, 0]
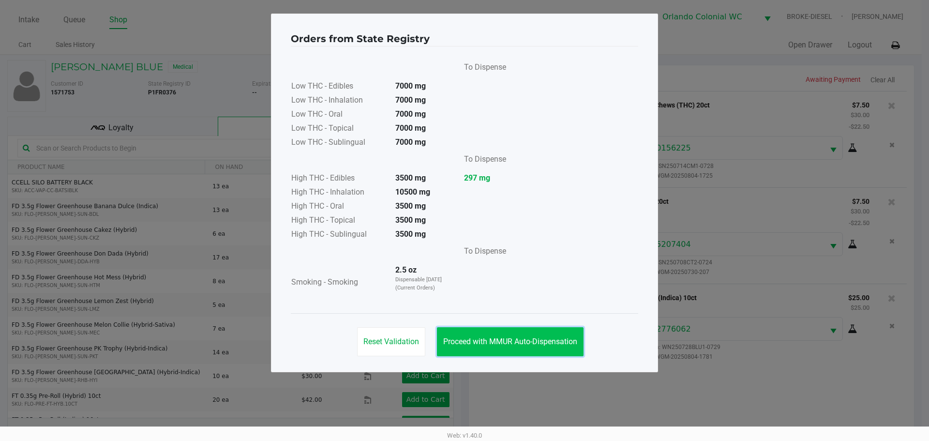
click at [519, 336] on button "Proceed with MMUR Auto-Dispensation" at bounding box center [510, 341] width 147 height 29
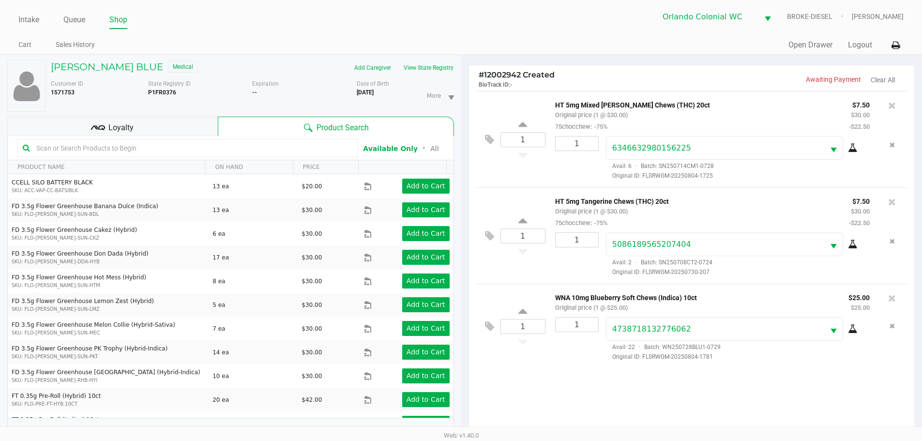
scroll to position [104, 0]
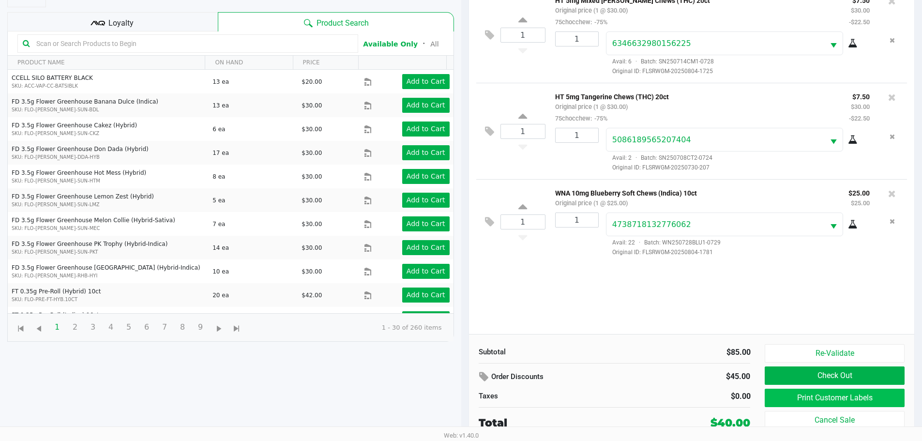
click at [846, 399] on button "Print Customer Labels" at bounding box center [833, 397] width 139 height 18
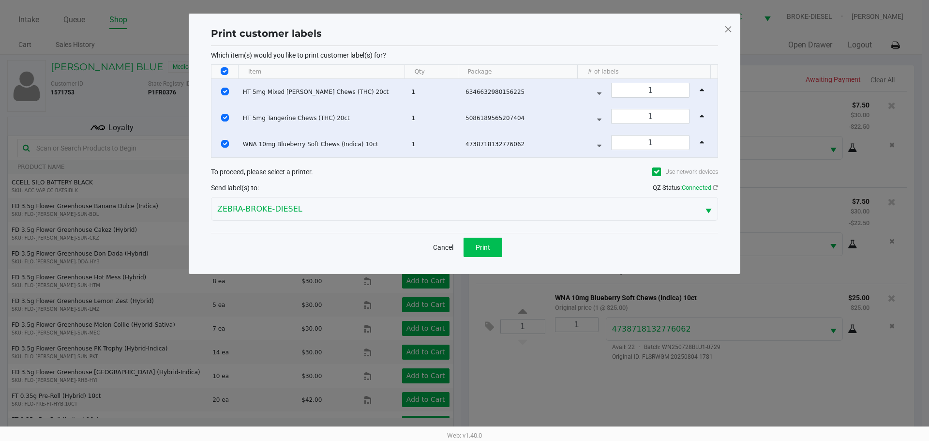
click at [491, 246] on button "Print" at bounding box center [482, 247] width 39 height 19
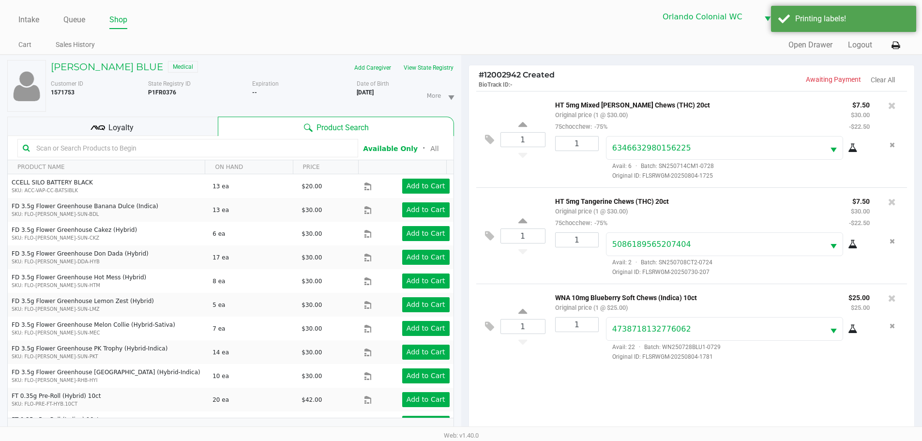
scroll to position [104, 0]
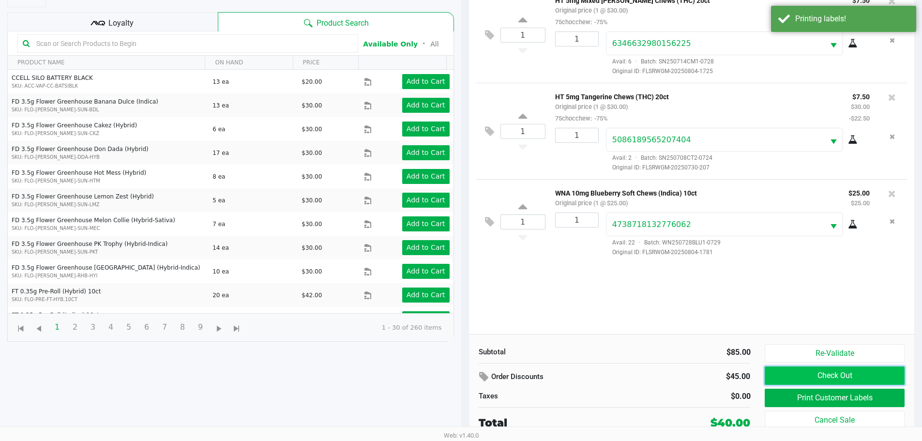
click at [834, 374] on button "Check Out" at bounding box center [833, 375] width 139 height 18
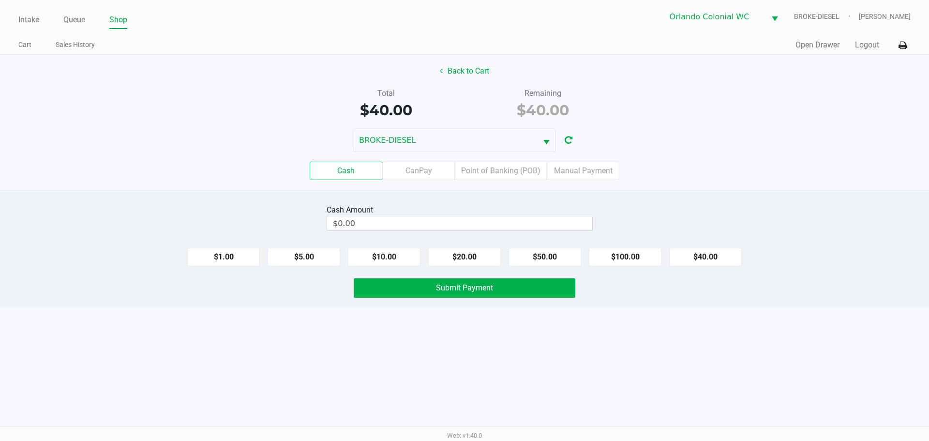
click at [707, 254] on button "$40.00" at bounding box center [705, 257] width 73 height 18
type input "$40.00"
click at [503, 294] on button "Submit Payment" at bounding box center [465, 287] width 222 height 19
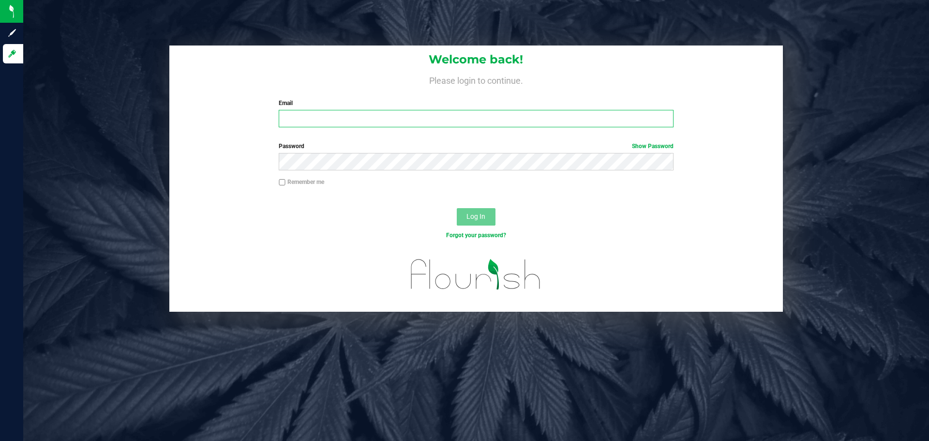
click at [357, 123] on input "Email" at bounding box center [476, 118] width 394 height 17
type input "[EMAIL_ADDRESS][DOMAIN_NAME]"
click at [457, 208] on button "Log In" at bounding box center [476, 216] width 39 height 17
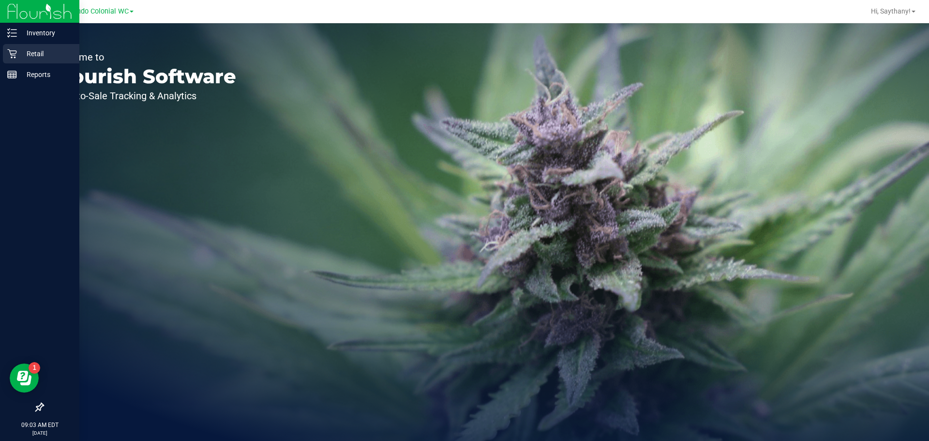
click at [27, 60] on div "Retail" at bounding box center [41, 53] width 76 height 19
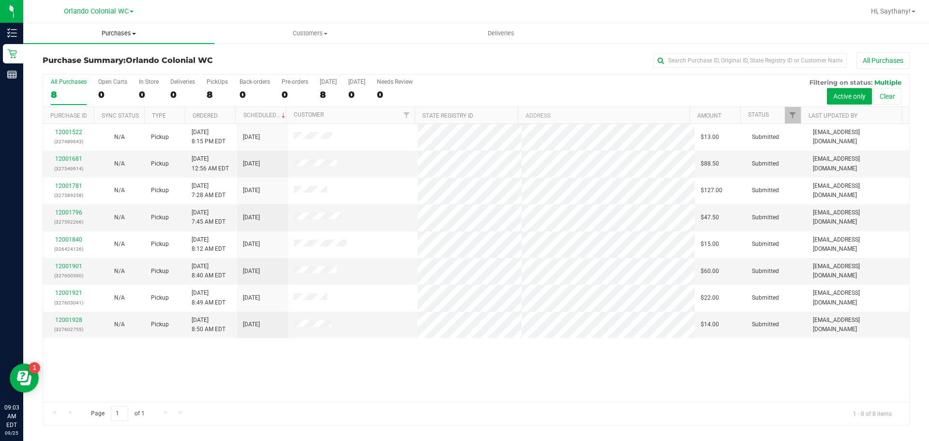
click at [130, 33] on span "Purchases" at bounding box center [118, 33] width 191 height 9
click at [125, 73] on li "Fulfillment" at bounding box center [118, 70] width 191 height 12
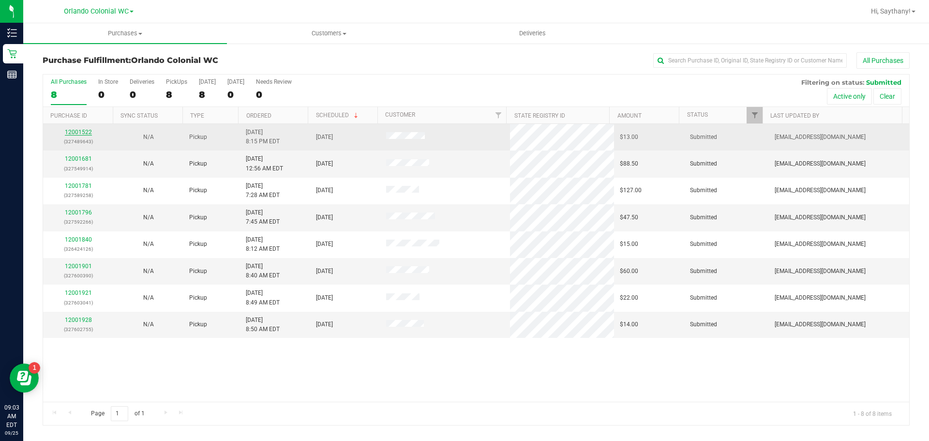
click at [88, 129] on link "12001522" at bounding box center [78, 132] width 27 height 7
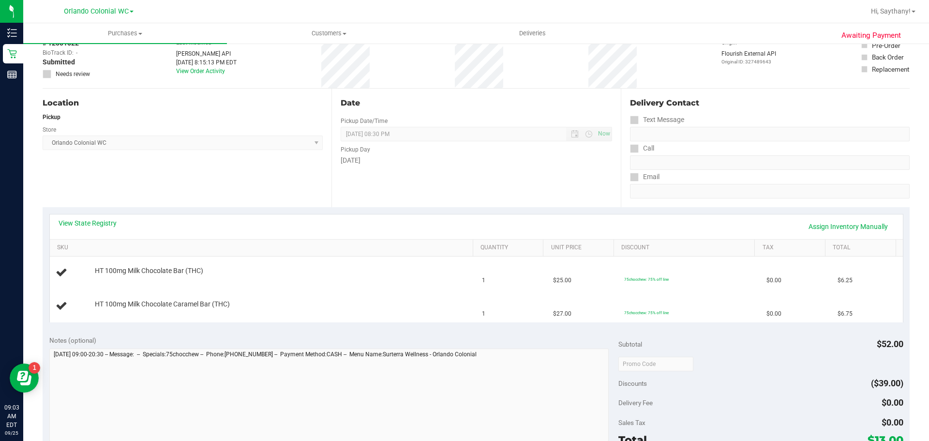
scroll to position [97, 0]
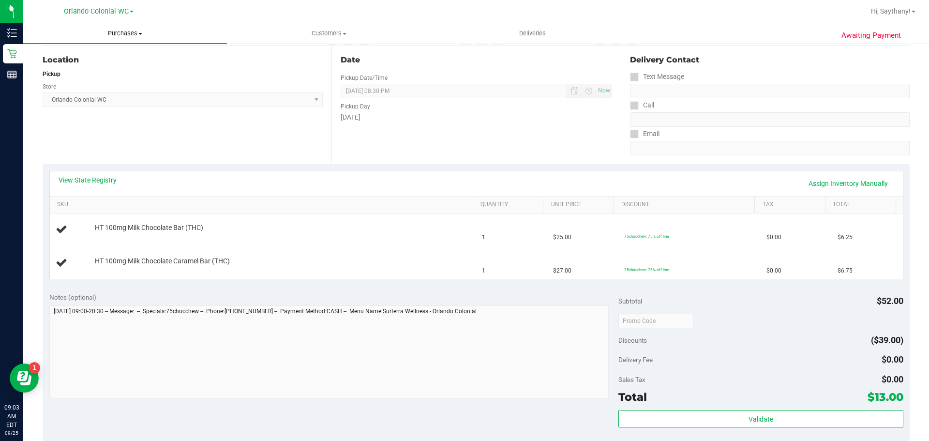
click at [129, 31] on span "Purchases" at bounding box center [125, 33] width 204 height 9
click at [61, 67] on span "Fulfillment" at bounding box center [53, 70] width 60 height 8
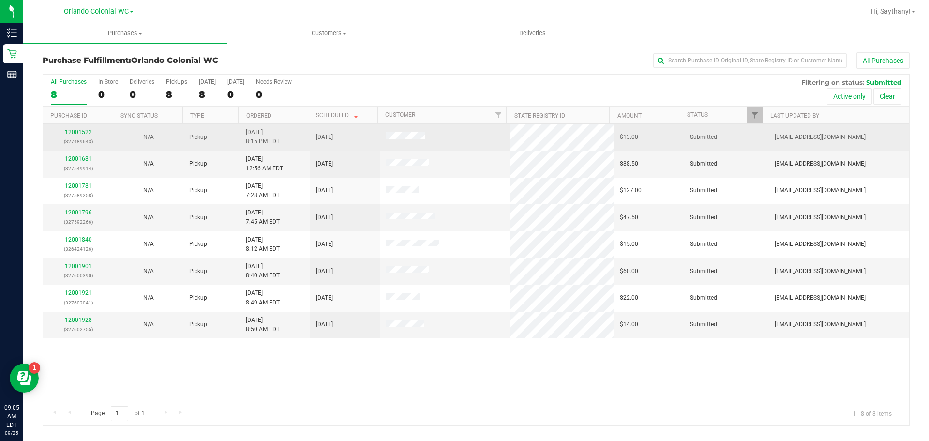
click at [81, 128] on div "12001522 (327489643)" at bounding box center [78, 137] width 59 height 18
click at [81, 131] on link "12001522" at bounding box center [78, 132] width 27 height 7
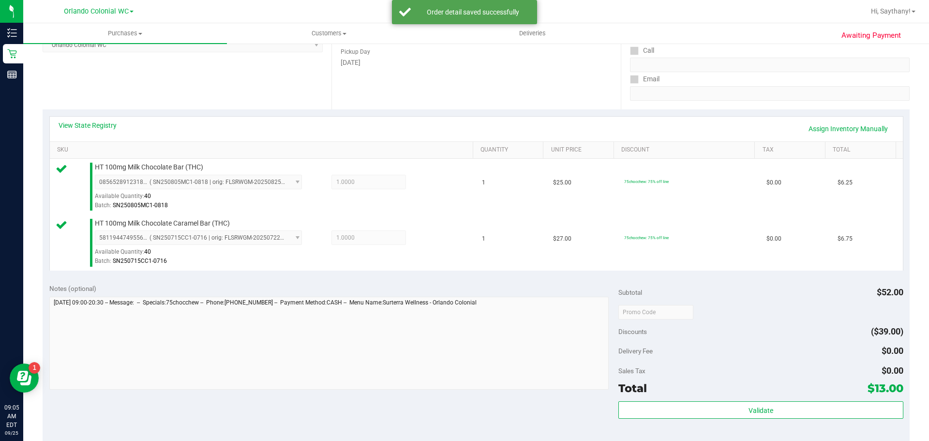
scroll to position [171, 0]
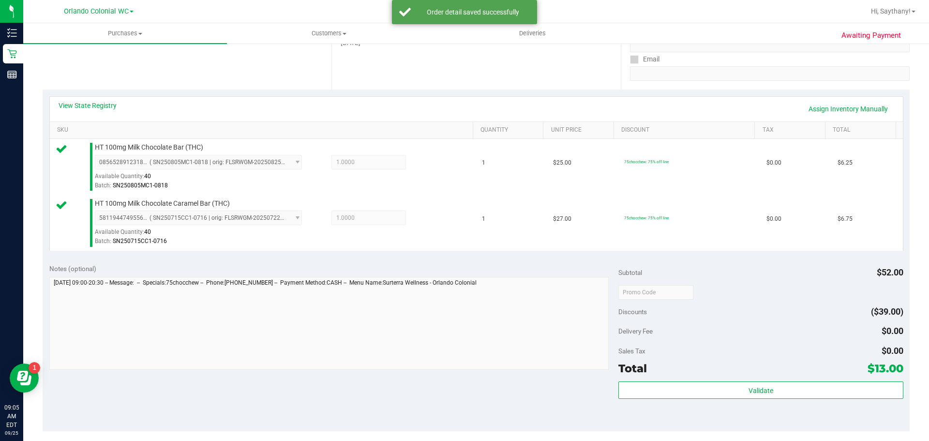
click at [749, 408] on div "Validate" at bounding box center [760, 403] width 284 height 44
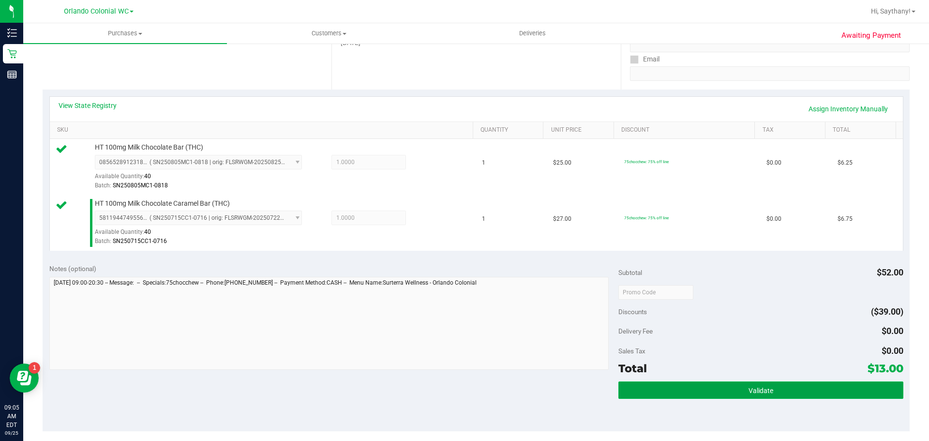
click at [791, 387] on button "Validate" at bounding box center [760, 389] width 284 height 17
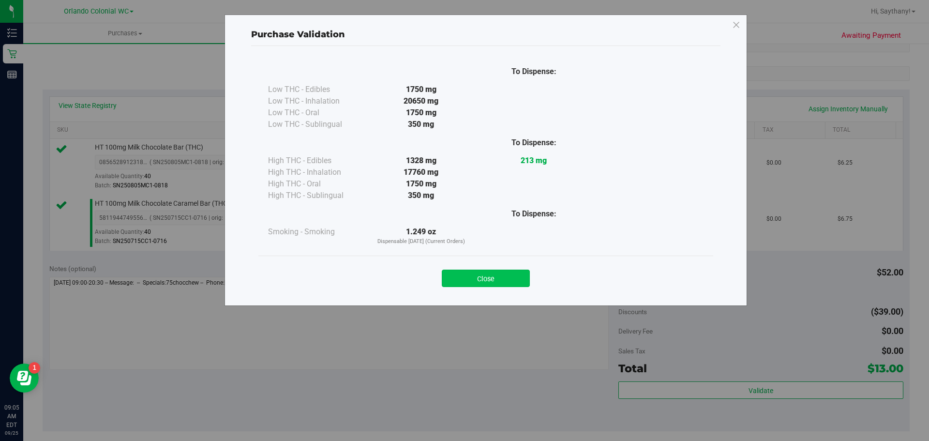
click at [482, 273] on button "Close" at bounding box center [486, 277] width 88 height 17
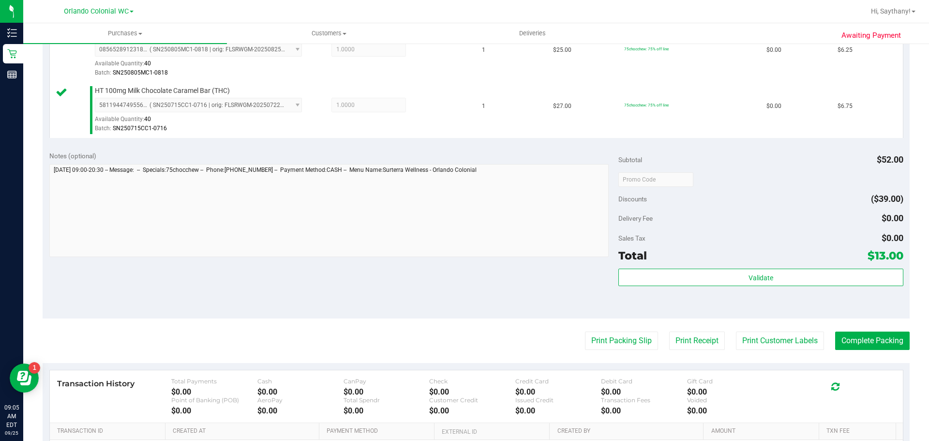
scroll to position [313, 0]
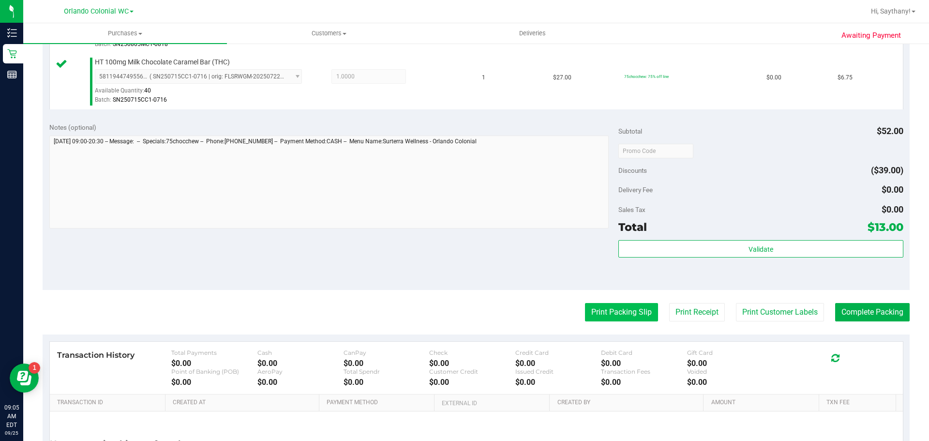
click at [644, 306] on button "Print Packing Slip" at bounding box center [621, 312] width 73 height 18
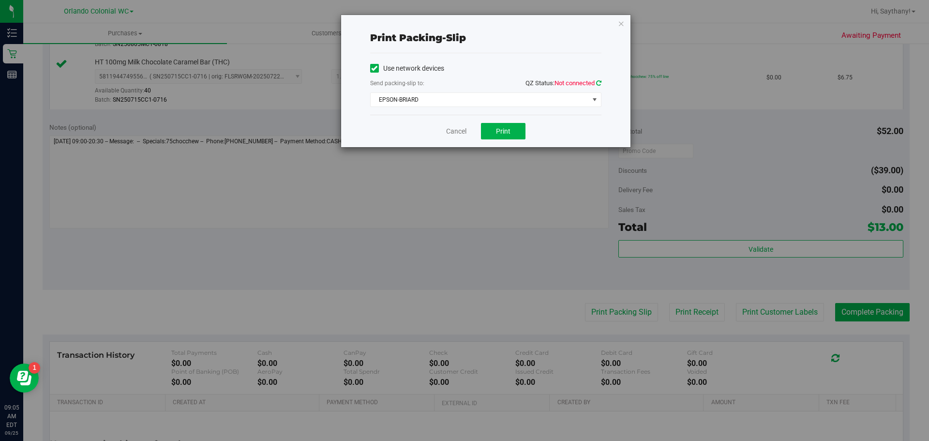
click at [598, 83] on icon at bounding box center [598, 83] width 5 height 6
click at [594, 101] on span "select" at bounding box center [595, 100] width 8 height 8
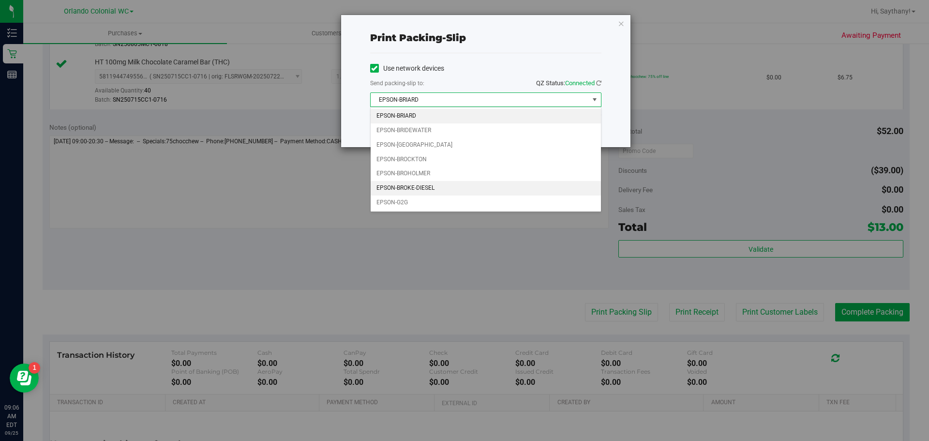
click at [431, 191] on li "EPSON-BROKE-DIESEL" at bounding box center [486, 188] width 230 height 15
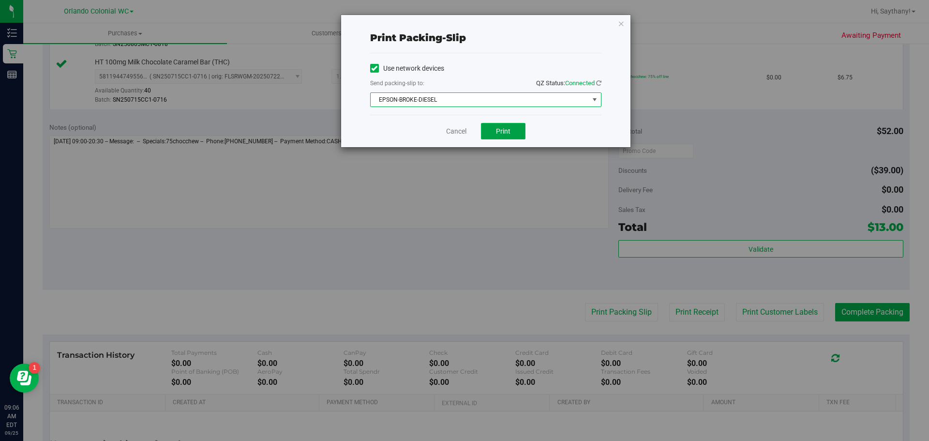
click at [521, 134] on button "Print" at bounding box center [503, 131] width 45 height 16
click at [621, 26] on icon "button" at bounding box center [621, 23] width 7 height 12
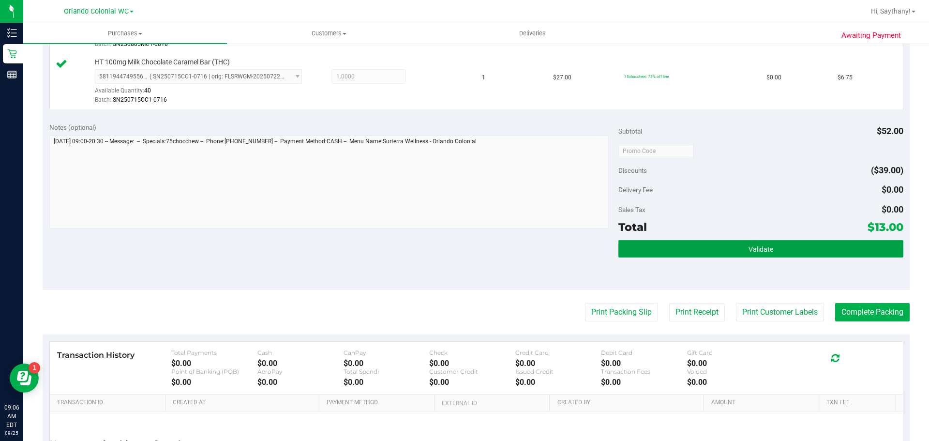
click at [811, 250] on button "Validate" at bounding box center [760, 248] width 284 height 17
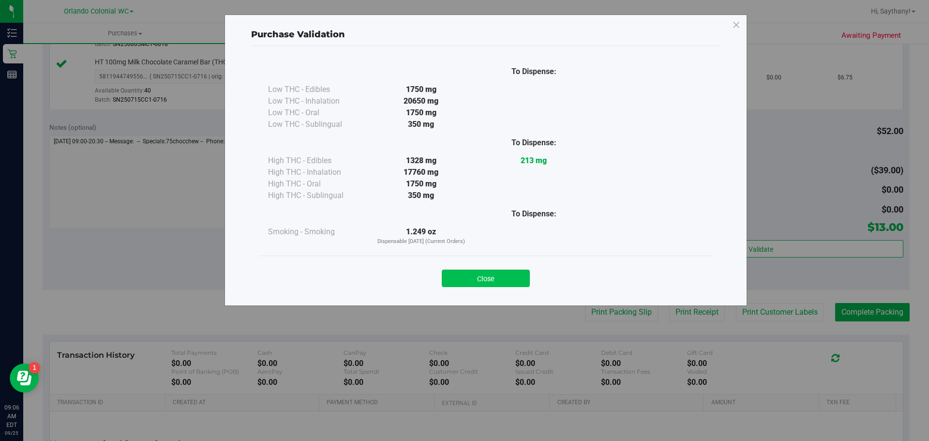
click at [507, 270] on button "Close" at bounding box center [486, 277] width 88 height 17
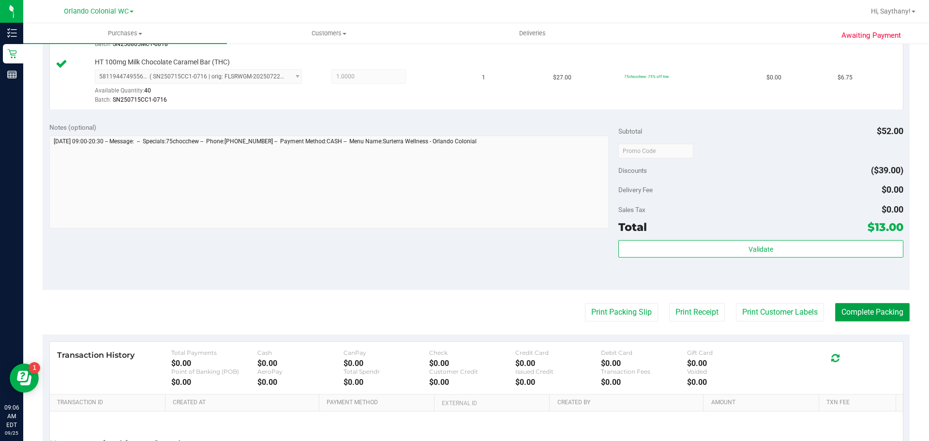
click at [874, 321] on button "Complete Packing" at bounding box center [872, 312] width 74 height 18
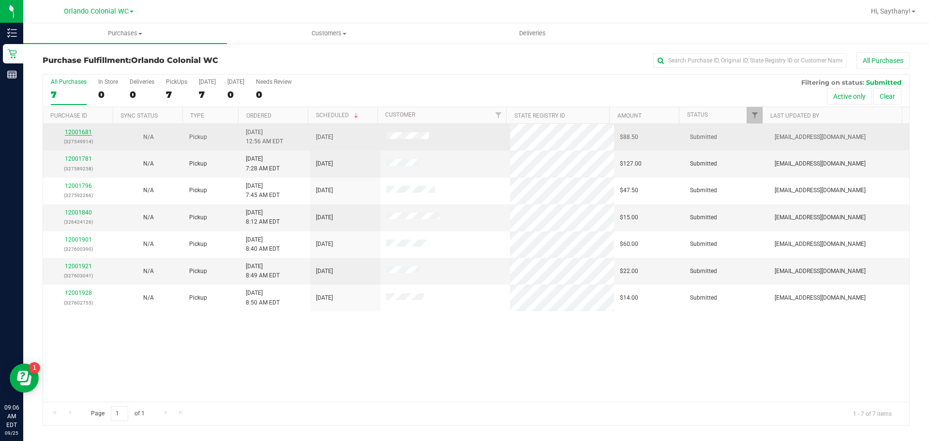
click at [81, 132] on link "12001681" at bounding box center [78, 132] width 27 height 7
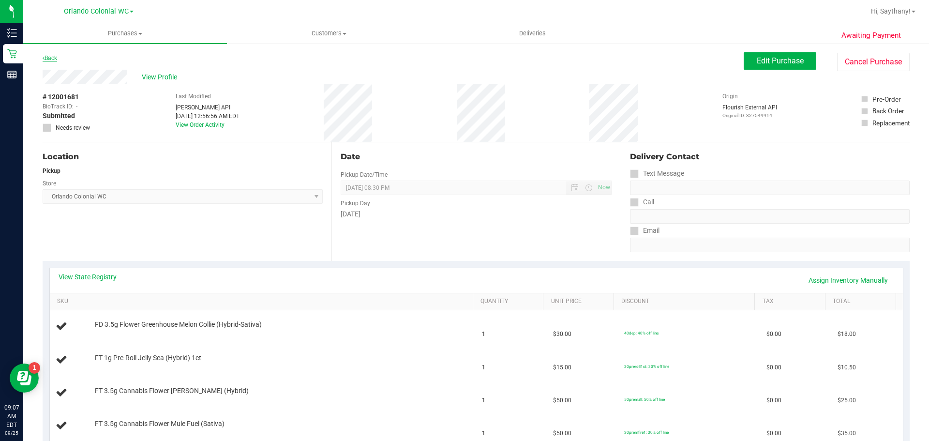
click at [55, 59] on link "Back" at bounding box center [50, 58] width 15 height 7
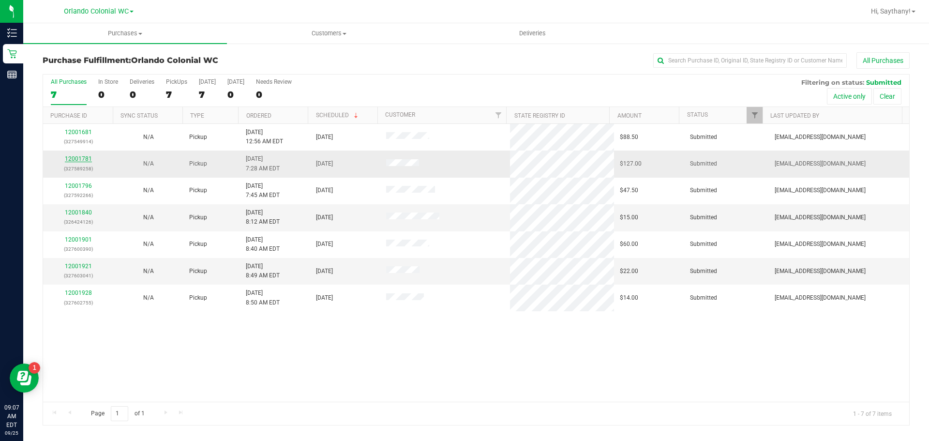
click at [77, 160] on link "12001781" at bounding box center [78, 158] width 27 height 7
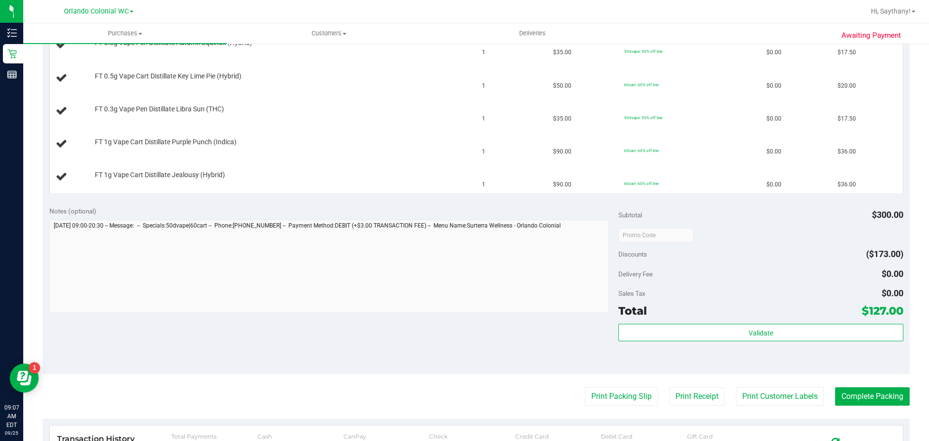
scroll to position [387, 0]
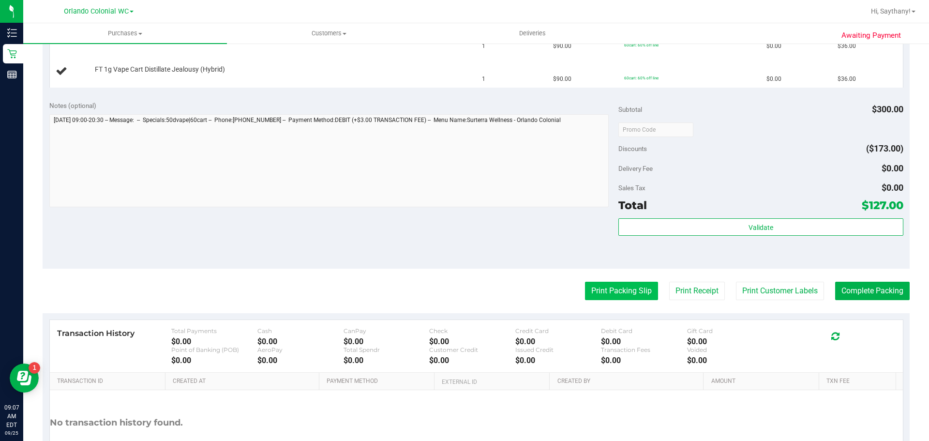
click at [603, 291] on button "Print Packing Slip" at bounding box center [621, 291] width 73 height 18
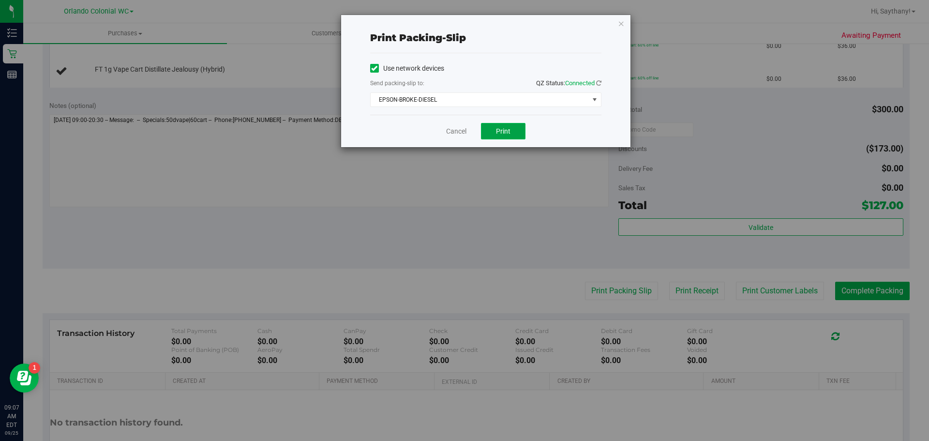
click at [505, 134] on span "Print" at bounding box center [503, 131] width 15 height 8
click at [621, 27] on icon "button" at bounding box center [621, 23] width 7 height 12
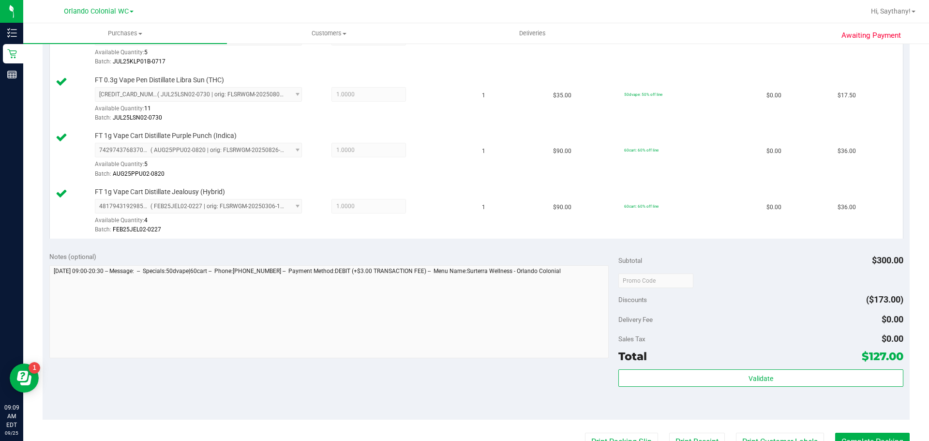
scroll to position [391, 0]
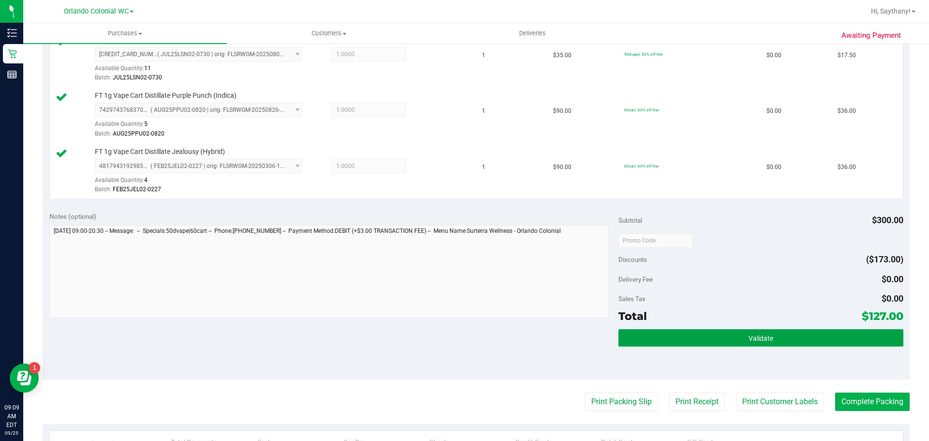
click at [808, 330] on button "Validate" at bounding box center [760, 337] width 284 height 17
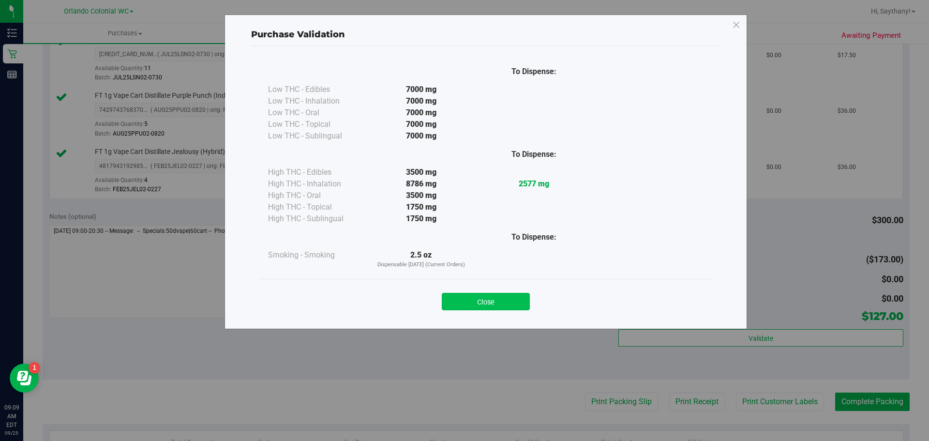
click at [521, 296] on button "Close" at bounding box center [486, 301] width 88 height 17
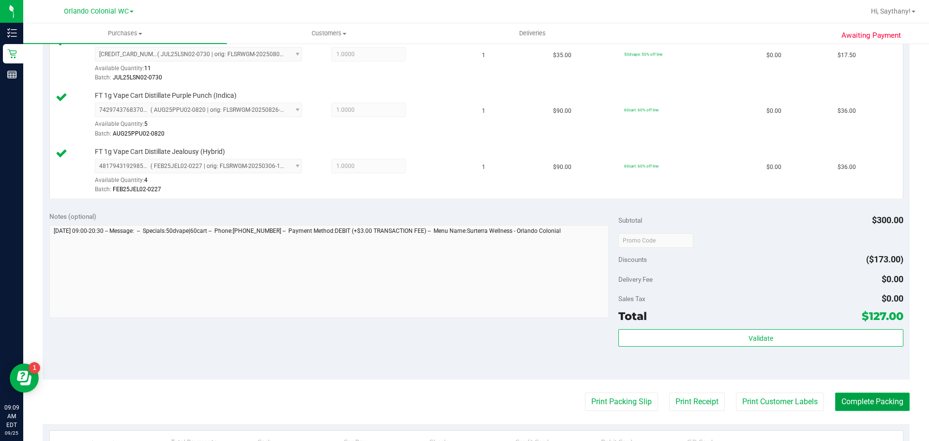
click at [865, 402] on button "Complete Packing" at bounding box center [872, 401] width 74 height 18
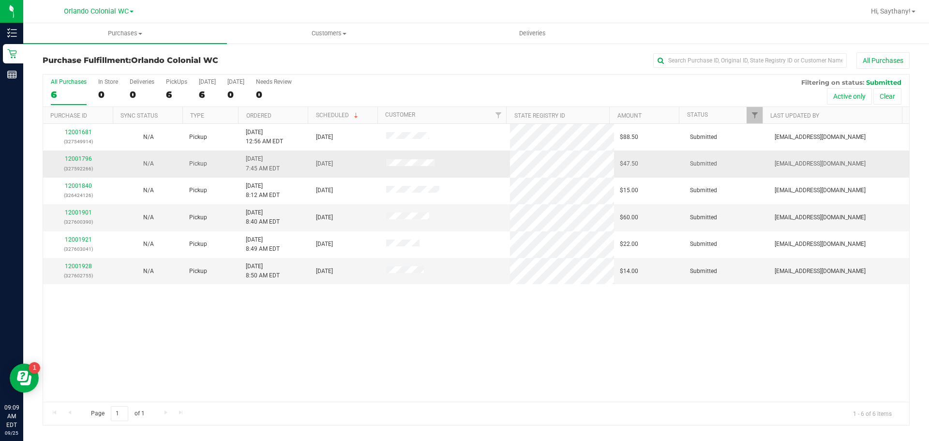
click at [74, 162] on div "12001796 (327592266)" at bounding box center [78, 163] width 59 height 18
click at [78, 159] on link "12001796" at bounding box center [78, 158] width 27 height 7
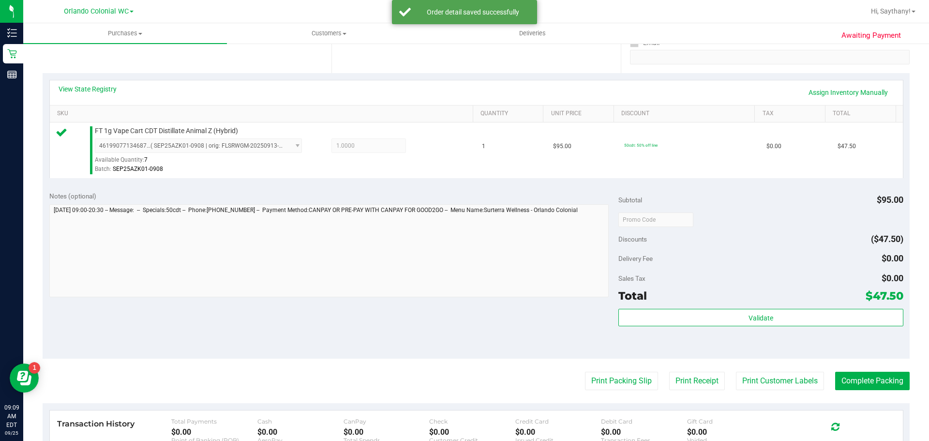
scroll to position [271, 0]
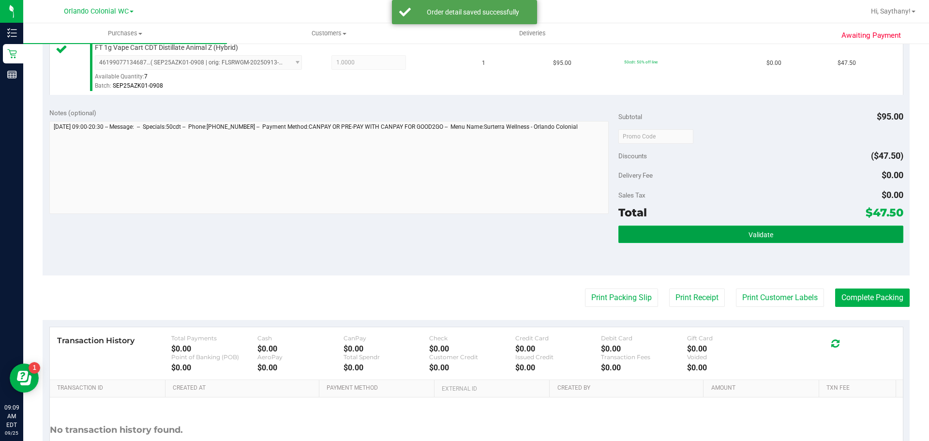
click at [827, 242] on button "Validate" at bounding box center [760, 233] width 284 height 17
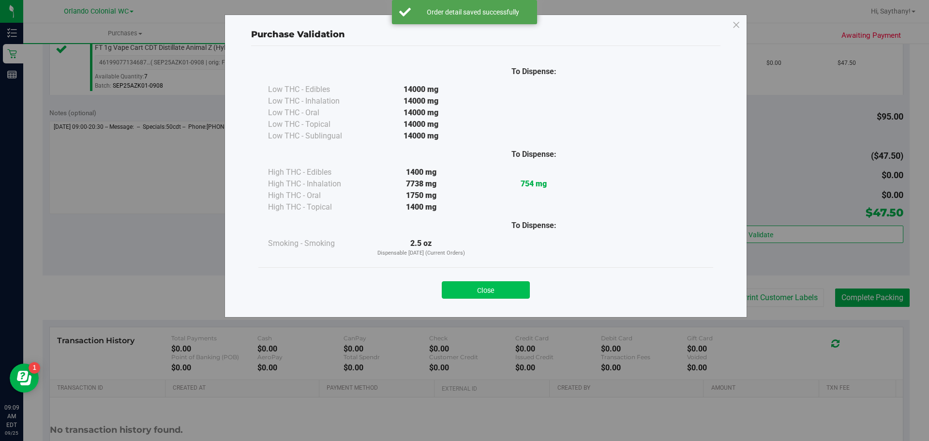
click at [486, 296] on button "Close" at bounding box center [486, 289] width 88 height 17
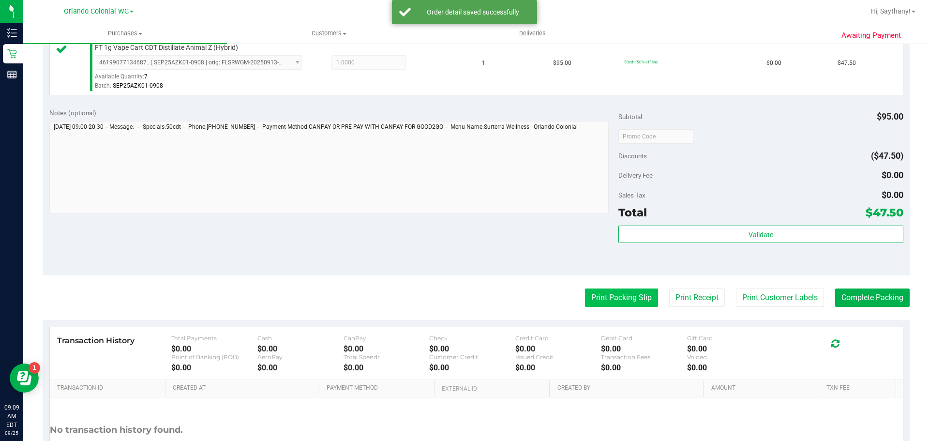
click at [644, 305] on button "Print Packing Slip" at bounding box center [621, 297] width 73 height 18
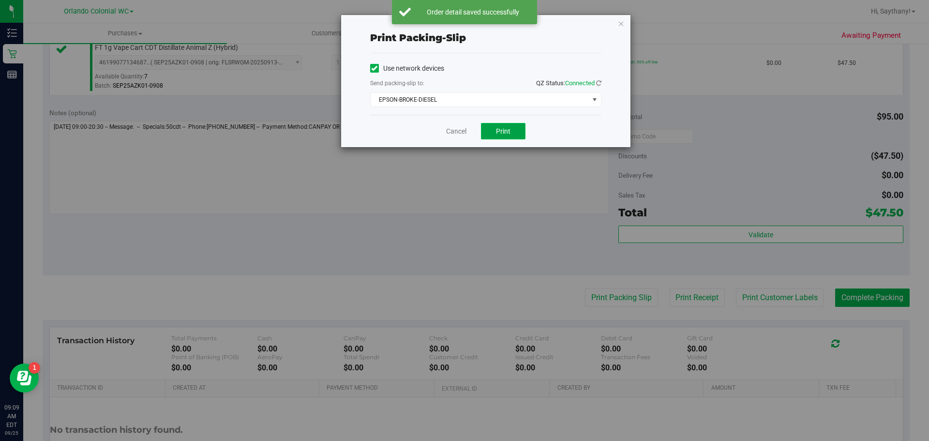
click at [482, 135] on button "Print" at bounding box center [503, 131] width 45 height 16
click at [621, 24] on icon "button" at bounding box center [621, 23] width 7 height 12
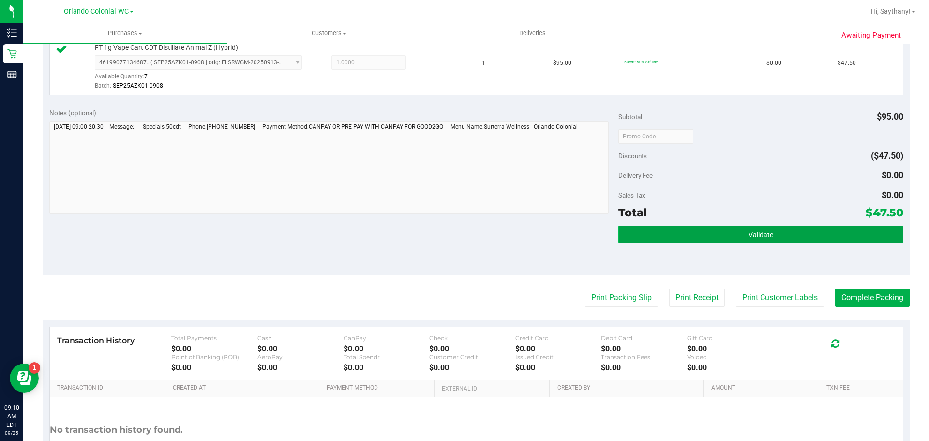
click at [794, 235] on button "Validate" at bounding box center [760, 233] width 284 height 17
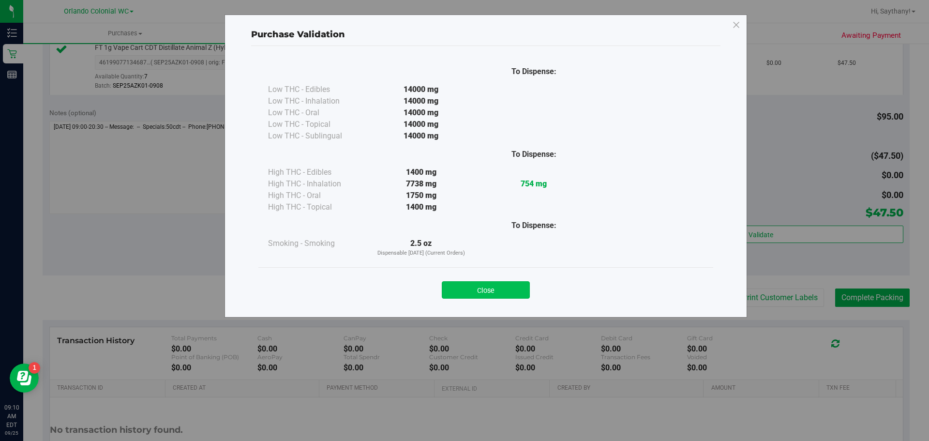
click at [488, 283] on button "Close" at bounding box center [486, 289] width 88 height 17
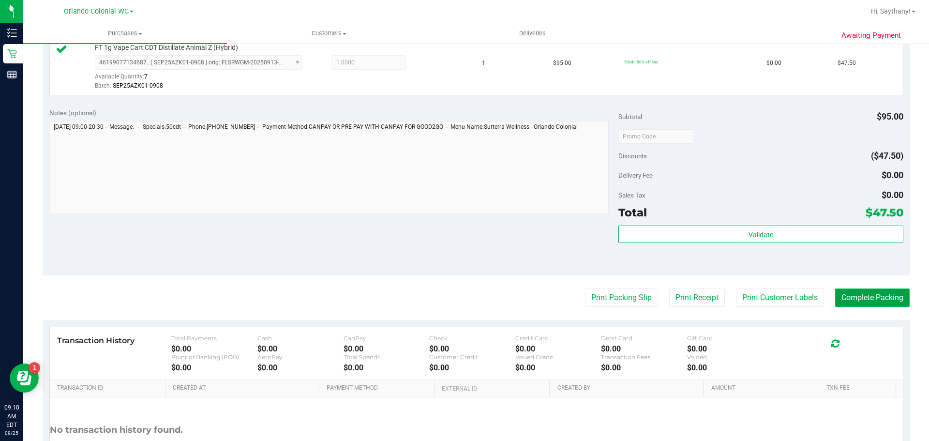
click at [876, 295] on button "Complete Packing" at bounding box center [872, 297] width 74 height 18
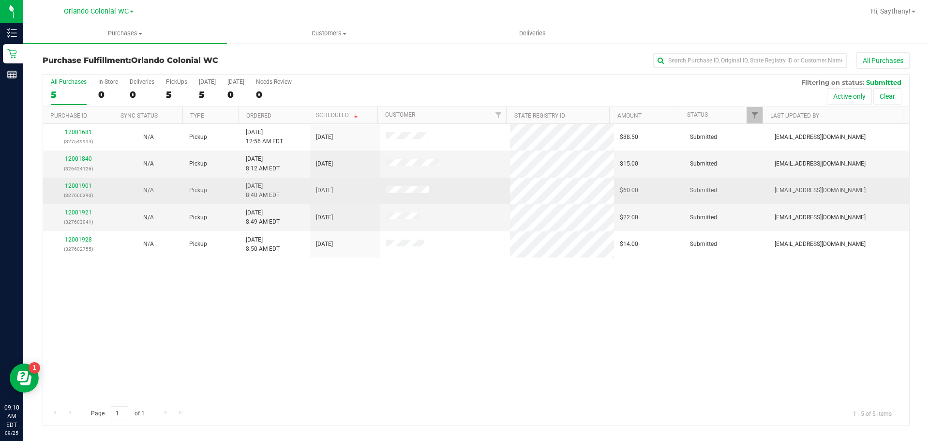
click at [82, 187] on link "12001901" at bounding box center [78, 185] width 27 height 7
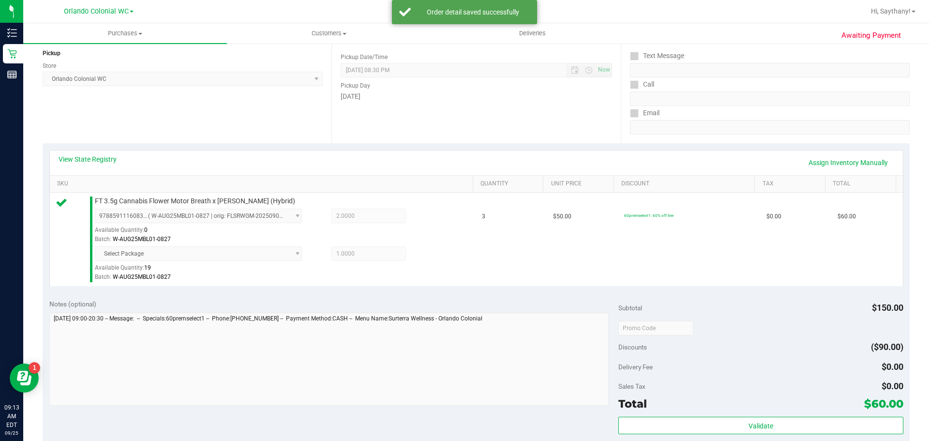
scroll to position [196, 0]
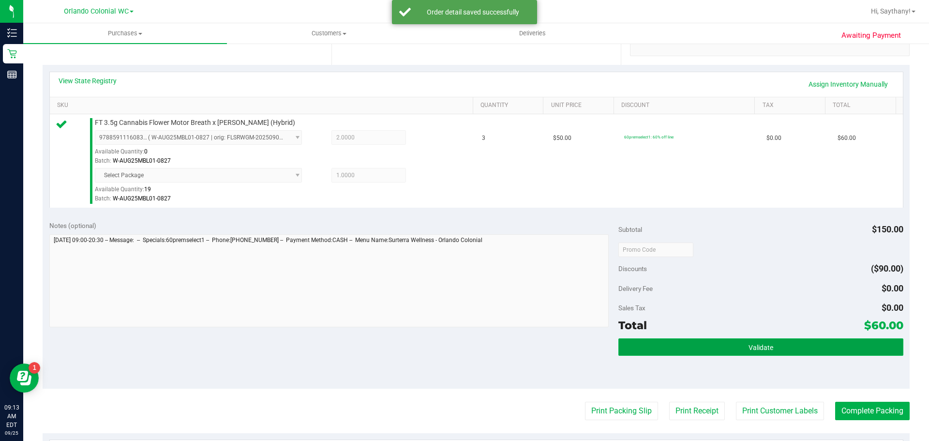
click at [863, 340] on button "Validate" at bounding box center [760, 346] width 284 height 17
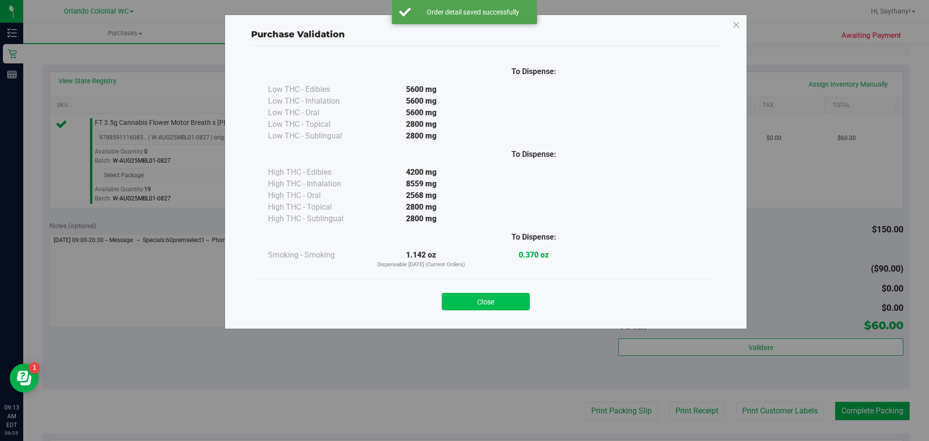
click at [504, 302] on button "Close" at bounding box center [486, 301] width 88 height 17
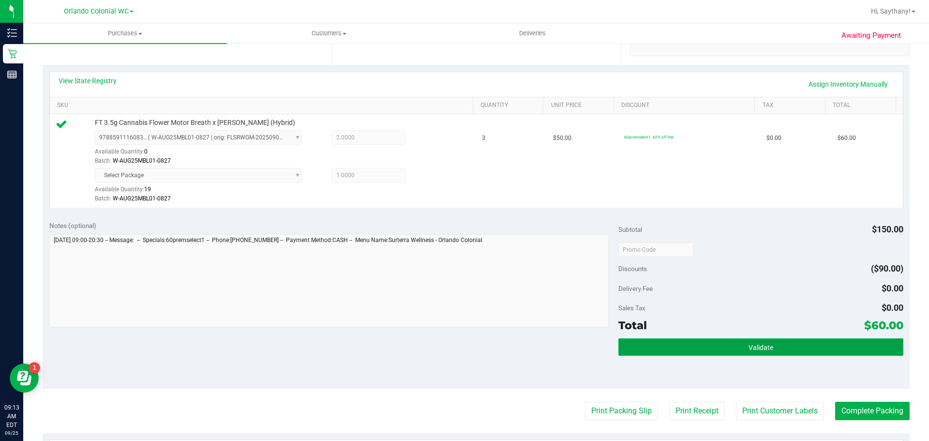
click at [831, 347] on button "Validate" at bounding box center [760, 346] width 284 height 17
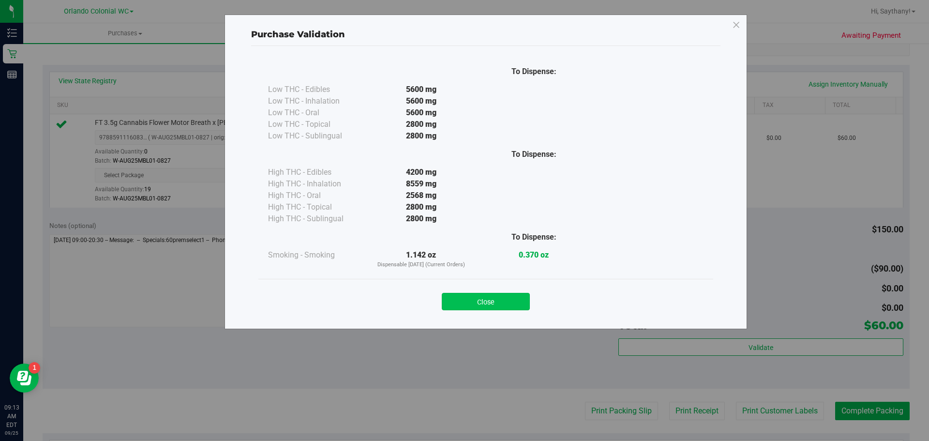
click at [473, 307] on button "Close" at bounding box center [486, 301] width 88 height 17
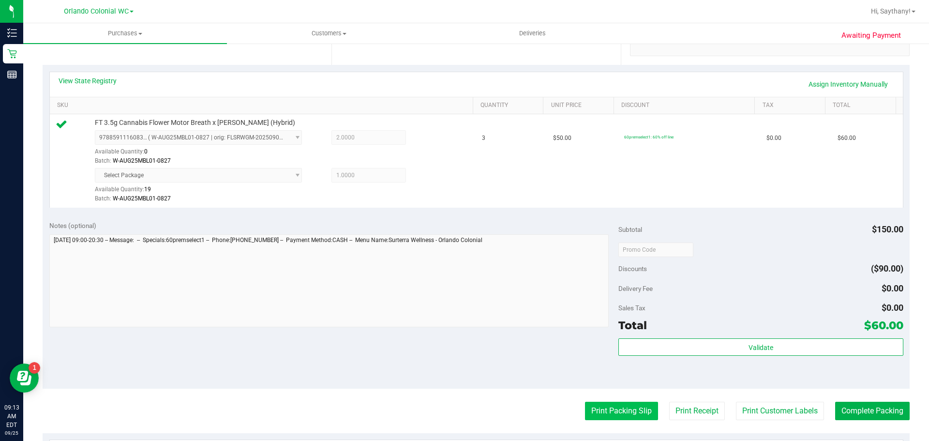
click at [626, 412] on button "Print Packing Slip" at bounding box center [621, 411] width 73 height 18
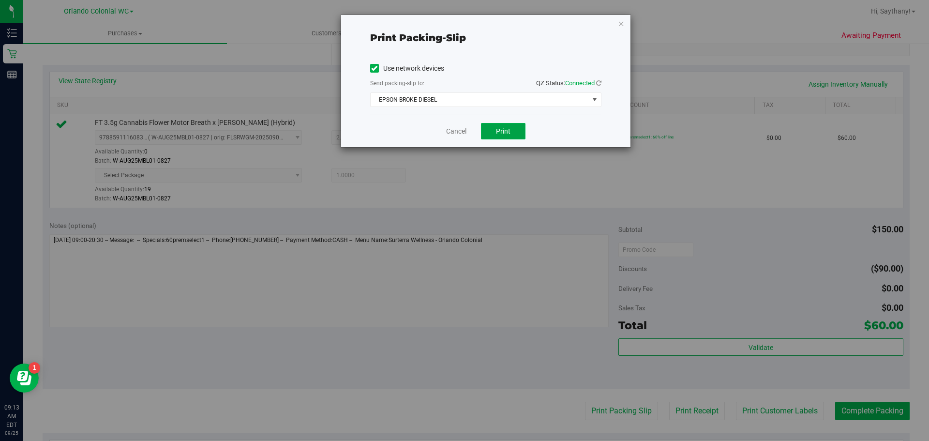
click at [503, 130] on span "Print" at bounding box center [503, 131] width 15 height 8
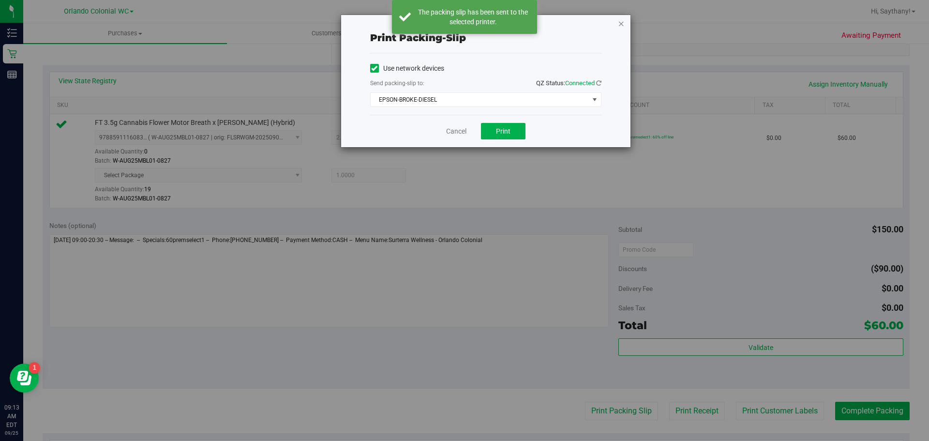
click at [621, 20] on icon "button" at bounding box center [621, 23] width 7 height 12
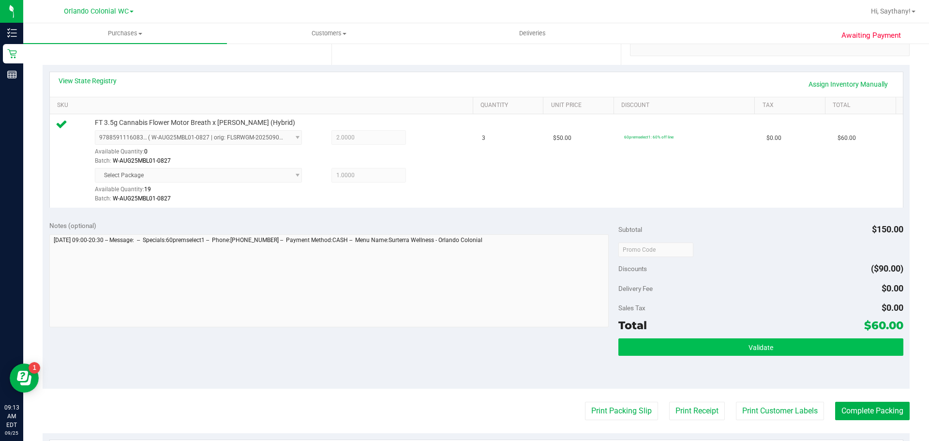
click at [802, 354] on button "Validate" at bounding box center [760, 346] width 284 height 17
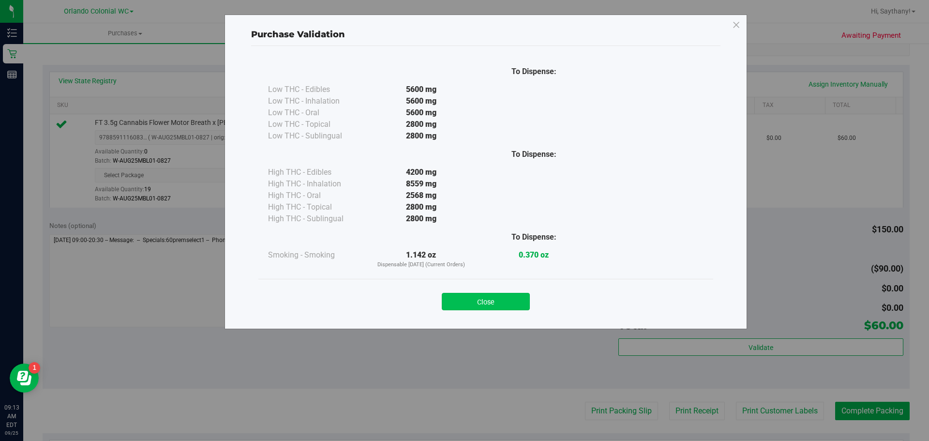
click at [468, 308] on button "Close" at bounding box center [486, 301] width 88 height 17
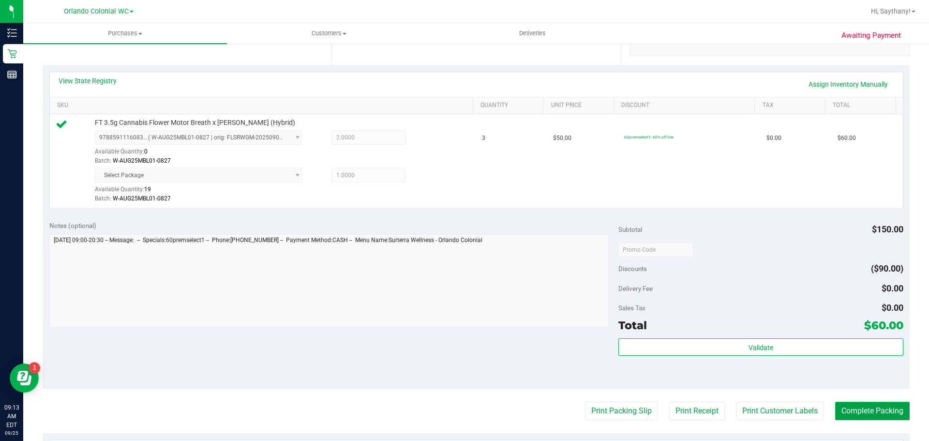
click at [870, 407] on button "Complete Packing" at bounding box center [872, 411] width 74 height 18
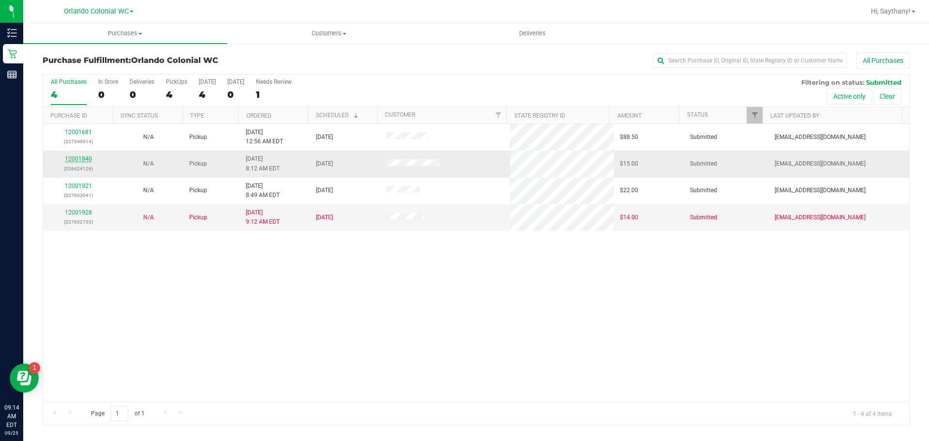
click at [78, 162] on link "12001840" at bounding box center [78, 158] width 27 height 7
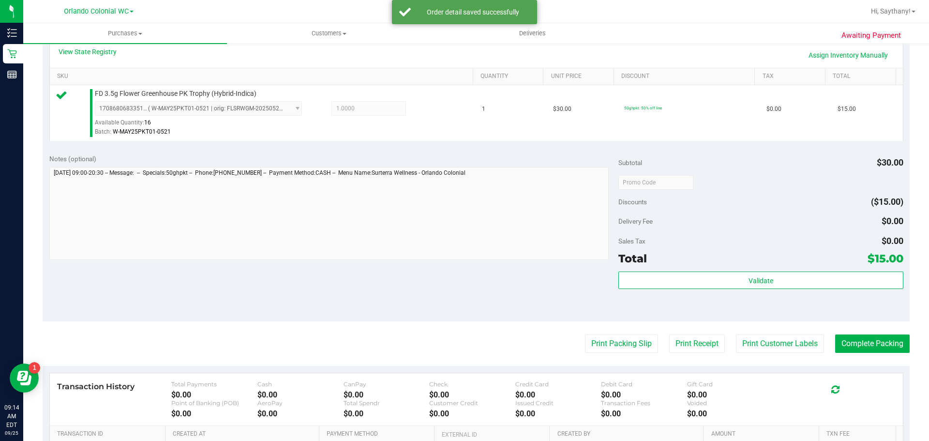
scroll to position [234, 0]
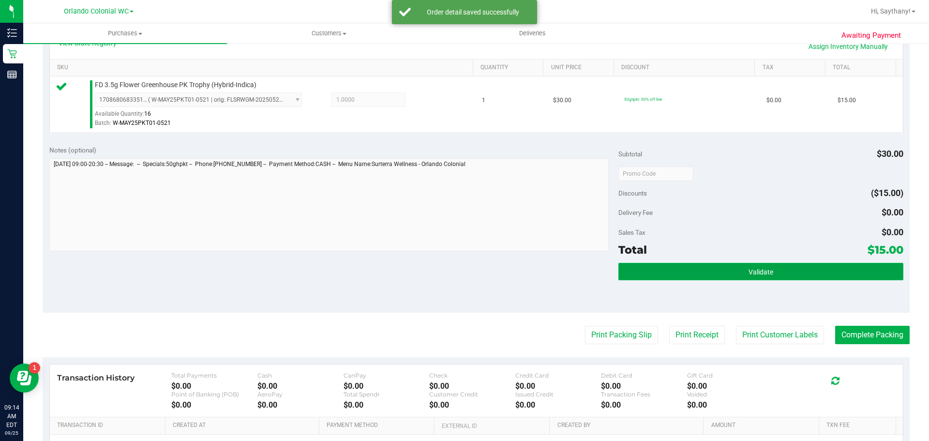
click at [859, 265] on button "Validate" at bounding box center [760, 271] width 284 height 17
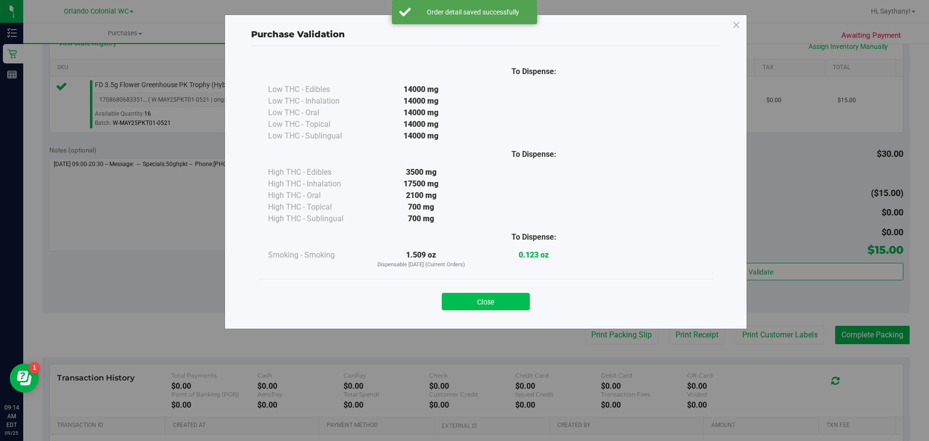
click at [469, 301] on button "Close" at bounding box center [486, 301] width 88 height 17
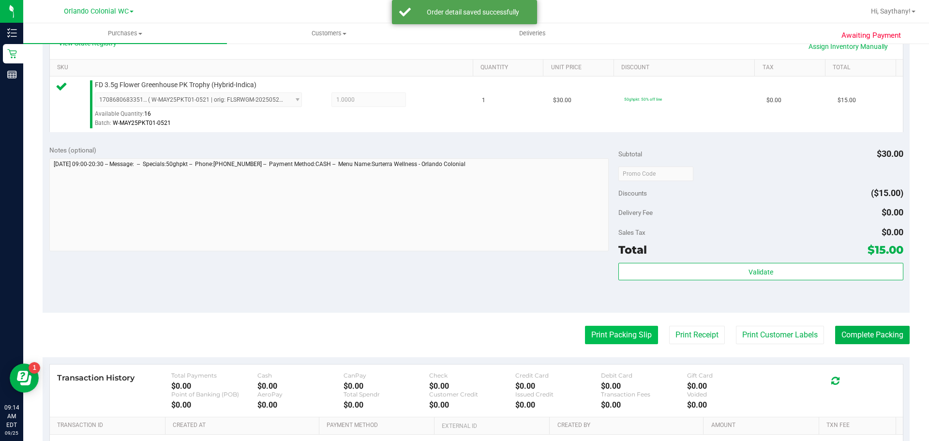
click at [621, 333] on button "Print Packing Slip" at bounding box center [621, 335] width 73 height 18
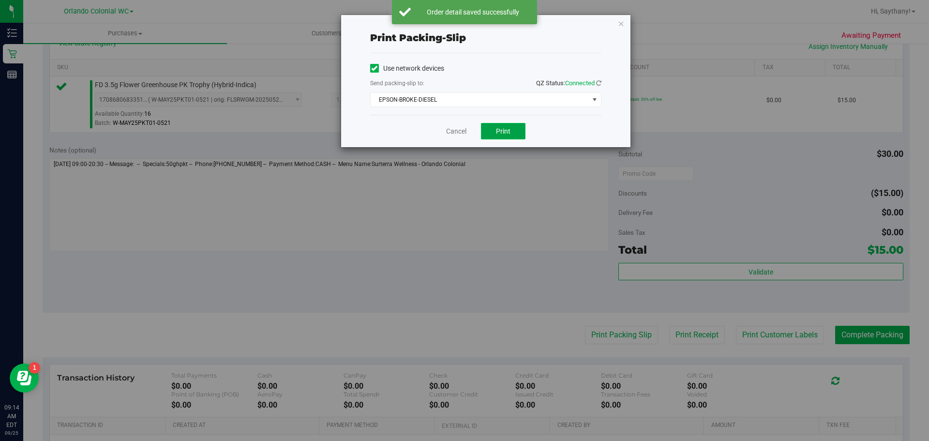
click at [511, 138] on button "Print" at bounding box center [503, 131] width 45 height 16
click at [623, 26] on icon "button" at bounding box center [621, 23] width 7 height 12
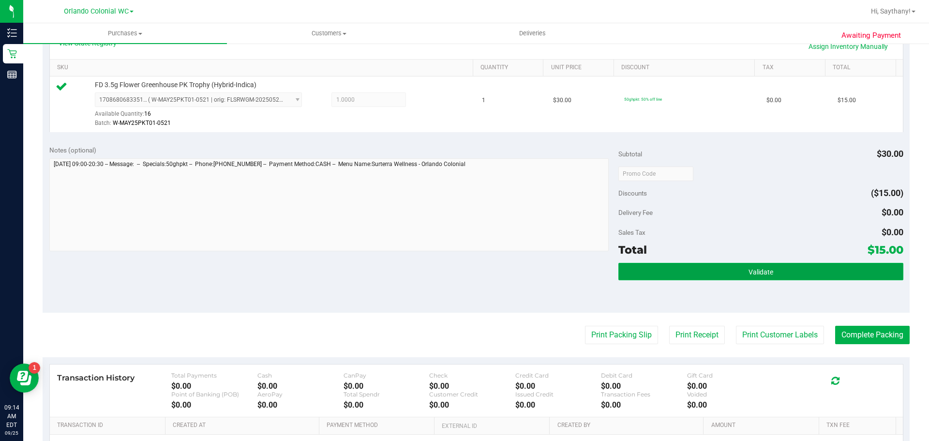
click at [789, 268] on button "Validate" at bounding box center [760, 271] width 284 height 17
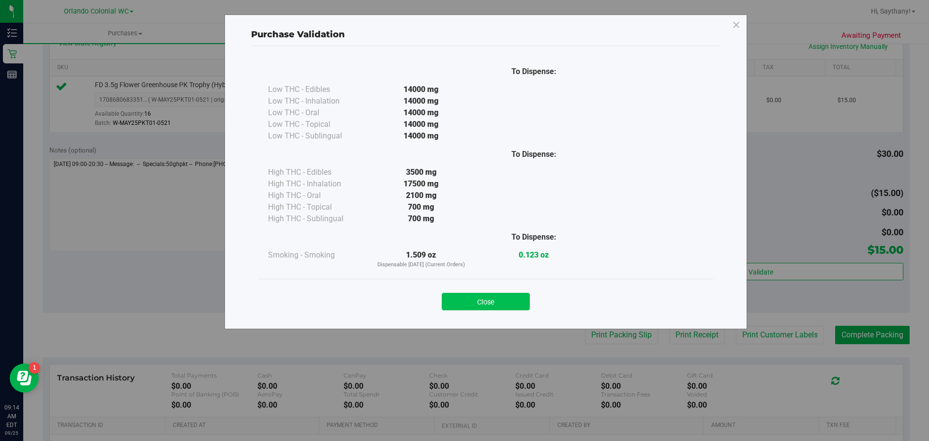
click at [478, 297] on button "Close" at bounding box center [486, 301] width 88 height 17
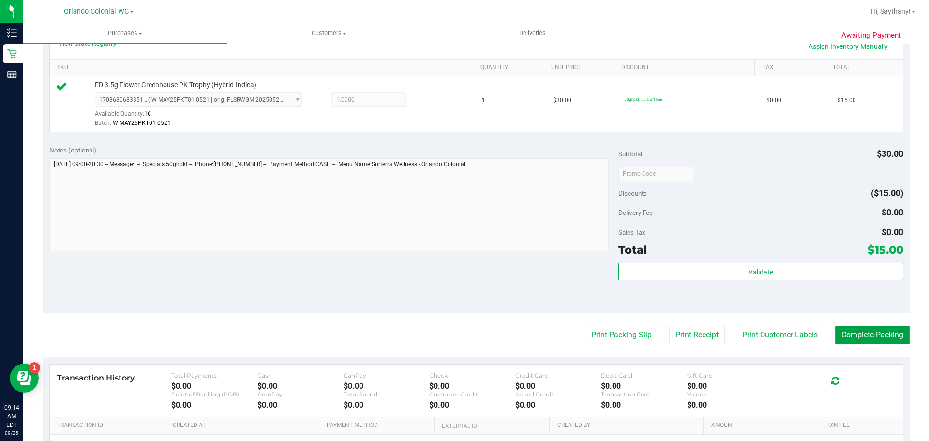
click at [879, 339] on button "Complete Packing" at bounding box center [872, 335] width 74 height 18
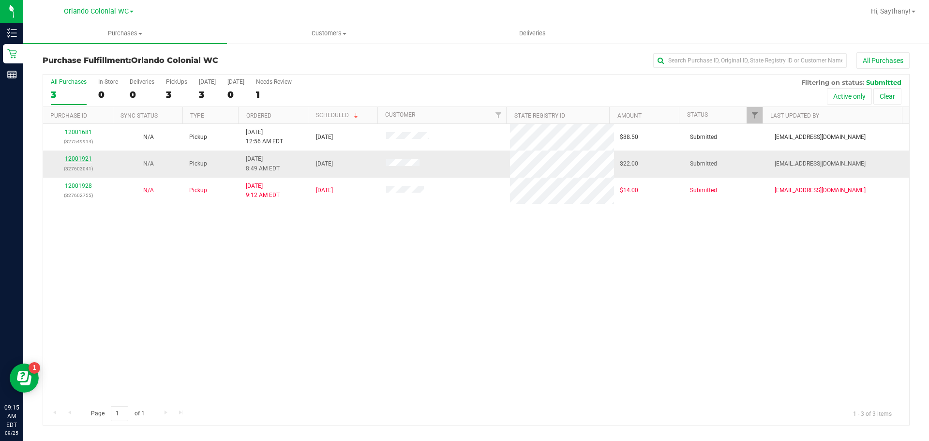
click at [78, 161] on link "12001921" at bounding box center [78, 158] width 27 height 7
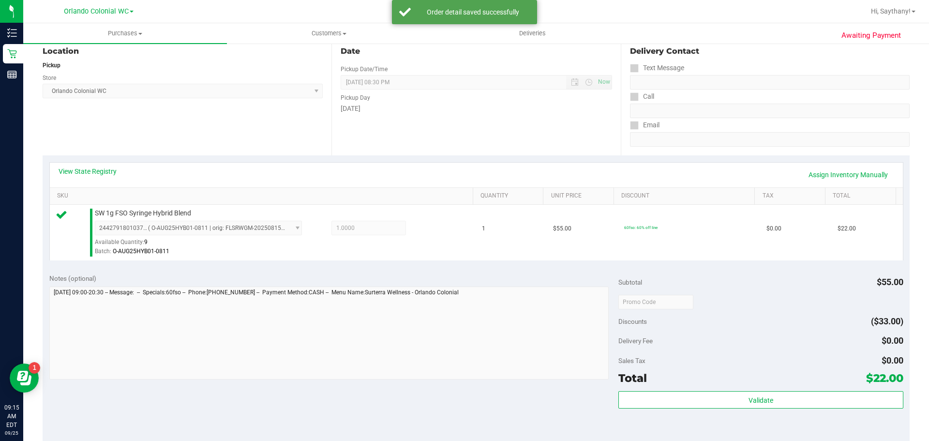
scroll to position [161, 0]
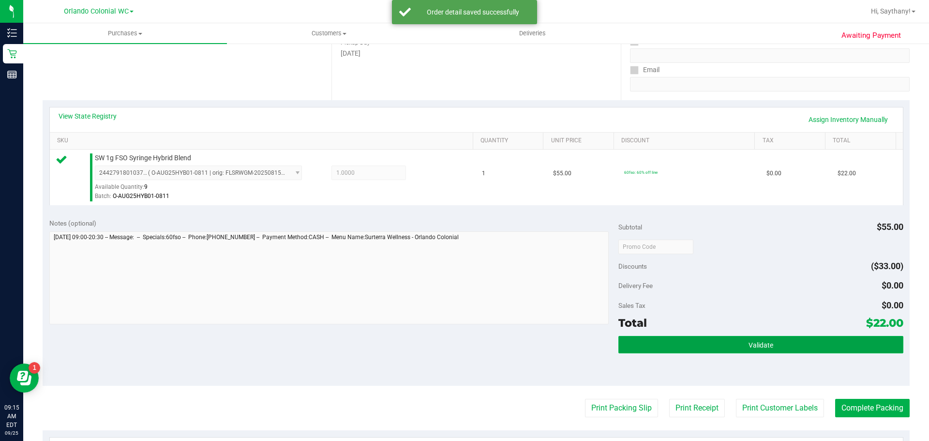
click at [860, 350] on button "Validate" at bounding box center [760, 344] width 284 height 17
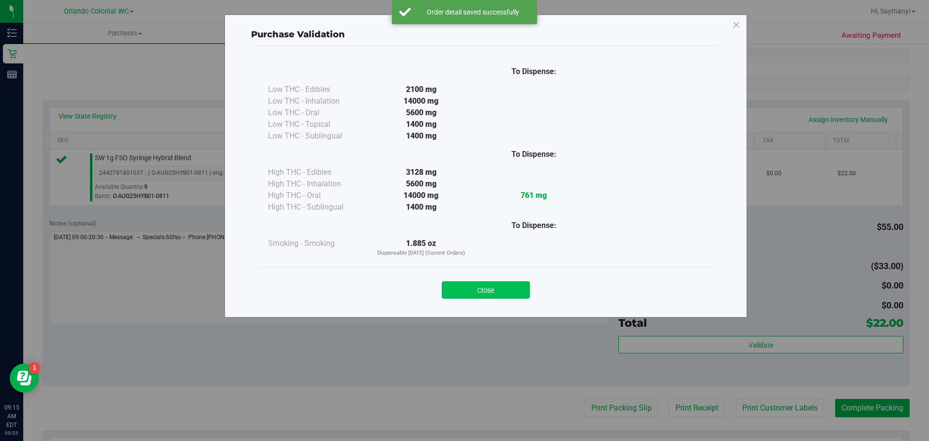
click at [496, 285] on button "Close" at bounding box center [486, 289] width 88 height 17
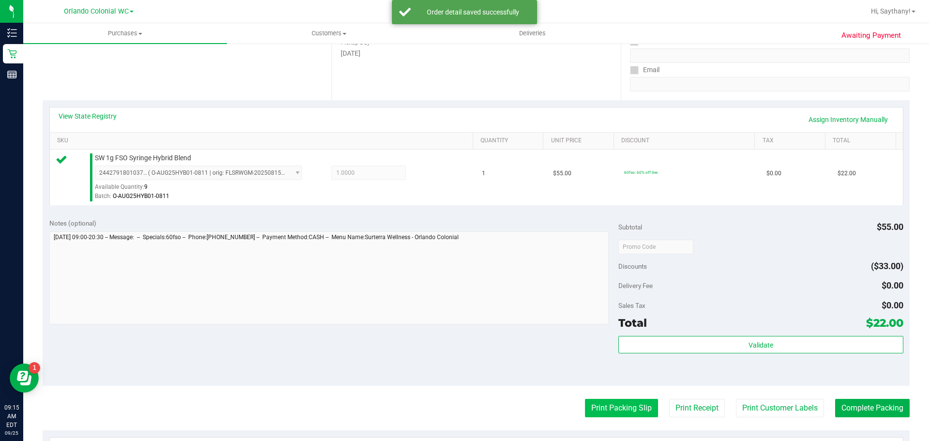
click at [595, 405] on button "Print Packing Slip" at bounding box center [621, 408] width 73 height 18
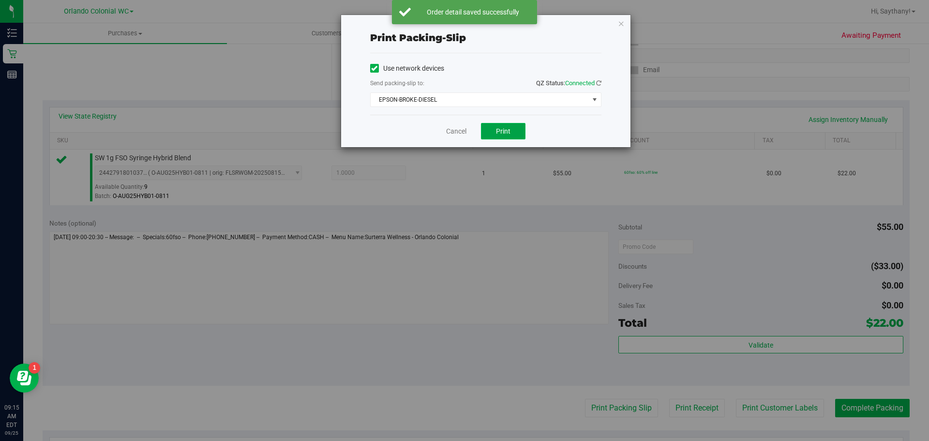
click at [511, 124] on button "Print" at bounding box center [503, 131] width 45 height 16
click at [620, 25] on icon "button" at bounding box center [621, 23] width 7 height 12
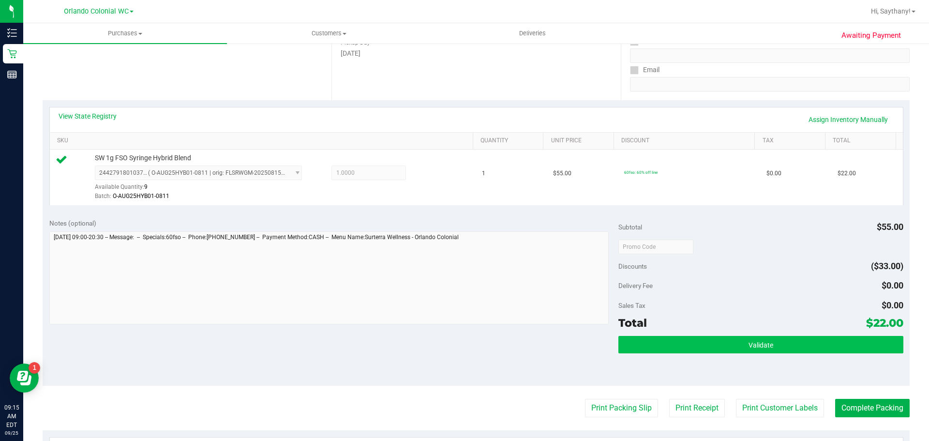
click at [801, 344] on button "Validate" at bounding box center [760, 344] width 284 height 17
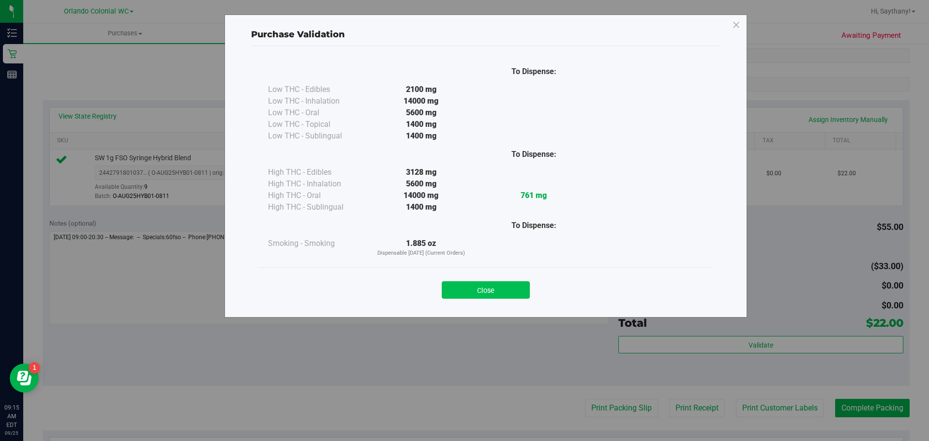
click at [497, 293] on button "Close" at bounding box center [486, 289] width 88 height 17
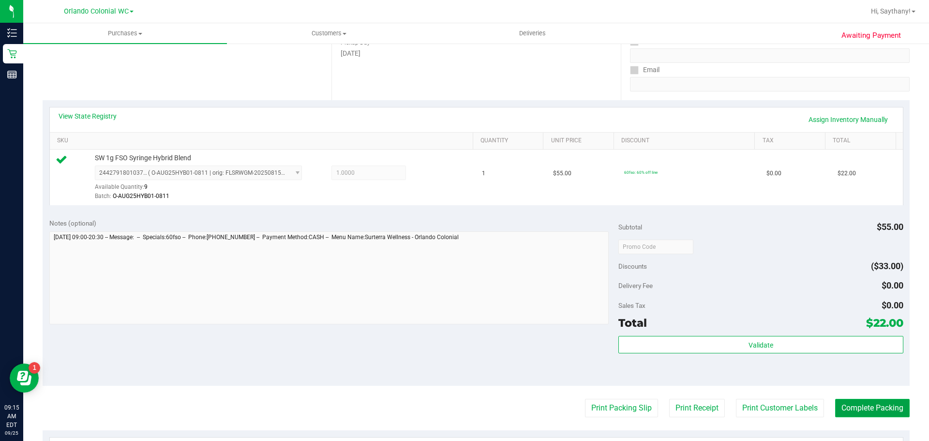
click at [877, 414] on button "Complete Packing" at bounding box center [872, 408] width 74 height 18
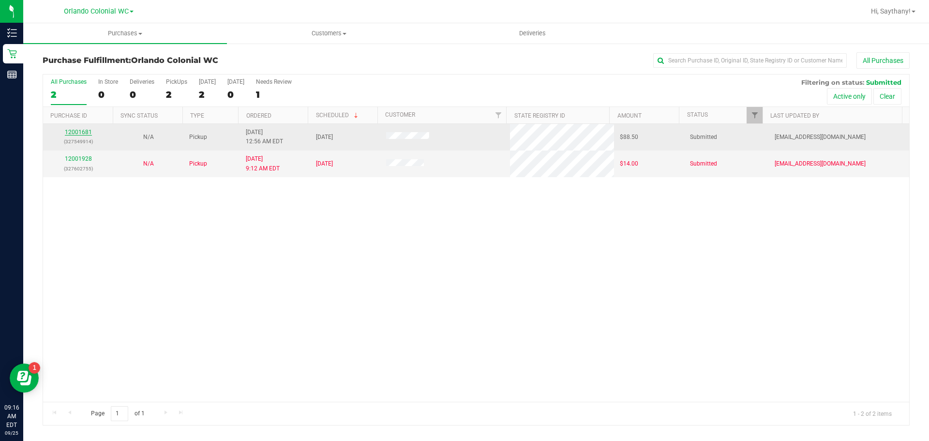
click at [83, 132] on link "12001681" at bounding box center [78, 132] width 27 height 7
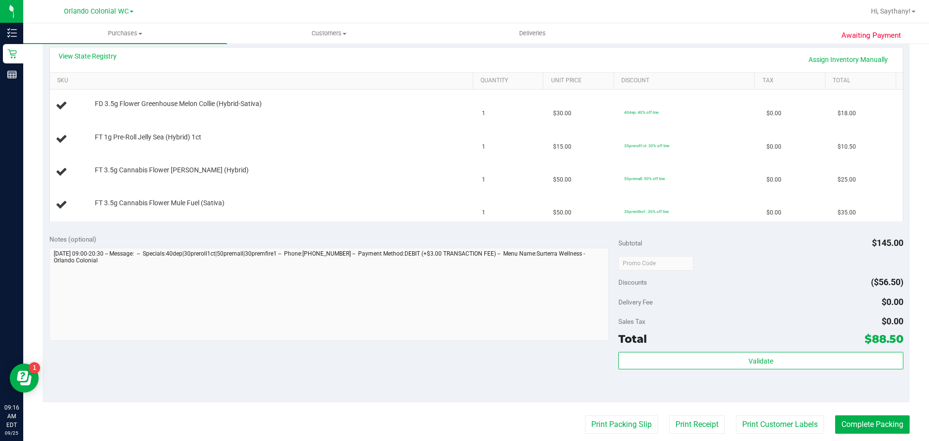
scroll to position [232, 0]
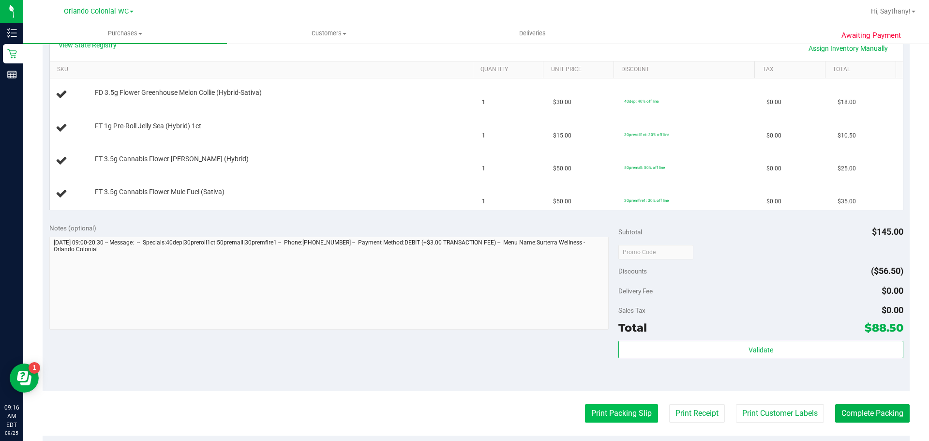
click at [615, 412] on button "Print Packing Slip" at bounding box center [621, 413] width 73 height 18
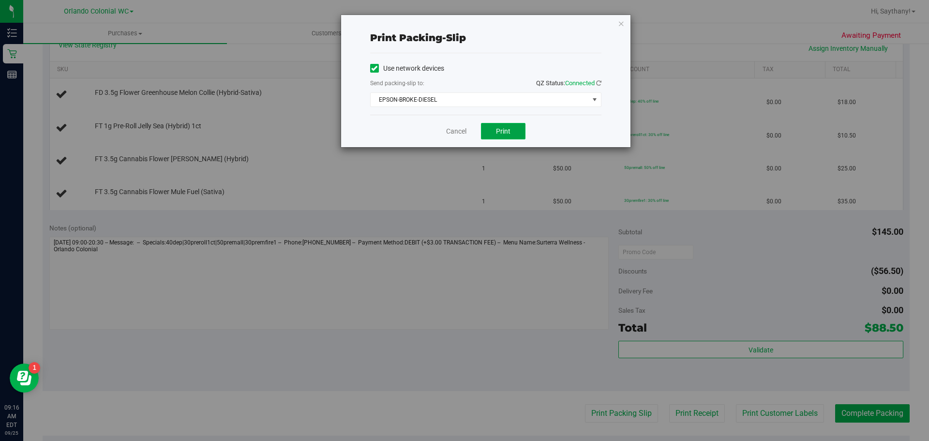
click at [514, 127] on button "Print" at bounding box center [503, 131] width 45 height 16
click at [621, 23] on icon "button" at bounding box center [621, 23] width 7 height 12
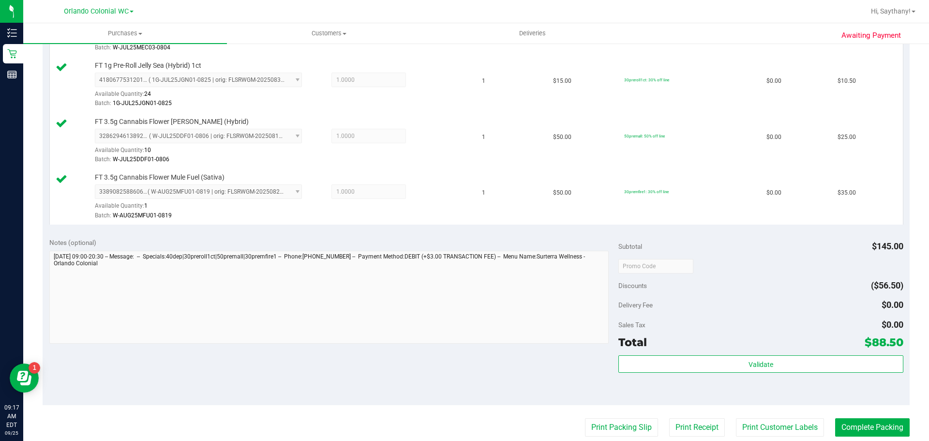
scroll to position [308, 0]
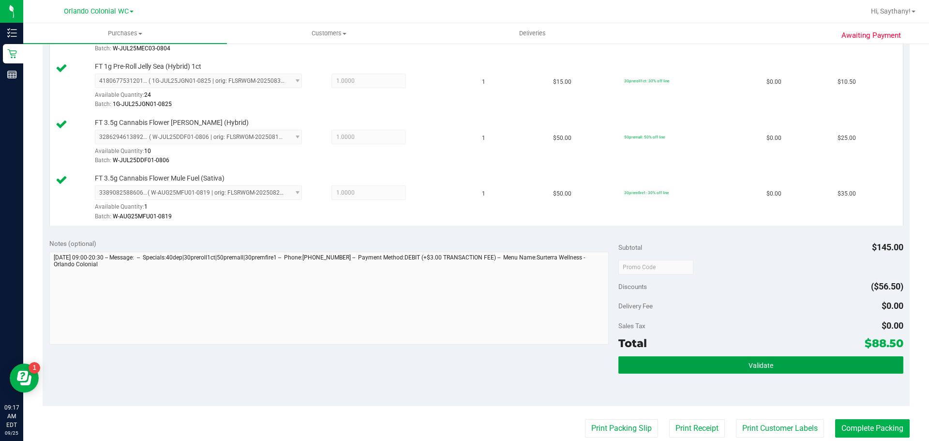
click at [834, 369] on button "Validate" at bounding box center [760, 364] width 284 height 17
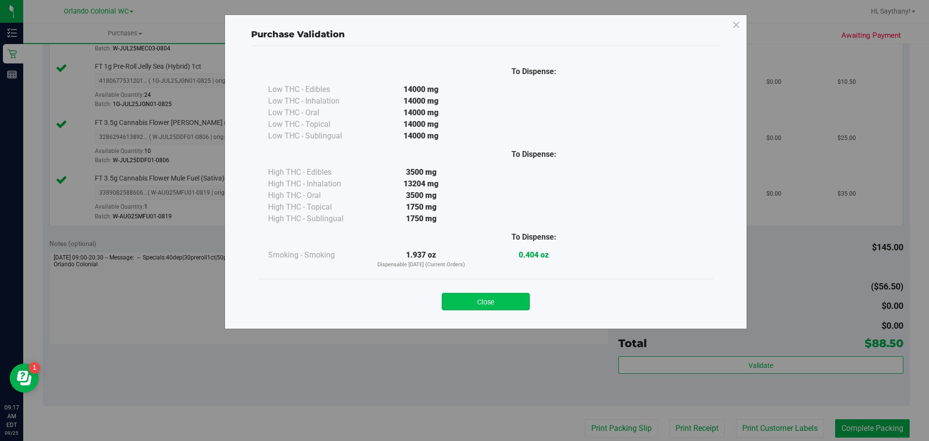
click at [474, 296] on button "Close" at bounding box center [486, 301] width 88 height 17
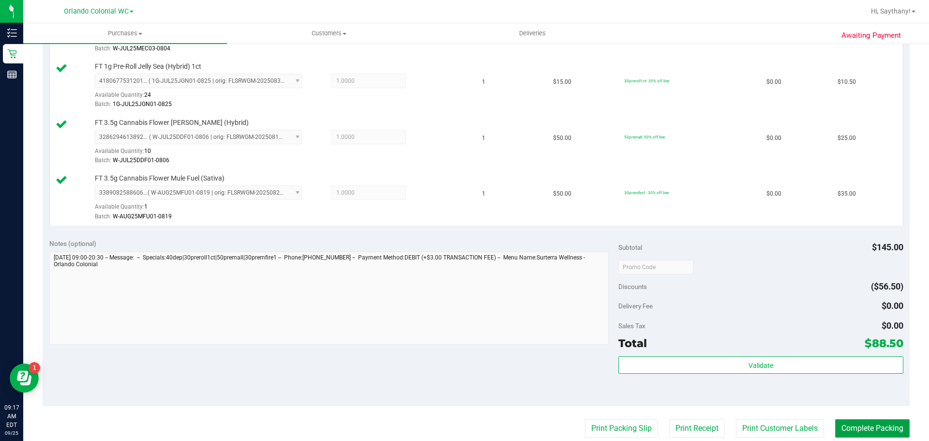
click at [870, 432] on button "Complete Packing" at bounding box center [872, 428] width 74 height 18
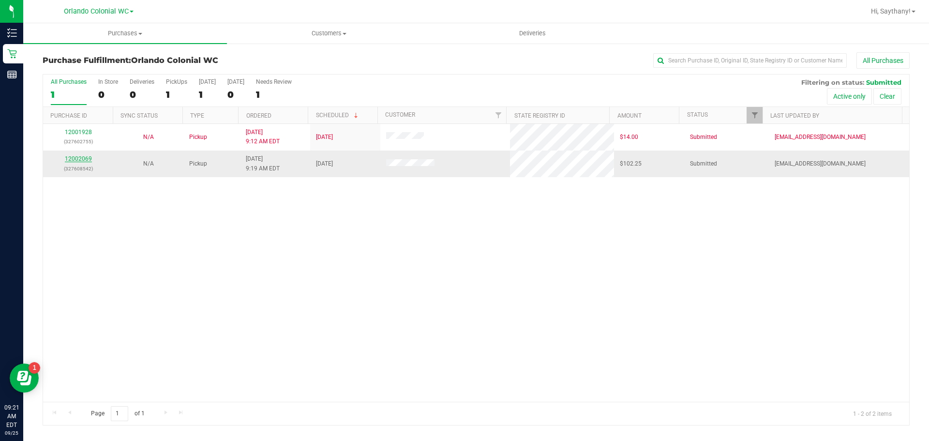
click at [78, 160] on link "12002069" at bounding box center [78, 158] width 27 height 7
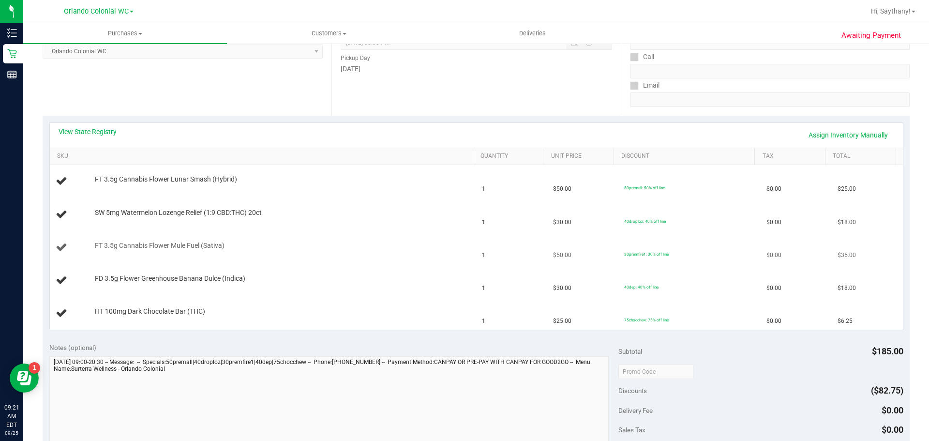
scroll to position [339, 0]
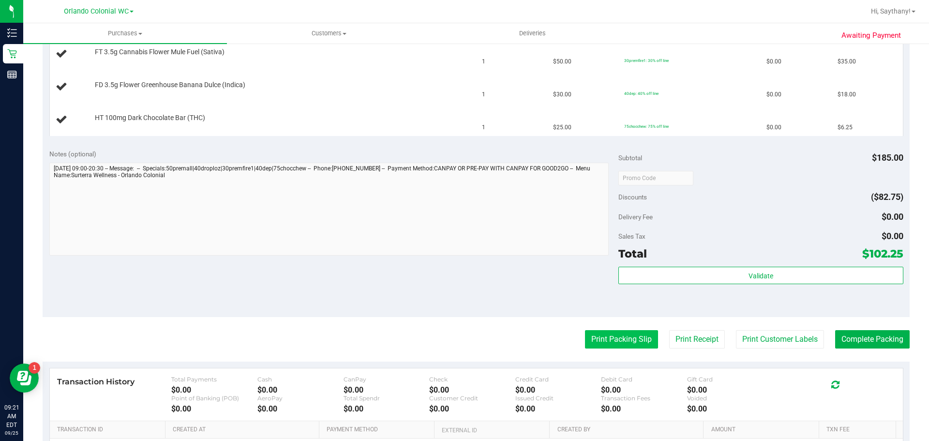
click at [621, 343] on button "Print Packing Slip" at bounding box center [621, 339] width 73 height 18
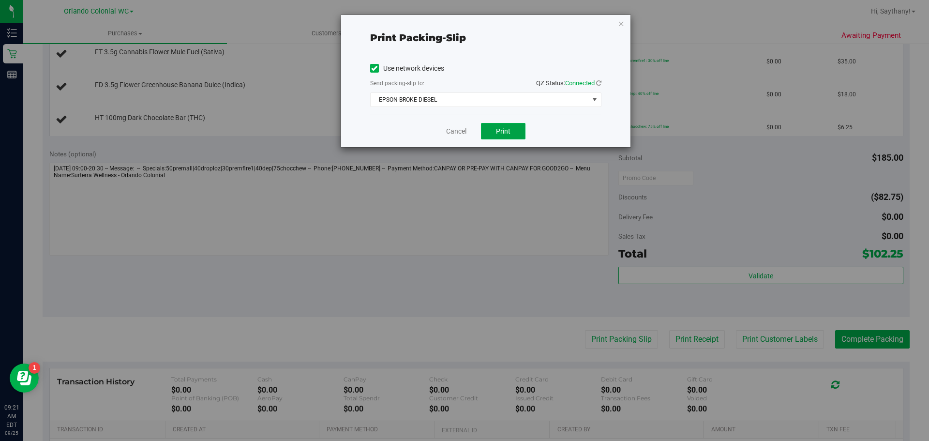
click at [504, 129] on span "Print" at bounding box center [503, 131] width 15 height 8
click at [633, 33] on div "Print packing-slip Use network devices Send packing-slip to: QZ Status: Connect…" at bounding box center [468, 220] width 936 height 441
click at [622, 24] on icon "button" at bounding box center [621, 23] width 7 height 12
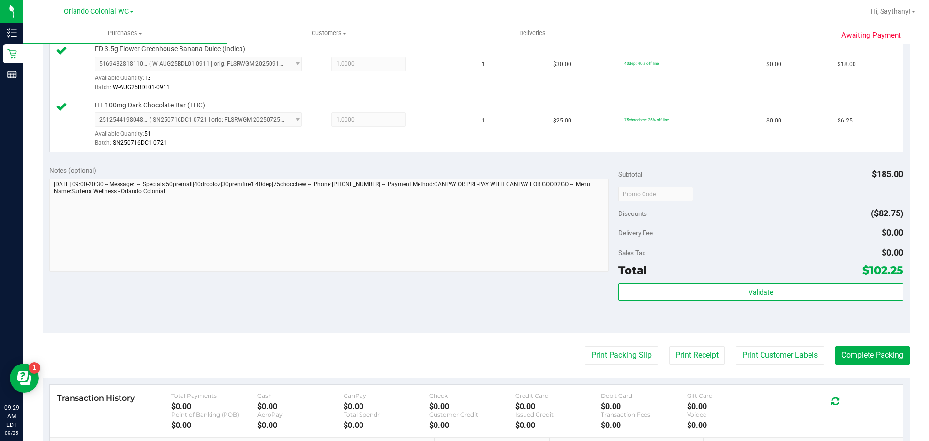
scroll to position [445, 0]
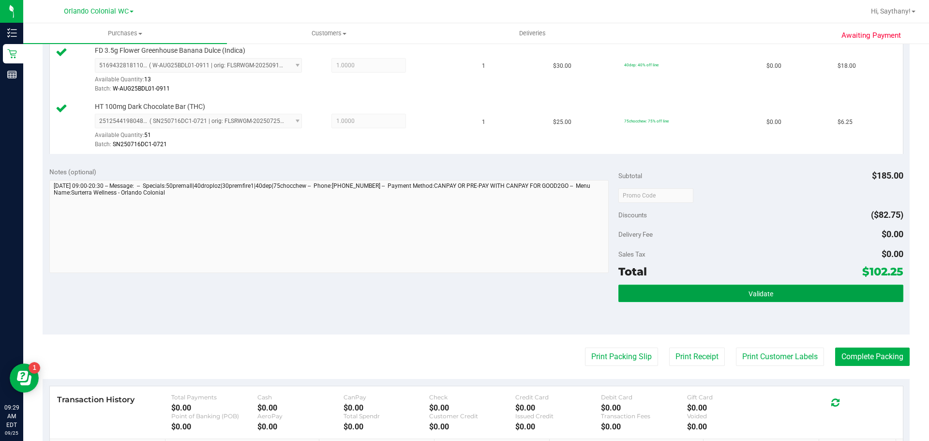
click at [844, 296] on button "Validate" at bounding box center [760, 292] width 284 height 17
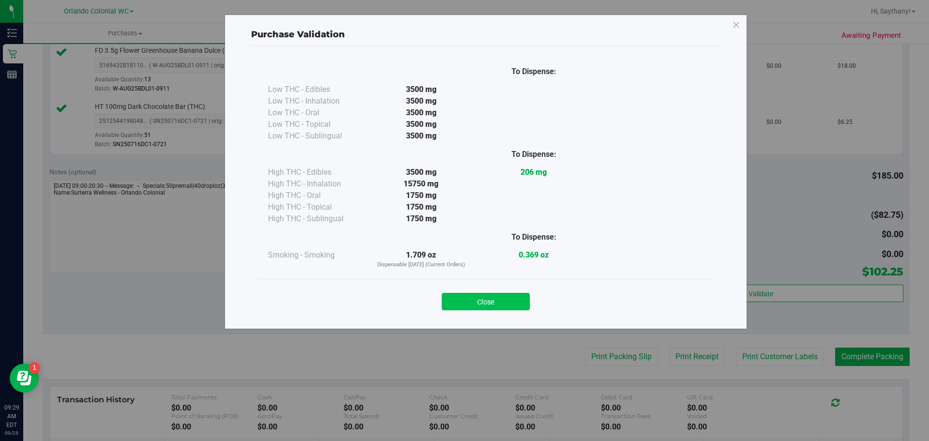
click at [490, 298] on button "Close" at bounding box center [486, 301] width 88 height 17
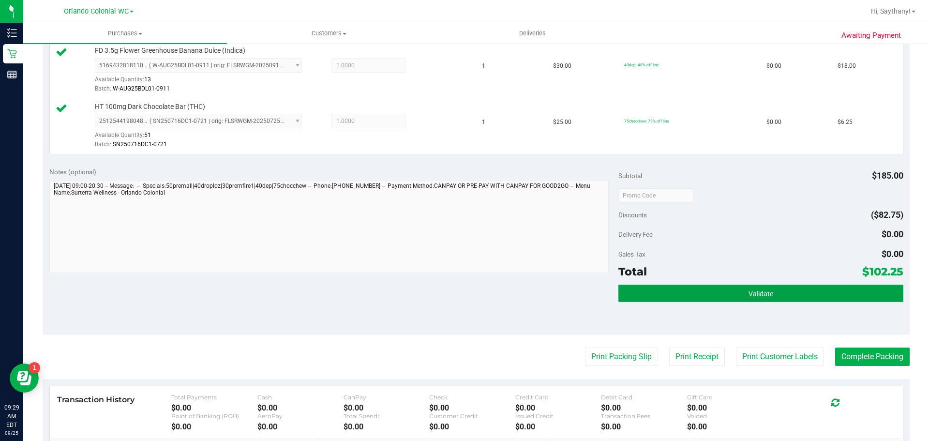
click at [820, 301] on button "Validate" at bounding box center [760, 292] width 284 height 17
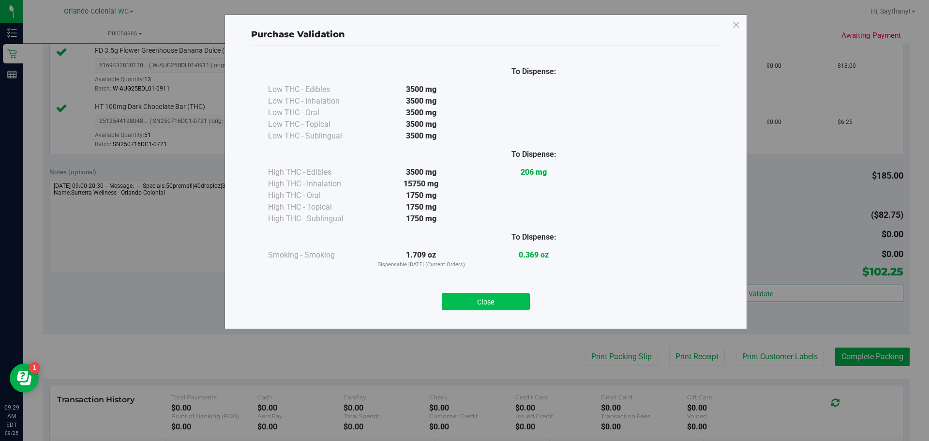
click at [497, 303] on button "Close" at bounding box center [486, 301] width 88 height 17
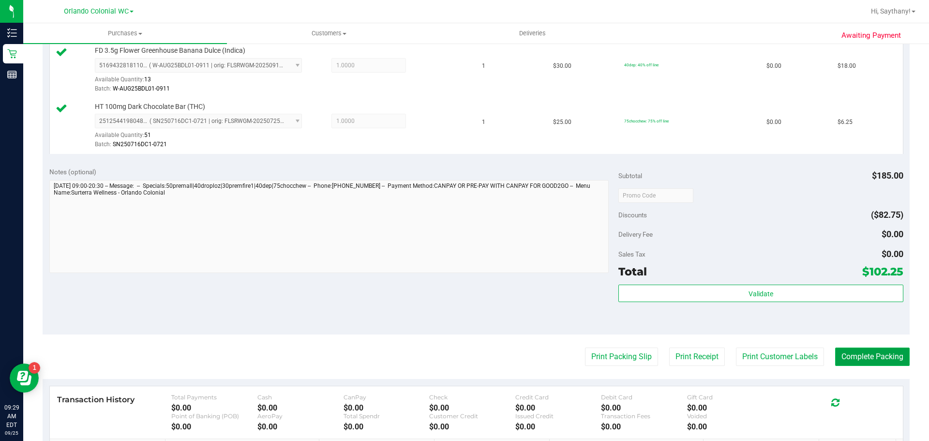
click at [875, 353] on button "Complete Packing" at bounding box center [872, 356] width 74 height 18
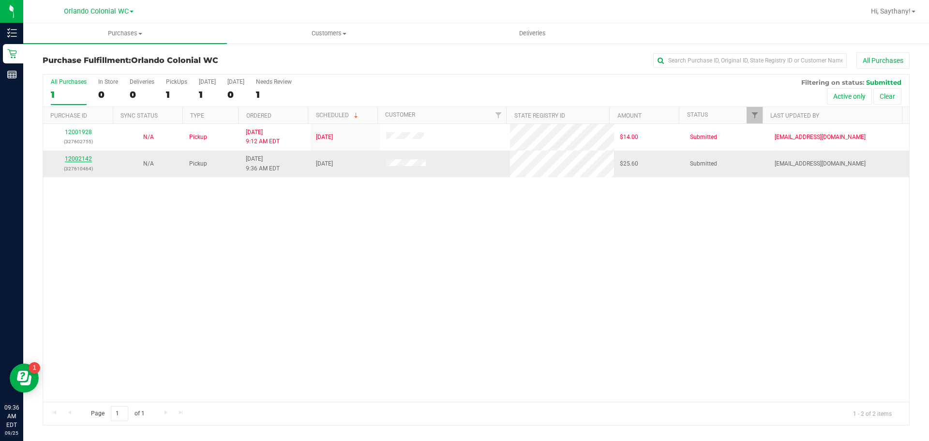
click at [80, 157] on link "12002142" at bounding box center [78, 158] width 27 height 7
click at [77, 158] on link "12002142" at bounding box center [78, 158] width 27 height 7
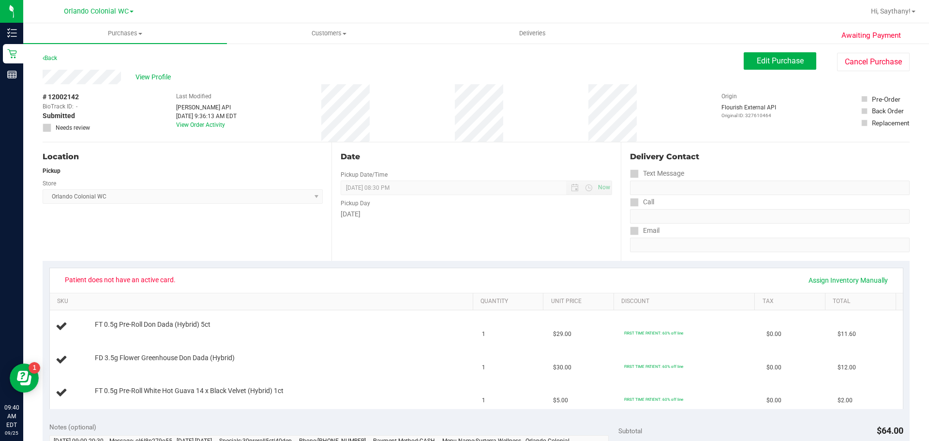
click at [107, 90] on div "# 12002142 BioTrack ID: - Submitted Needs review Last Modified Jane API Sep 25,…" at bounding box center [476, 113] width 867 height 58
click at [124, 79] on div "View Profile" at bounding box center [393, 77] width 701 height 15
click at [160, 77] on span "View Profile" at bounding box center [154, 77] width 39 height 10
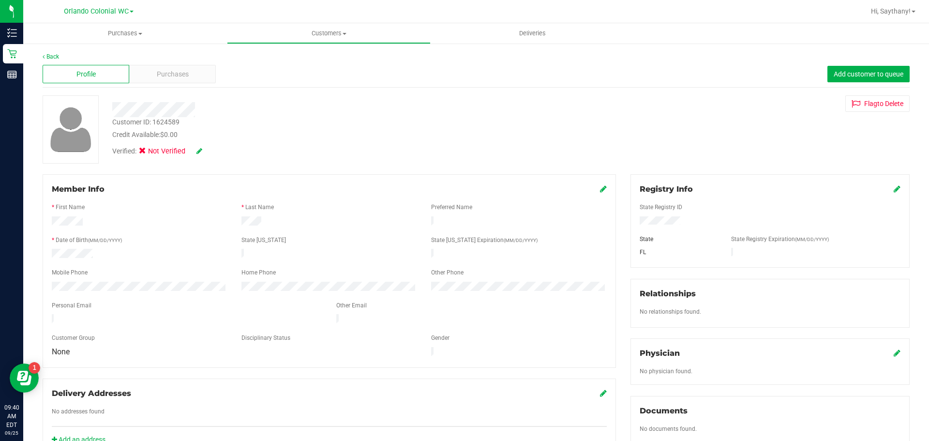
click at [893, 189] on icon at bounding box center [896, 189] width 7 height 8
click at [892, 192] on icon at bounding box center [896, 190] width 9 height 8
click at [200, 151] on icon at bounding box center [199, 151] width 6 height 7
click at [147, 152] on icon at bounding box center [145, 152] width 6 height 0
click at [0, 0] on input "Medical" at bounding box center [0, 0] width 0 height 0
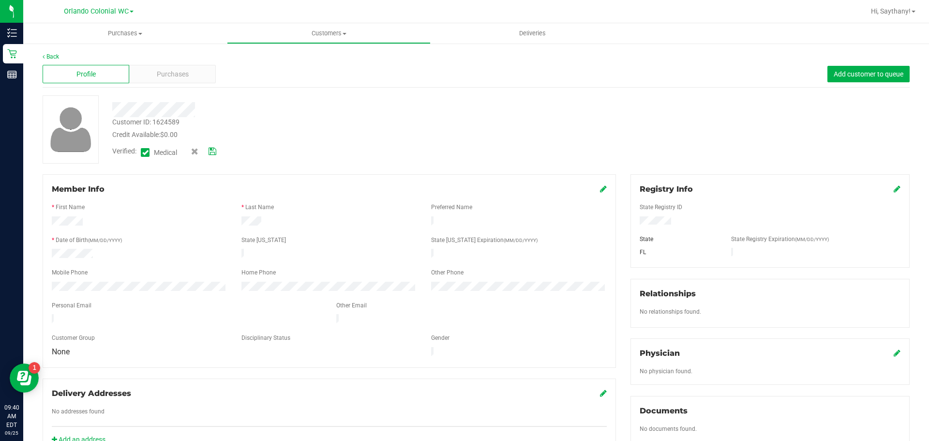
click at [214, 148] on icon at bounding box center [212, 151] width 8 height 7
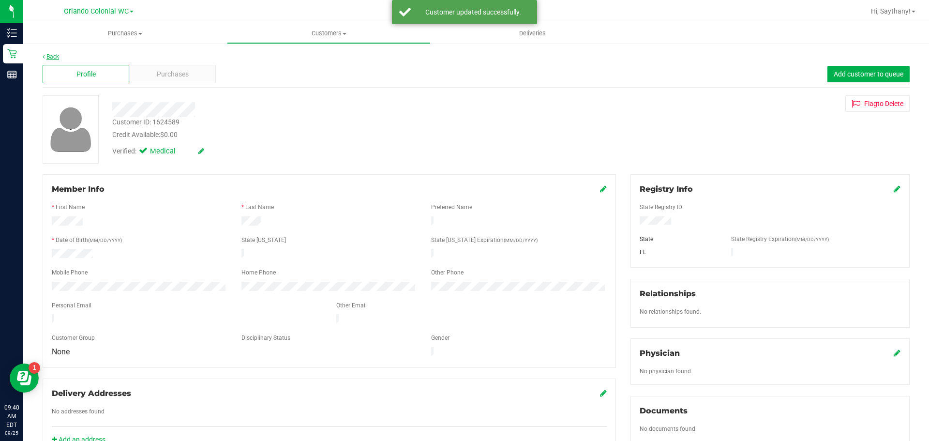
click at [56, 56] on link "Back" at bounding box center [51, 56] width 16 height 7
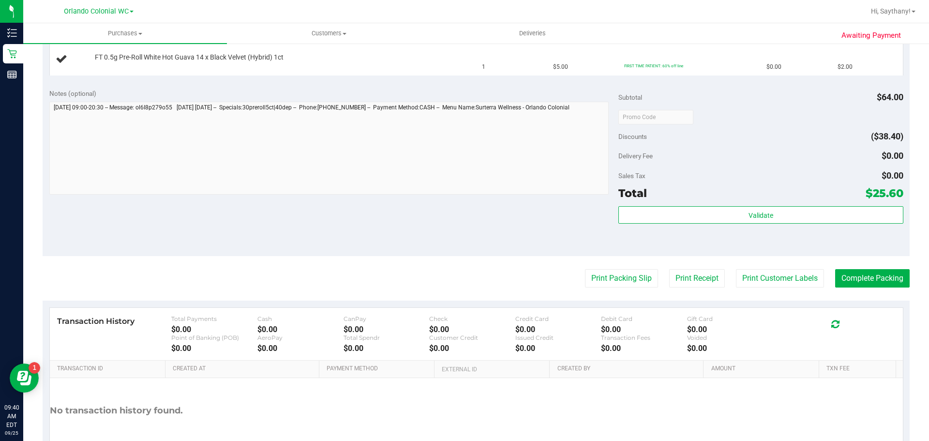
scroll to position [339, 0]
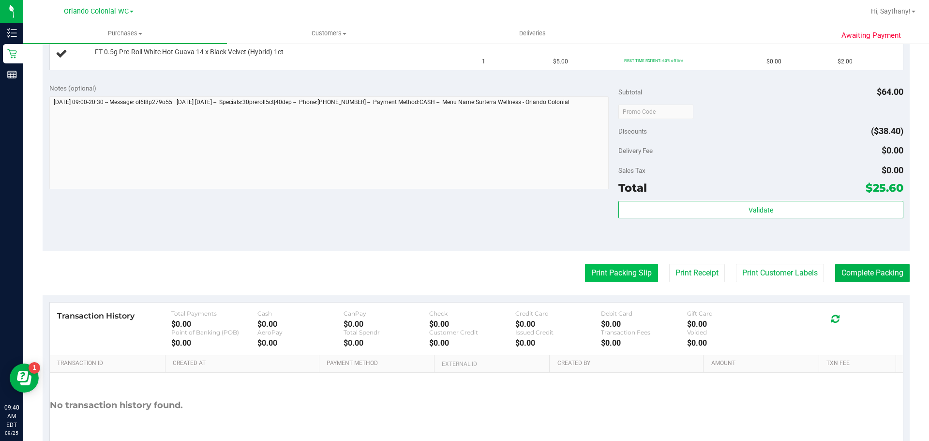
click at [612, 266] on button "Print Packing Slip" at bounding box center [621, 273] width 73 height 18
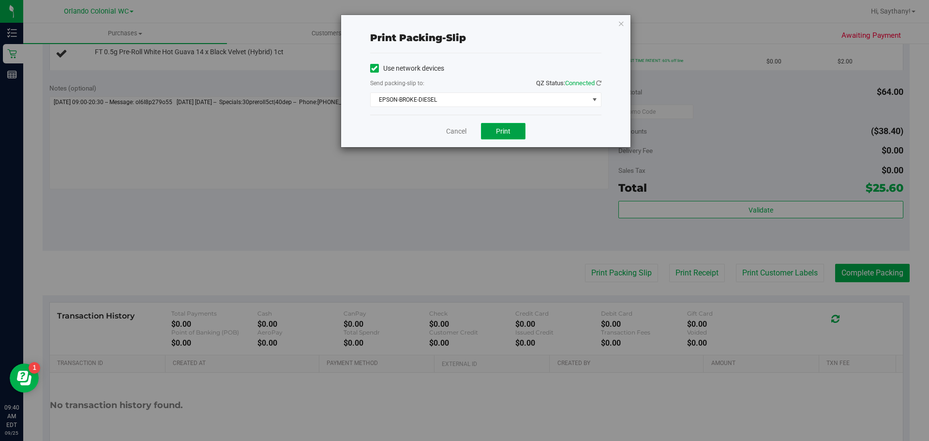
click at [499, 126] on button "Print" at bounding box center [503, 131] width 45 height 16
click at [622, 22] on icon "button" at bounding box center [621, 23] width 7 height 12
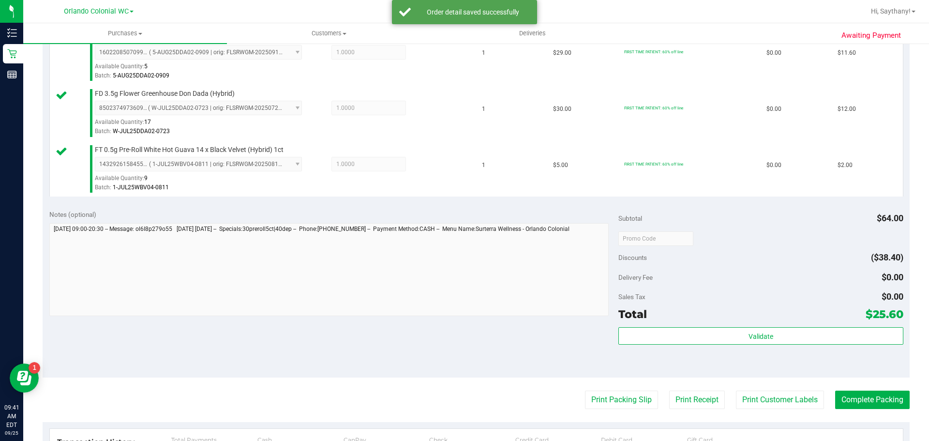
scroll to position [340, 0]
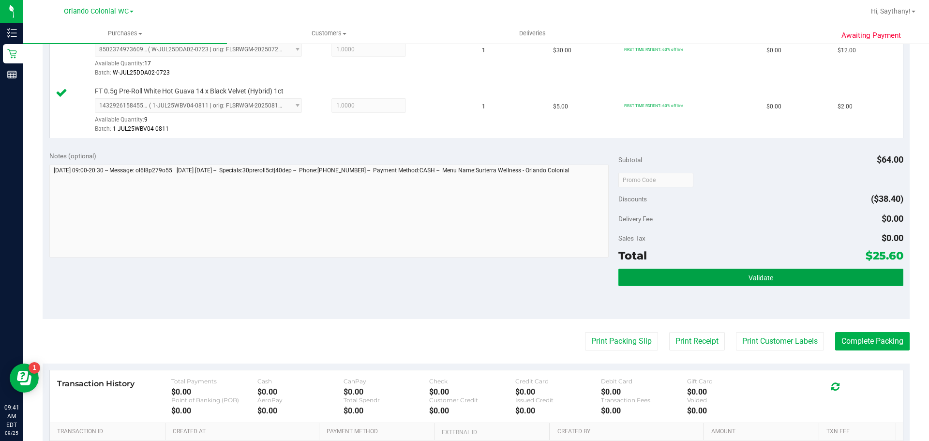
click at [815, 268] on button "Validate" at bounding box center [760, 276] width 284 height 17
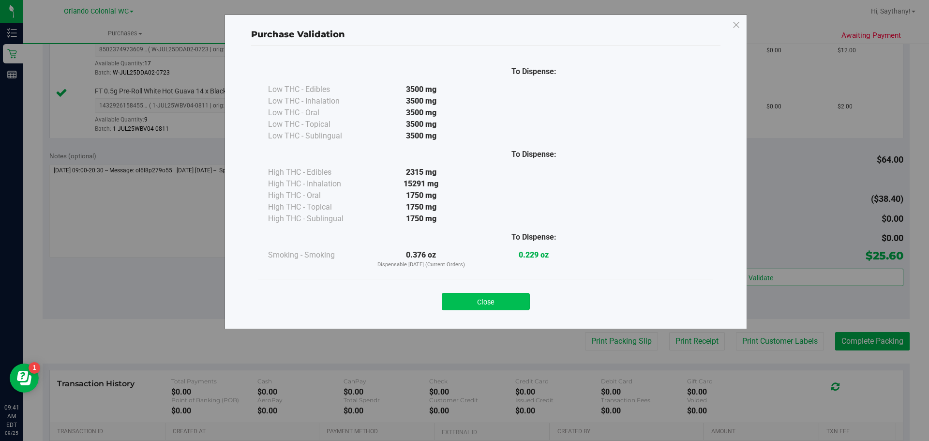
click at [498, 297] on button "Close" at bounding box center [486, 301] width 88 height 17
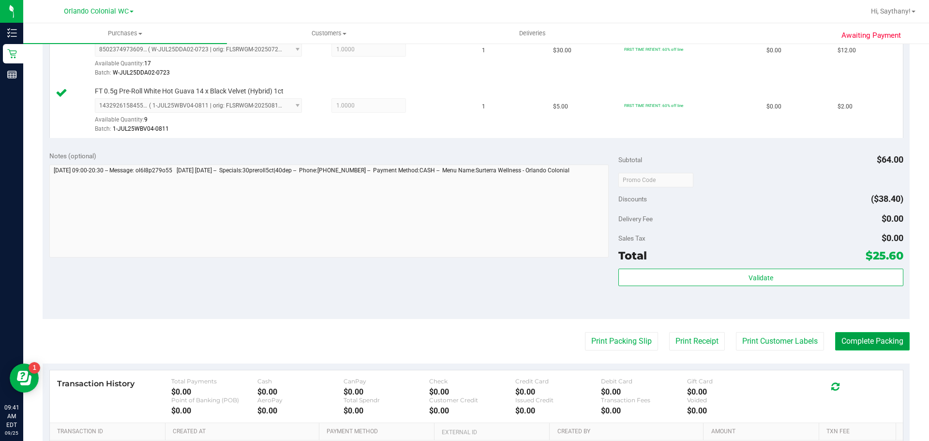
click at [885, 346] on button "Complete Packing" at bounding box center [872, 341] width 74 height 18
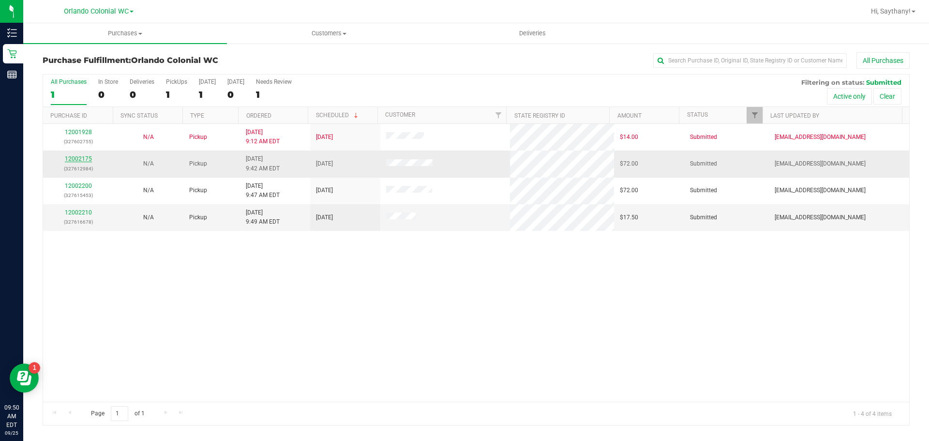
click at [80, 158] on link "12002175" at bounding box center [78, 158] width 27 height 7
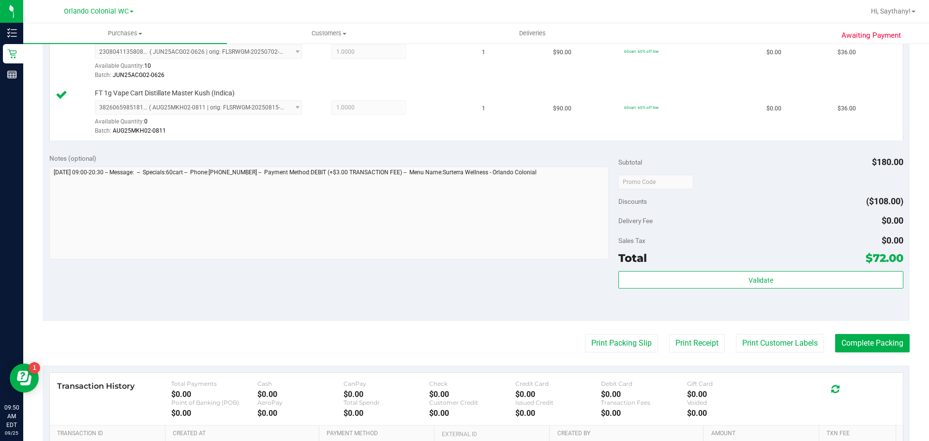
scroll to position [309, 0]
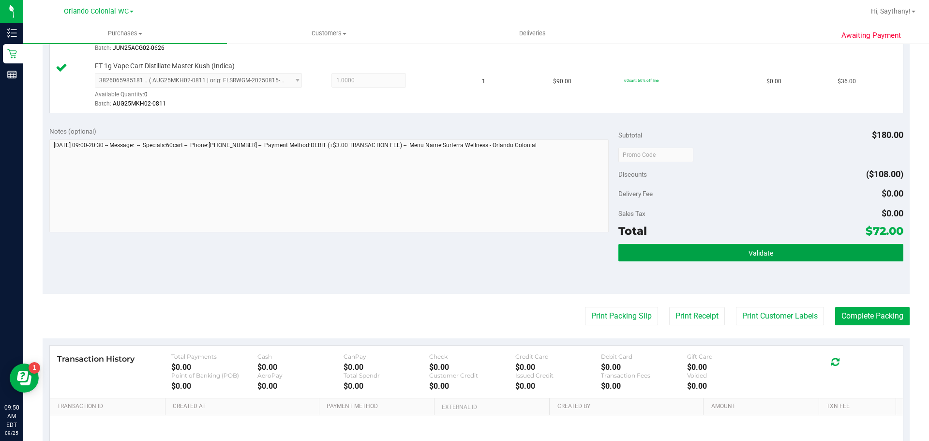
click at [860, 253] on button "Validate" at bounding box center [760, 252] width 284 height 17
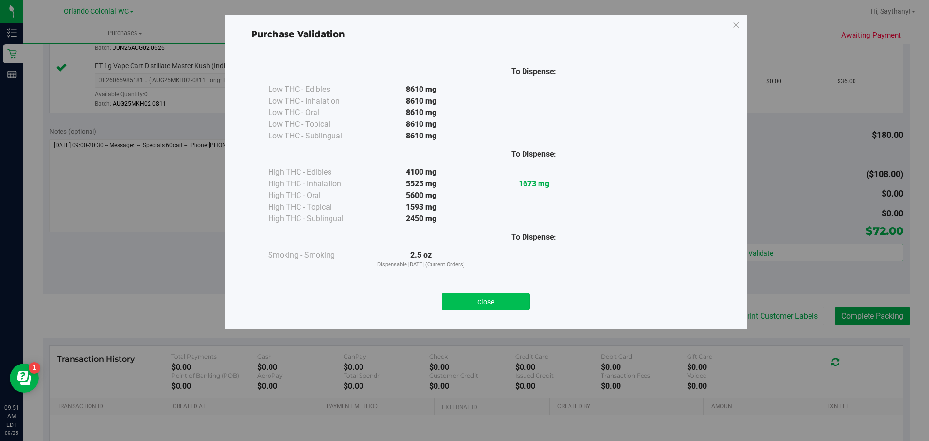
click at [485, 300] on button "Close" at bounding box center [486, 301] width 88 height 17
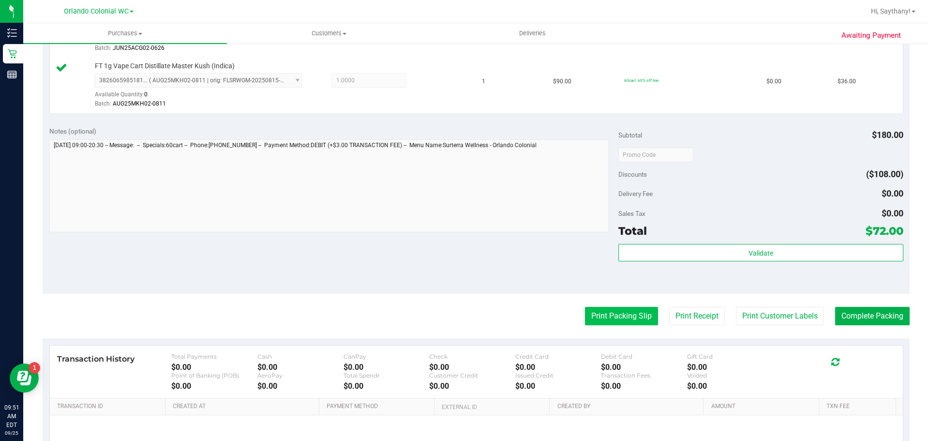
click at [637, 322] on button "Print Packing Slip" at bounding box center [621, 316] width 73 height 18
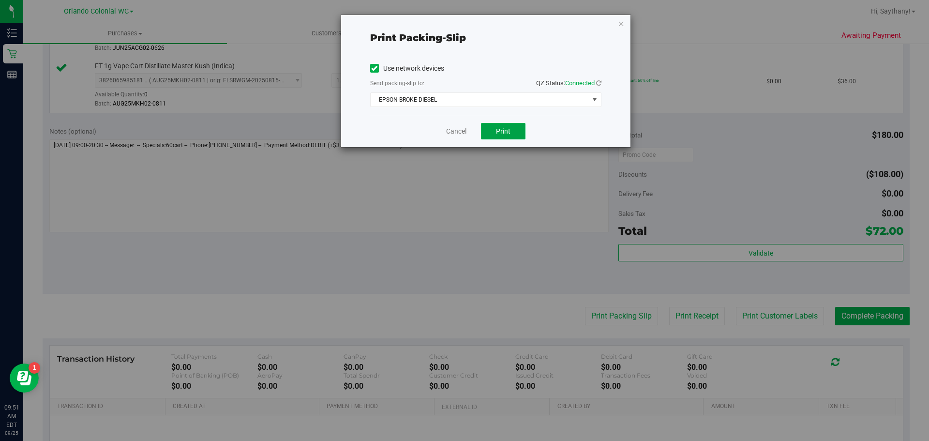
click at [499, 125] on button "Print" at bounding box center [503, 131] width 45 height 16
click at [621, 20] on icon "button" at bounding box center [621, 23] width 7 height 12
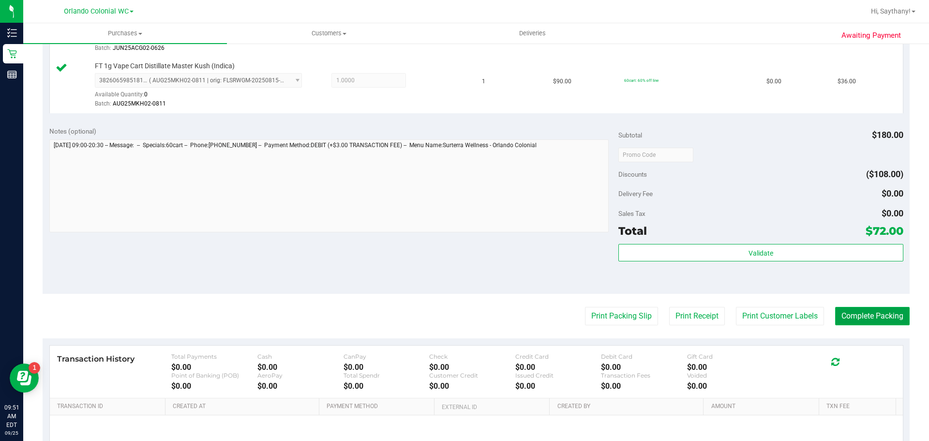
click at [872, 319] on button "Complete Packing" at bounding box center [872, 316] width 74 height 18
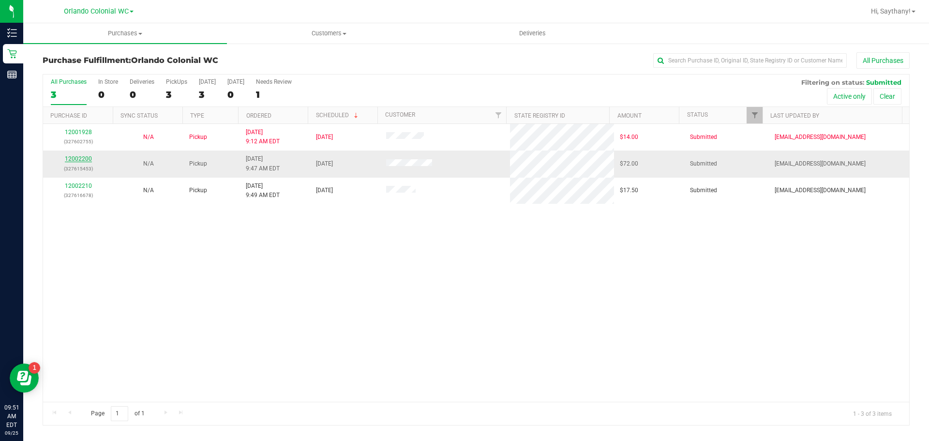
click at [80, 159] on link "12002200" at bounding box center [78, 158] width 27 height 7
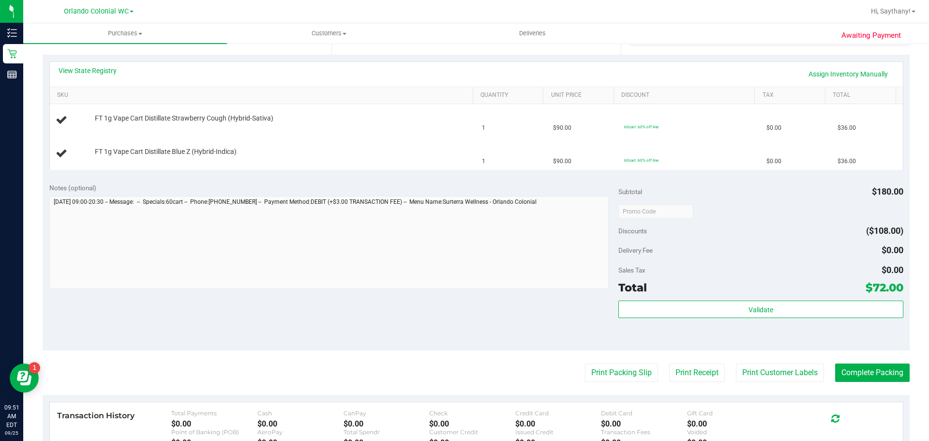
scroll to position [208, 0]
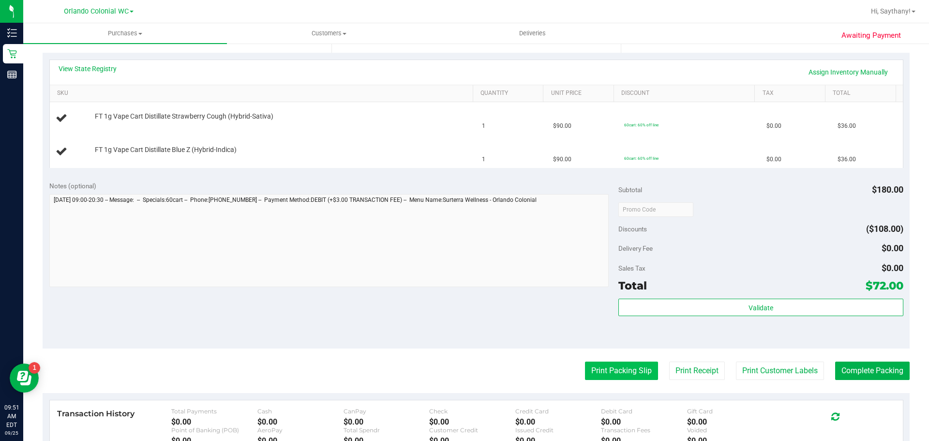
click at [630, 365] on button "Print Packing Slip" at bounding box center [621, 370] width 73 height 18
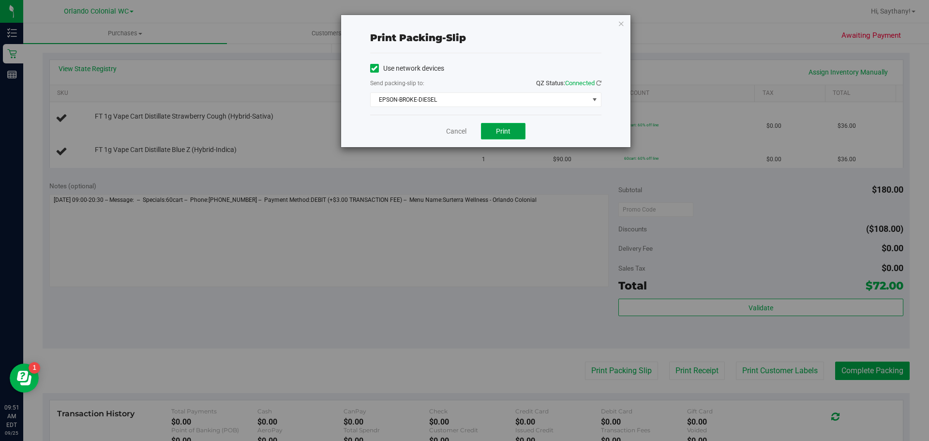
click at [512, 137] on button "Print" at bounding box center [503, 131] width 45 height 16
click at [622, 23] on icon "button" at bounding box center [621, 23] width 7 height 12
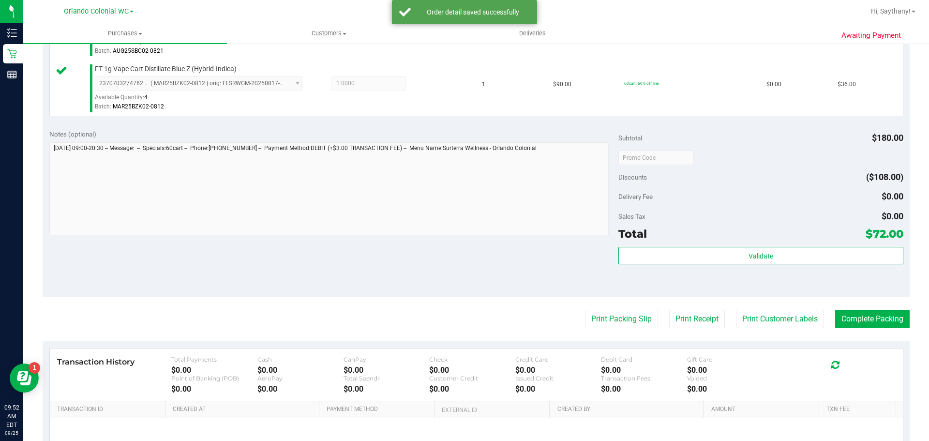
scroll to position [315, 0]
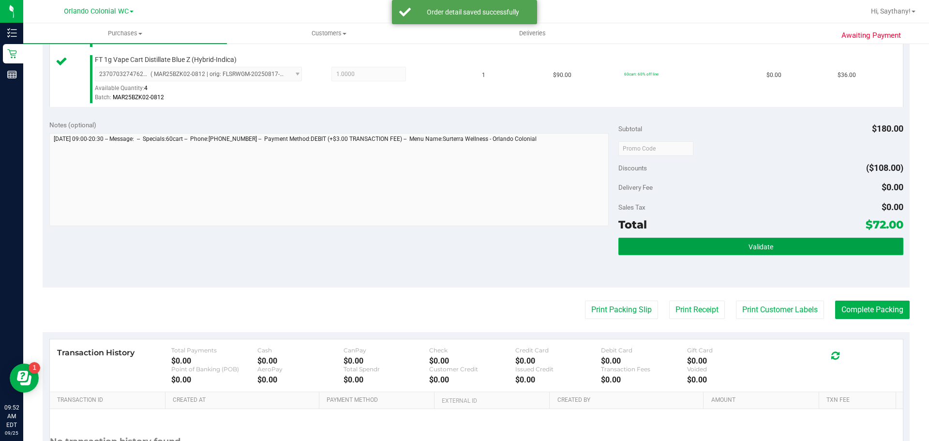
click at [857, 239] on button "Validate" at bounding box center [760, 246] width 284 height 17
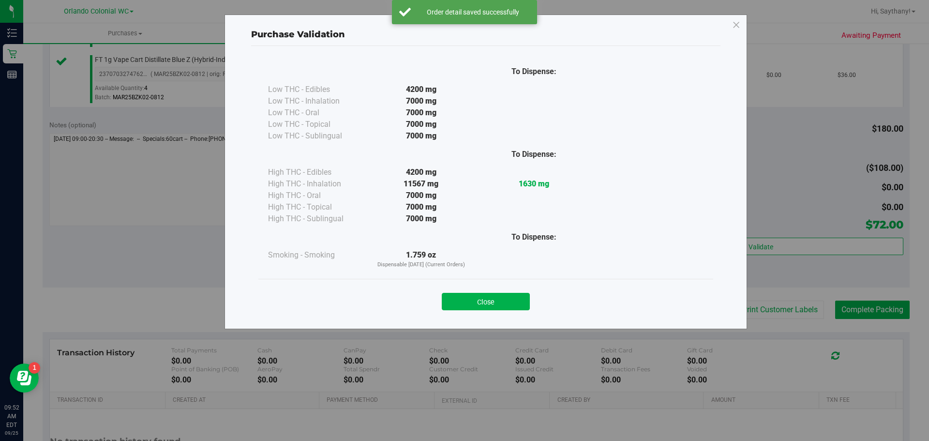
click at [482, 281] on div "Close" at bounding box center [485, 298] width 455 height 39
click at [611, 317] on div "To Dispense: Low THC - Edibles 4200 mg" at bounding box center [485, 183] width 469 height 274
click at [491, 303] on button "Close" at bounding box center [486, 301] width 88 height 17
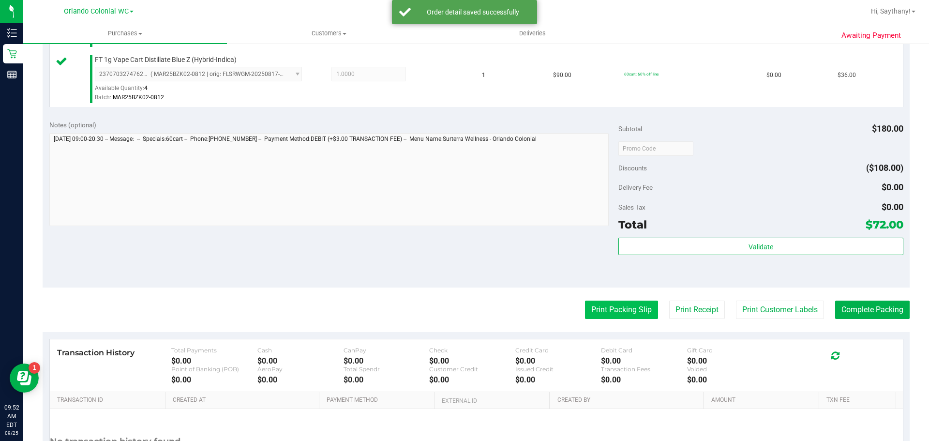
click at [617, 309] on button "Print Packing Slip" at bounding box center [621, 309] width 73 height 18
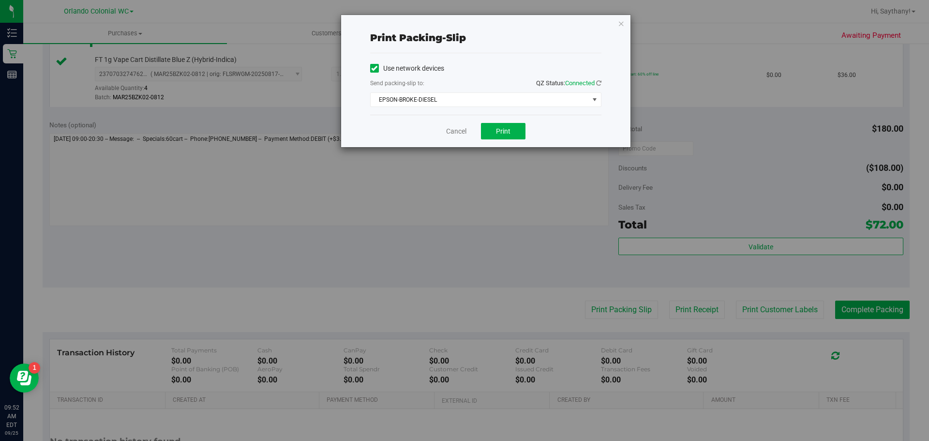
click at [635, 32] on div "Print packing-slip Use network devices Send packing-slip to: QZ Status: Connect…" at bounding box center [468, 220] width 936 height 441
click at [621, 25] on icon "button" at bounding box center [621, 23] width 7 height 12
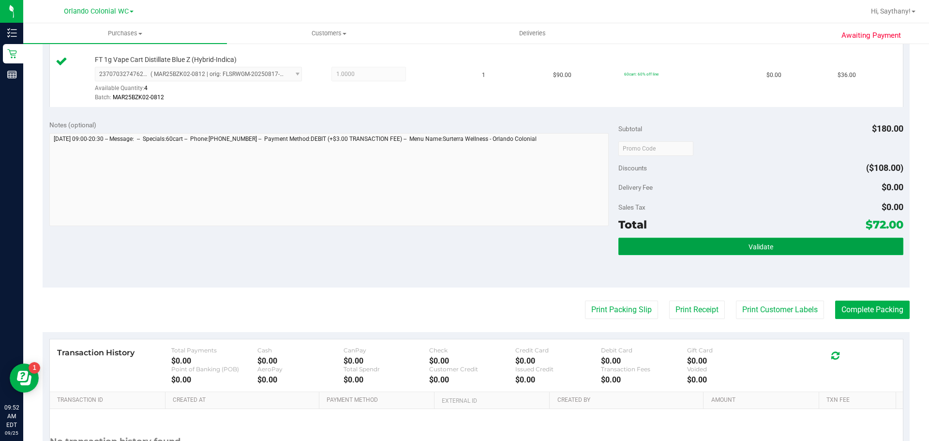
click at [848, 251] on button "Validate" at bounding box center [760, 246] width 284 height 17
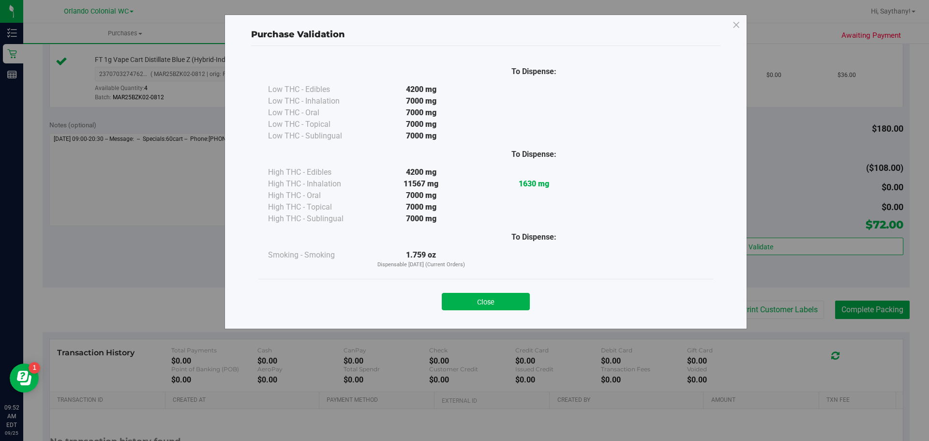
click at [482, 283] on div "Close" at bounding box center [485, 298] width 455 height 39
click at [444, 306] on button "Close" at bounding box center [486, 301] width 88 height 17
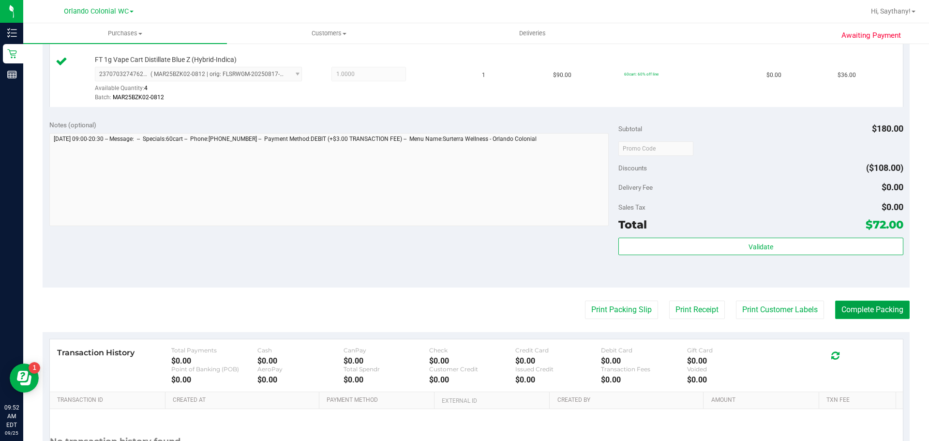
click at [881, 310] on button "Complete Packing" at bounding box center [872, 309] width 74 height 18
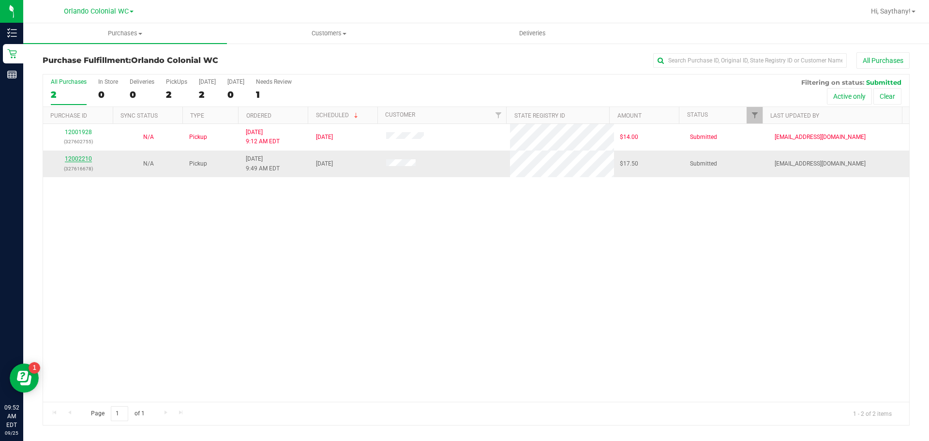
click at [75, 160] on link "12002210" at bounding box center [78, 158] width 27 height 7
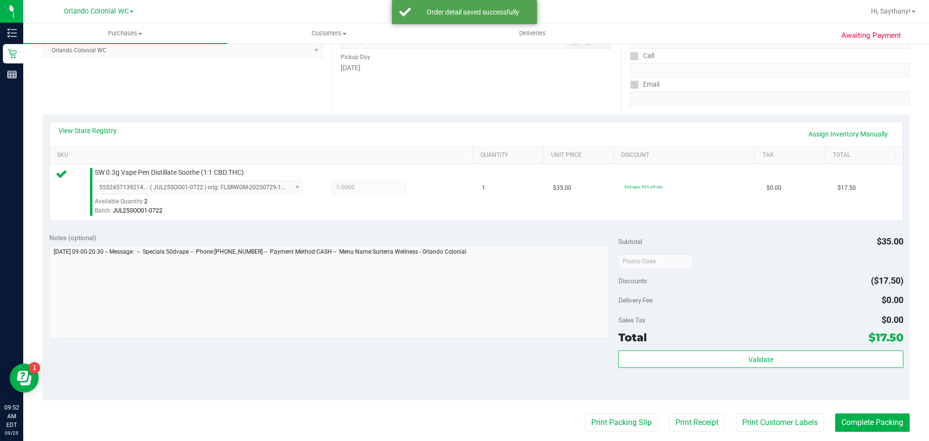
scroll to position [223, 0]
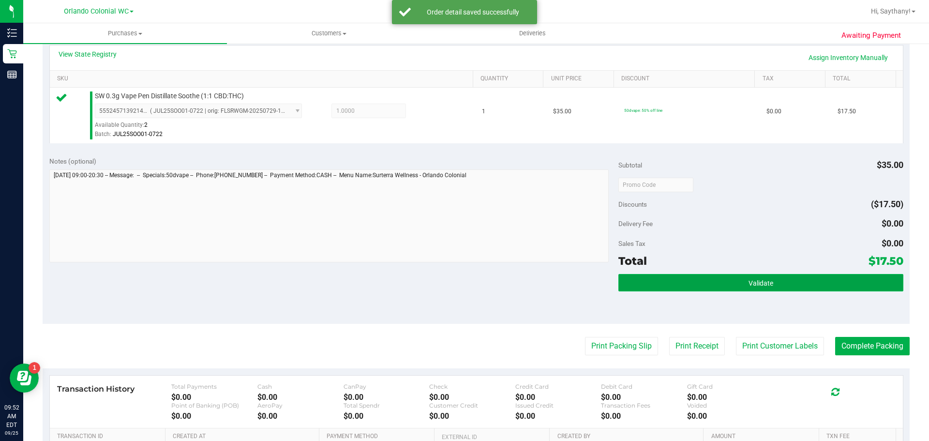
click at [842, 282] on button "Validate" at bounding box center [760, 282] width 284 height 17
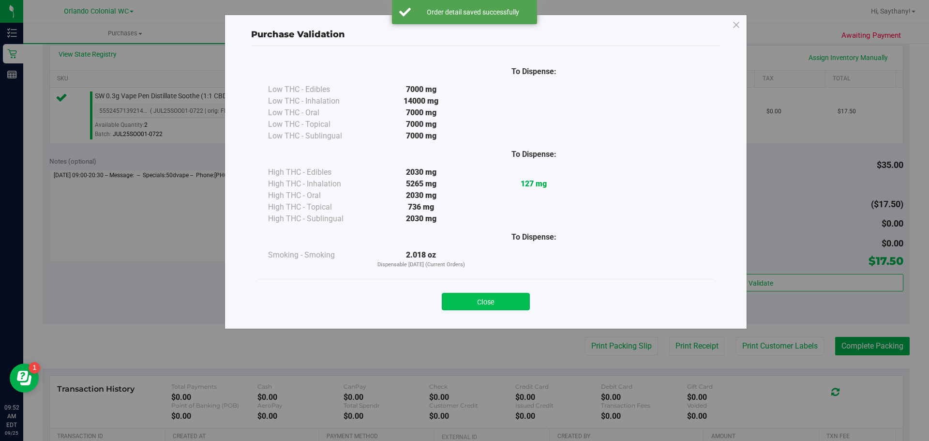
click at [483, 298] on button "Close" at bounding box center [486, 301] width 88 height 17
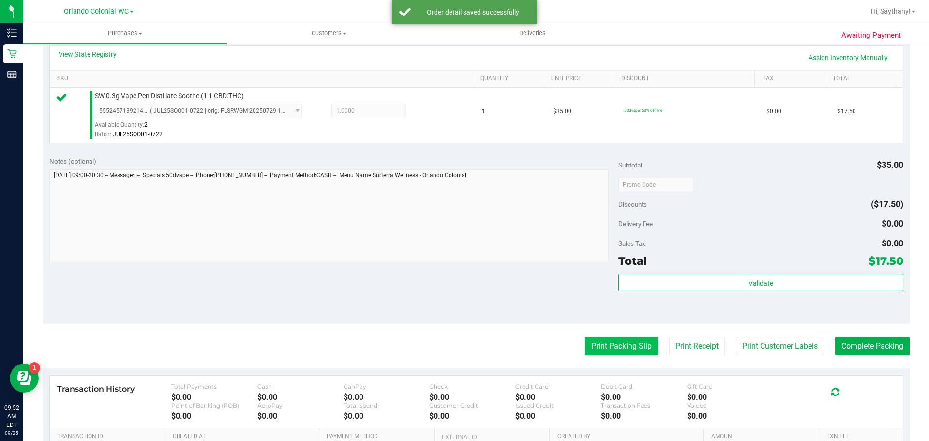
click at [623, 337] on button "Print Packing Slip" at bounding box center [621, 346] width 73 height 18
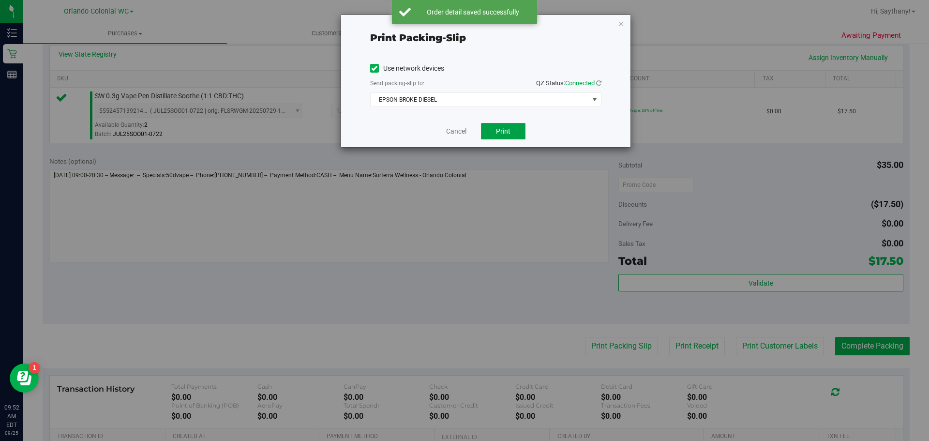
click at [505, 131] on span "Print" at bounding box center [503, 131] width 15 height 8
click at [624, 27] on icon "button" at bounding box center [621, 23] width 7 height 12
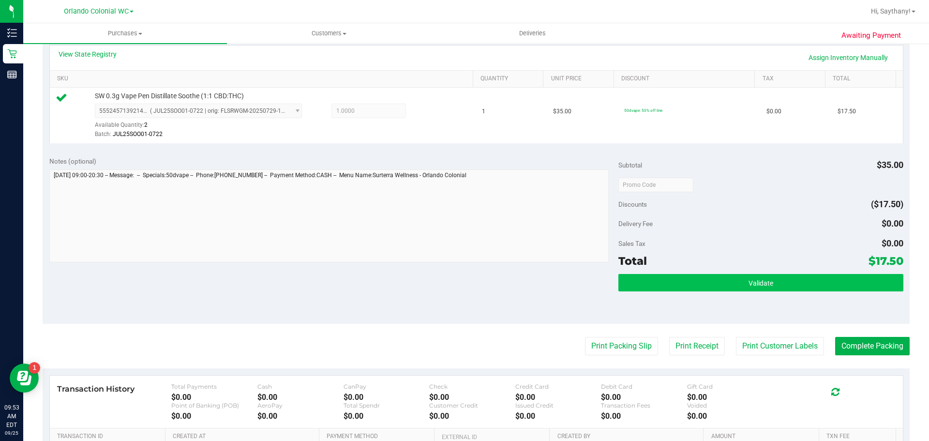
click at [802, 283] on button "Validate" at bounding box center [760, 282] width 284 height 17
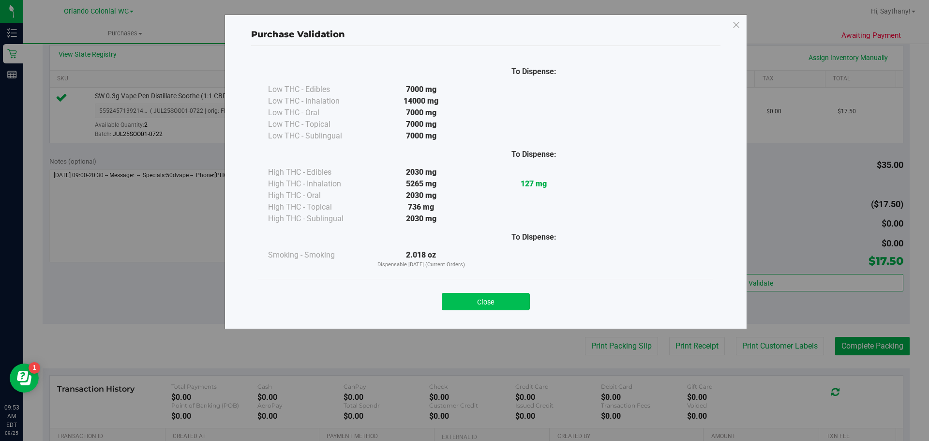
click at [491, 305] on button "Close" at bounding box center [486, 301] width 88 height 17
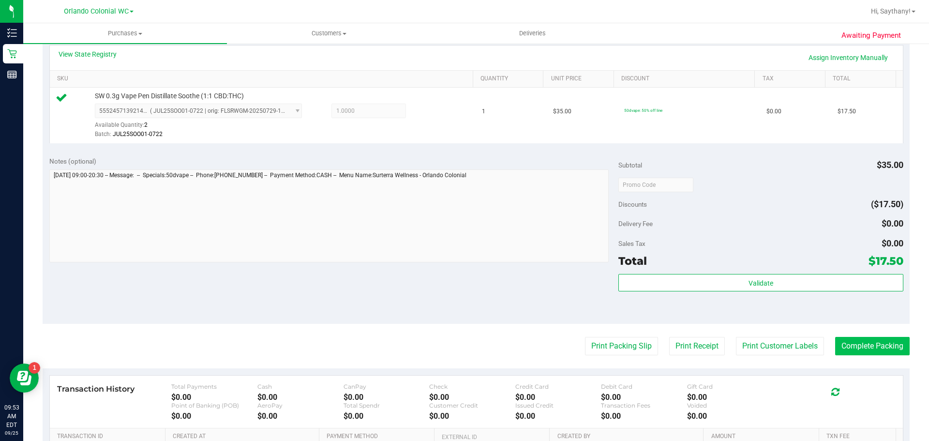
click at [872, 339] on button "Complete Packing" at bounding box center [872, 346] width 74 height 18
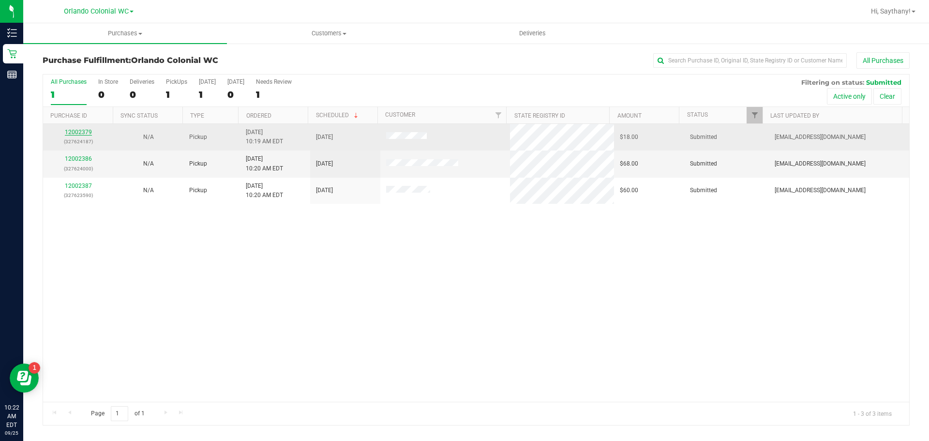
click at [77, 133] on link "12002379" at bounding box center [78, 132] width 27 height 7
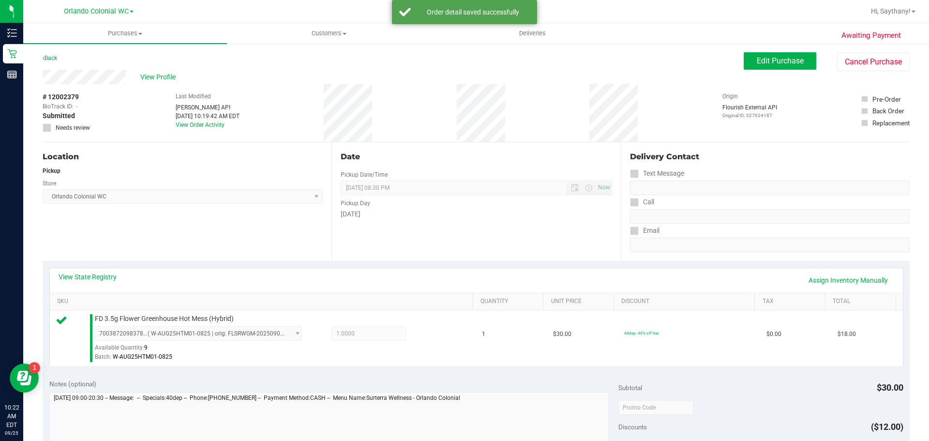
scroll to position [168, 0]
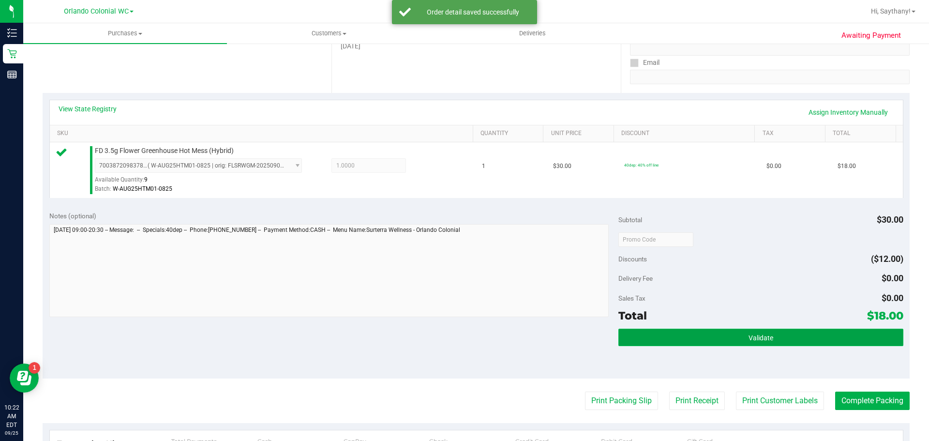
click at [842, 342] on button "Validate" at bounding box center [760, 336] width 284 height 17
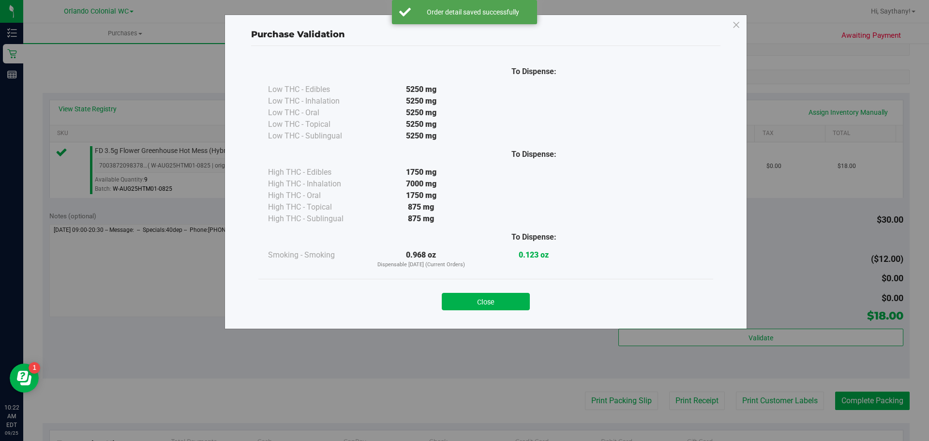
click at [489, 285] on div "Close" at bounding box center [485, 298] width 455 height 39
click at [613, 395] on div "Purchase Validation To Dispense: Low THC - Edibles 5250 mg" at bounding box center [468, 220] width 936 height 441
click at [510, 298] on button "Close" at bounding box center [486, 301] width 88 height 17
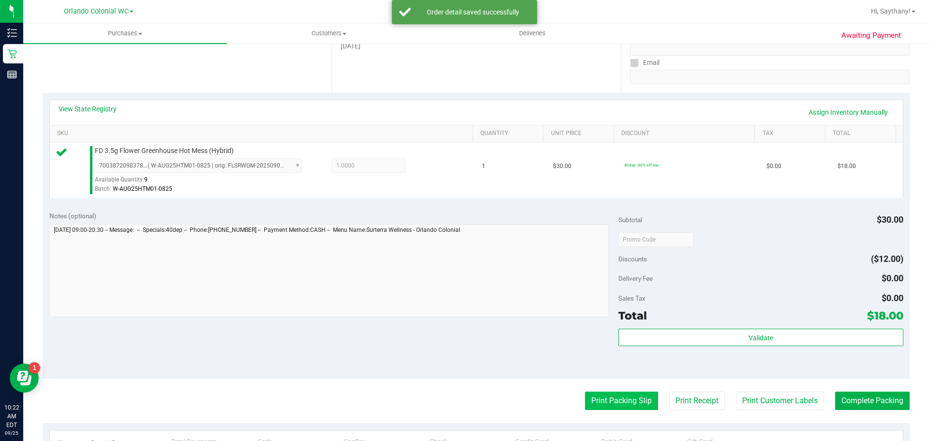
click at [623, 407] on button "Print Packing Slip" at bounding box center [621, 400] width 73 height 18
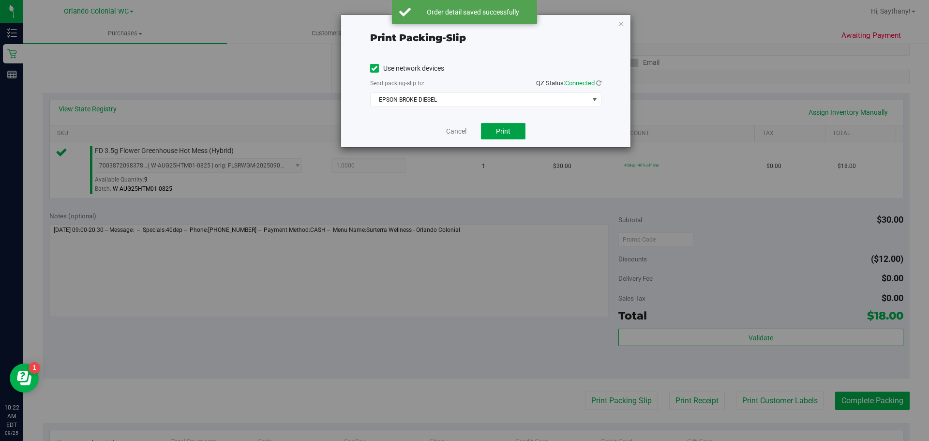
click at [507, 132] on span "Print" at bounding box center [503, 131] width 15 height 8
click at [621, 27] on icon "button" at bounding box center [621, 23] width 7 height 12
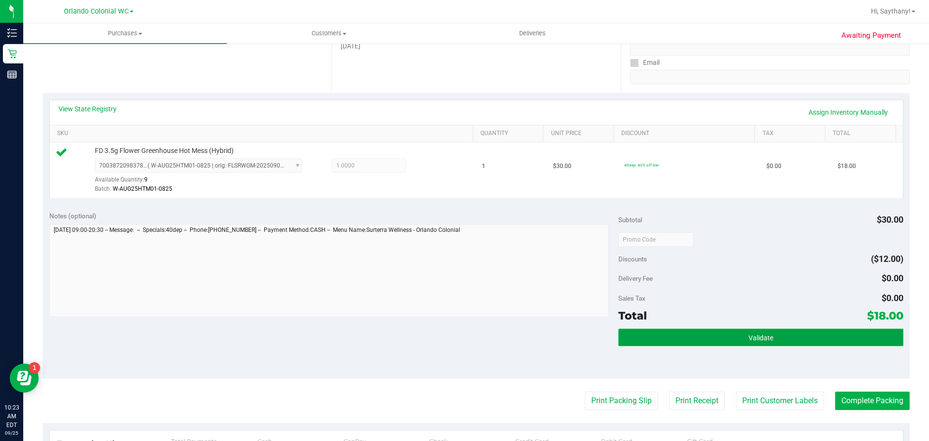
click at [785, 337] on button "Validate" at bounding box center [760, 336] width 284 height 17
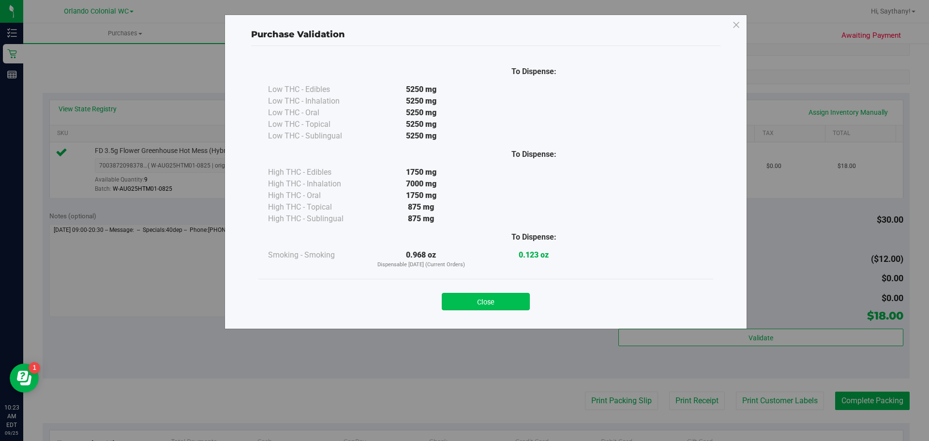
click at [488, 296] on button "Close" at bounding box center [486, 301] width 88 height 17
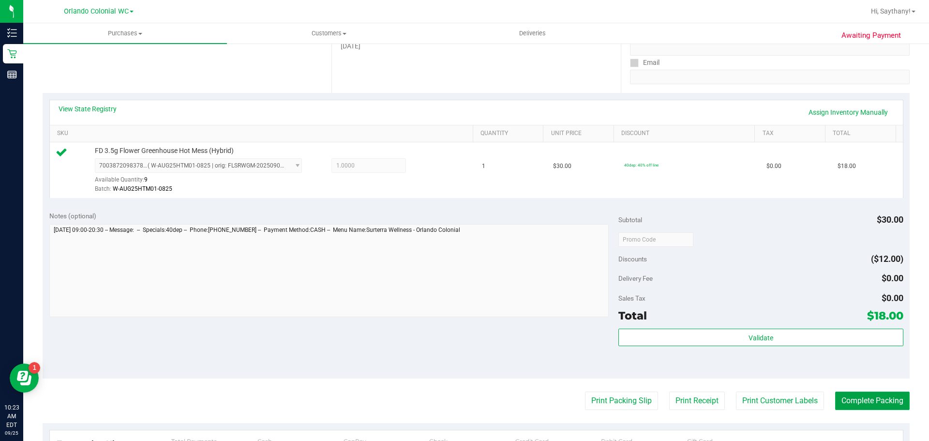
click at [882, 406] on button "Complete Packing" at bounding box center [872, 400] width 74 height 18
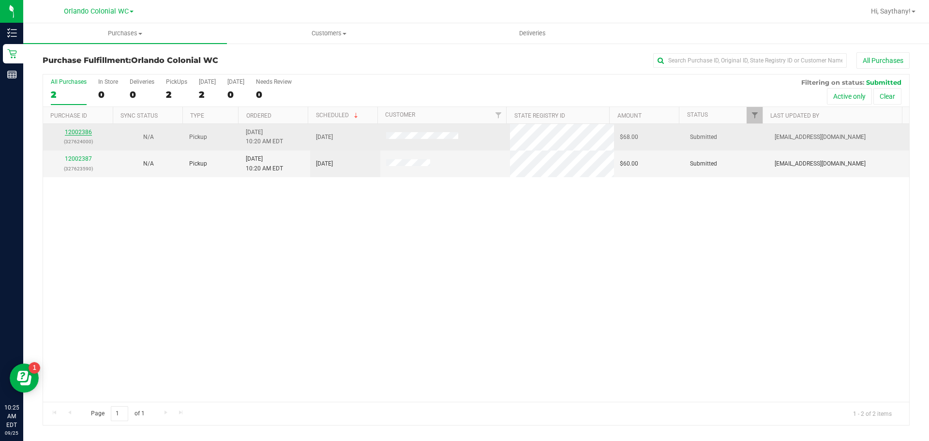
click at [82, 134] on link "12002386" at bounding box center [78, 132] width 27 height 7
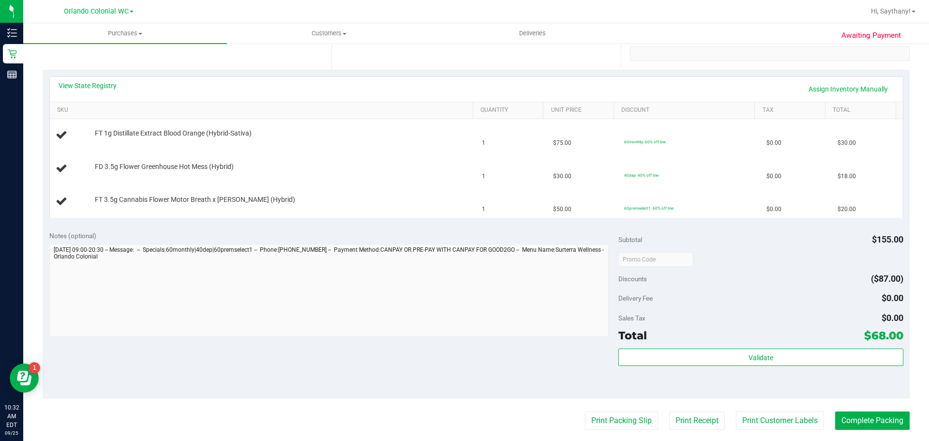
scroll to position [208, 0]
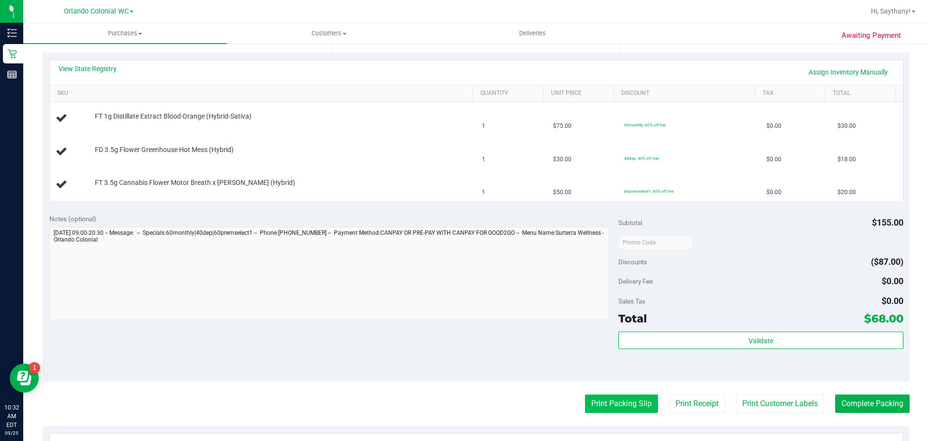
click at [623, 405] on button "Print Packing Slip" at bounding box center [621, 403] width 73 height 18
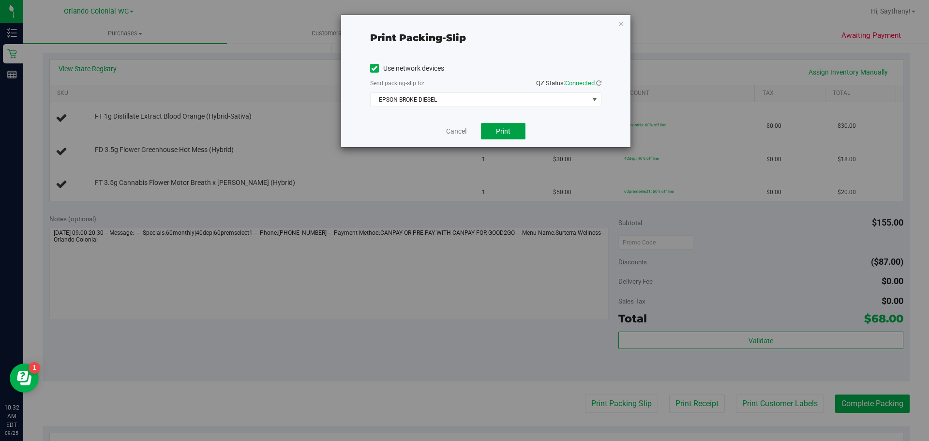
click at [509, 129] on span "Print" at bounding box center [503, 131] width 15 height 8
click at [621, 26] on icon "button" at bounding box center [621, 23] width 7 height 12
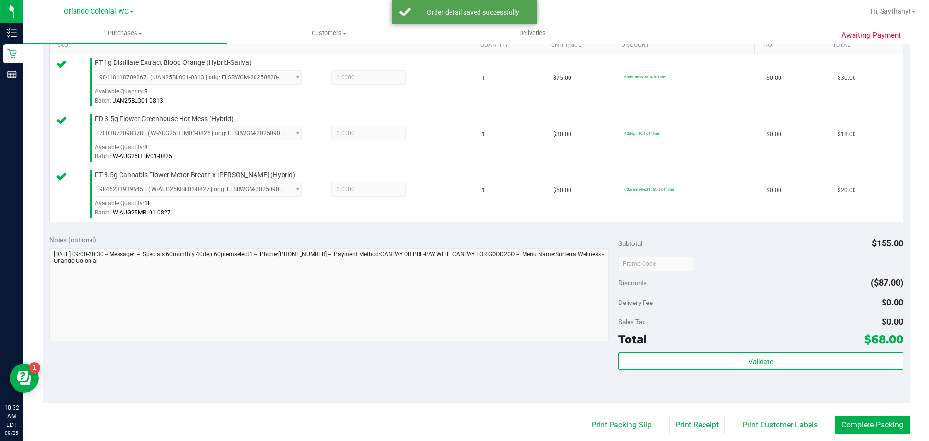
scroll to position [313, 0]
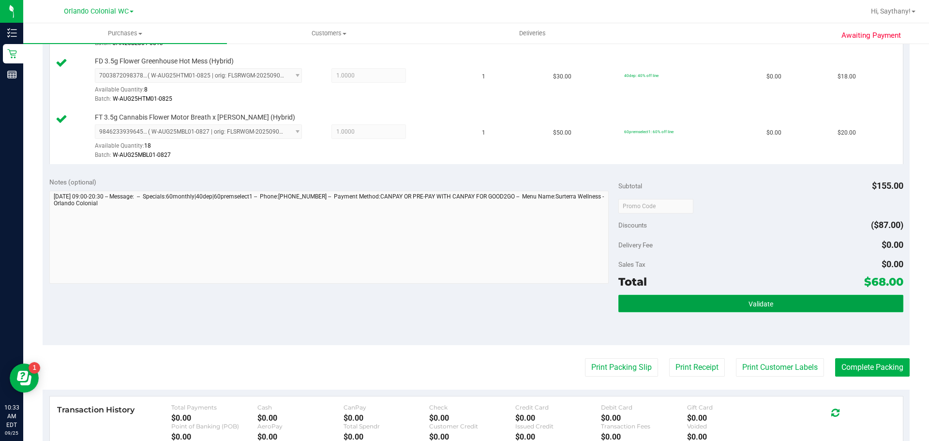
click at [813, 295] on button "Validate" at bounding box center [760, 303] width 284 height 17
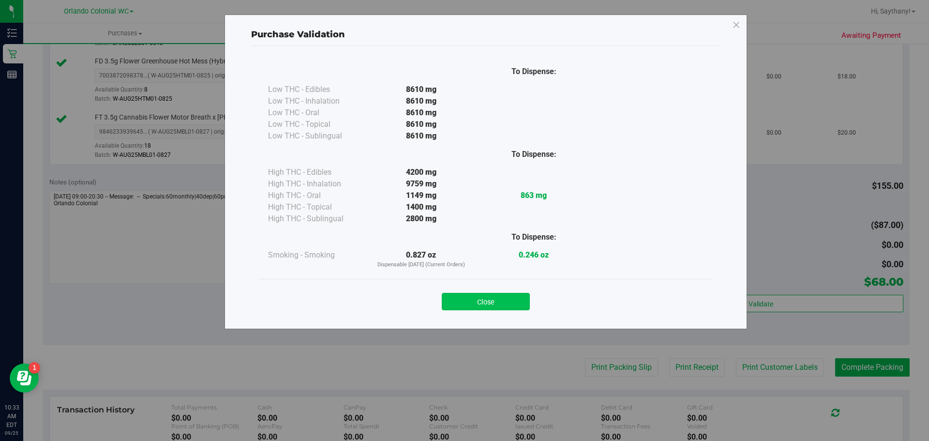
click at [501, 304] on button "Close" at bounding box center [486, 301] width 88 height 17
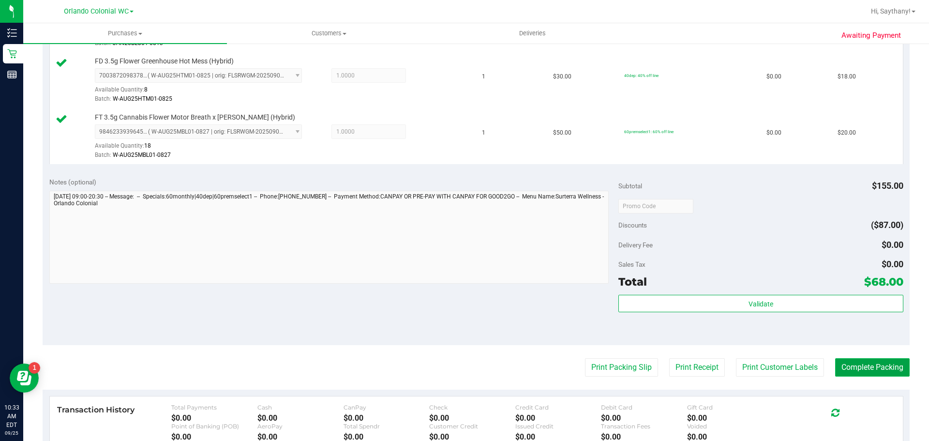
click at [868, 367] on button "Complete Packing" at bounding box center [872, 367] width 74 height 18
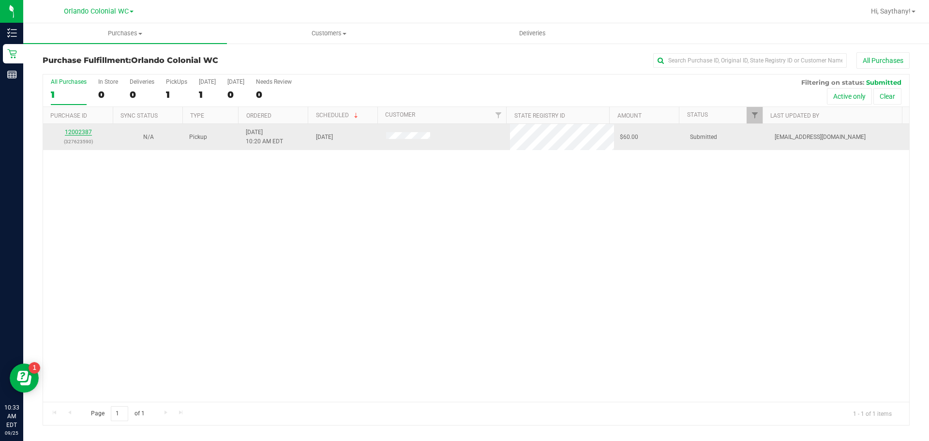
click at [74, 133] on link "12002387" at bounding box center [78, 132] width 27 height 7
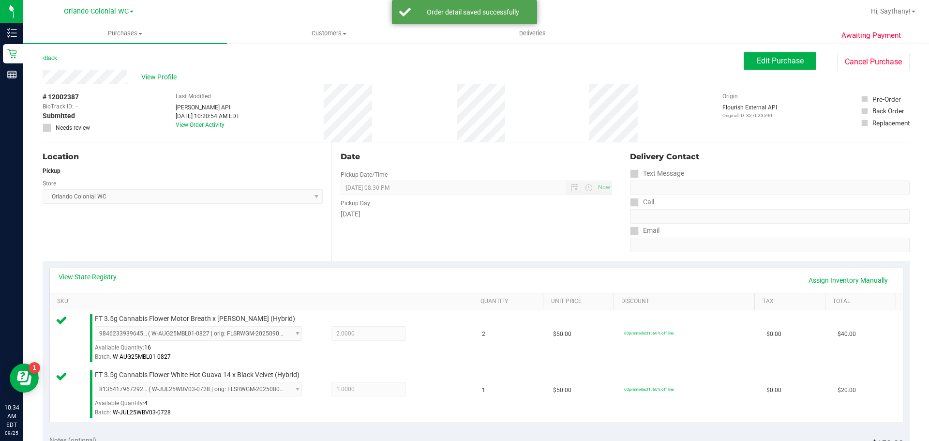
scroll to position [216, 0]
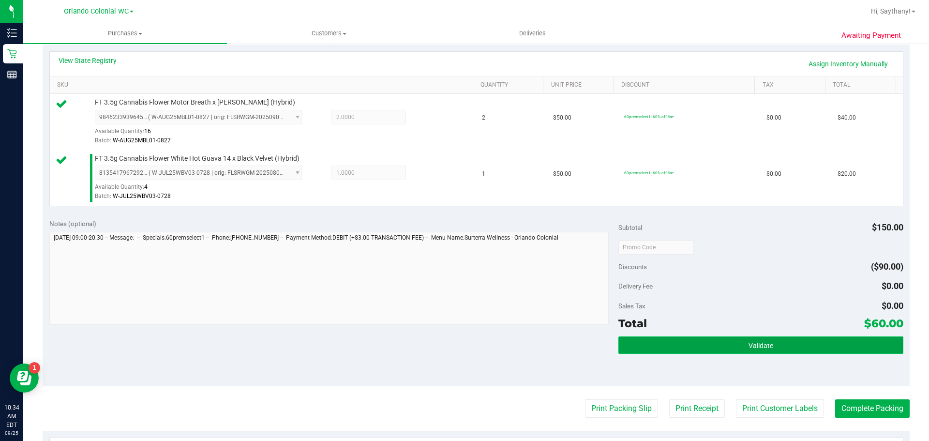
click at [854, 342] on button "Validate" at bounding box center [760, 344] width 284 height 17
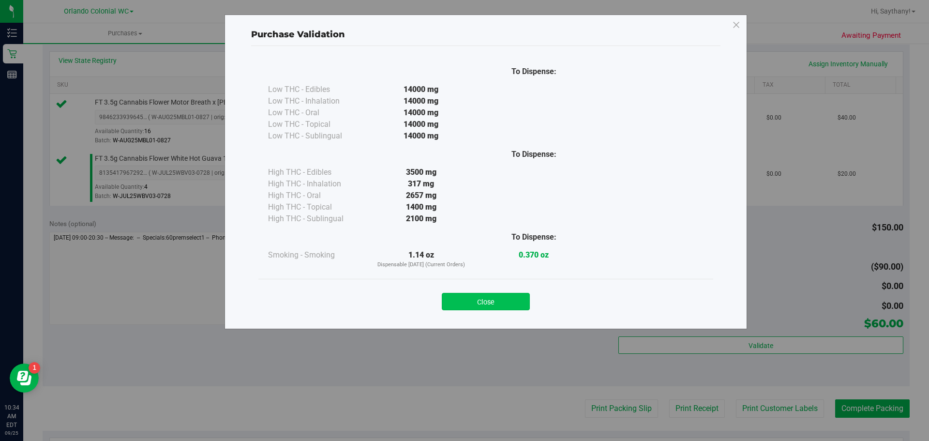
click at [500, 304] on button "Close" at bounding box center [486, 301] width 88 height 17
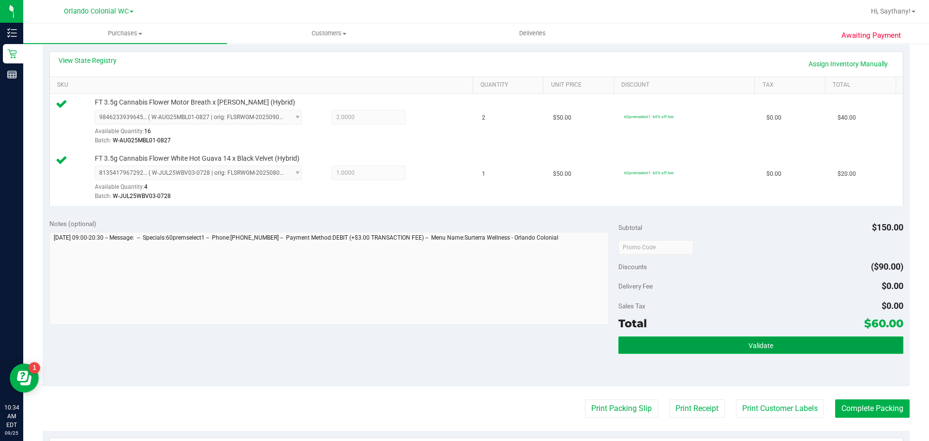
click at [781, 340] on button "Validate" at bounding box center [760, 344] width 284 height 17
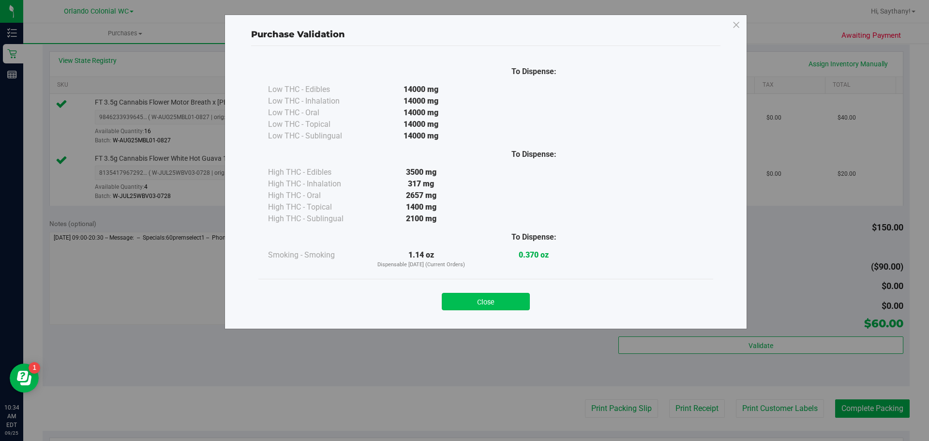
click at [492, 310] on button "Close" at bounding box center [486, 301] width 88 height 17
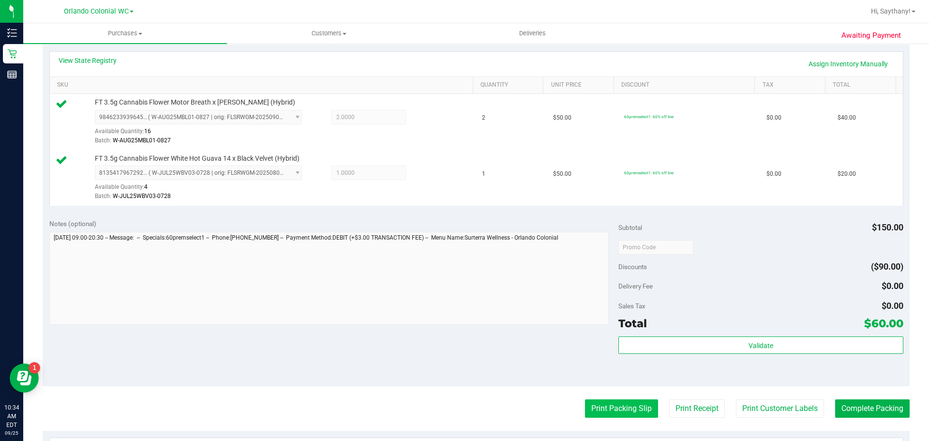
click at [614, 411] on button "Print Packing Slip" at bounding box center [621, 408] width 73 height 18
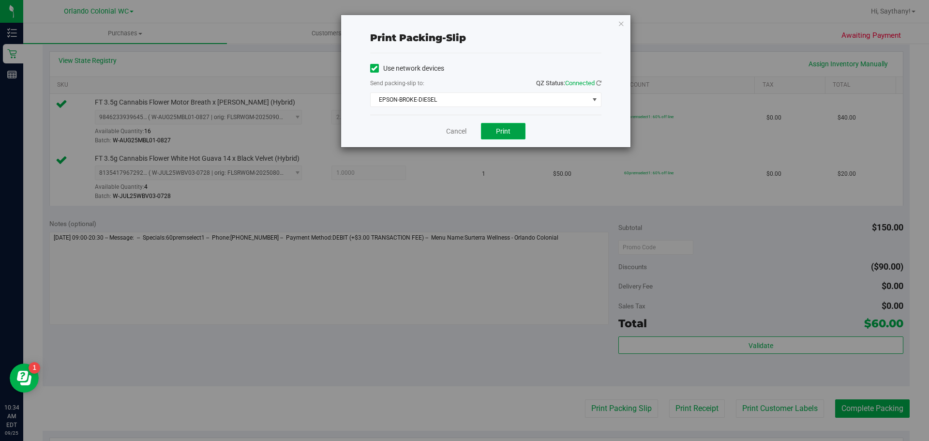
click at [501, 127] on span "Print" at bounding box center [503, 131] width 15 height 8
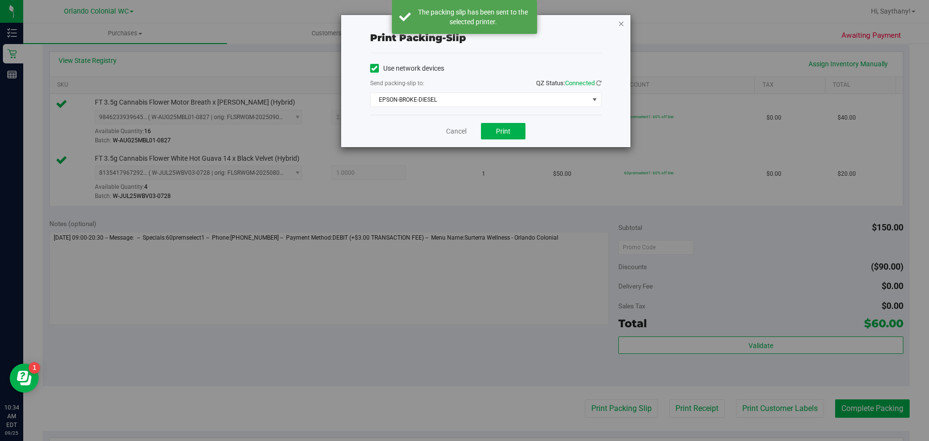
click at [621, 23] on icon "button" at bounding box center [621, 23] width 7 height 12
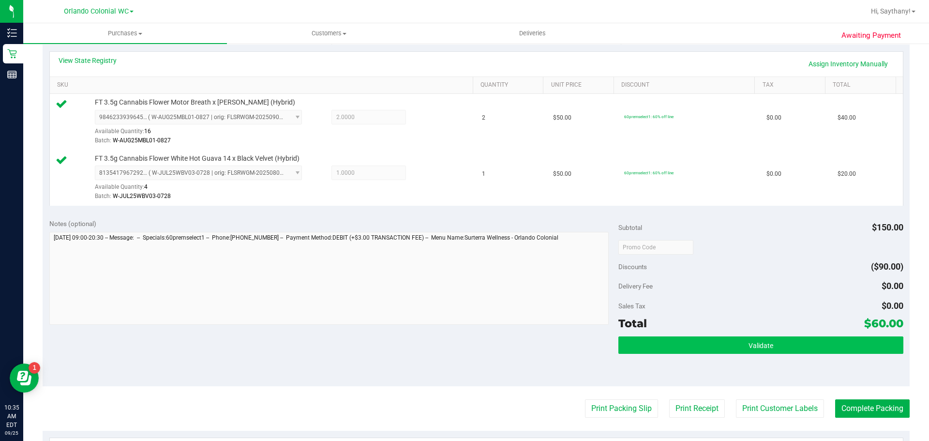
click at [824, 337] on button "Validate" at bounding box center [760, 344] width 284 height 17
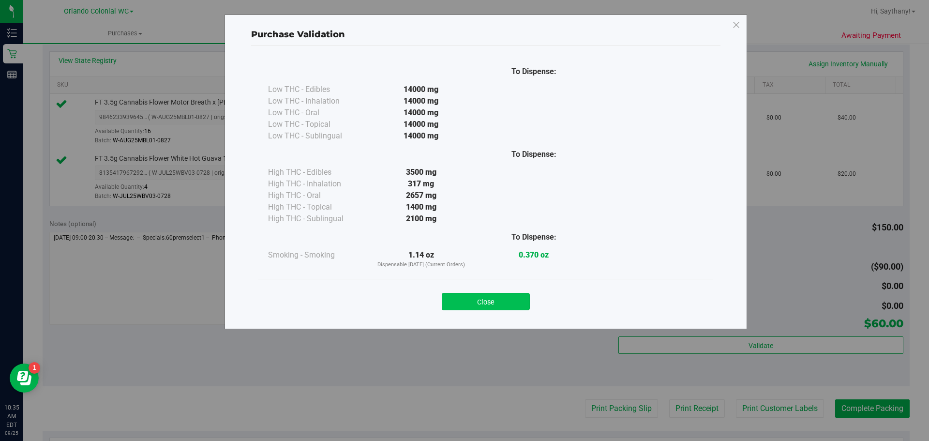
click at [495, 295] on button "Close" at bounding box center [486, 301] width 88 height 17
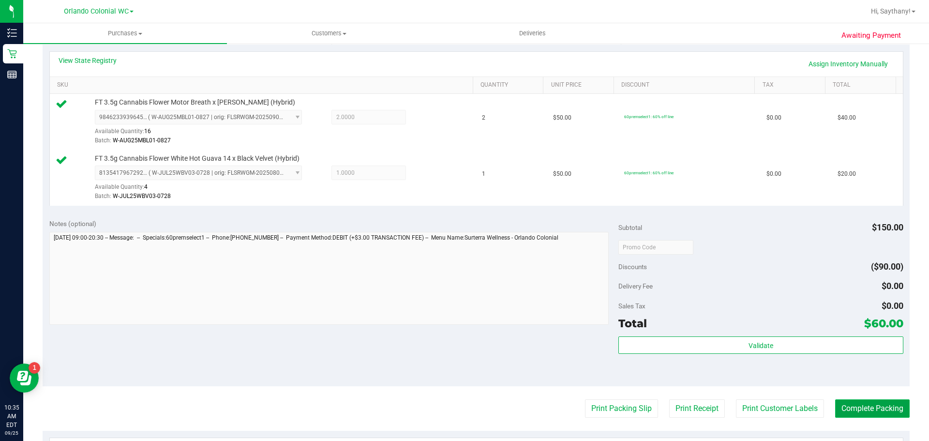
click at [862, 412] on button "Complete Packing" at bounding box center [872, 408] width 74 height 18
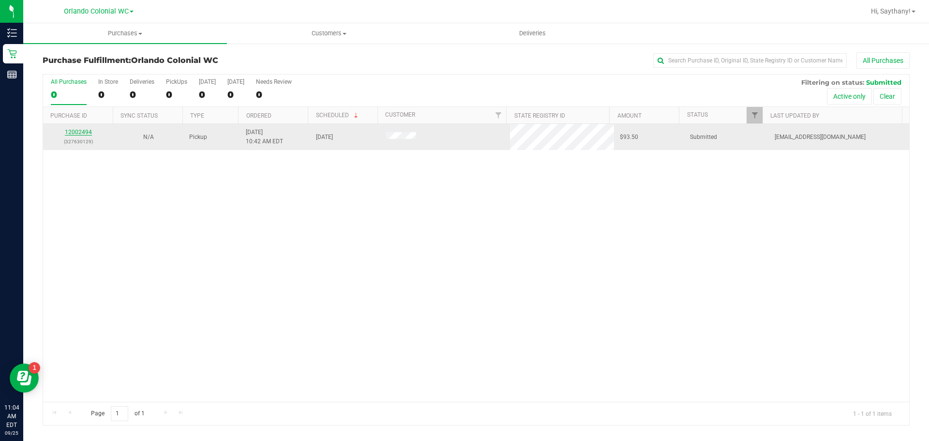
click at [79, 133] on link "12002494" at bounding box center [78, 132] width 27 height 7
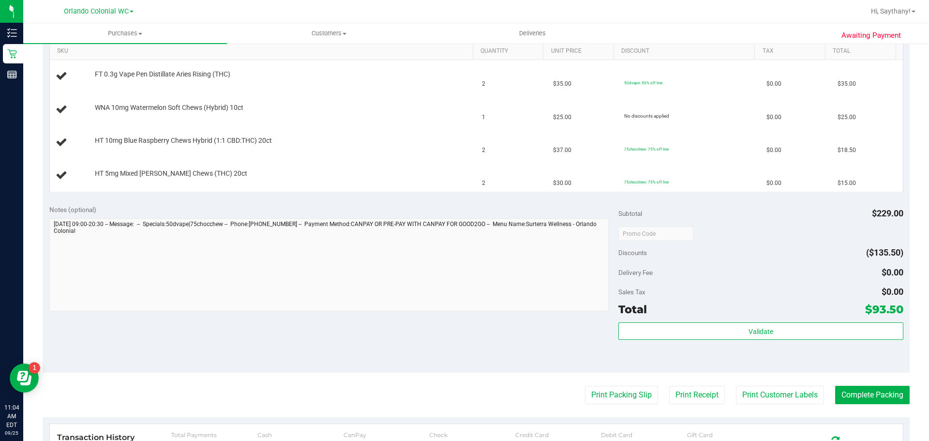
scroll to position [265, 0]
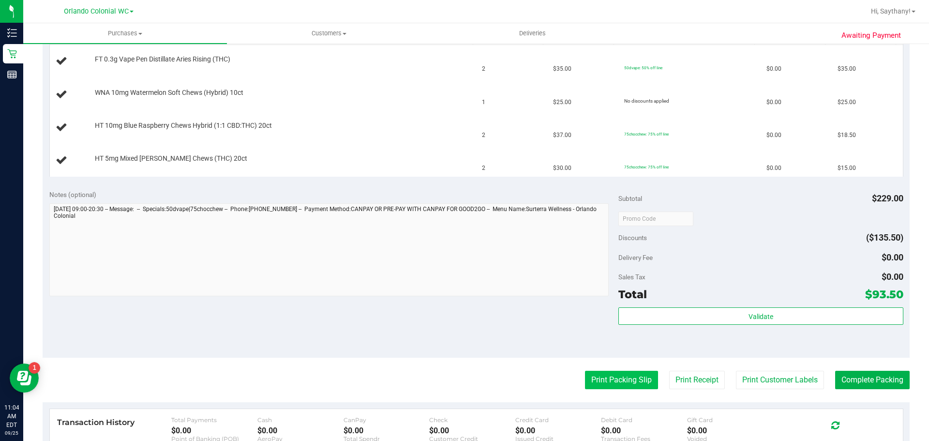
click at [622, 374] on button "Print Packing Slip" at bounding box center [621, 380] width 73 height 18
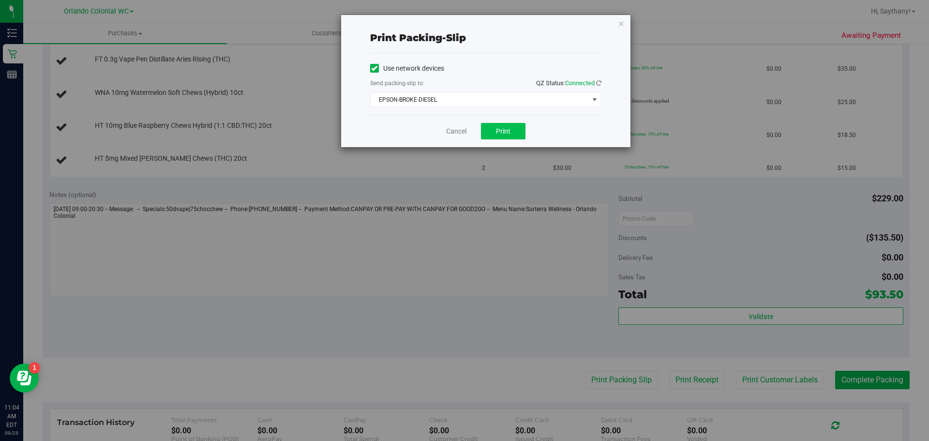
click at [503, 131] on span "Print" at bounding box center [503, 131] width 15 height 8
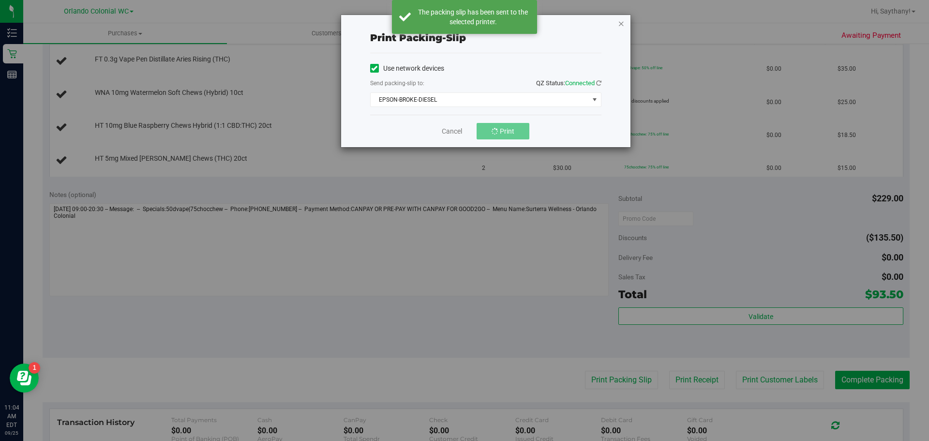
click at [621, 23] on icon "button" at bounding box center [621, 23] width 7 height 12
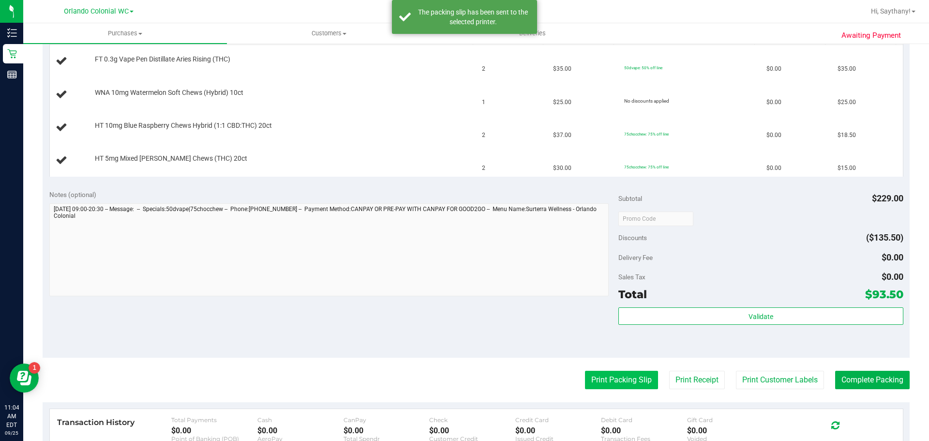
click at [606, 387] on button "Print Packing Slip" at bounding box center [621, 380] width 73 height 18
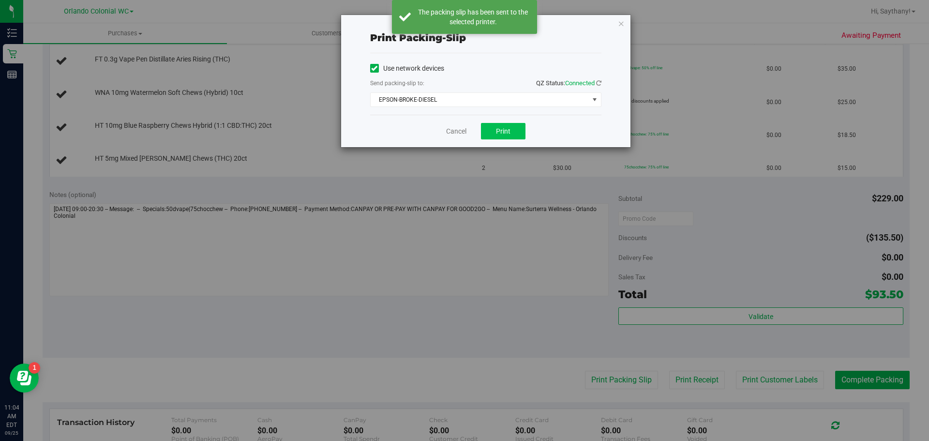
click at [506, 127] on span "Print" at bounding box center [503, 131] width 15 height 8
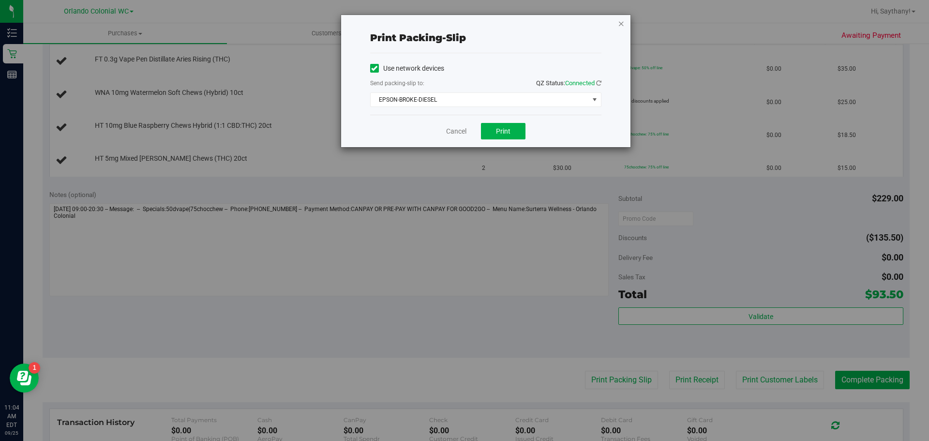
click at [621, 24] on icon "button" at bounding box center [621, 23] width 7 height 12
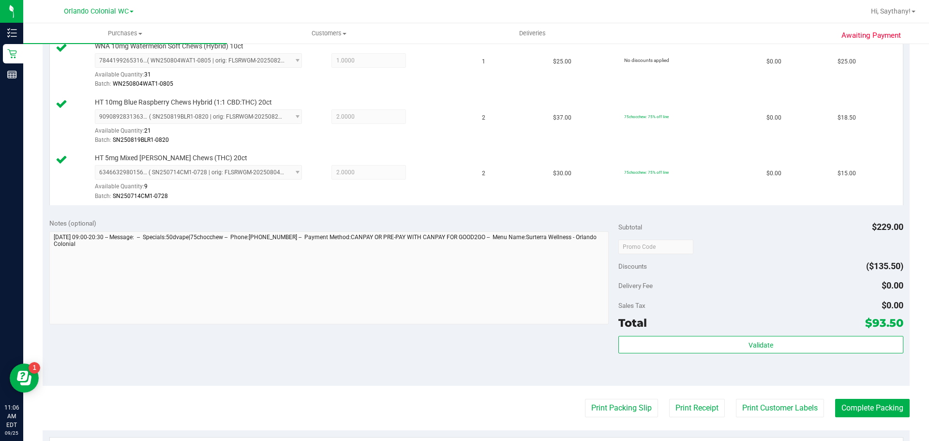
scroll to position [336, 0]
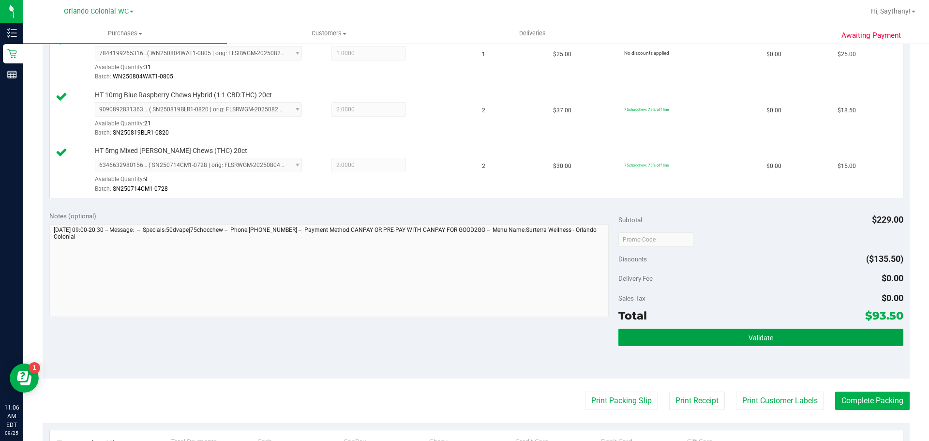
click at [827, 345] on button "Validate" at bounding box center [760, 336] width 284 height 17
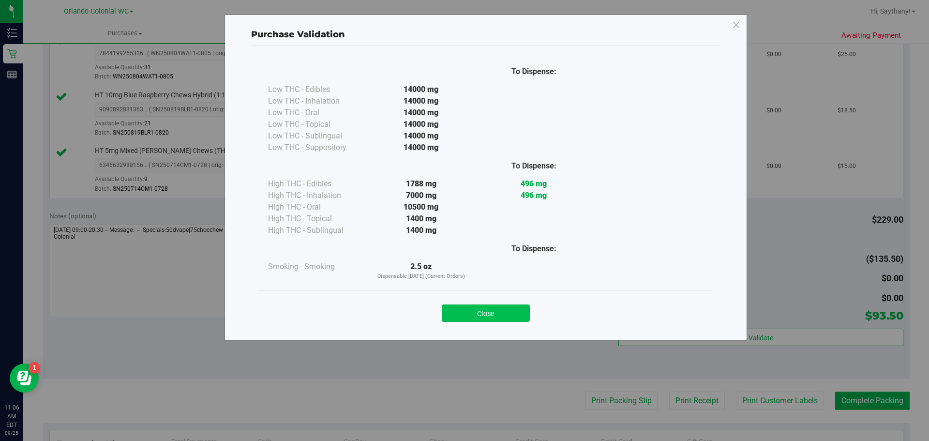
click at [507, 319] on button "Close" at bounding box center [486, 312] width 88 height 17
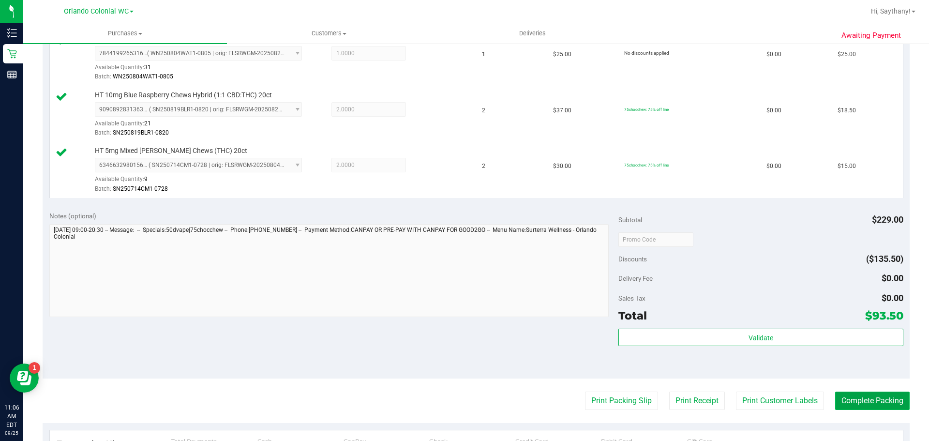
click at [894, 395] on button "Complete Packing" at bounding box center [872, 400] width 74 height 18
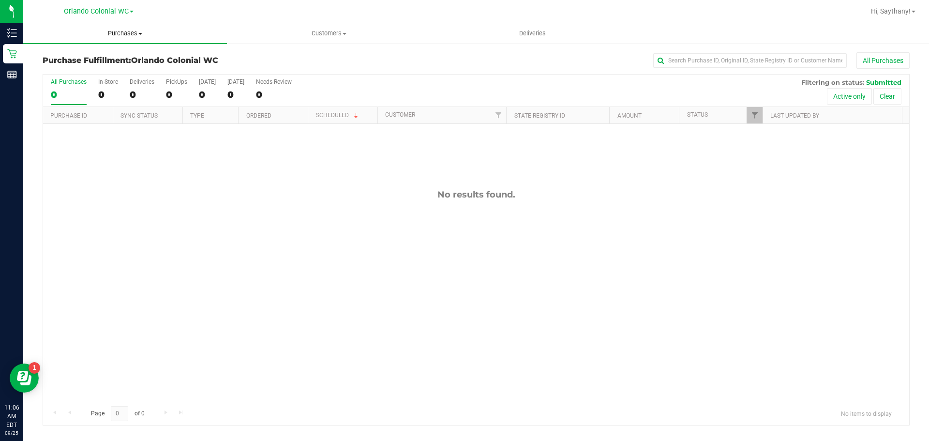
click at [139, 29] on span "Purchases" at bounding box center [125, 33] width 204 height 9
click at [91, 68] on li "Fulfillment" at bounding box center [125, 70] width 204 height 12
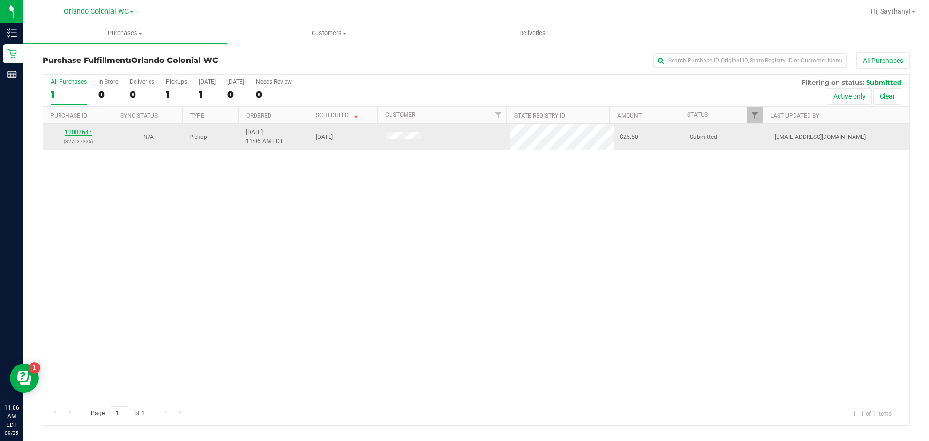
click at [86, 131] on link "12002647" at bounding box center [78, 132] width 27 height 7
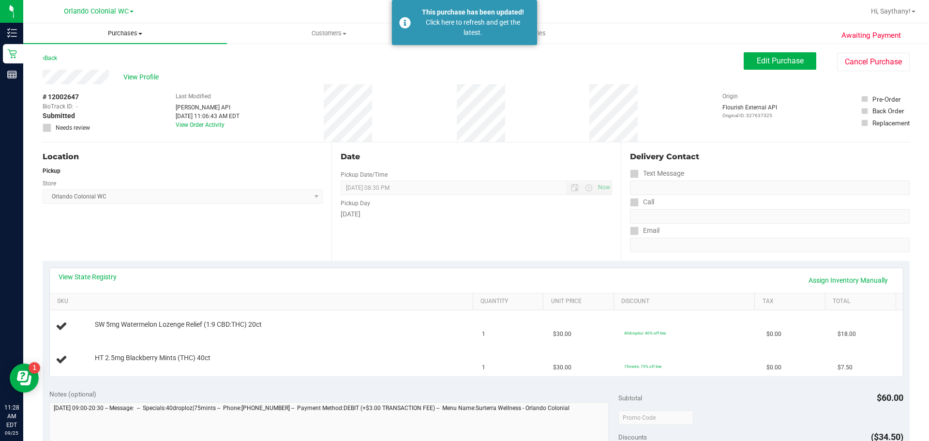
click at [130, 37] on span "Purchases" at bounding box center [125, 33] width 204 height 9
click at [130, 72] on li "Fulfillment" at bounding box center [125, 70] width 204 height 12
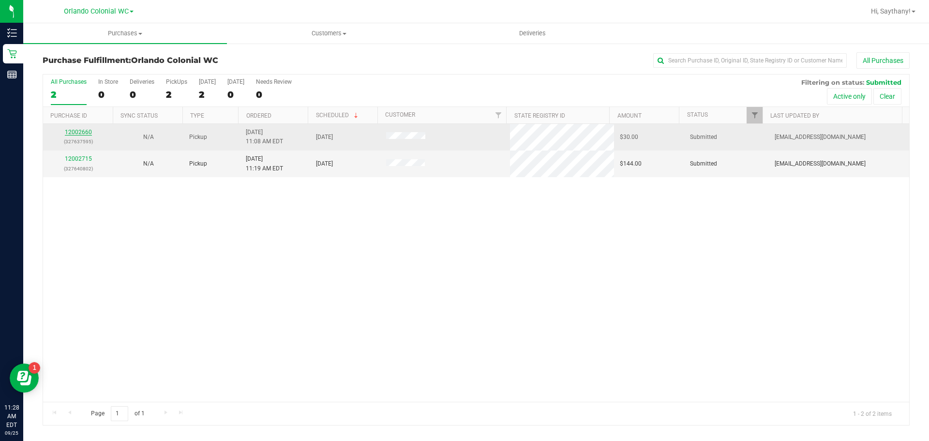
click at [79, 134] on link "12002660" at bounding box center [78, 132] width 27 height 7
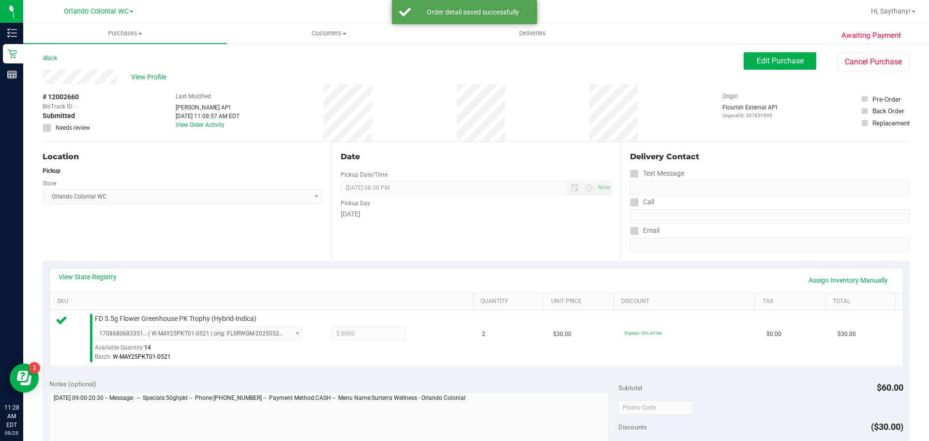
scroll to position [87, 0]
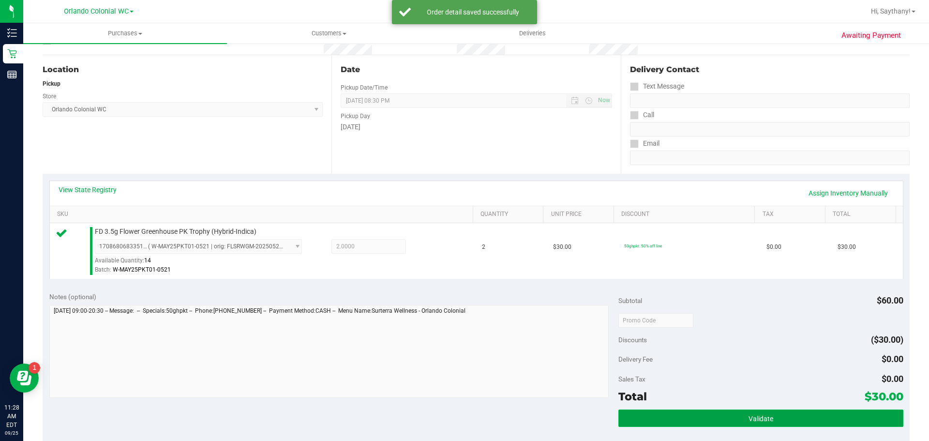
click at [837, 413] on button "Validate" at bounding box center [760, 417] width 284 height 17
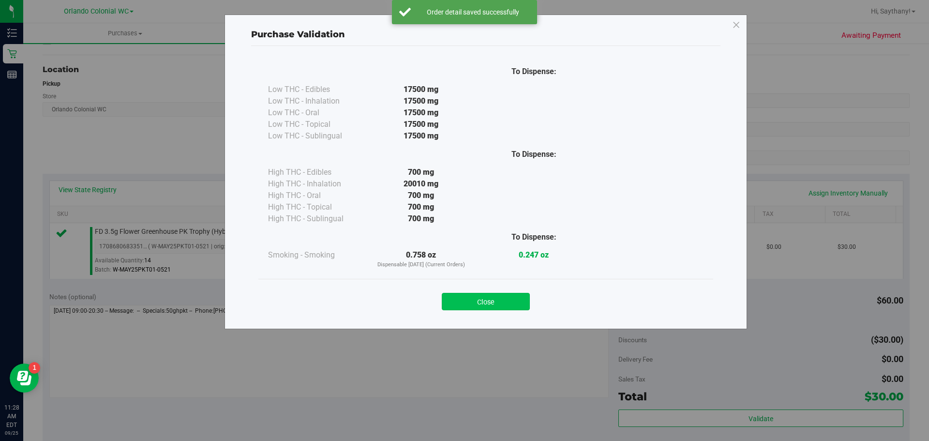
click at [486, 310] on button "Close" at bounding box center [486, 301] width 88 height 17
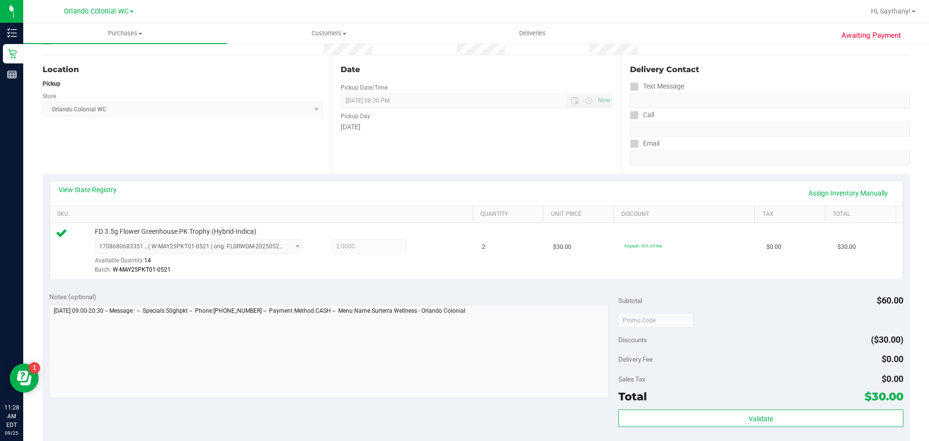
scroll to position [164, 0]
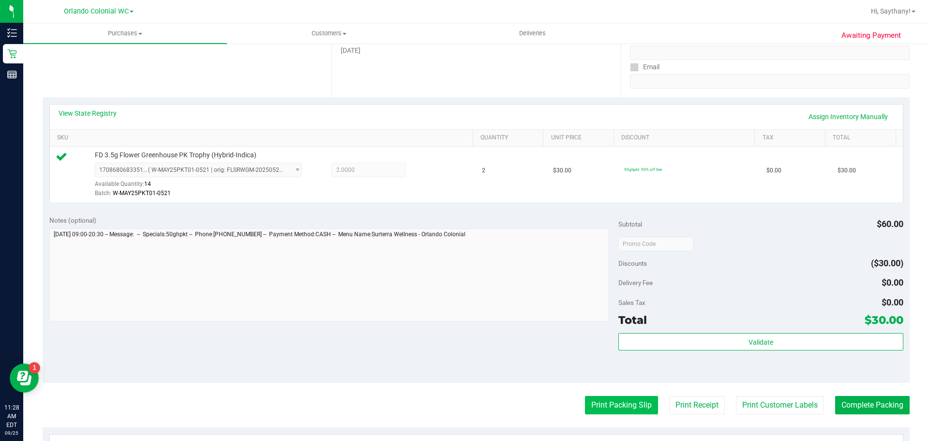
click at [610, 404] on button "Print Packing Slip" at bounding box center [621, 405] width 73 height 18
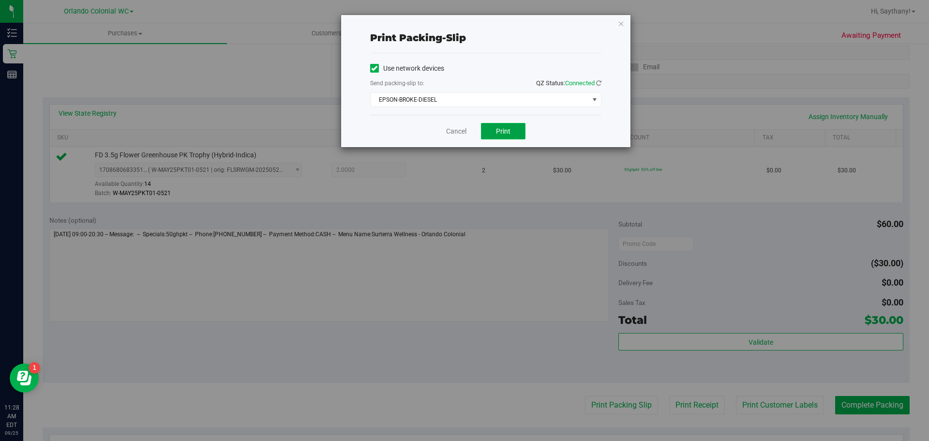
click at [501, 127] on span "Print" at bounding box center [503, 131] width 15 height 8
click at [621, 27] on icon "button" at bounding box center [621, 23] width 7 height 12
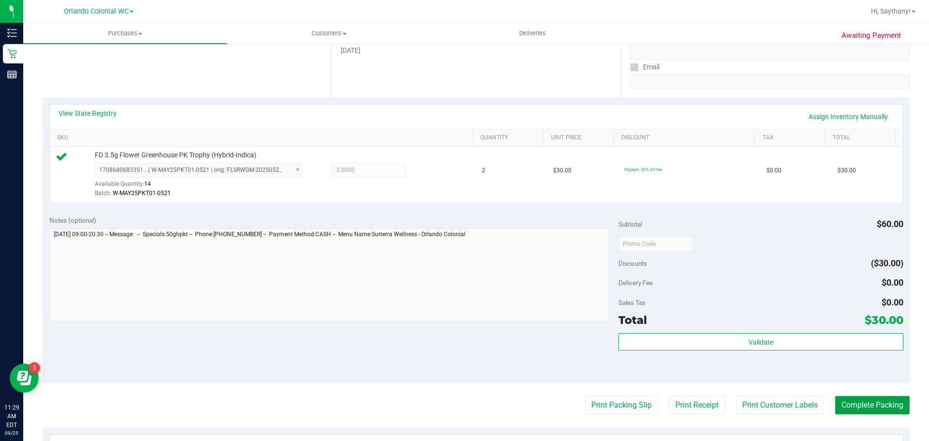
click at [895, 399] on button "Complete Packing" at bounding box center [872, 405] width 74 height 18
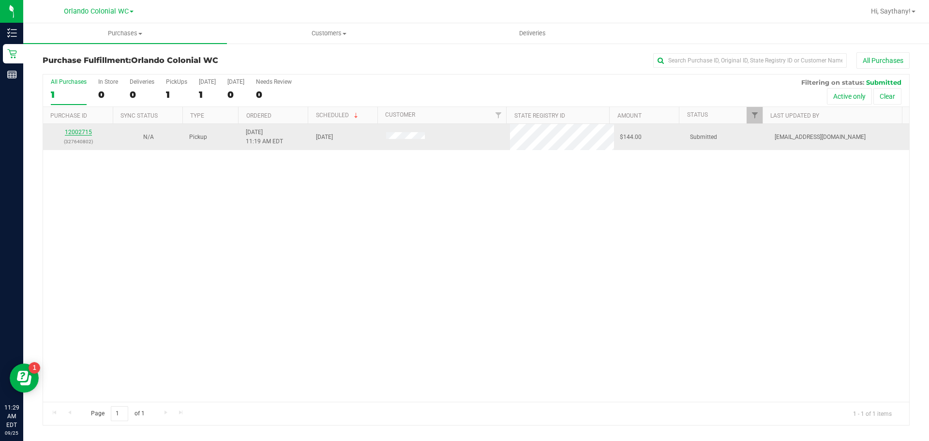
click at [71, 132] on link "12002715" at bounding box center [78, 132] width 27 height 7
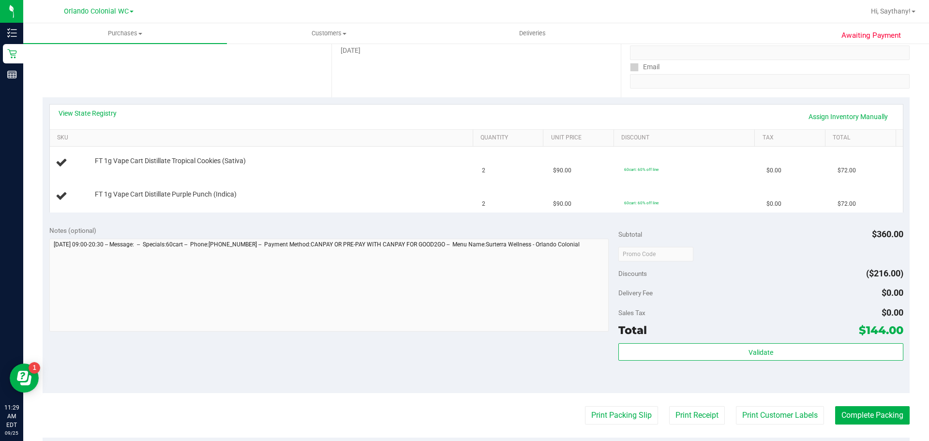
scroll to position [165, 0]
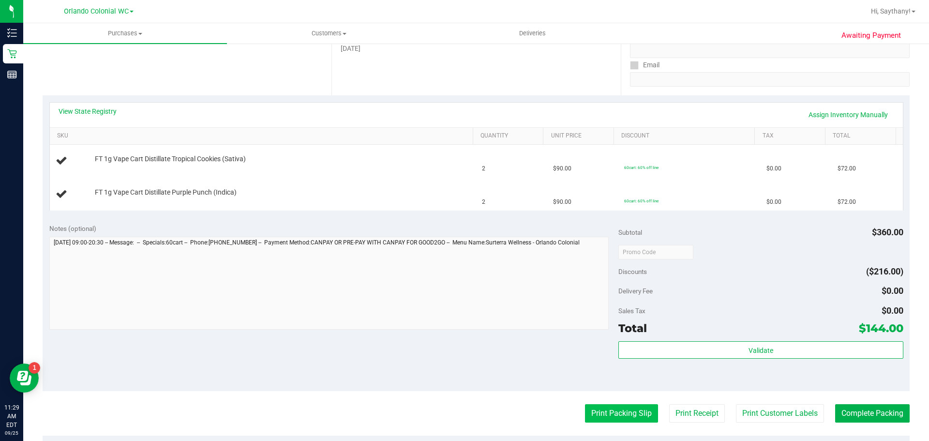
click at [616, 407] on button "Print Packing Slip" at bounding box center [621, 413] width 73 height 18
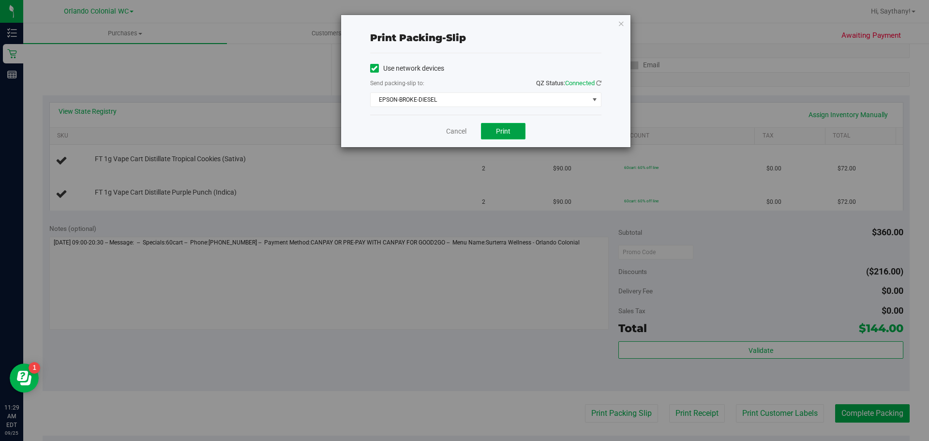
click at [506, 132] on span "Print" at bounding box center [503, 131] width 15 height 8
click at [618, 17] on icon "button" at bounding box center [621, 23] width 7 height 12
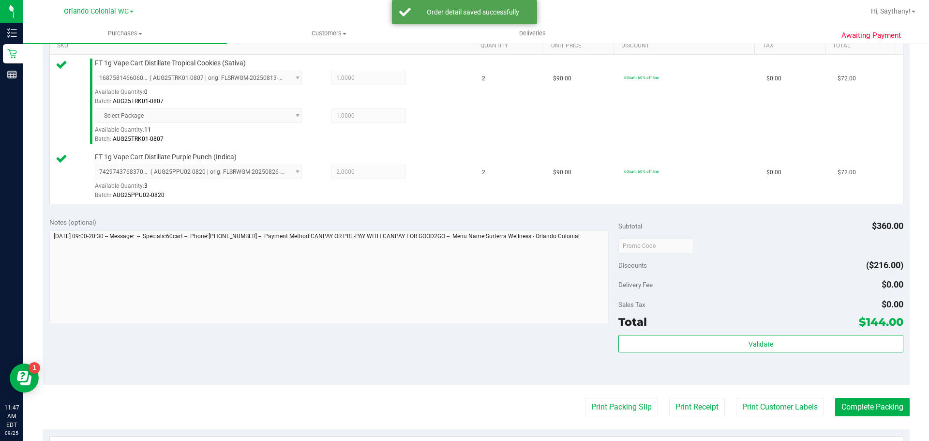
scroll to position [266, 0]
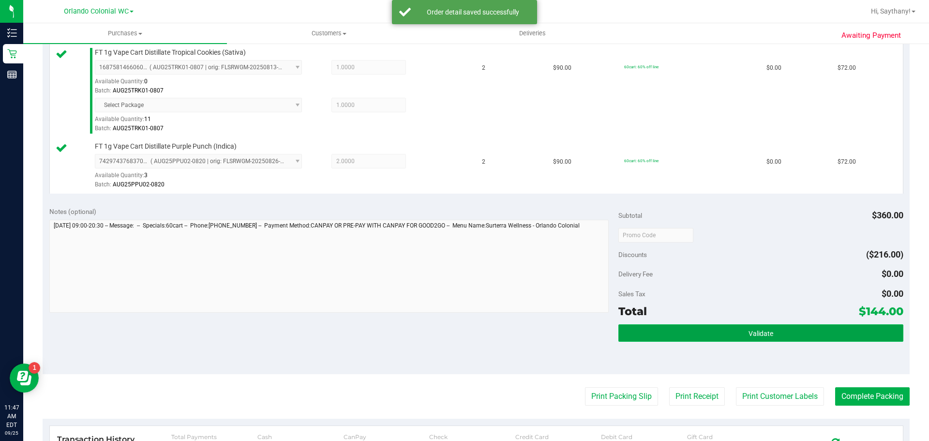
click at [865, 325] on button "Validate" at bounding box center [760, 332] width 284 height 17
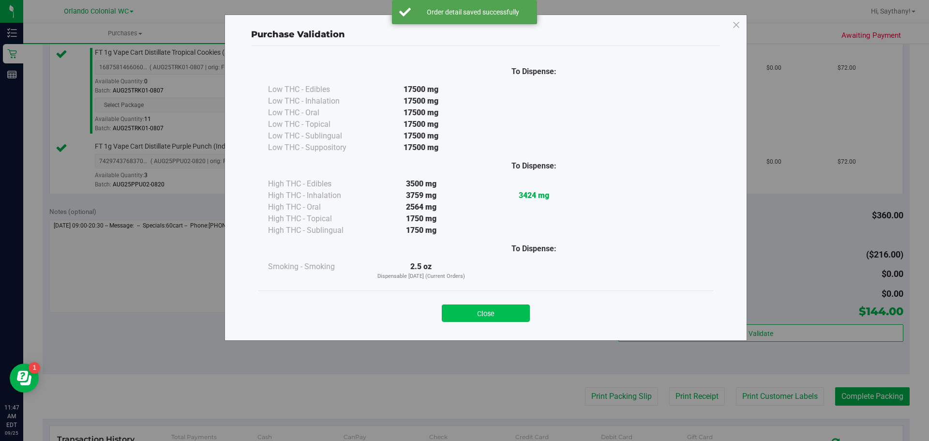
click at [500, 314] on button "Close" at bounding box center [486, 312] width 88 height 17
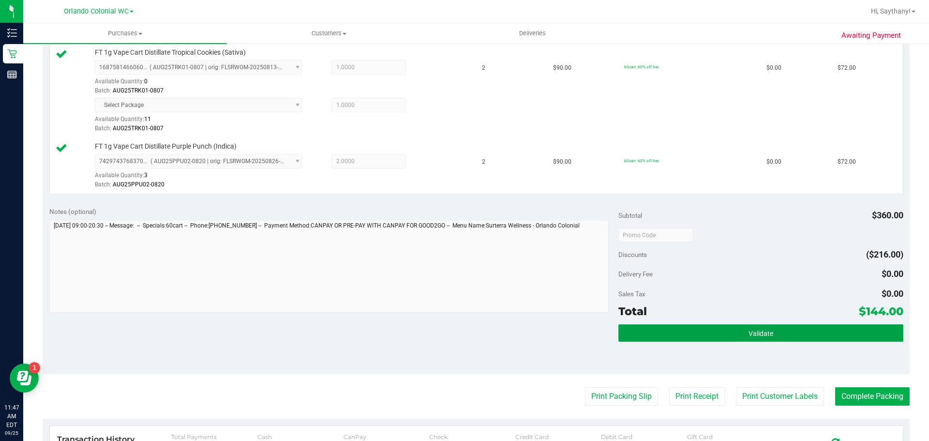
click at [793, 327] on button "Validate" at bounding box center [760, 332] width 284 height 17
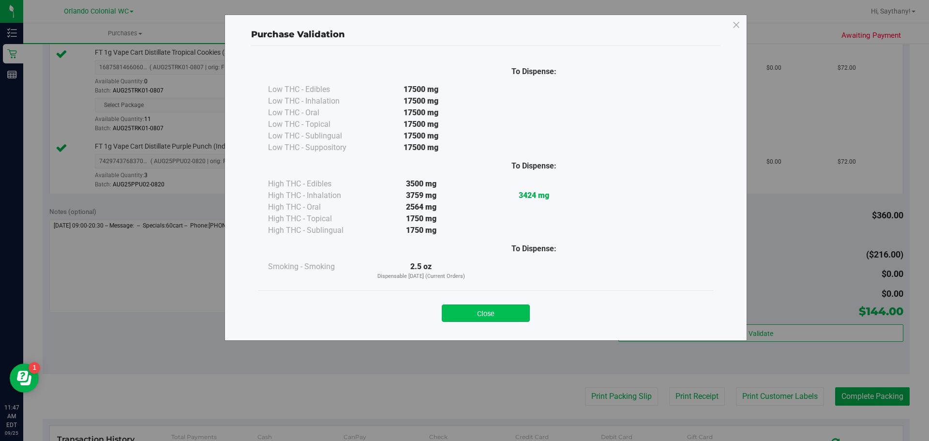
click at [489, 314] on button "Close" at bounding box center [486, 312] width 88 height 17
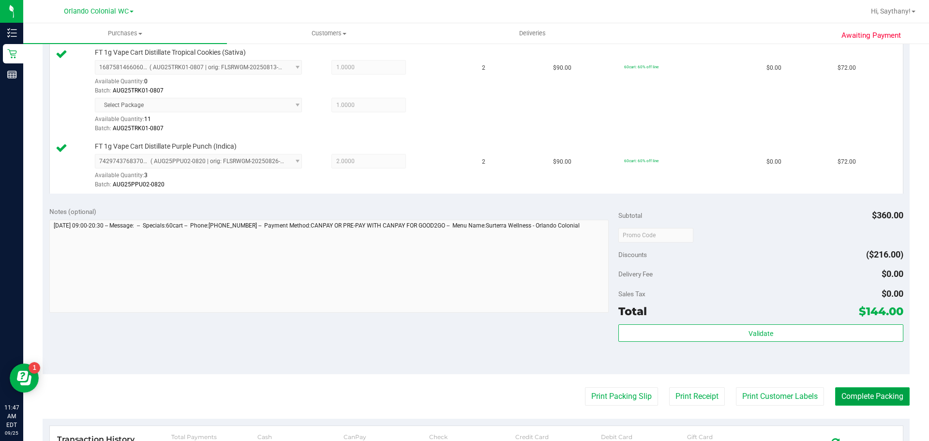
click at [882, 401] on button "Complete Packing" at bounding box center [872, 396] width 74 height 18
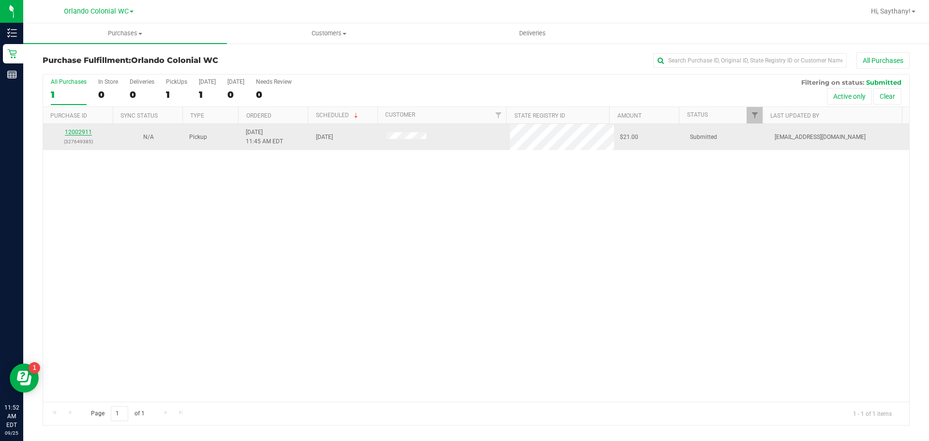
click at [86, 132] on link "12002911" at bounding box center [78, 132] width 27 height 7
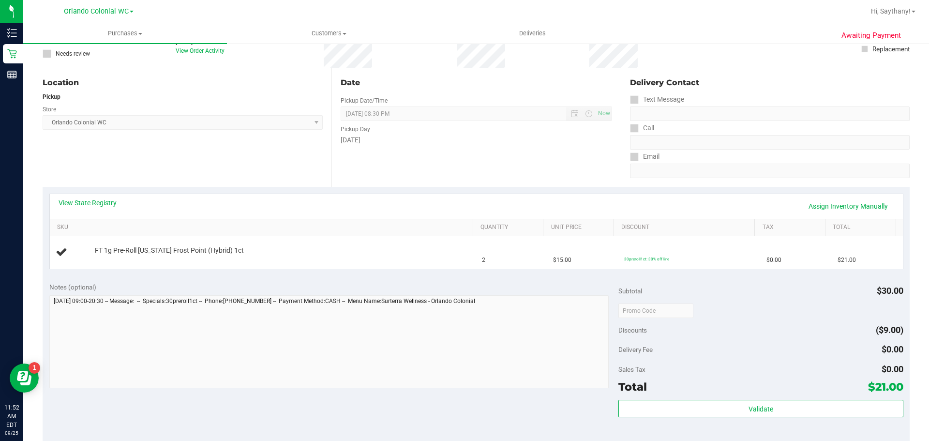
scroll to position [145, 0]
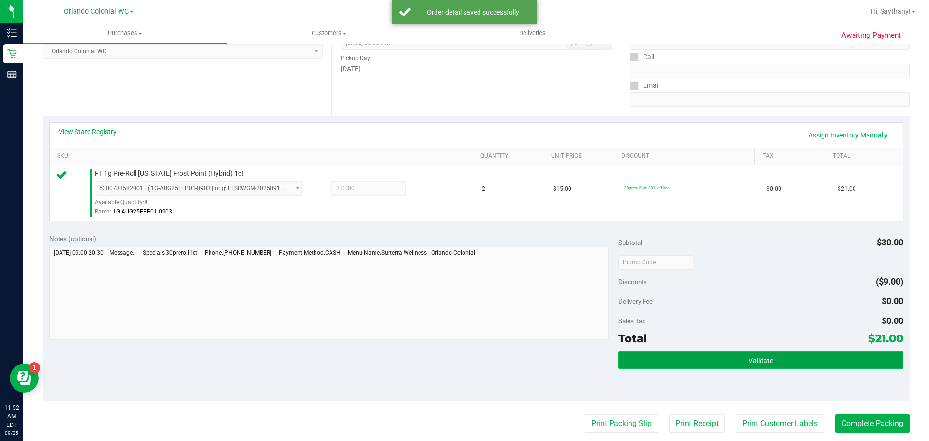
click at [854, 368] on button "Validate" at bounding box center [760, 359] width 284 height 17
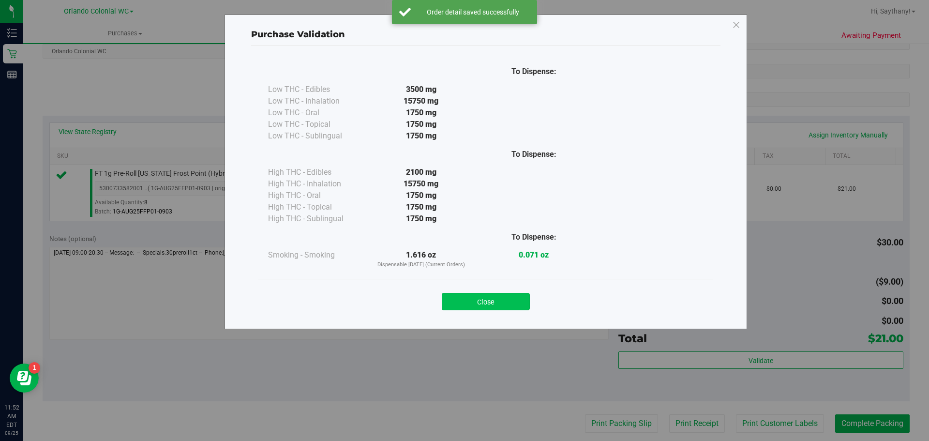
click at [484, 306] on button "Close" at bounding box center [486, 301] width 88 height 17
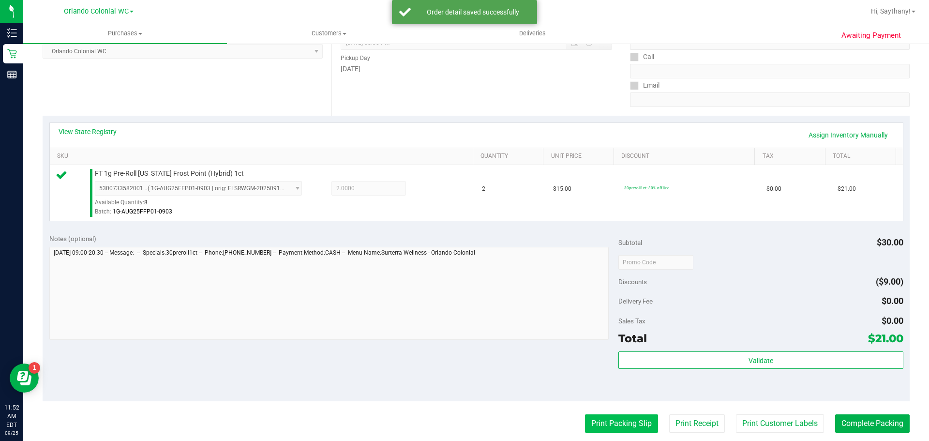
click at [621, 420] on button "Print Packing Slip" at bounding box center [621, 423] width 73 height 18
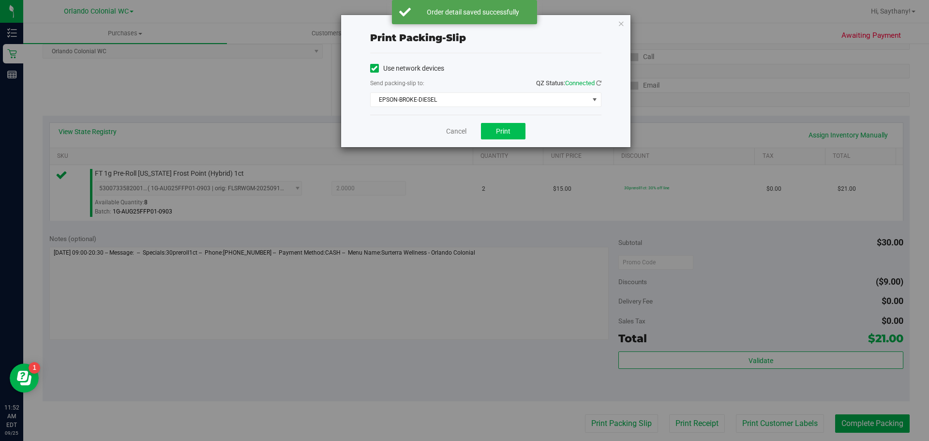
click at [510, 135] on button "Print" at bounding box center [503, 131] width 45 height 16
click at [621, 24] on icon "button" at bounding box center [621, 23] width 7 height 12
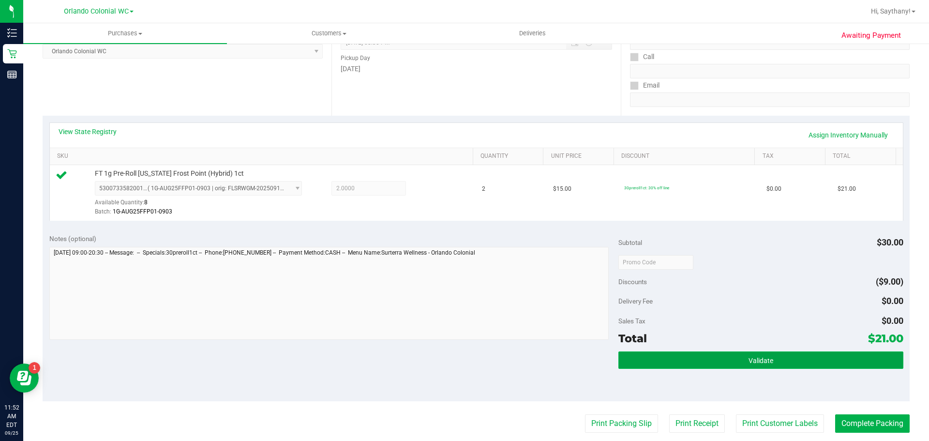
click at [818, 353] on button "Validate" at bounding box center [760, 359] width 284 height 17
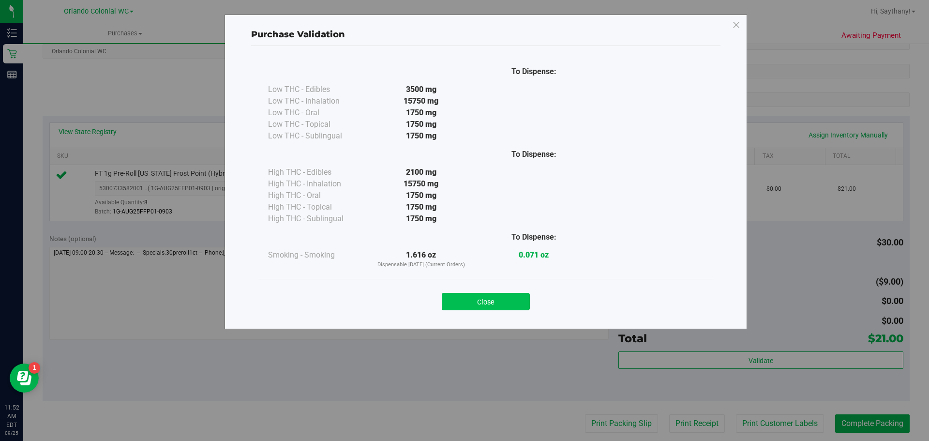
click at [471, 304] on button "Close" at bounding box center [486, 301] width 88 height 17
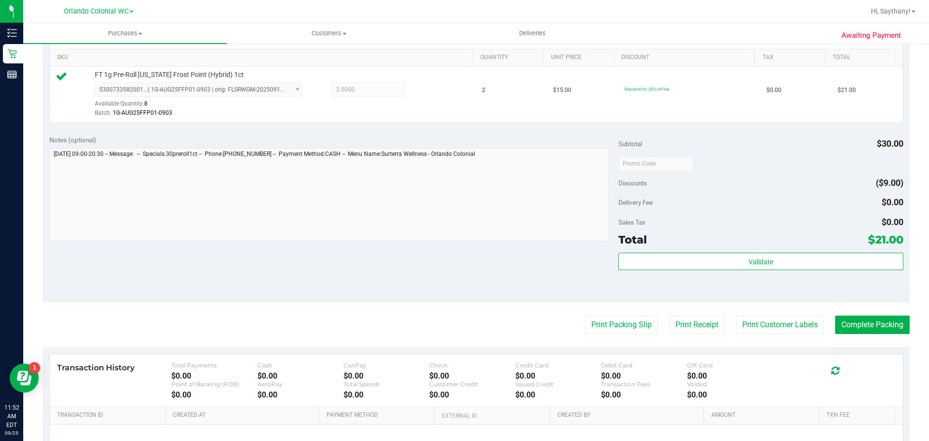
scroll to position [242, 0]
click at [895, 327] on button "Complete Packing" at bounding box center [872, 326] width 74 height 18
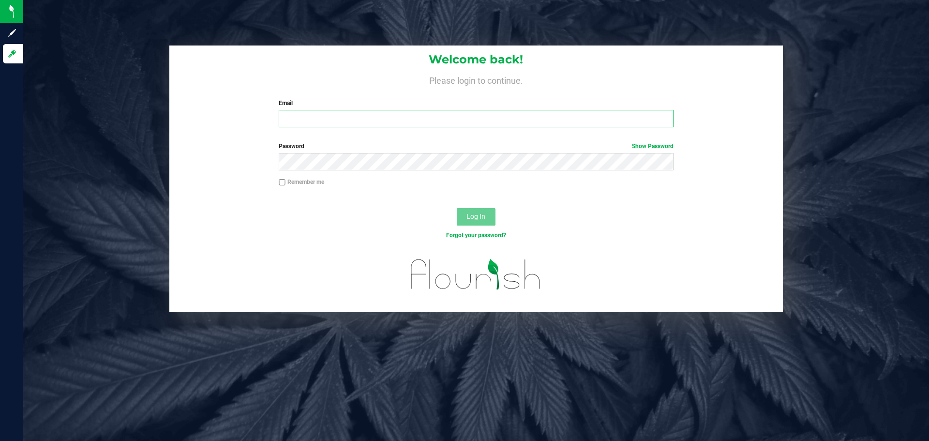
click at [383, 114] on input "Email" at bounding box center [476, 118] width 394 height 17
type input "[EMAIL_ADDRESS][DOMAIN_NAME]"
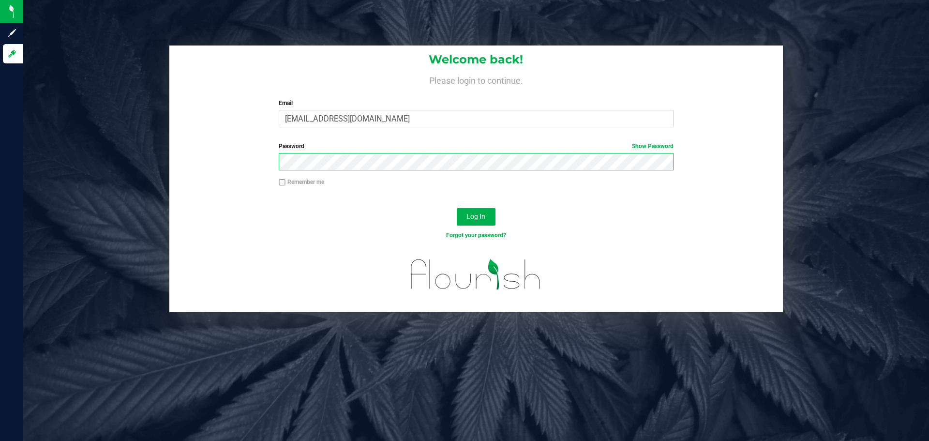
click at [457, 208] on button "Log In" at bounding box center [476, 216] width 39 height 17
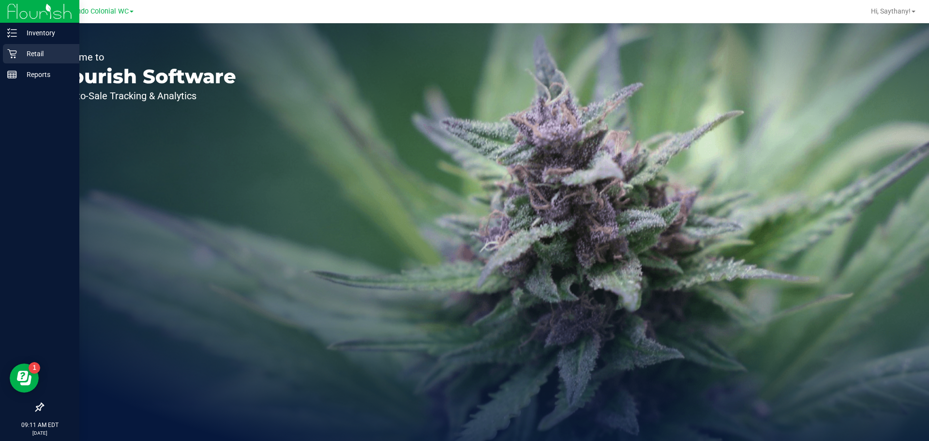
click at [30, 51] on p "Retail" at bounding box center [46, 54] width 58 height 12
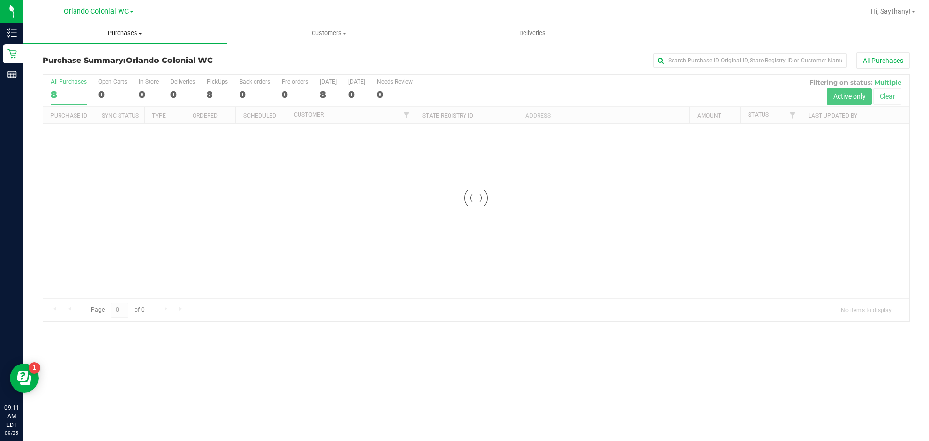
click at [124, 35] on span "Purchases" at bounding box center [125, 33] width 204 height 9
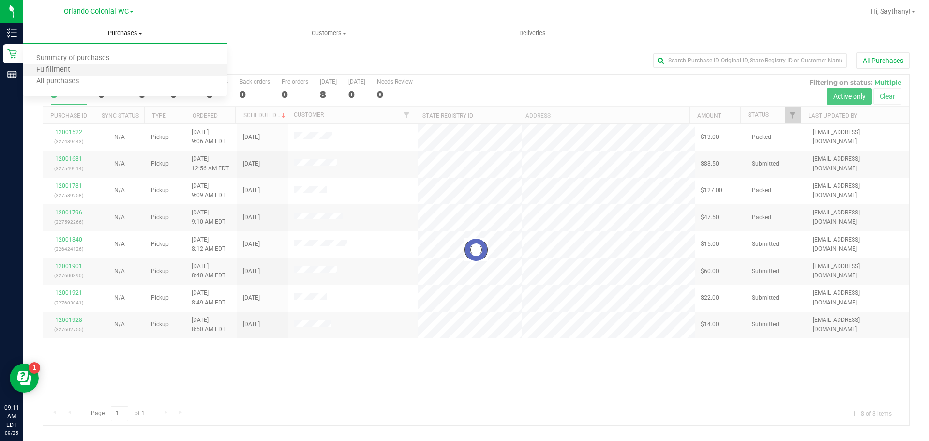
click at [101, 75] on li "Fulfillment" at bounding box center [125, 70] width 204 height 12
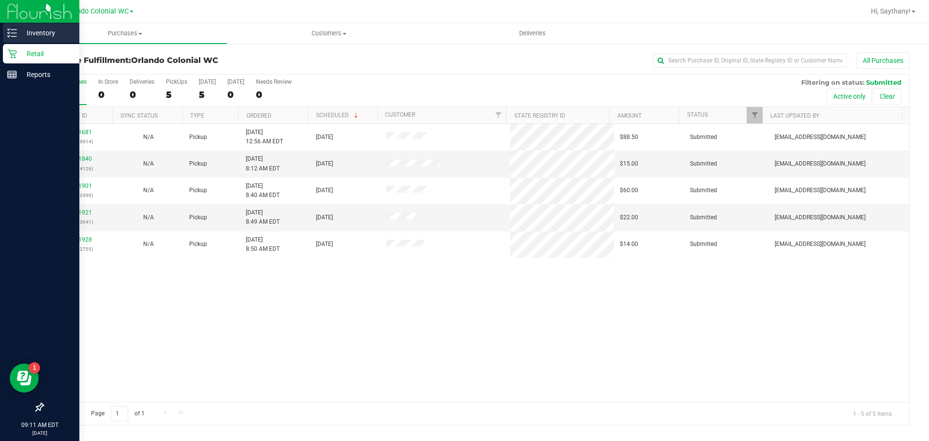
click at [41, 37] on p "Inventory" at bounding box center [46, 33] width 58 height 12
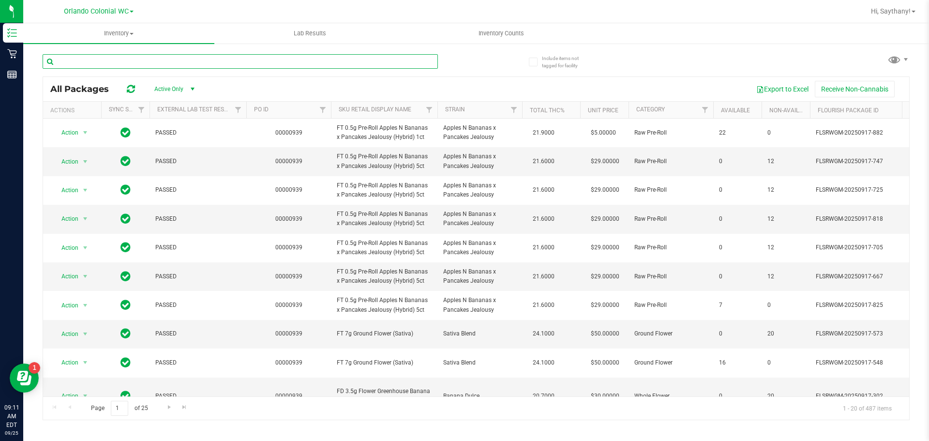
click at [123, 61] on input "text" at bounding box center [240, 61] width 395 height 15
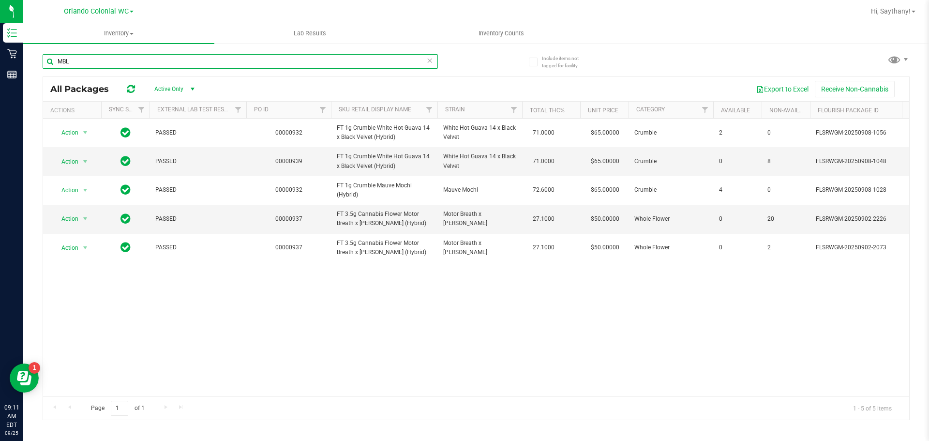
type input "MBL"
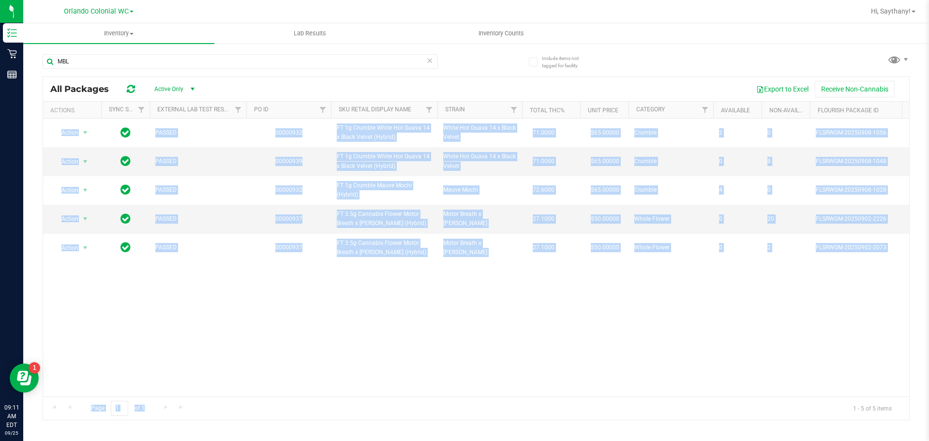
drag, startPoint x: 470, startPoint y: 397, endPoint x: 532, endPoint y: 389, distance: 62.3
click at [532, 389] on div "All Packages Active Only Active Only Lab Samples Locked All External Internal E…" at bounding box center [476, 247] width 867 height 343
click at [549, 344] on div "Action Action Global inventory Package audit log Print package label Print prod…" at bounding box center [476, 258] width 866 height 278
click at [356, 313] on div "Action Action Global inventory Package audit log Print package label Print prod…" at bounding box center [476, 258] width 866 height 278
click at [291, 311] on div "Action Action Global inventory Package audit log Print package label Print prod…" at bounding box center [476, 258] width 866 height 278
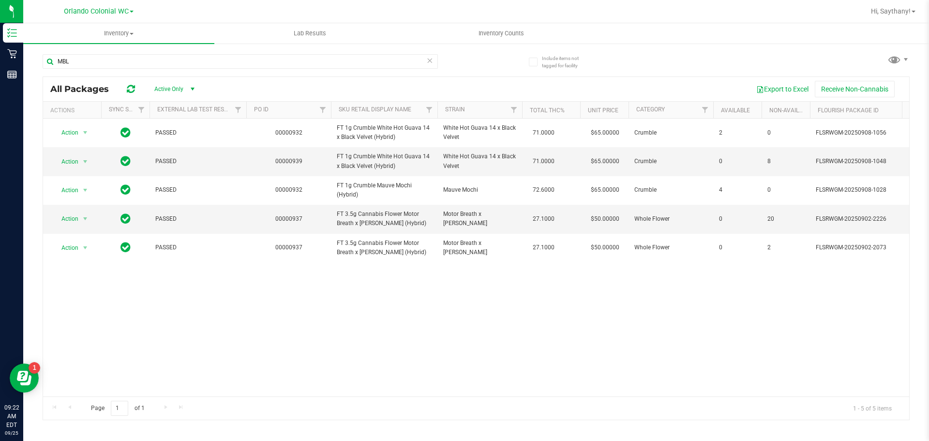
click at [176, 53] on div "MBL" at bounding box center [259, 60] width 433 height 31
click at [175, 60] on input "MBL" at bounding box center [240, 61] width 395 height 15
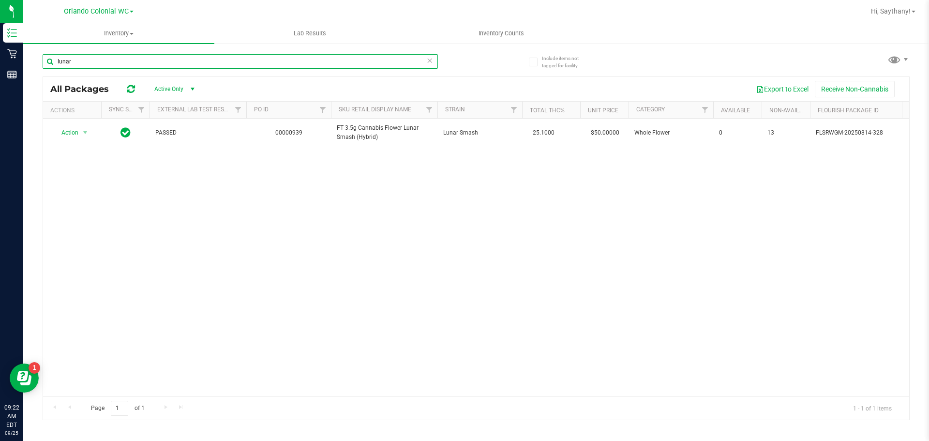
type input "lunar"
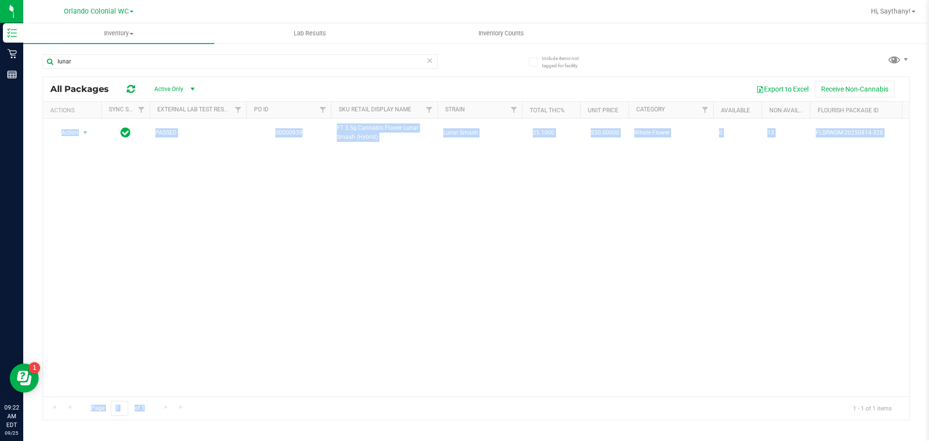
drag, startPoint x: 468, startPoint y: 397, endPoint x: 508, endPoint y: 381, distance: 43.2
click at [504, 382] on div "All Packages Active Only Active Only Lab Samples Locked All External Internal E…" at bounding box center [476, 247] width 867 height 343
click at [594, 246] on div "Action Action Global inventory Package audit log Print package label Print prod…" at bounding box center [476, 258] width 866 height 278
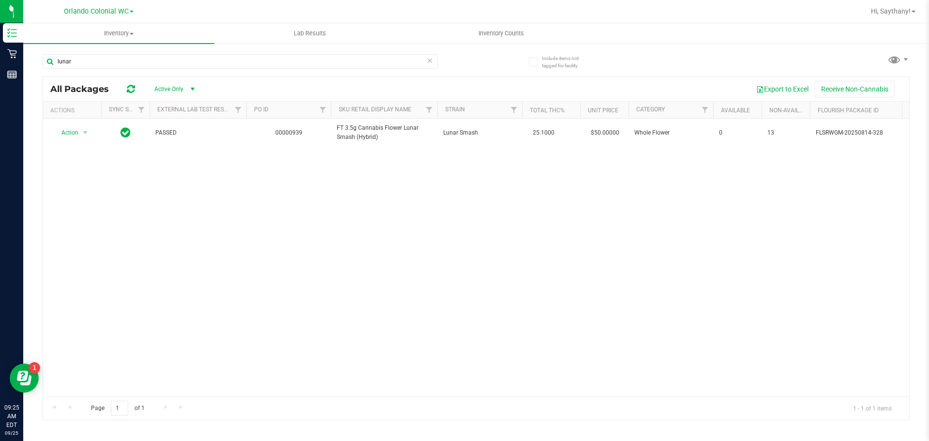
drag, startPoint x: 404, startPoint y: 397, endPoint x: 432, endPoint y: 398, distance: 28.6
click at [432, 398] on div "Page 1 of 1 1 - 1 of 1 items" at bounding box center [476, 407] width 866 height 23
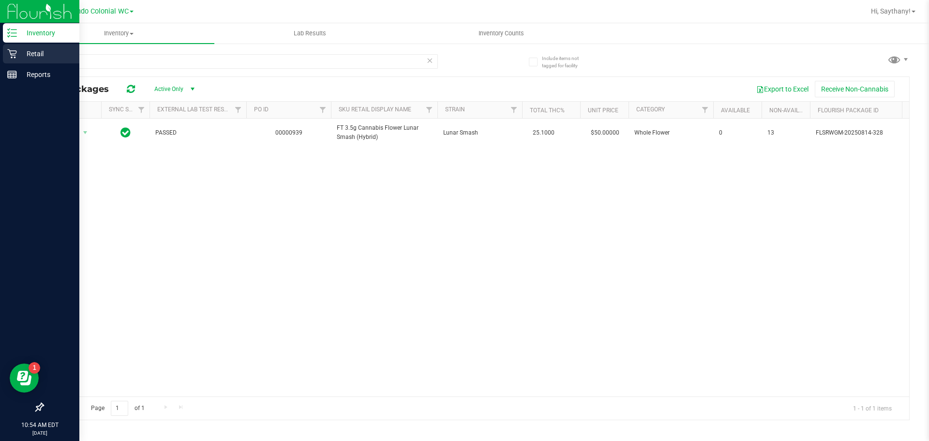
click at [21, 57] on p "Retail" at bounding box center [46, 54] width 58 height 12
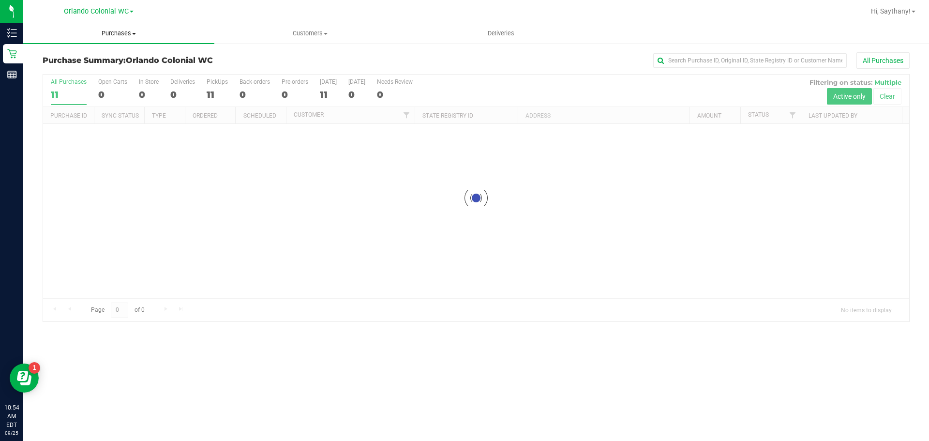
click at [122, 32] on span "Purchases" at bounding box center [118, 33] width 191 height 9
click at [81, 73] on span "Fulfillment" at bounding box center [53, 70] width 60 height 8
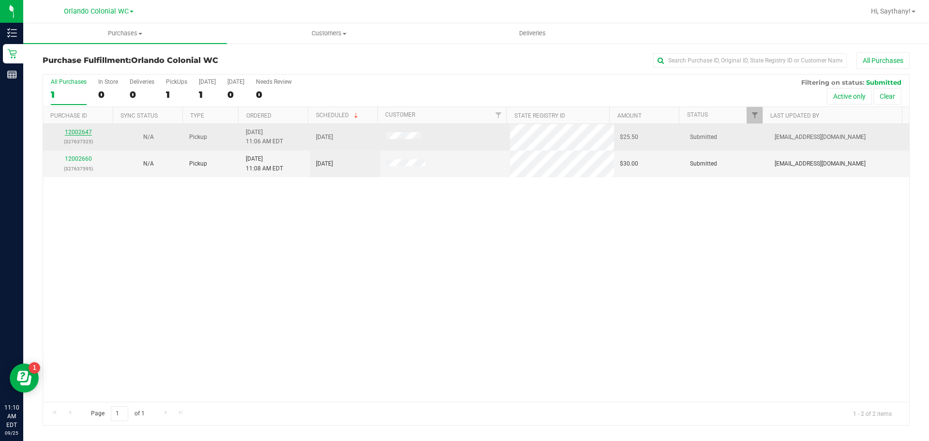
click at [75, 132] on link "12002647" at bounding box center [78, 132] width 27 height 7
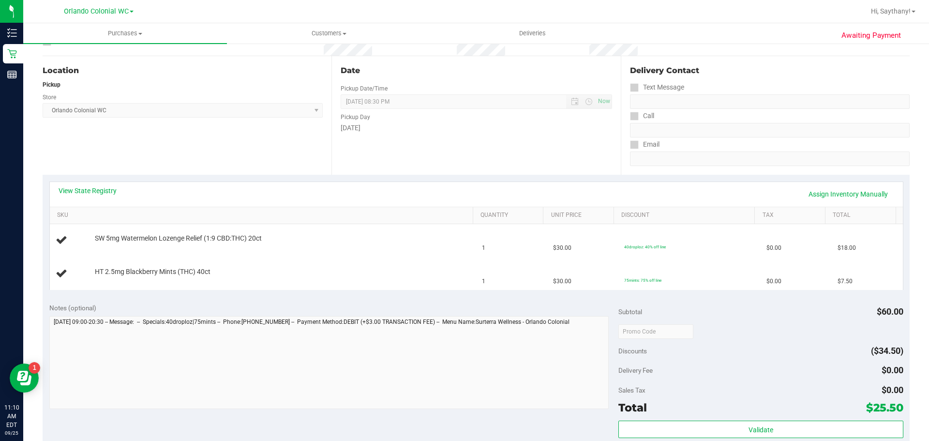
scroll to position [145, 0]
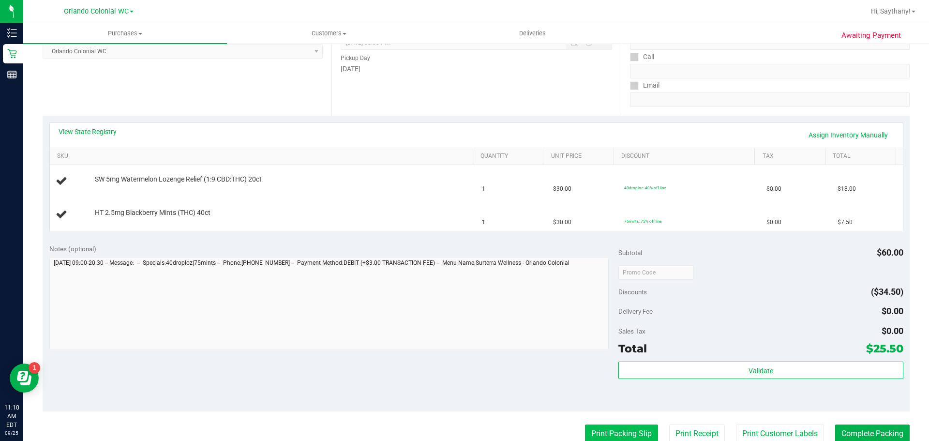
click at [606, 436] on button "Print Packing Slip" at bounding box center [621, 433] width 73 height 18
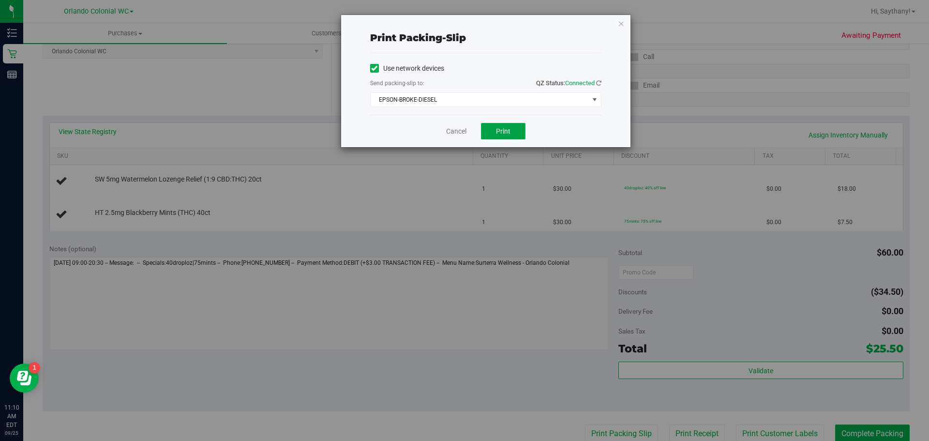
click at [514, 135] on button "Print" at bounding box center [503, 131] width 45 height 16
click at [622, 24] on icon "button" at bounding box center [621, 23] width 7 height 12
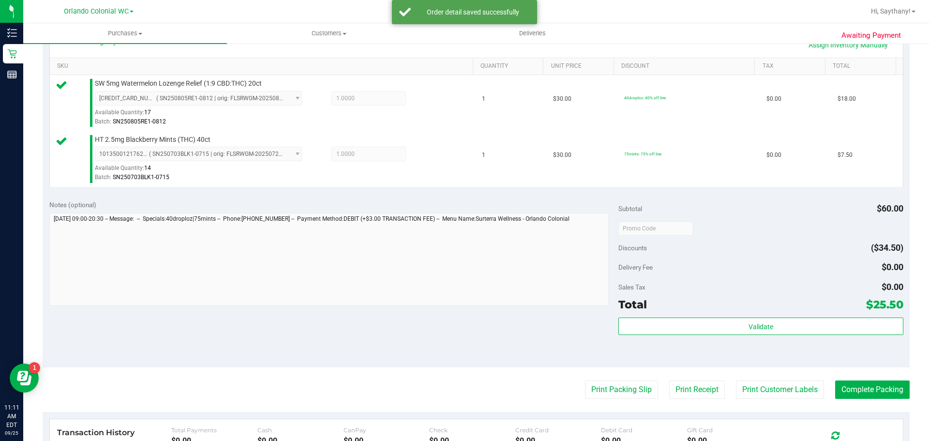
scroll to position [263, 0]
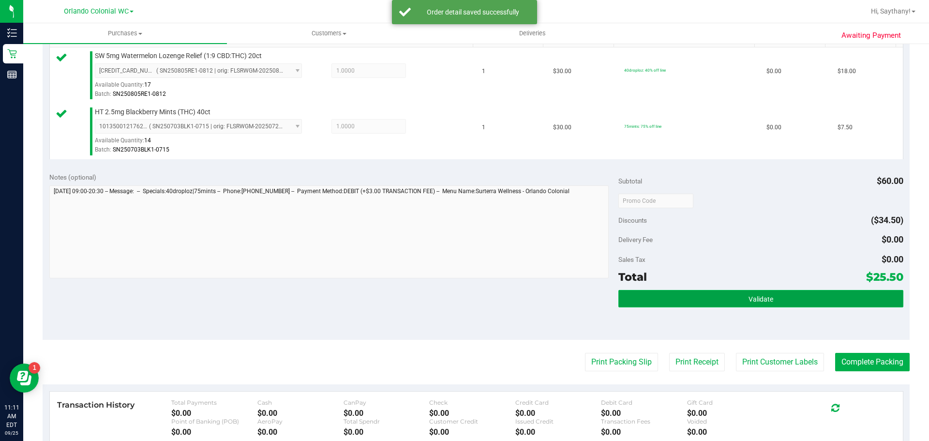
click at [871, 302] on button "Validate" at bounding box center [760, 298] width 284 height 17
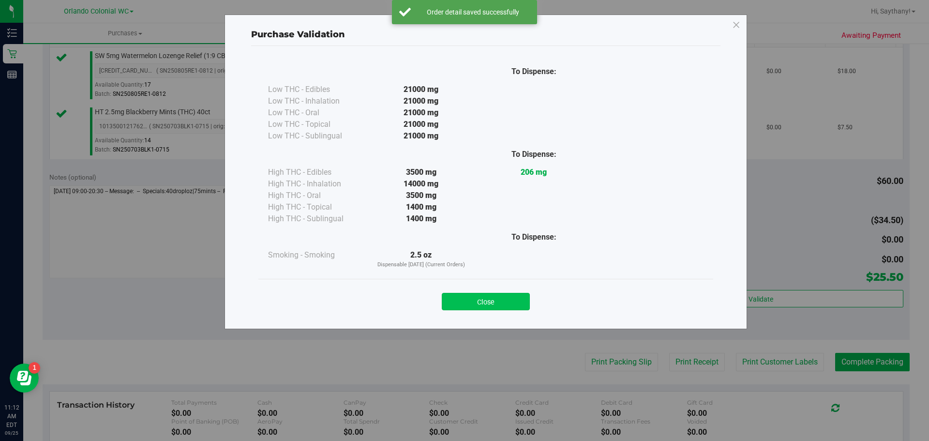
click at [527, 304] on button "Close" at bounding box center [486, 301] width 88 height 17
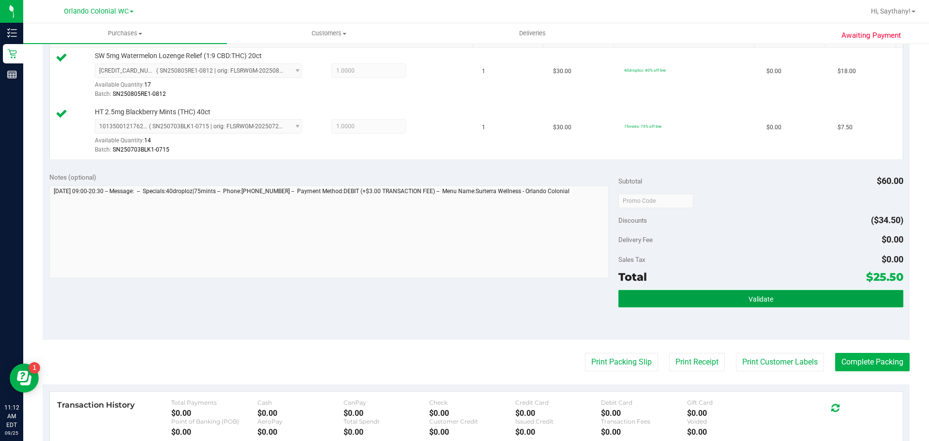
click at [846, 307] on button "Validate" at bounding box center [760, 298] width 284 height 17
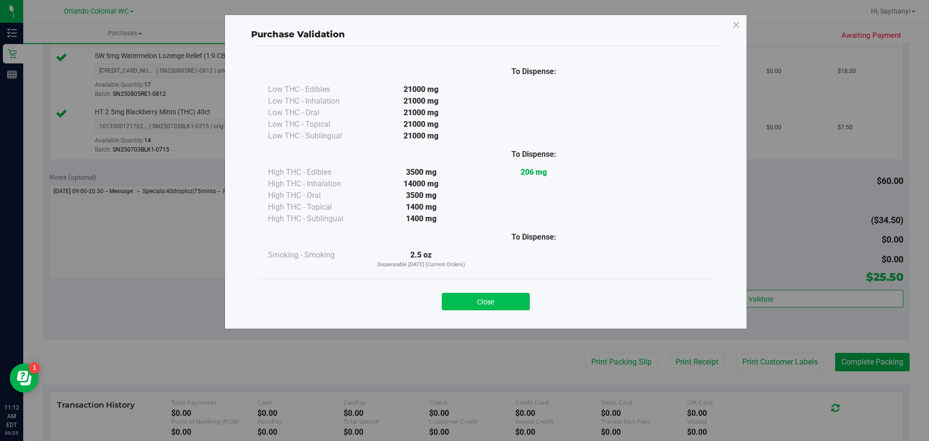
click at [501, 303] on button "Close" at bounding box center [486, 301] width 88 height 17
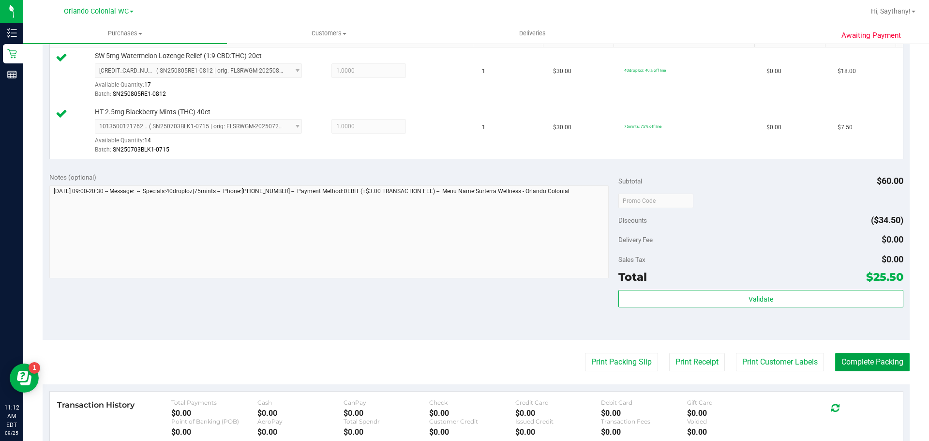
click at [878, 368] on button "Complete Packing" at bounding box center [872, 362] width 74 height 18
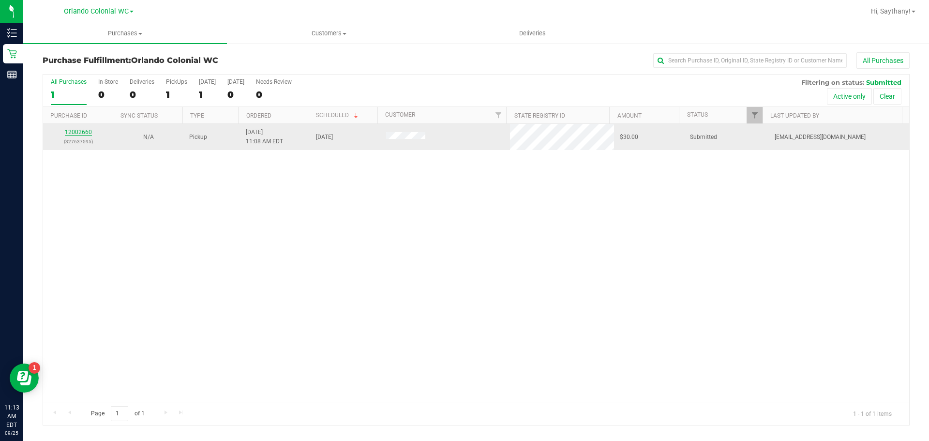
click at [75, 132] on link "12002660" at bounding box center [78, 132] width 27 height 7
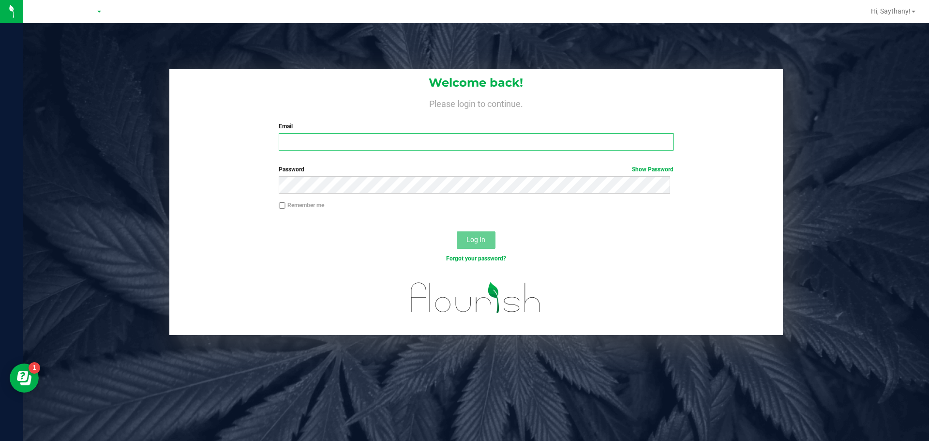
click at [345, 144] on input "Email" at bounding box center [476, 141] width 394 height 17
type input "[EMAIL_ADDRESS][DOMAIN_NAME]"
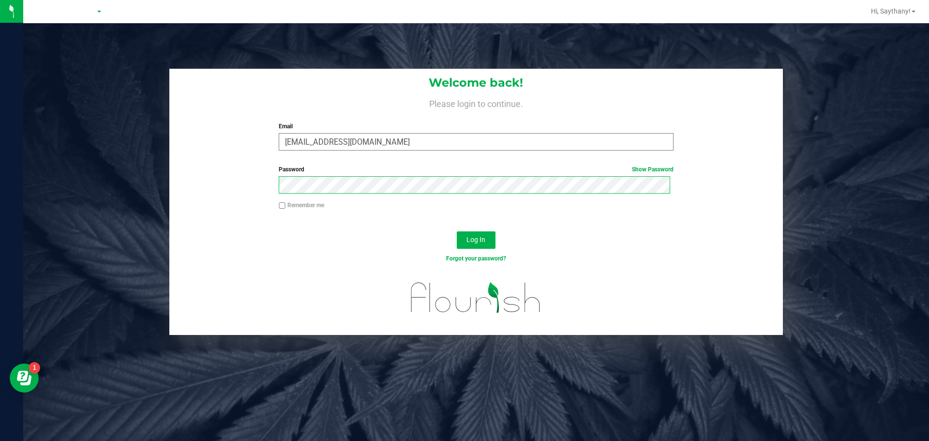
click at [457, 231] on button "Log In" at bounding box center [476, 239] width 39 height 17
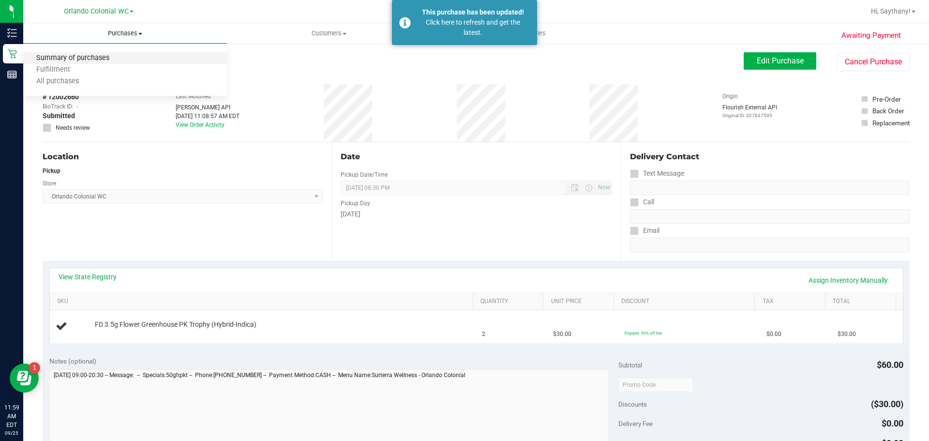
click at [78, 60] on span "Summary of purchases" at bounding box center [72, 58] width 99 height 8
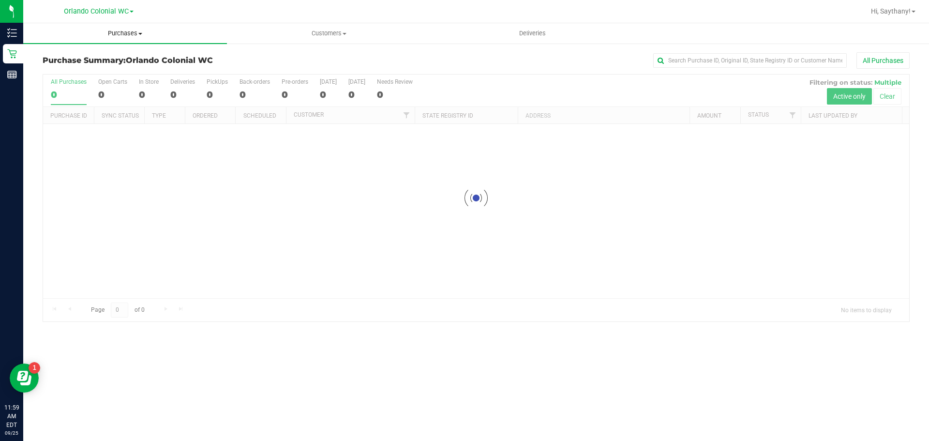
click at [132, 41] on uib-tab-heading "Purchases Summary of purchases Fulfillment All purchases" at bounding box center [125, 33] width 204 height 20
click at [64, 73] on span "Fulfillment" at bounding box center [53, 70] width 60 height 8
